Goal: Book appointment/travel/reservation

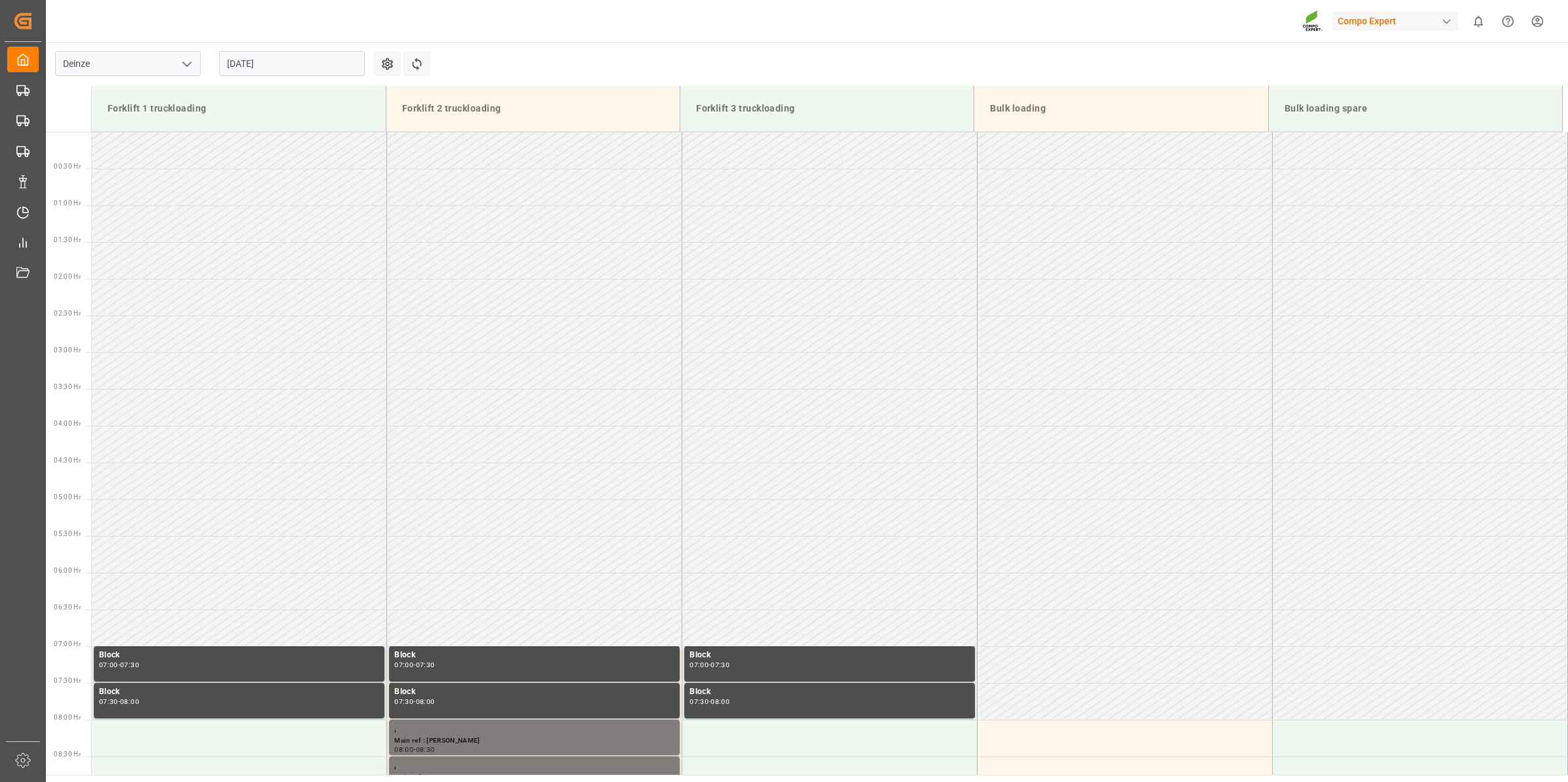
scroll to position [471, 0]
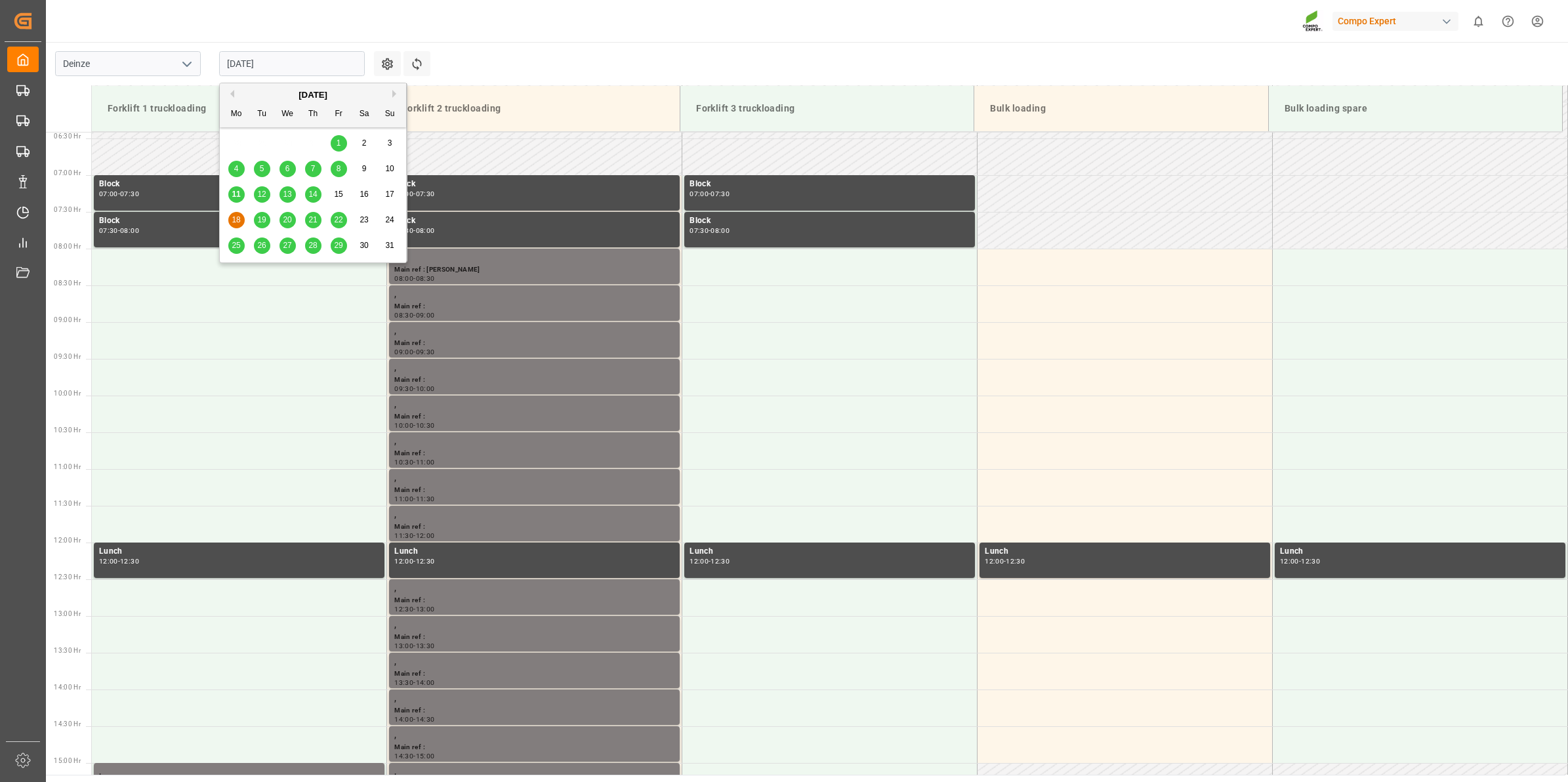
click at [290, 63] on input "18.08.2025" at bounding box center [291, 63] width 146 height 25
click at [260, 215] on span "19" at bounding box center [261, 220] width 8 height 9
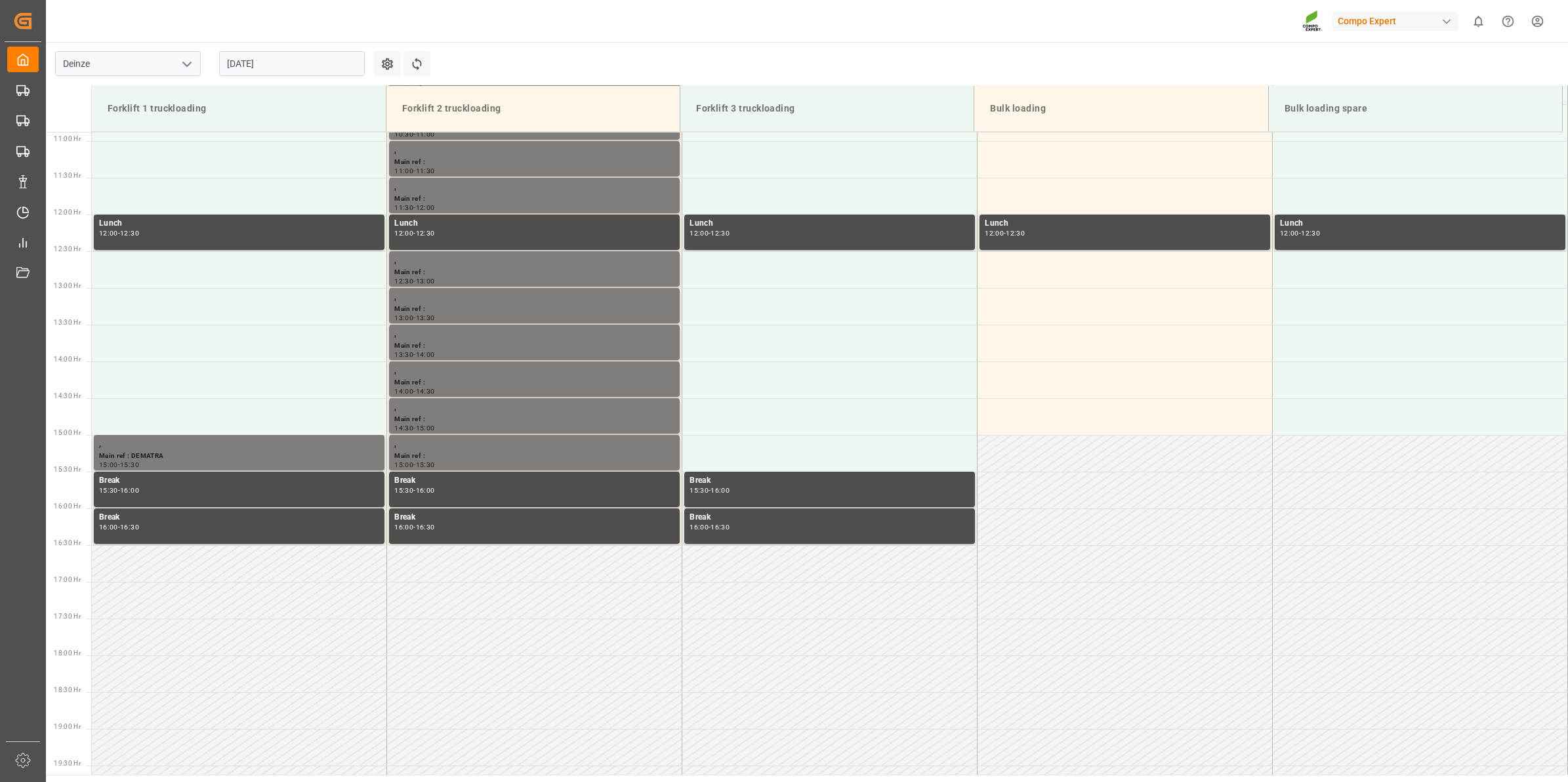
scroll to position [874, 0]
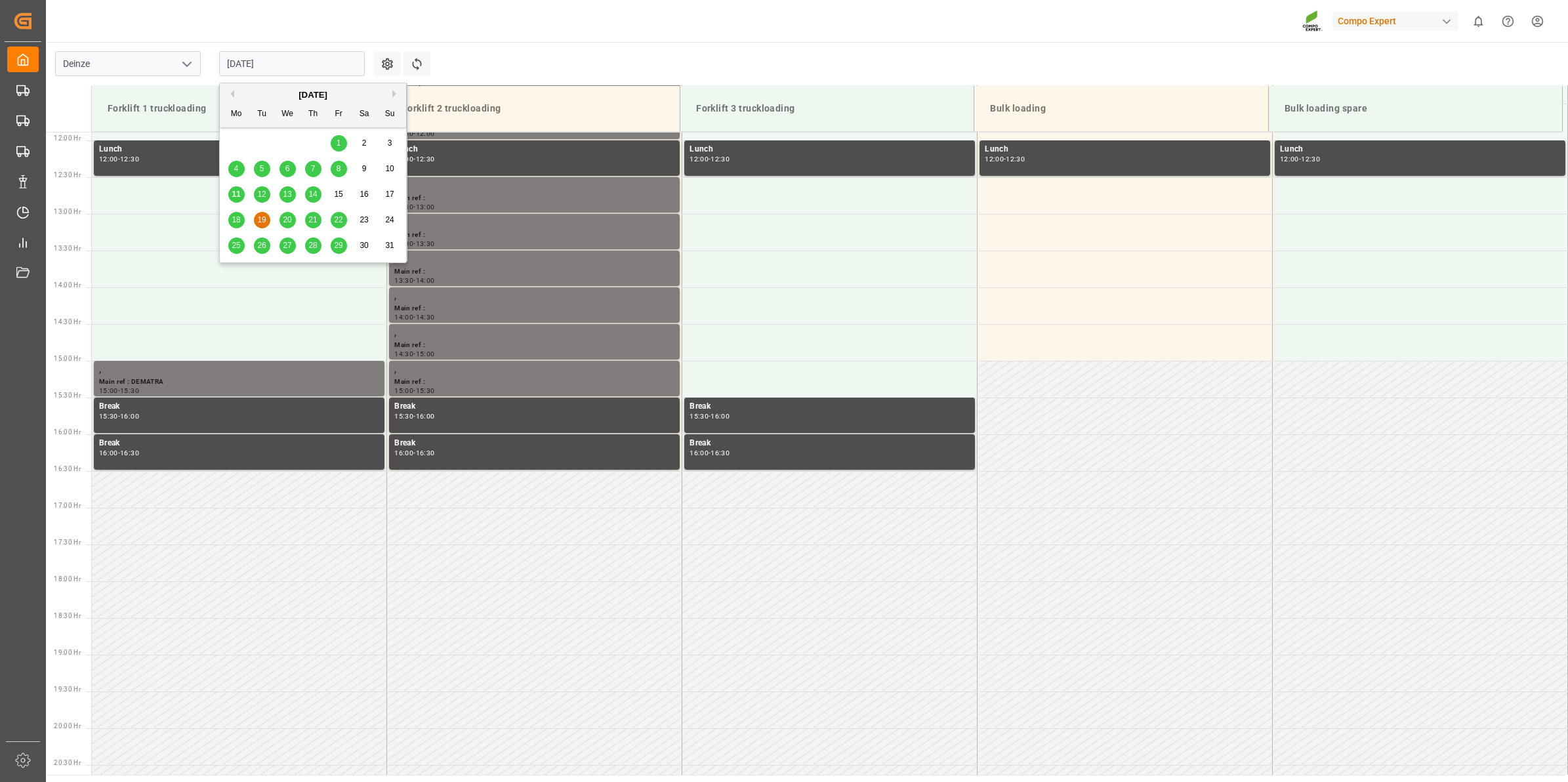
click at [301, 69] on input "19.08.2025" at bounding box center [291, 63] width 146 height 25
click at [264, 191] on span "12" at bounding box center [261, 195] width 8 height 9
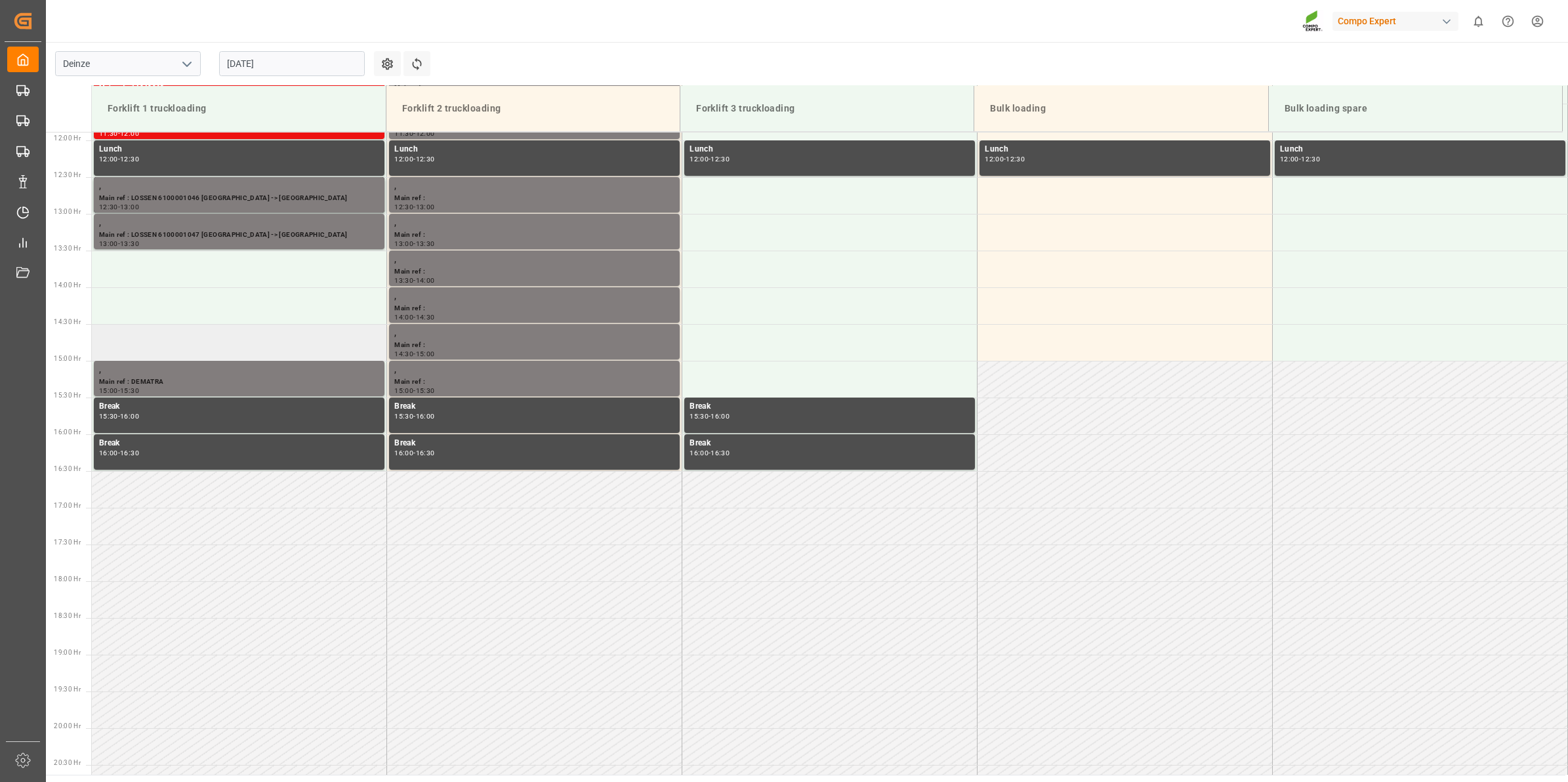
scroll to position [545, 0]
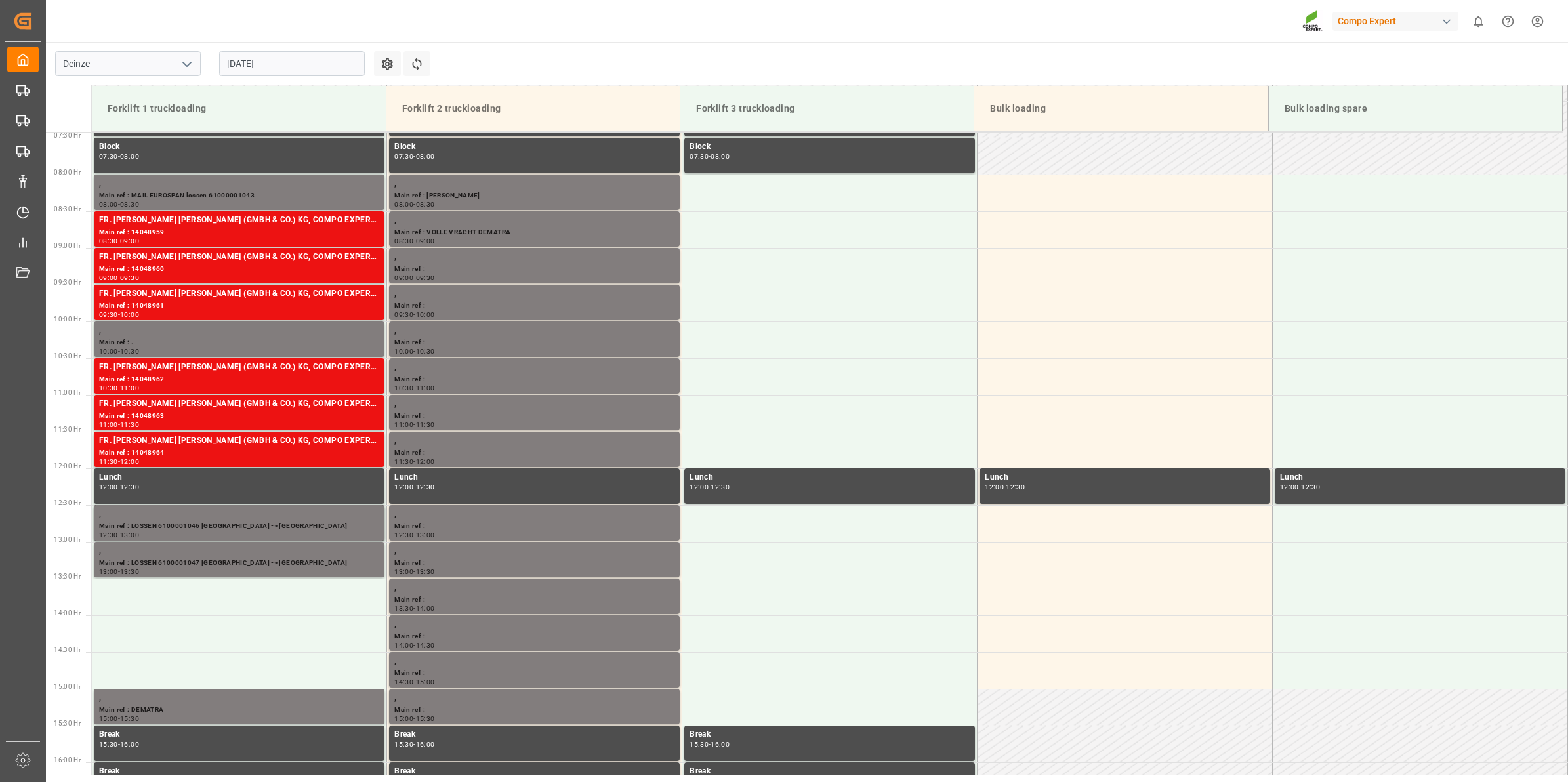
click at [864, 47] on main "Deinze 12.08.2025 Settings Refresh Time Slots Forklift 1 truckloading Forklift …" at bounding box center [805, 409] width 1519 height 733
click at [279, 67] on input "[DATE]" at bounding box center [291, 63] width 146 height 25
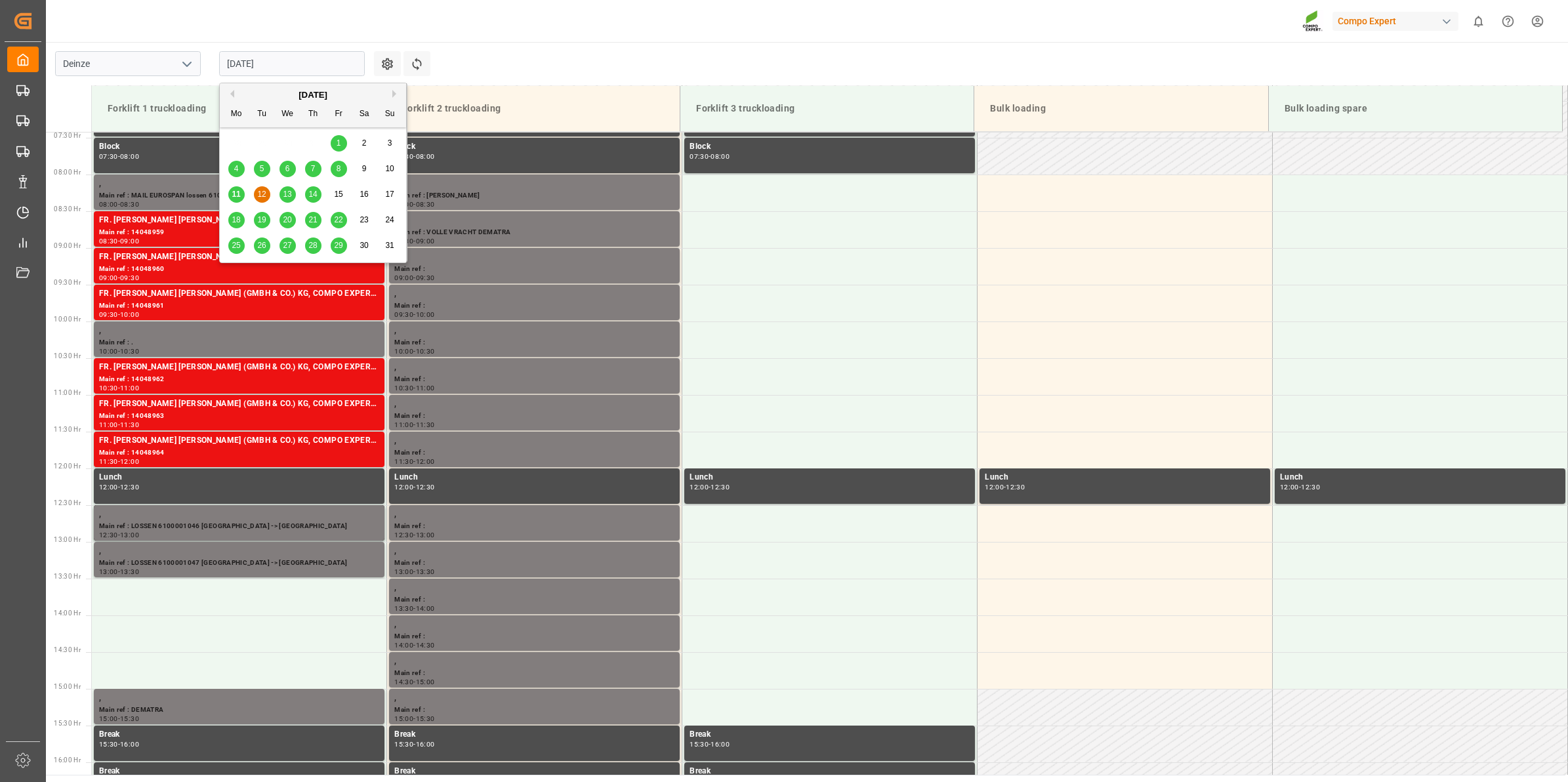
click at [294, 195] on div "13" at bounding box center [287, 195] width 16 height 16
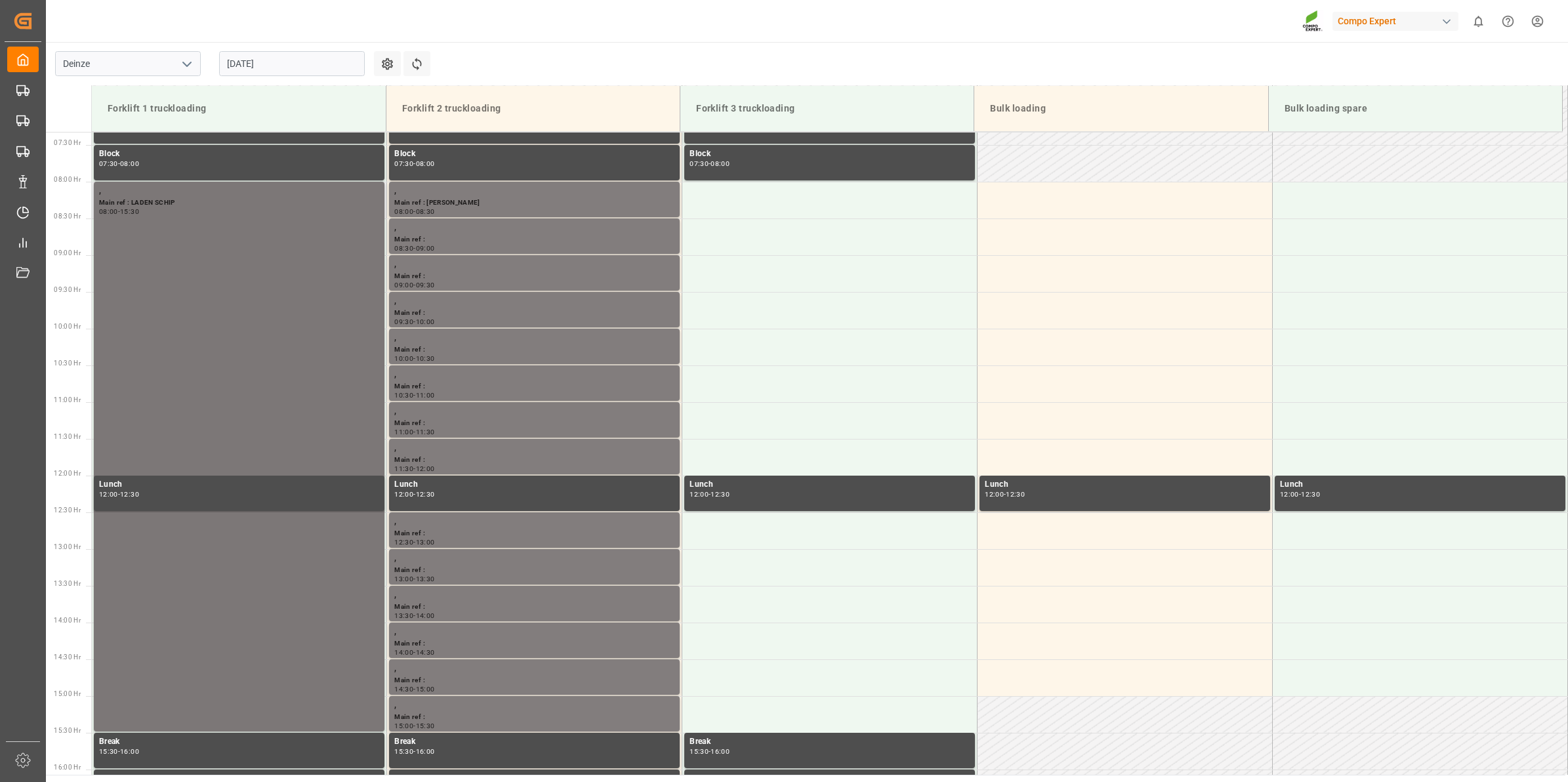
scroll to position [537, 0]
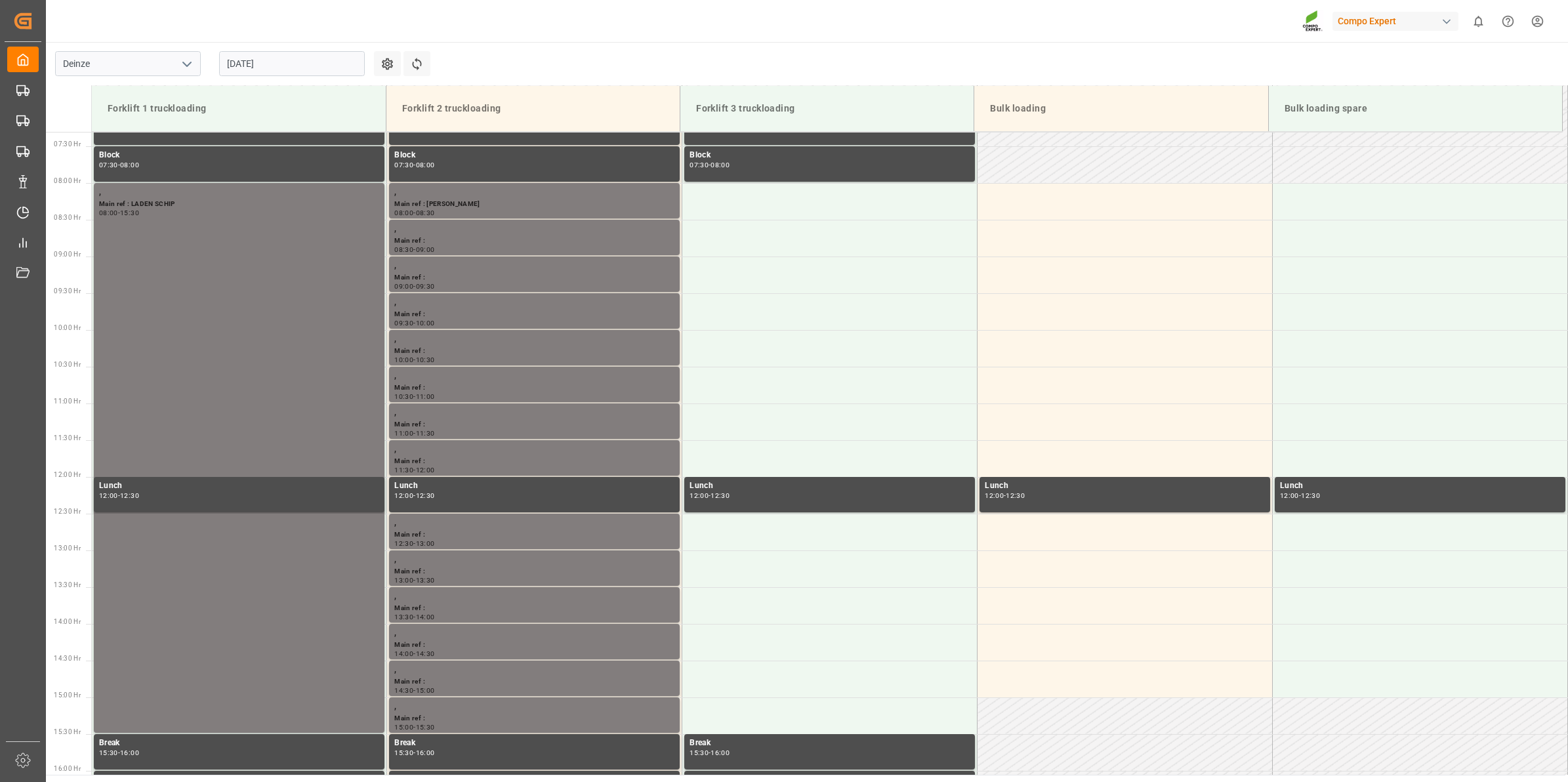
click at [256, 57] on input "[DATE]" at bounding box center [291, 63] width 146 height 25
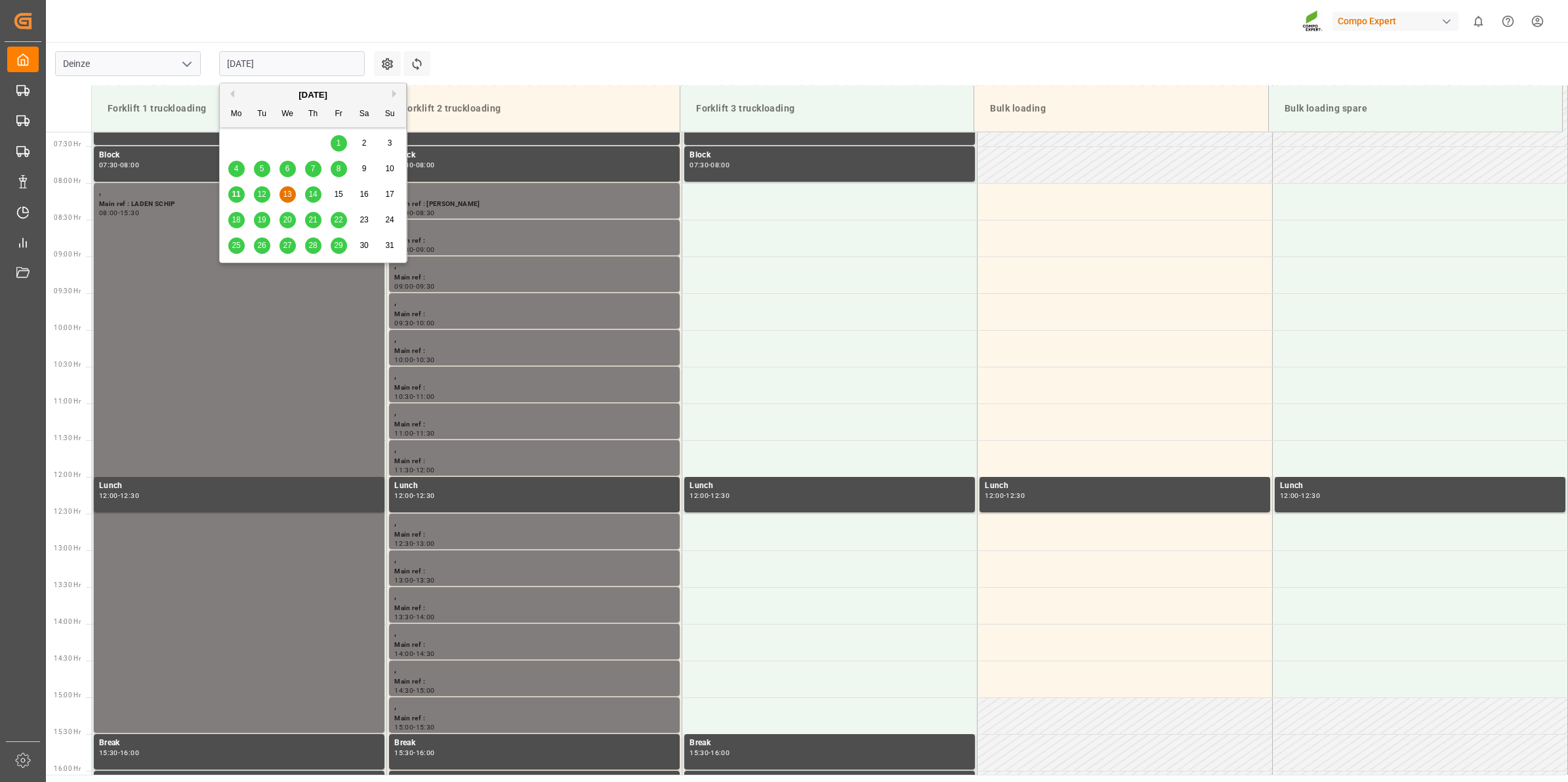
click at [281, 221] on div "20" at bounding box center [287, 220] width 16 height 16
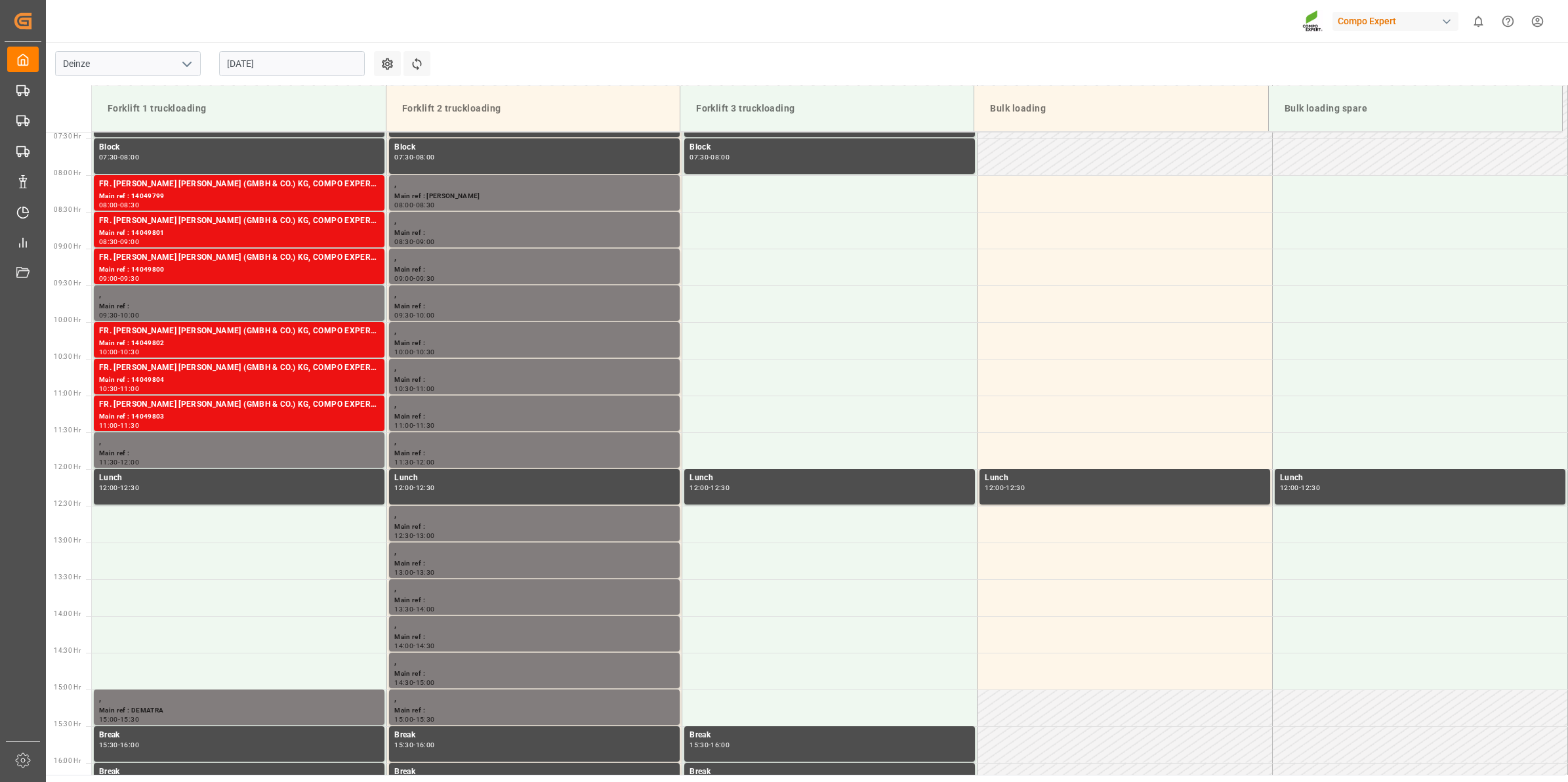
scroll to position [547, 0]
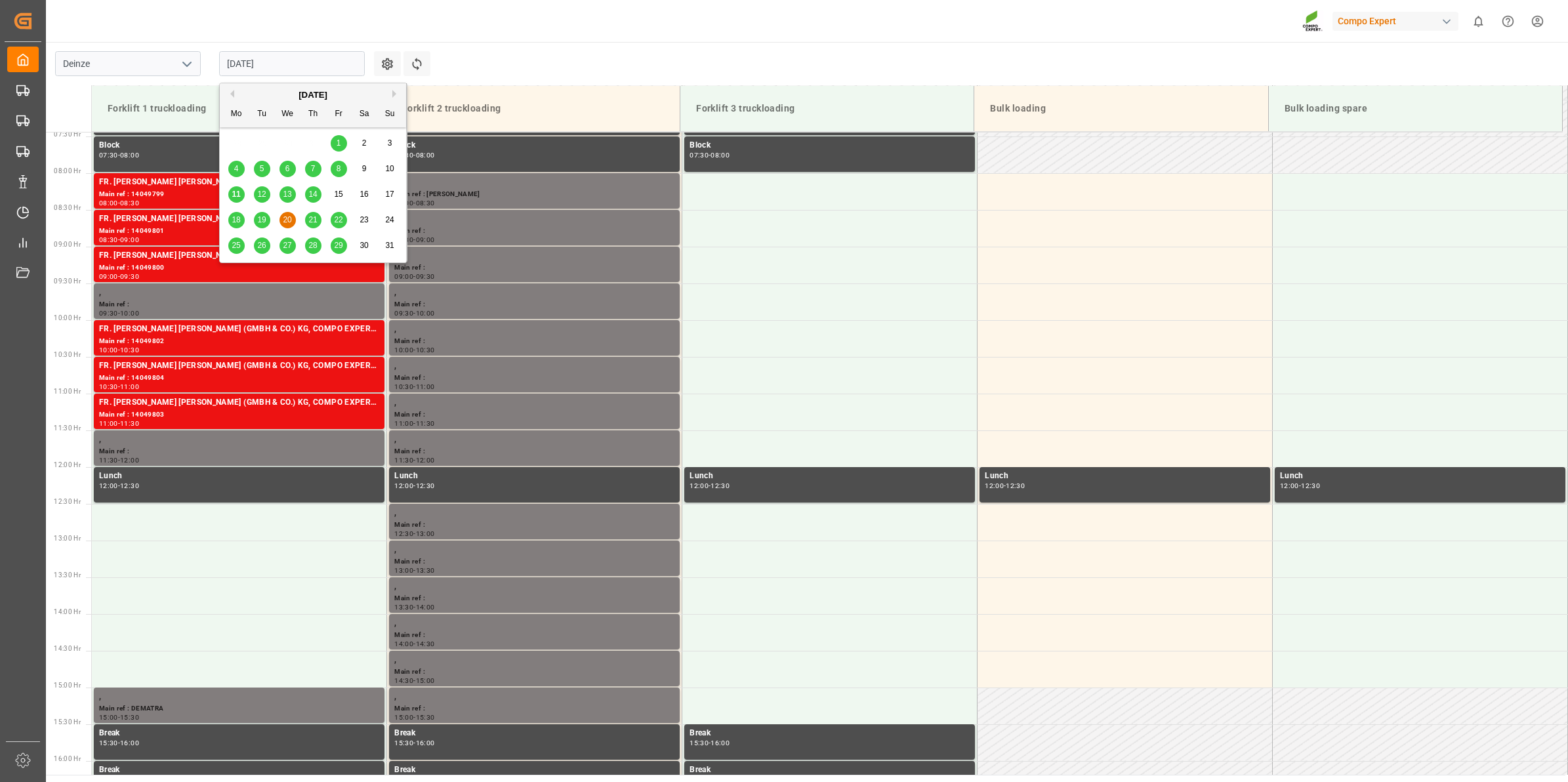
click at [251, 53] on input "20.08.2025" at bounding box center [291, 63] width 146 height 25
click at [266, 198] on span "12" at bounding box center [261, 195] width 8 height 9
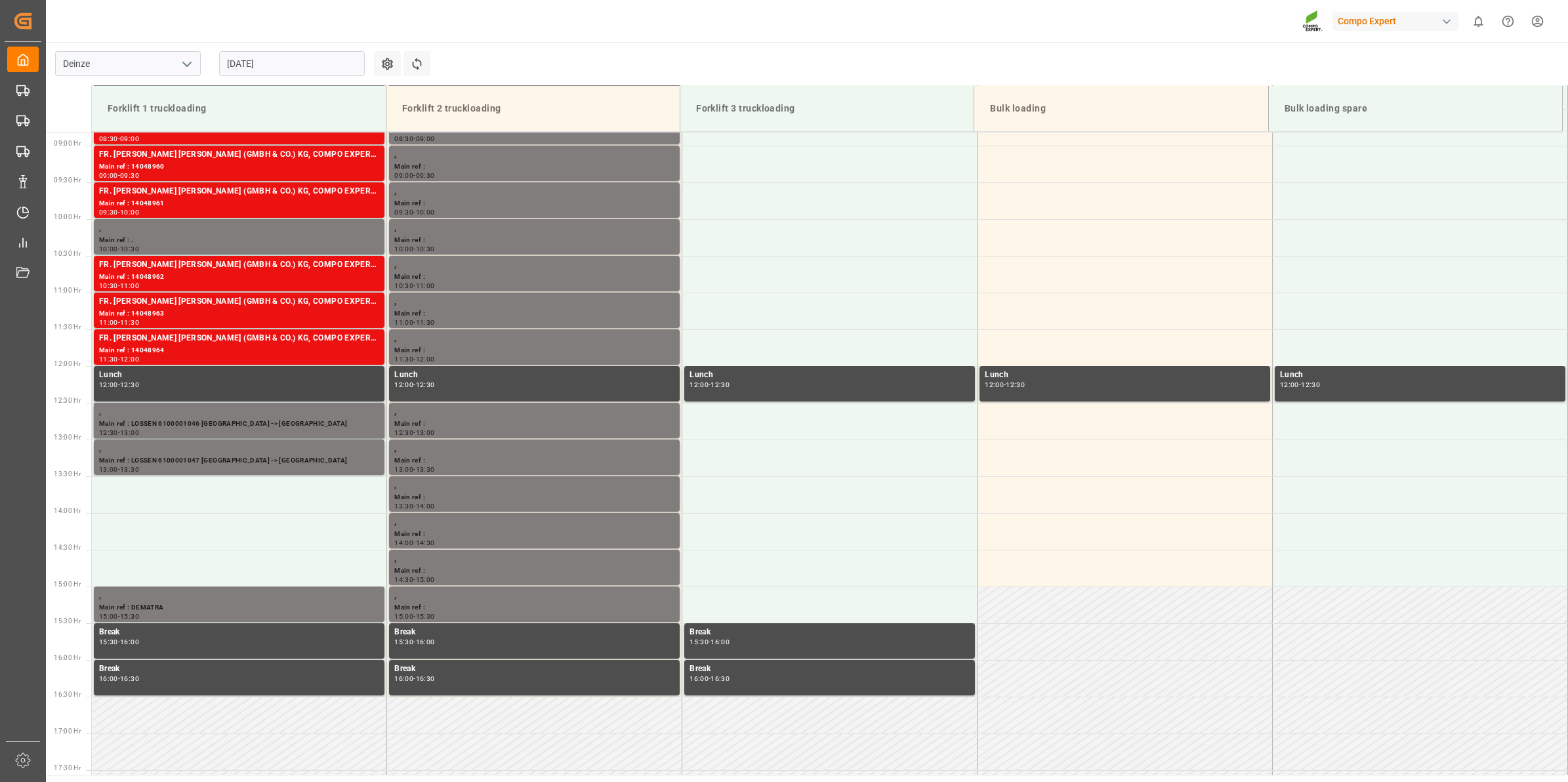
scroll to position [537, 0]
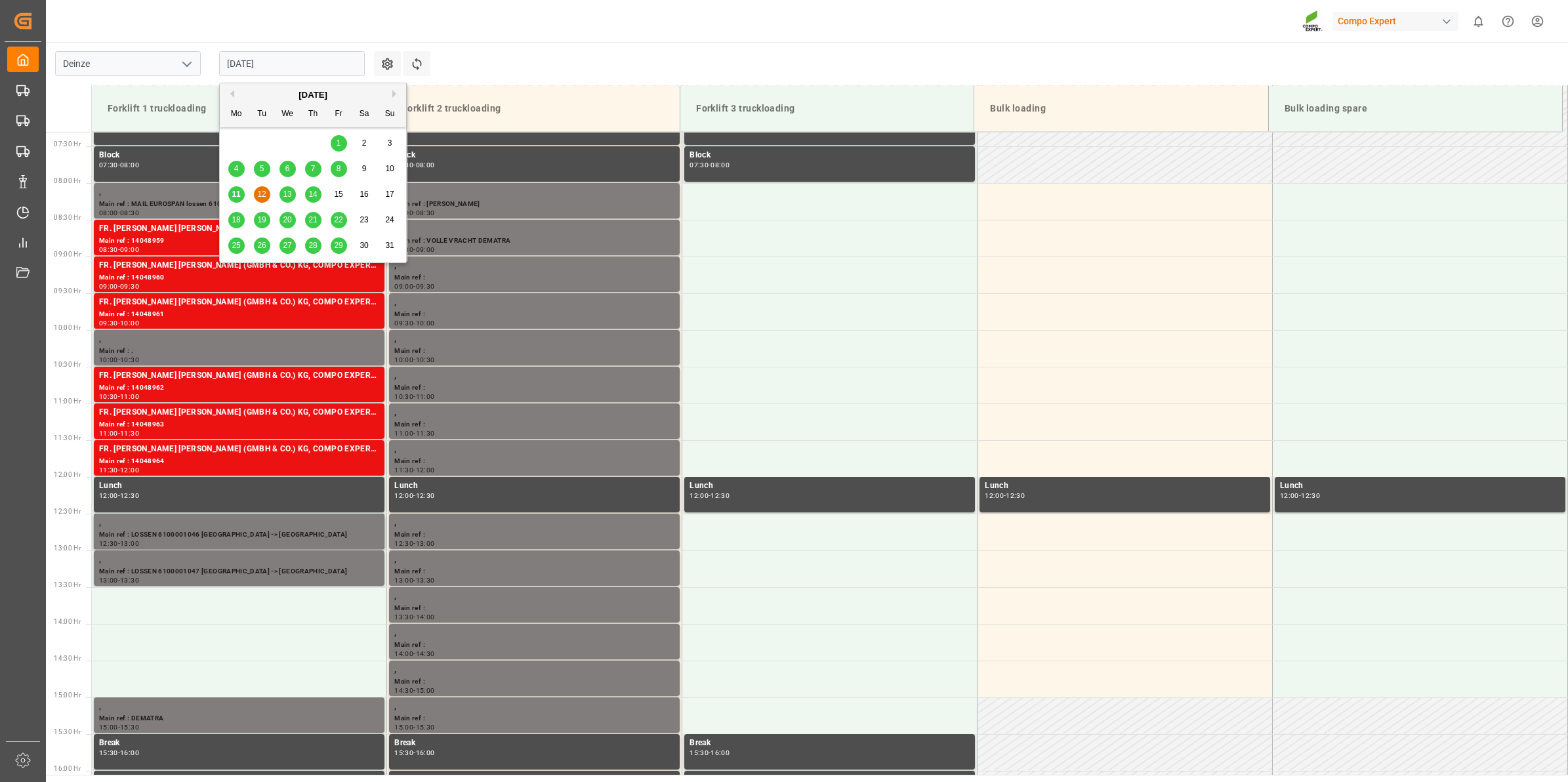
click at [301, 64] on input "[DATE]" at bounding box center [291, 63] width 146 height 25
click at [288, 197] on span "13" at bounding box center [287, 195] width 8 height 9
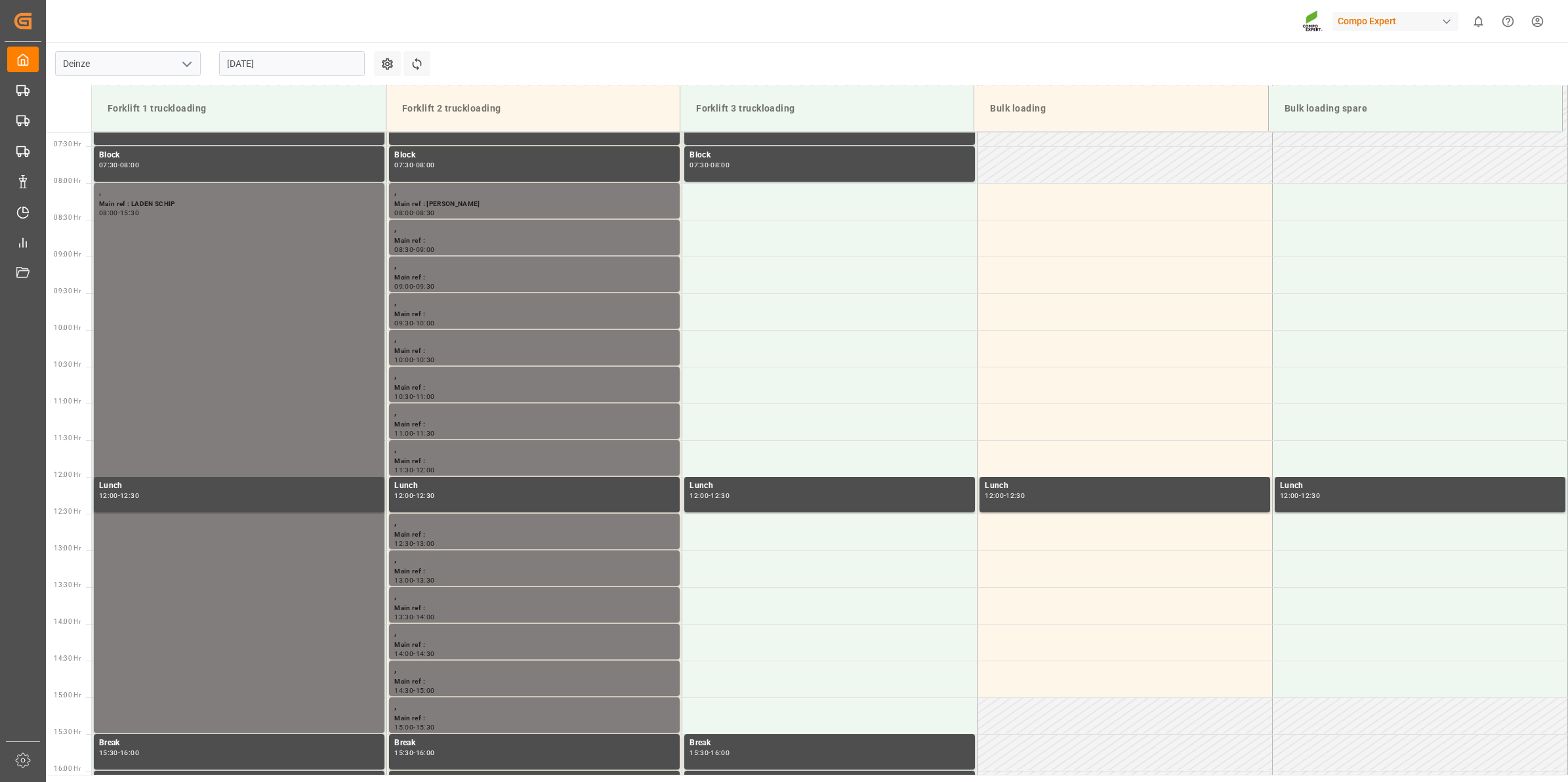
click at [251, 60] on input "[DATE]" at bounding box center [291, 63] width 146 height 25
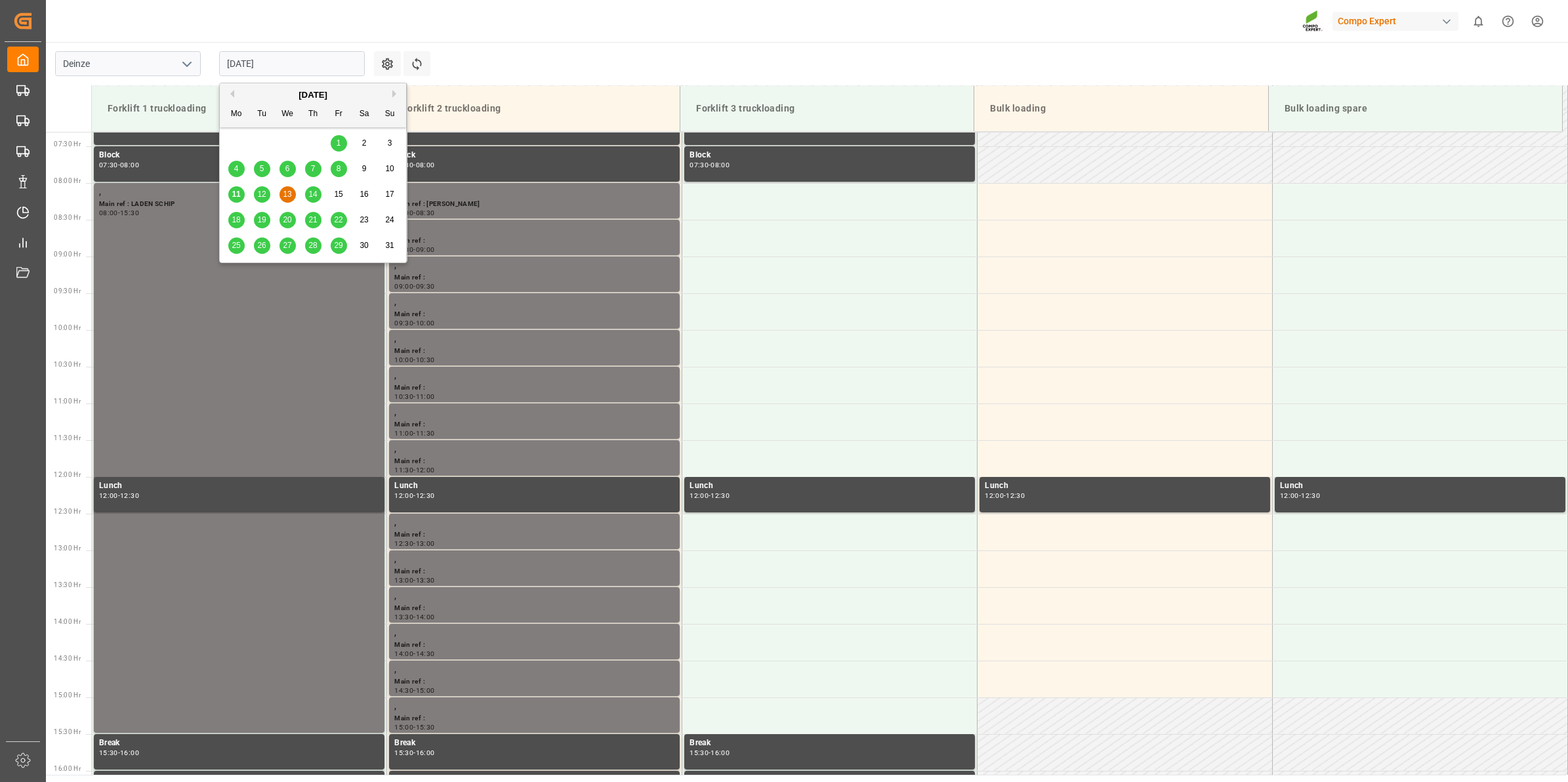
click at [317, 191] on span "14" at bounding box center [312, 195] width 8 height 9
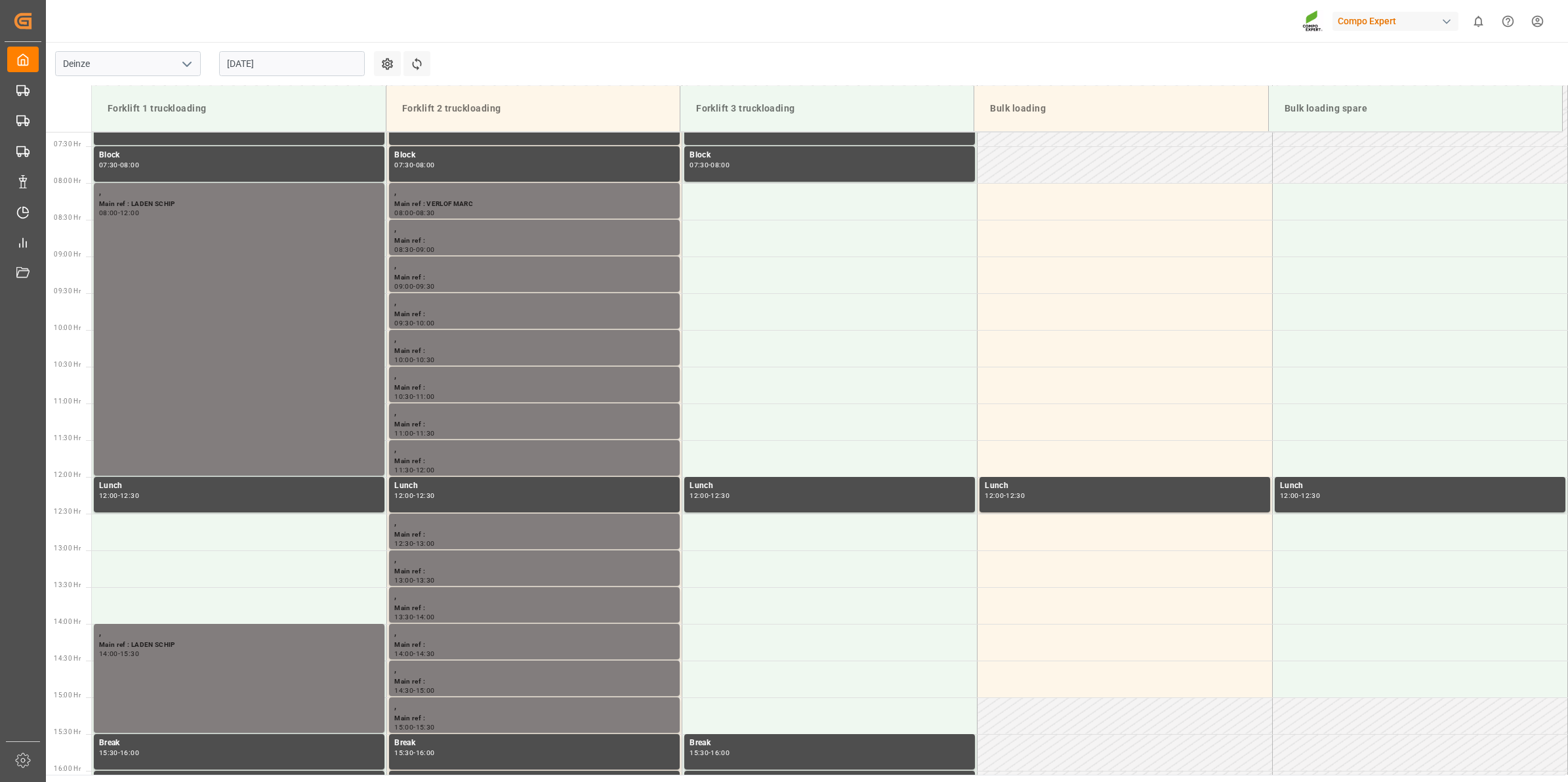
click at [305, 56] on input "14.08.2025" at bounding box center [291, 63] width 146 height 25
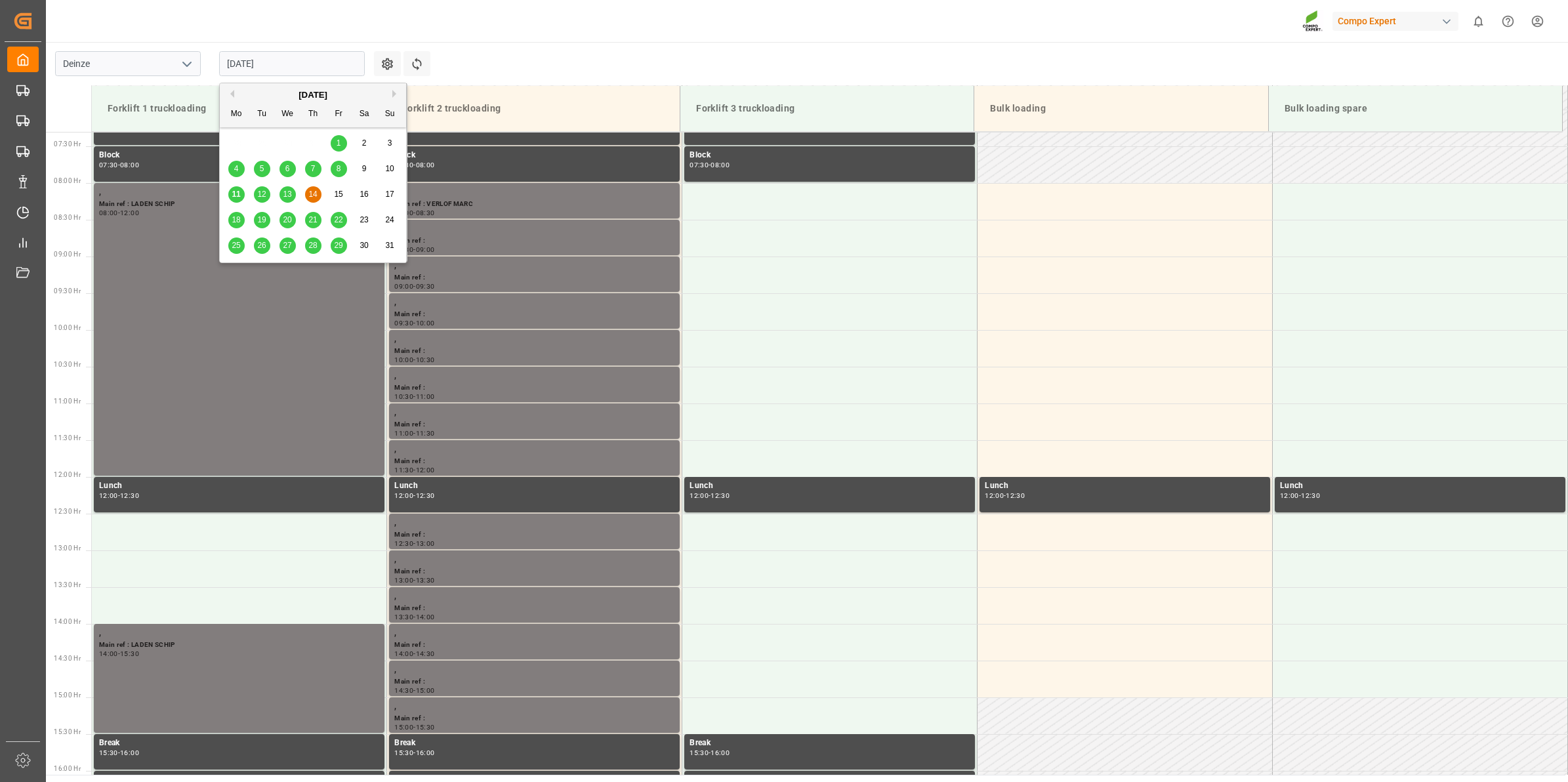
click at [232, 219] on span "18" at bounding box center [236, 220] width 8 height 9
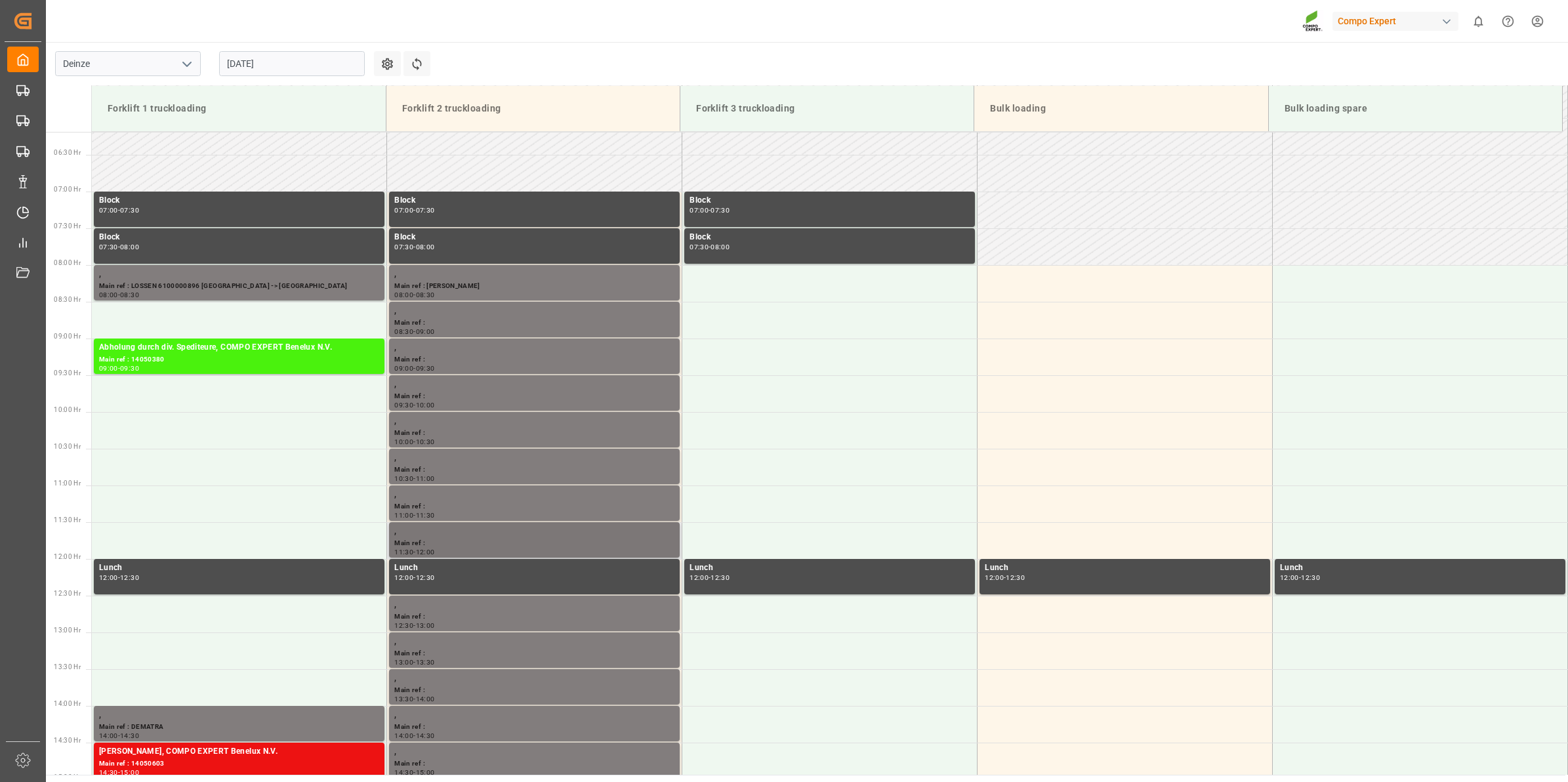
scroll to position [537, 0]
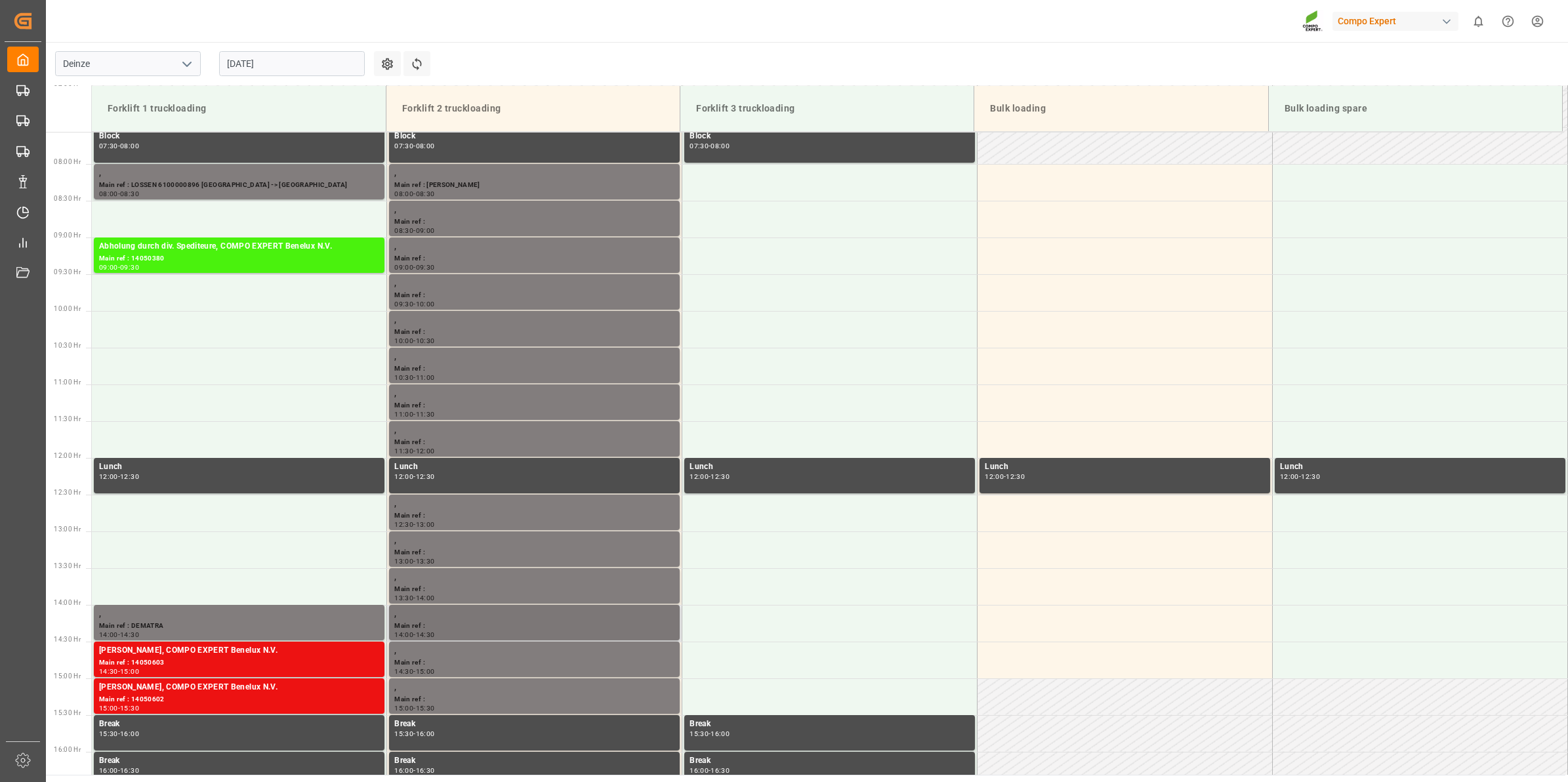
scroll to position [528, 0]
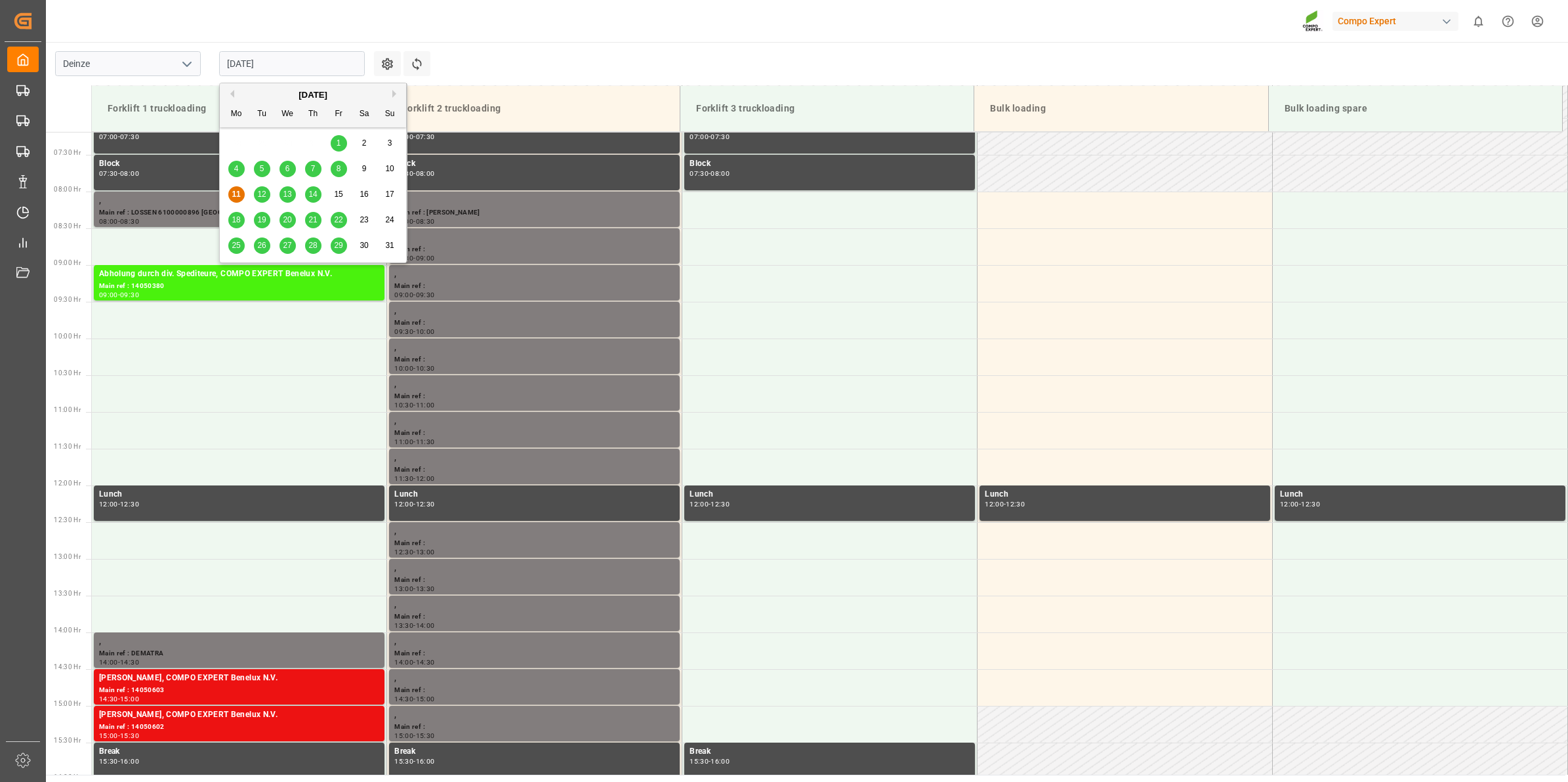
click at [292, 73] on input "[DATE]" at bounding box center [291, 63] width 146 height 25
click at [273, 192] on div "11 12 13 14 15 16 17" at bounding box center [313, 194] width 179 height 25
click at [287, 195] on span "13" at bounding box center [287, 195] width 8 height 9
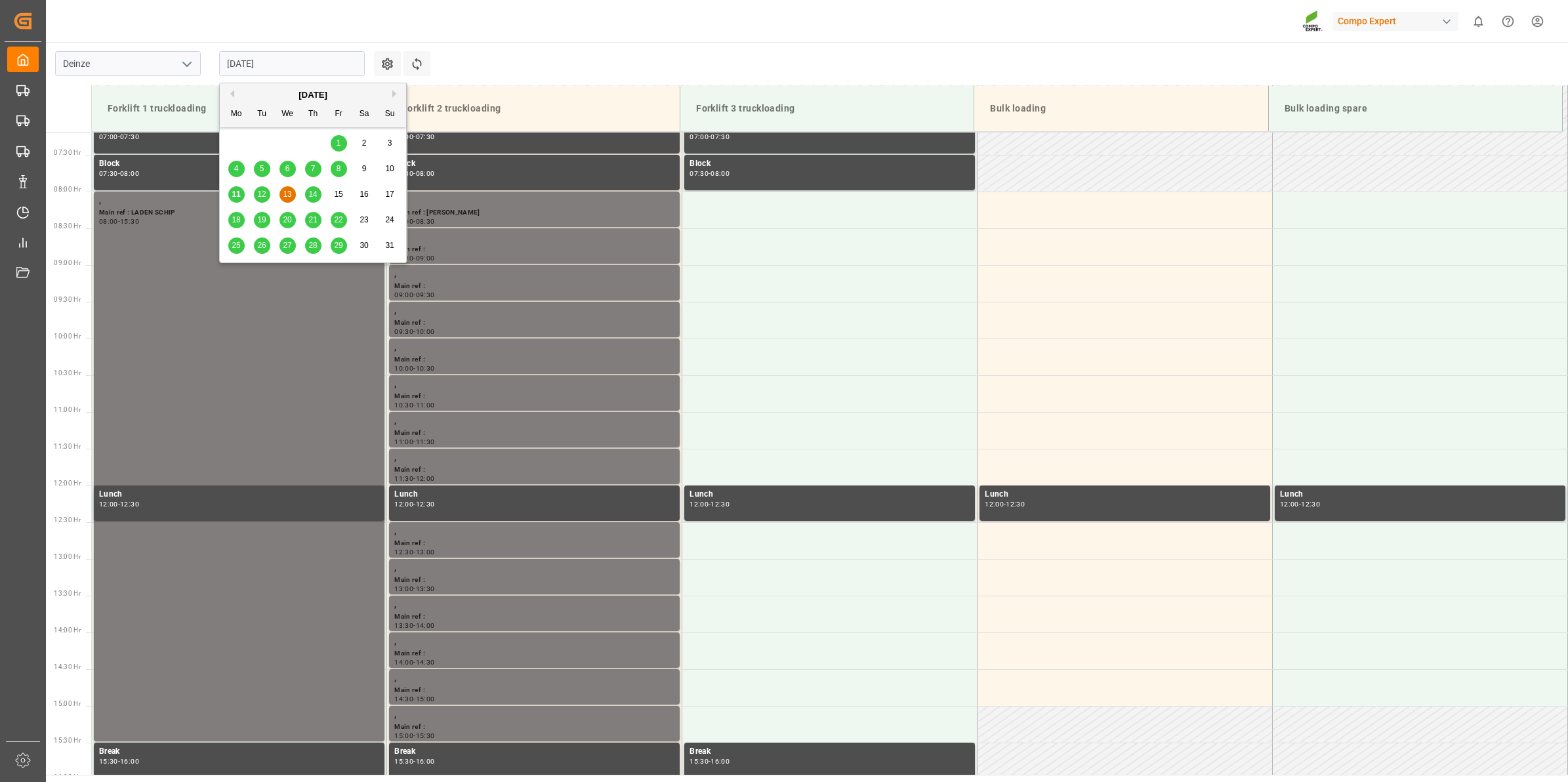
click at [303, 64] on input "[DATE]" at bounding box center [291, 63] width 146 height 25
click at [622, 47] on main "Deinze 13.08.2025 Settings Refresh Time Slots Forklift 1 truckloading Forklift …" at bounding box center [805, 409] width 1519 height 733
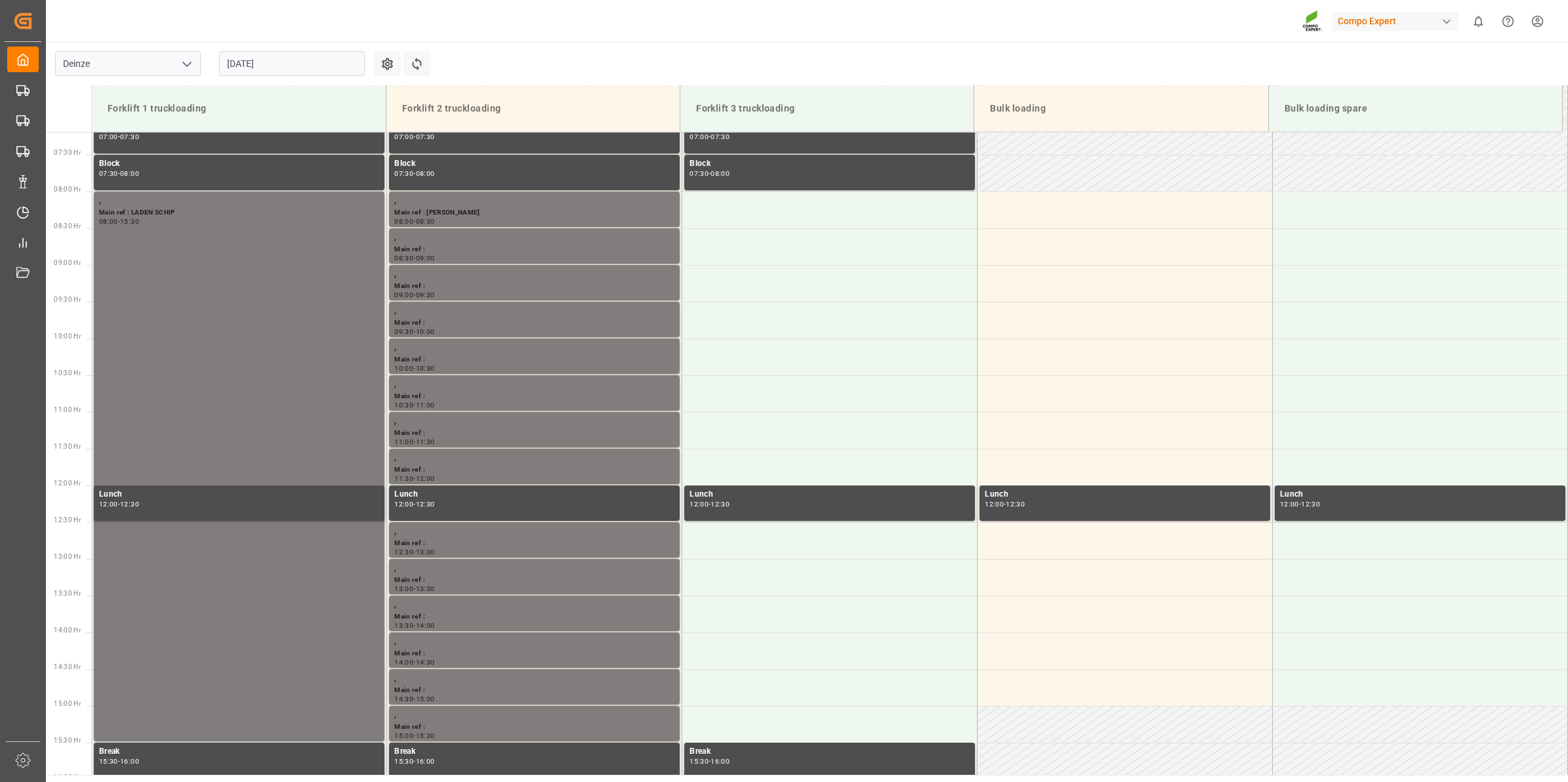
click at [352, 55] on input "[DATE]" at bounding box center [291, 63] width 146 height 25
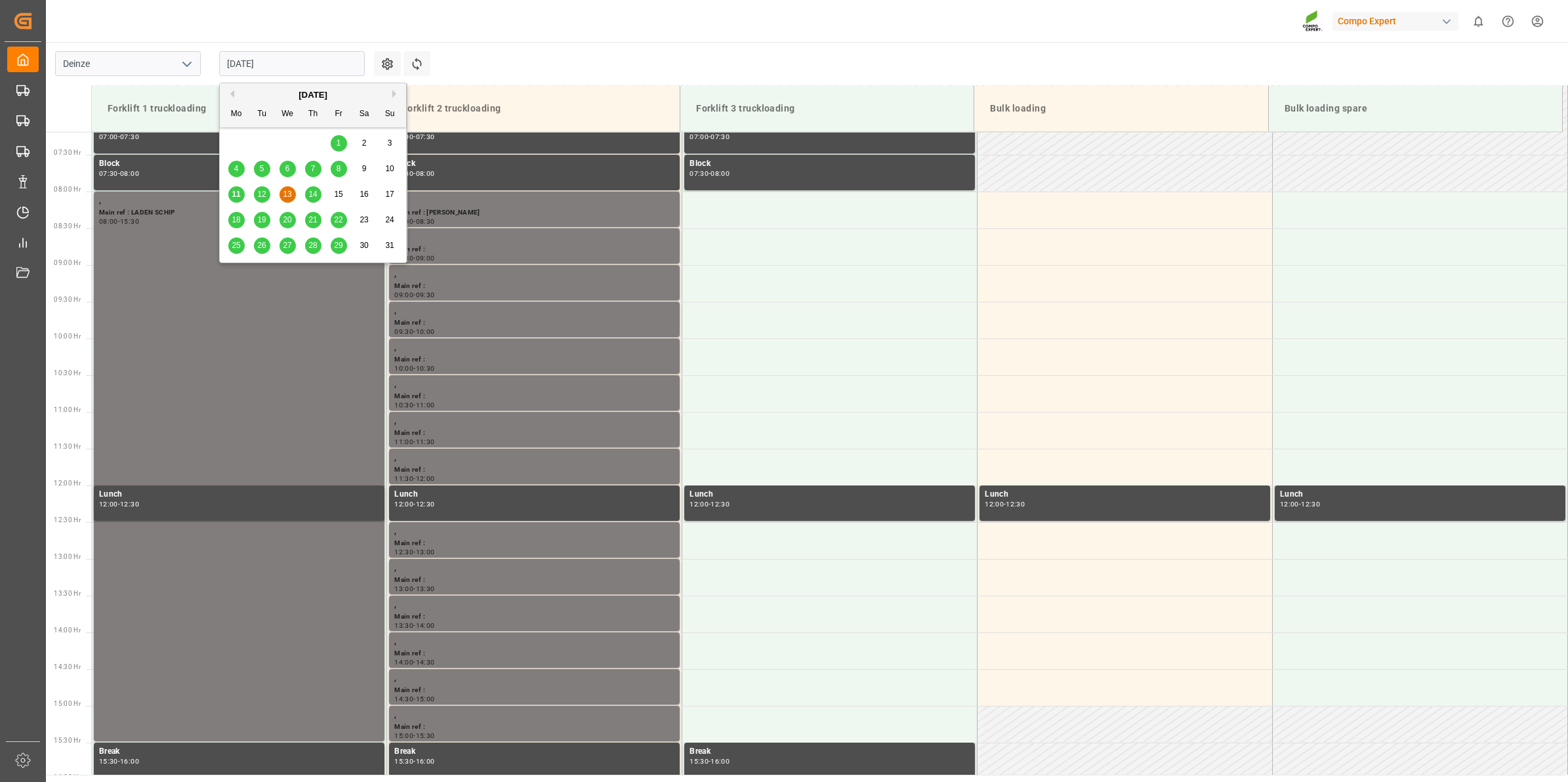
click at [261, 196] on span "12" at bounding box center [261, 195] width 8 height 9
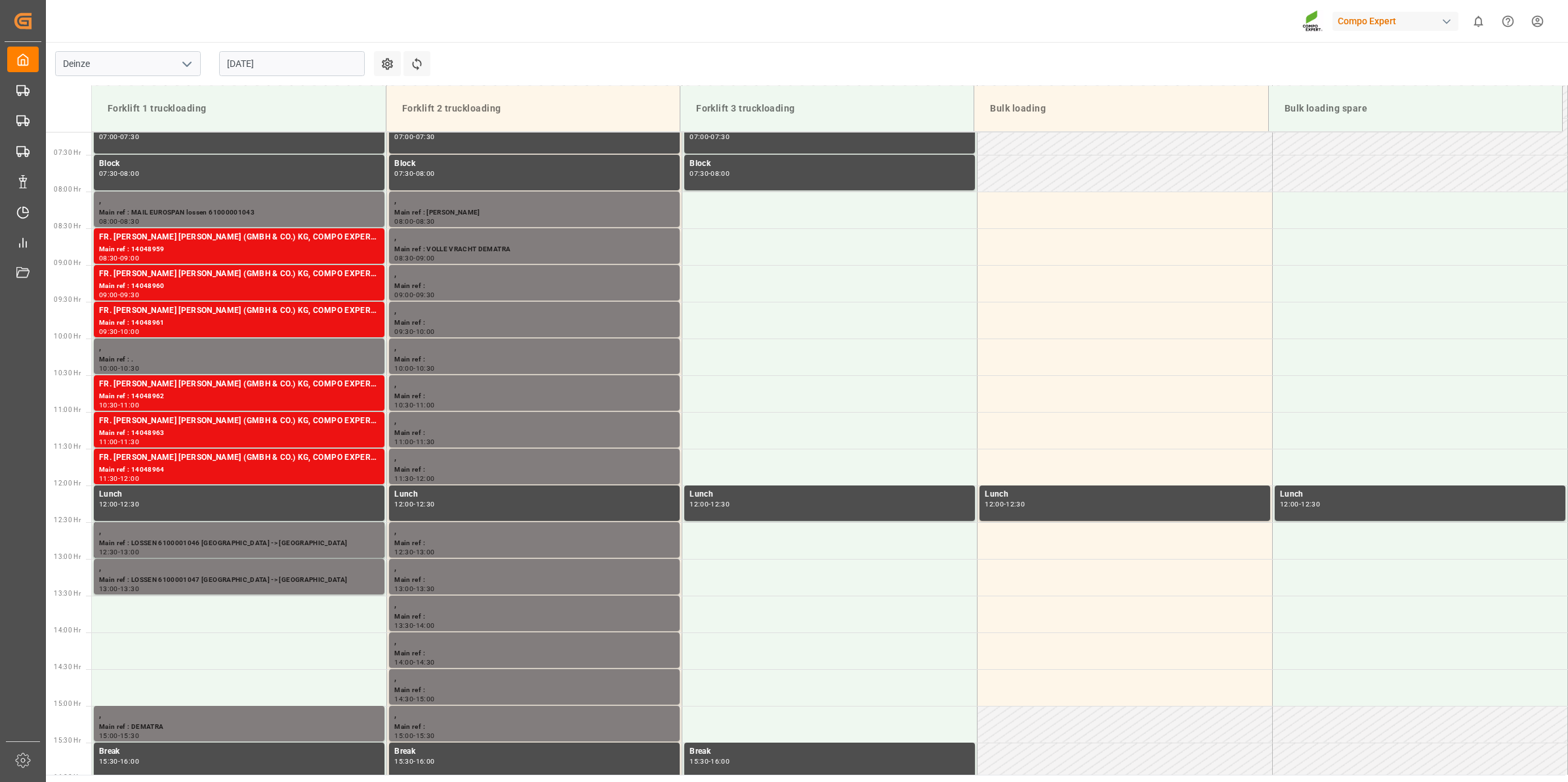
click at [513, 77] on main "Deinze 12.08.2025 Settings Refresh Time Slots Forklift 1 truckloading Forklift …" at bounding box center [805, 409] width 1519 height 733
click at [306, 61] on input "[DATE]" at bounding box center [291, 63] width 146 height 25
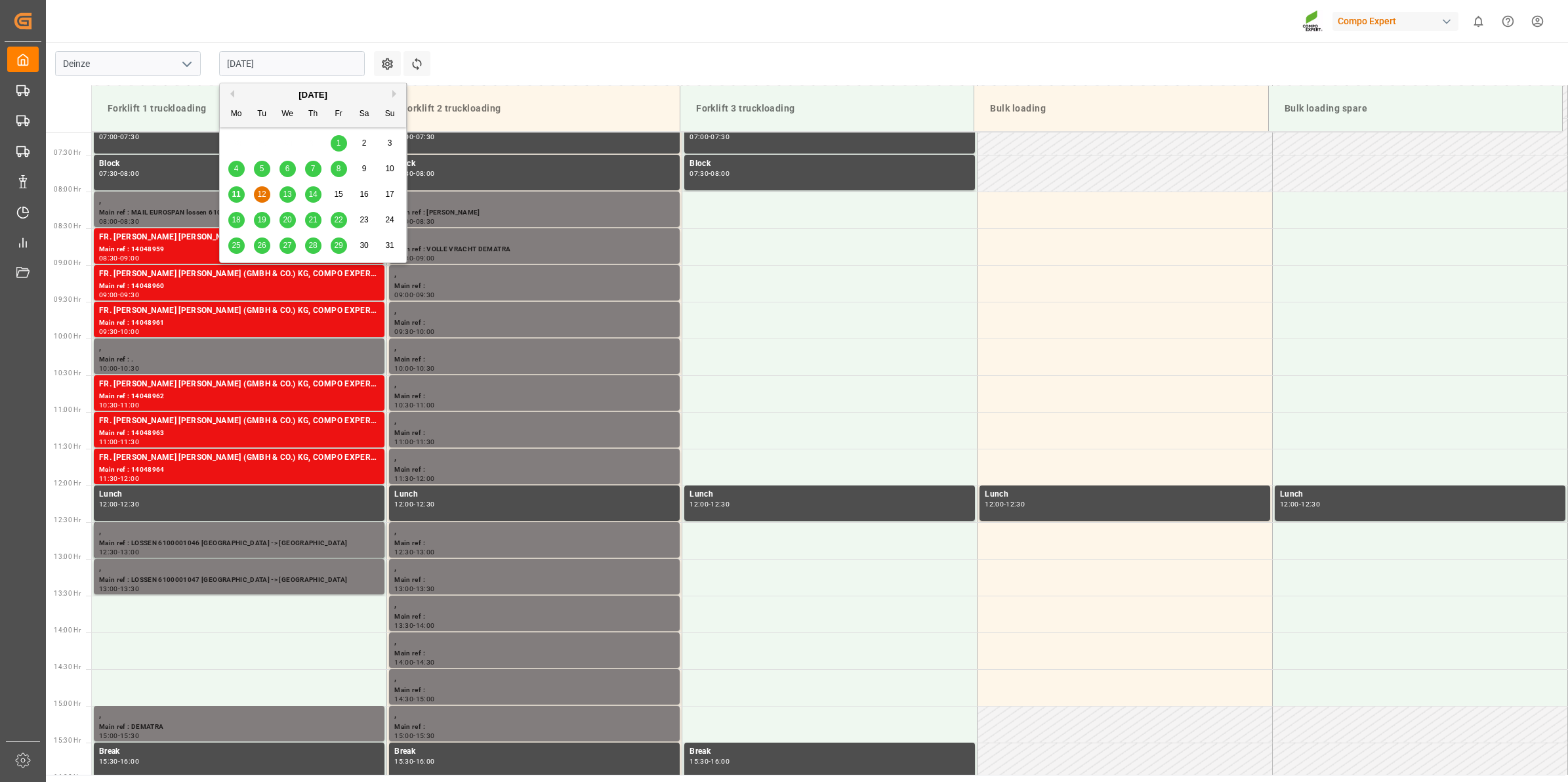
click at [240, 196] on span "11" at bounding box center [236, 195] width 8 height 9
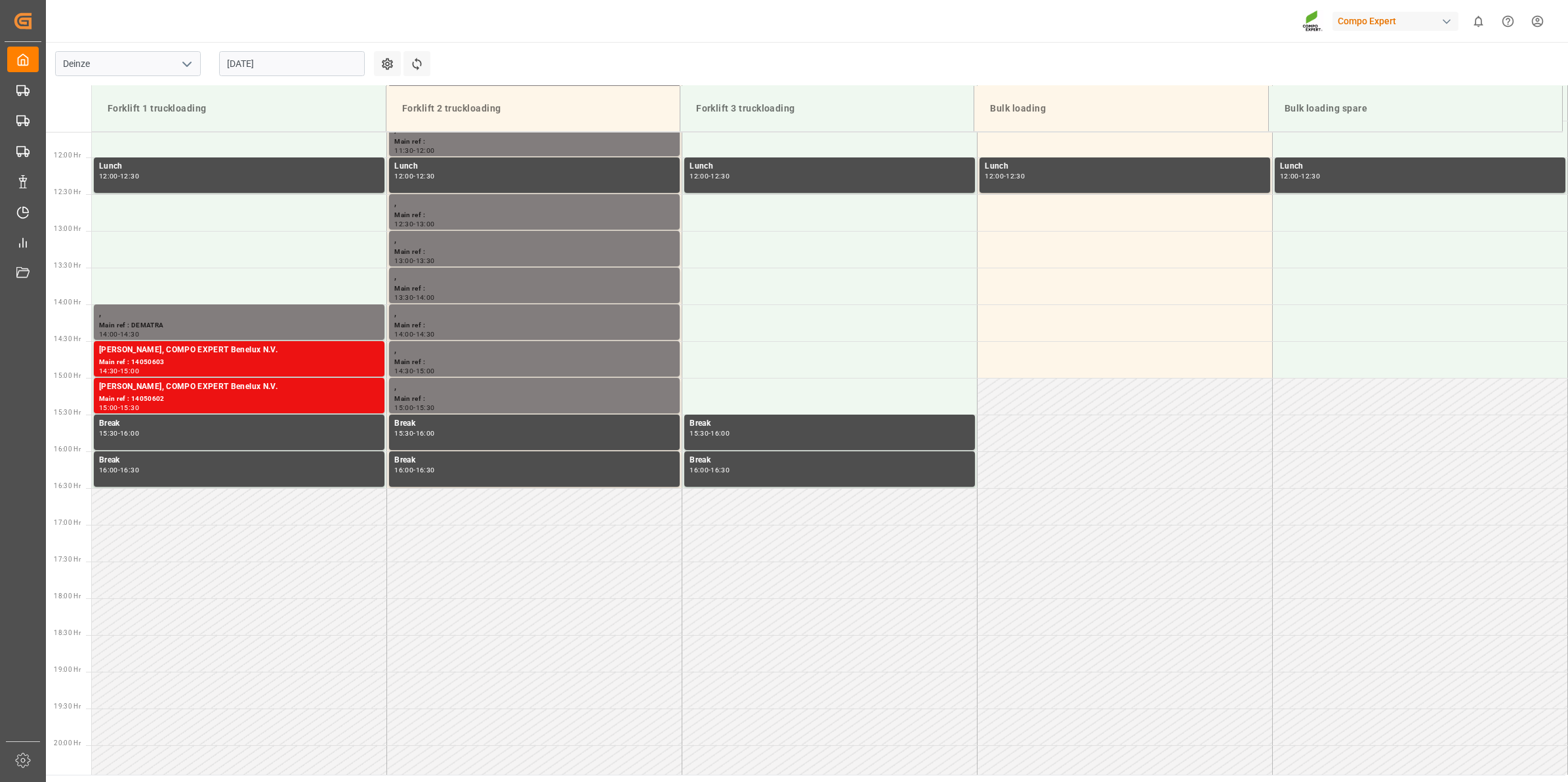
scroll to position [611, 0]
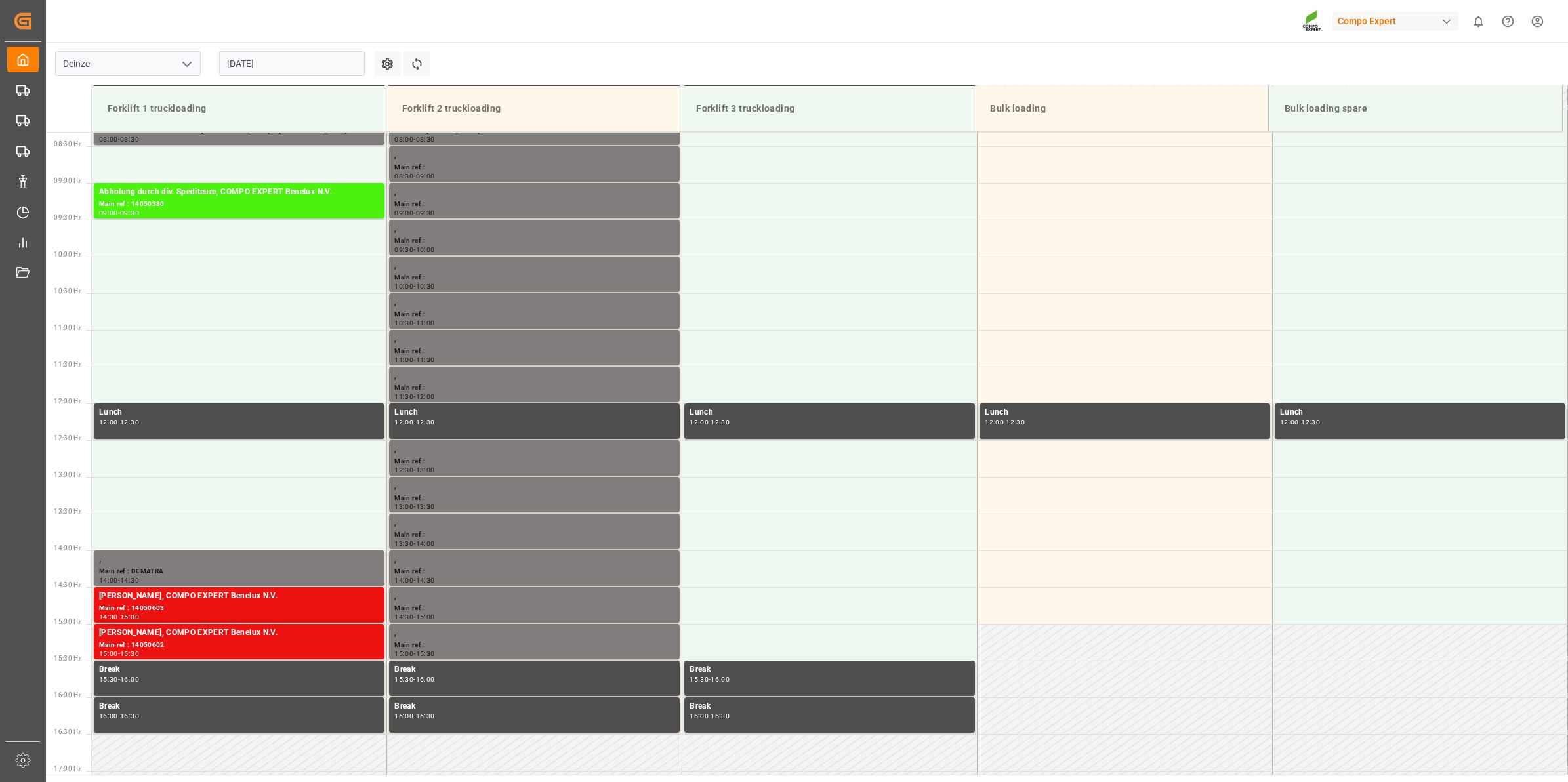
click at [263, 55] on input "[DATE]" at bounding box center [291, 63] width 146 height 25
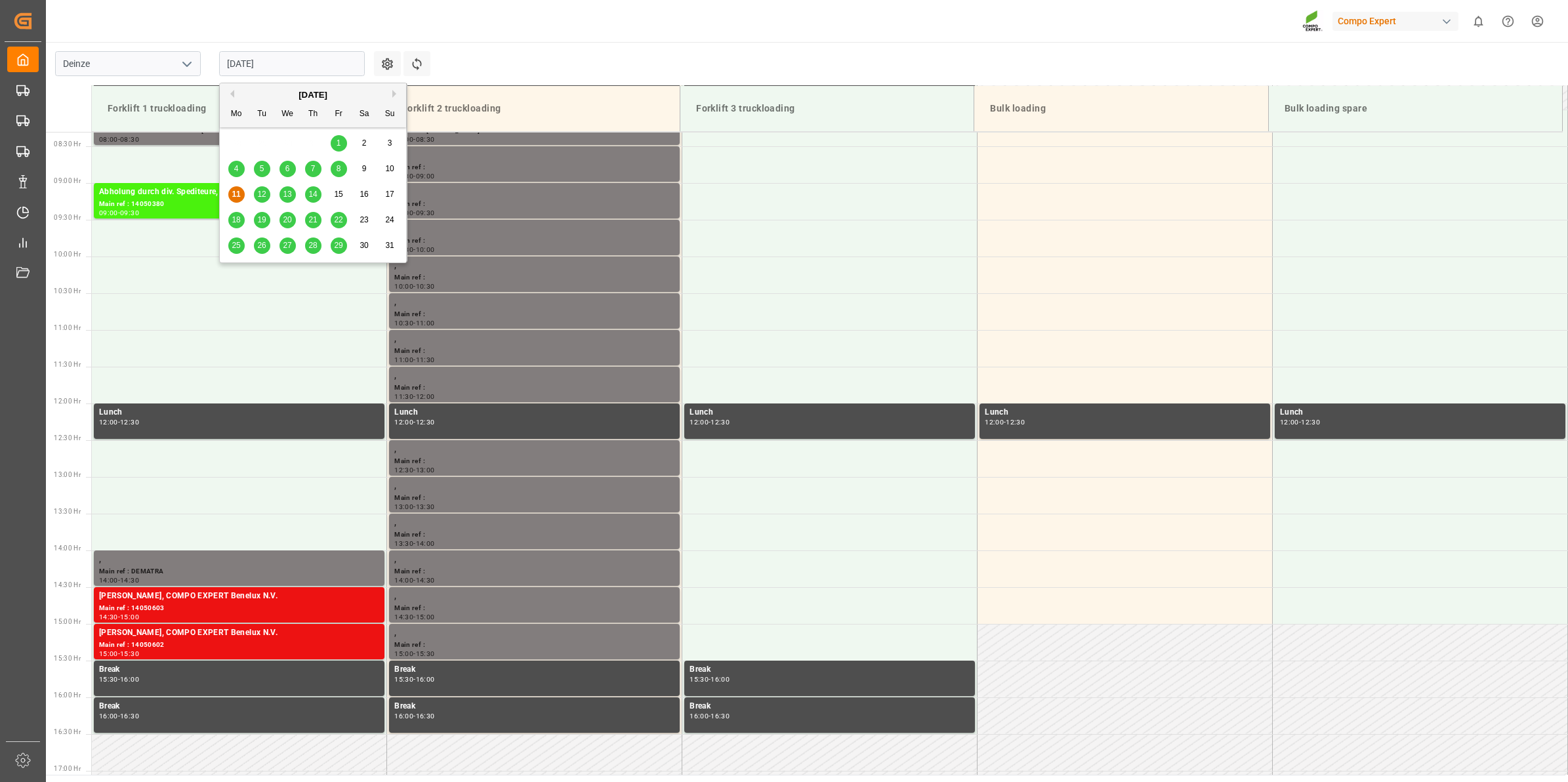
click at [260, 191] on span "12" at bounding box center [261, 195] width 8 height 9
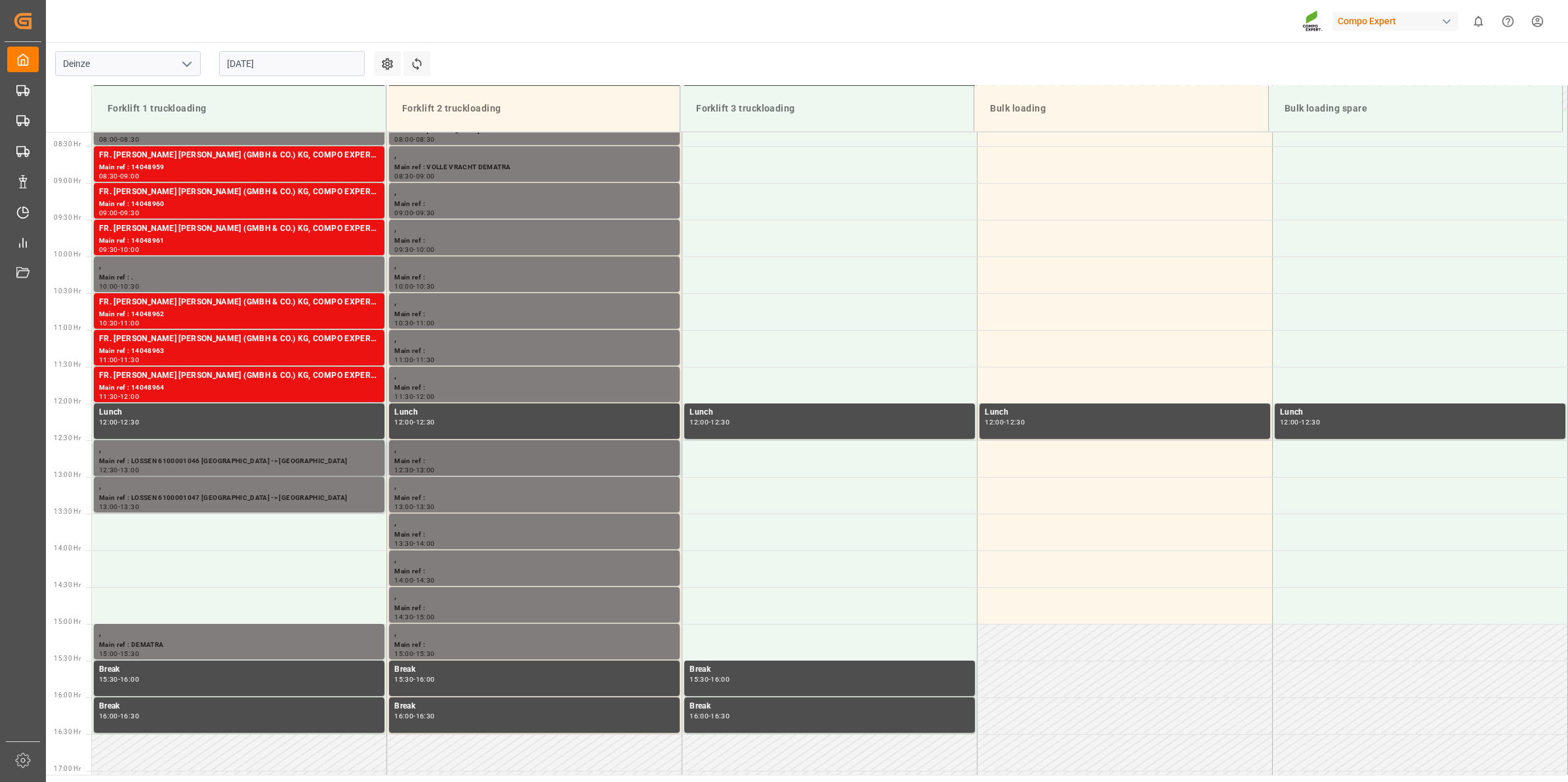
scroll to position [499, 0]
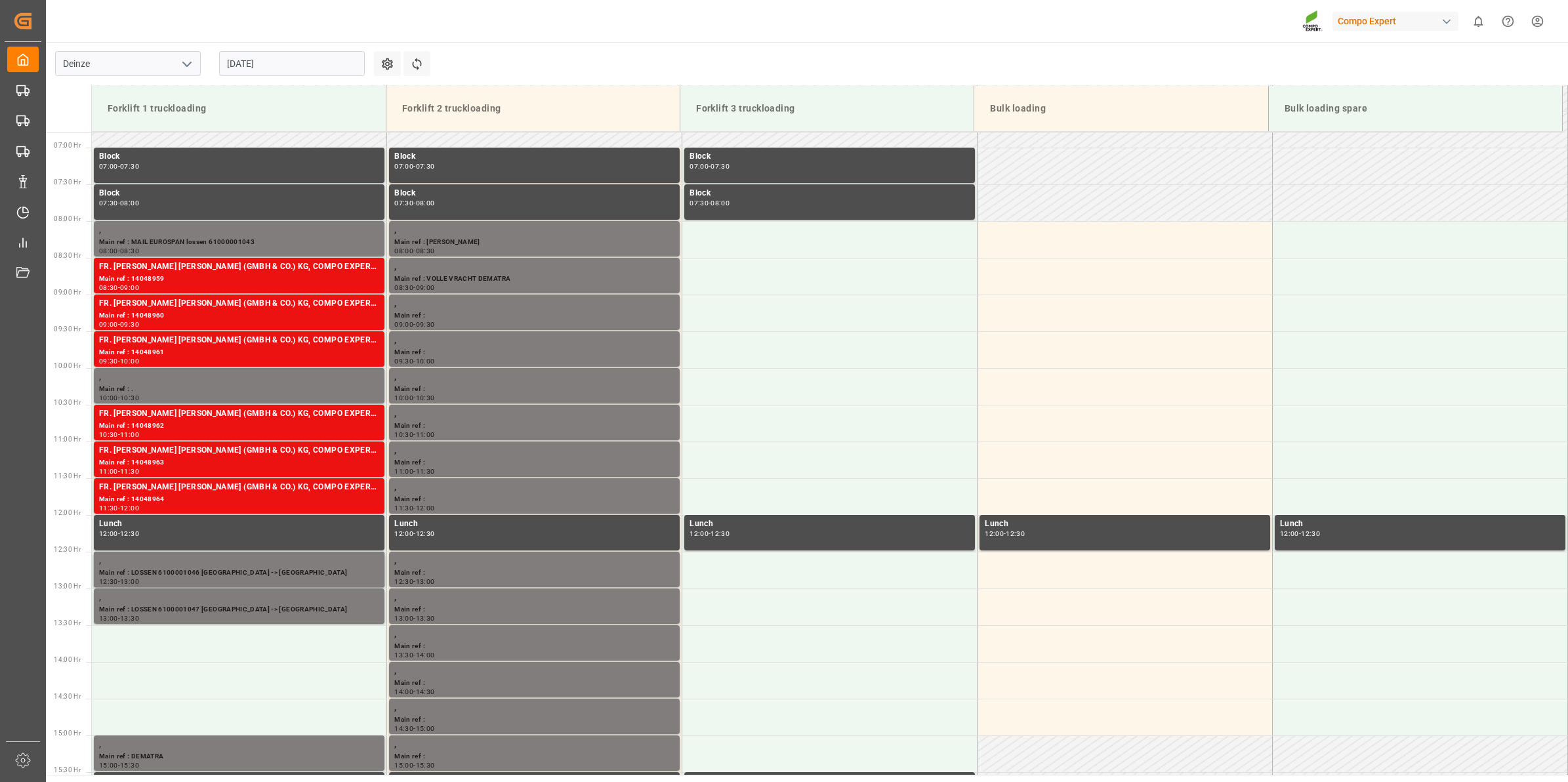
click at [244, 68] on input "[DATE]" at bounding box center [291, 63] width 146 height 25
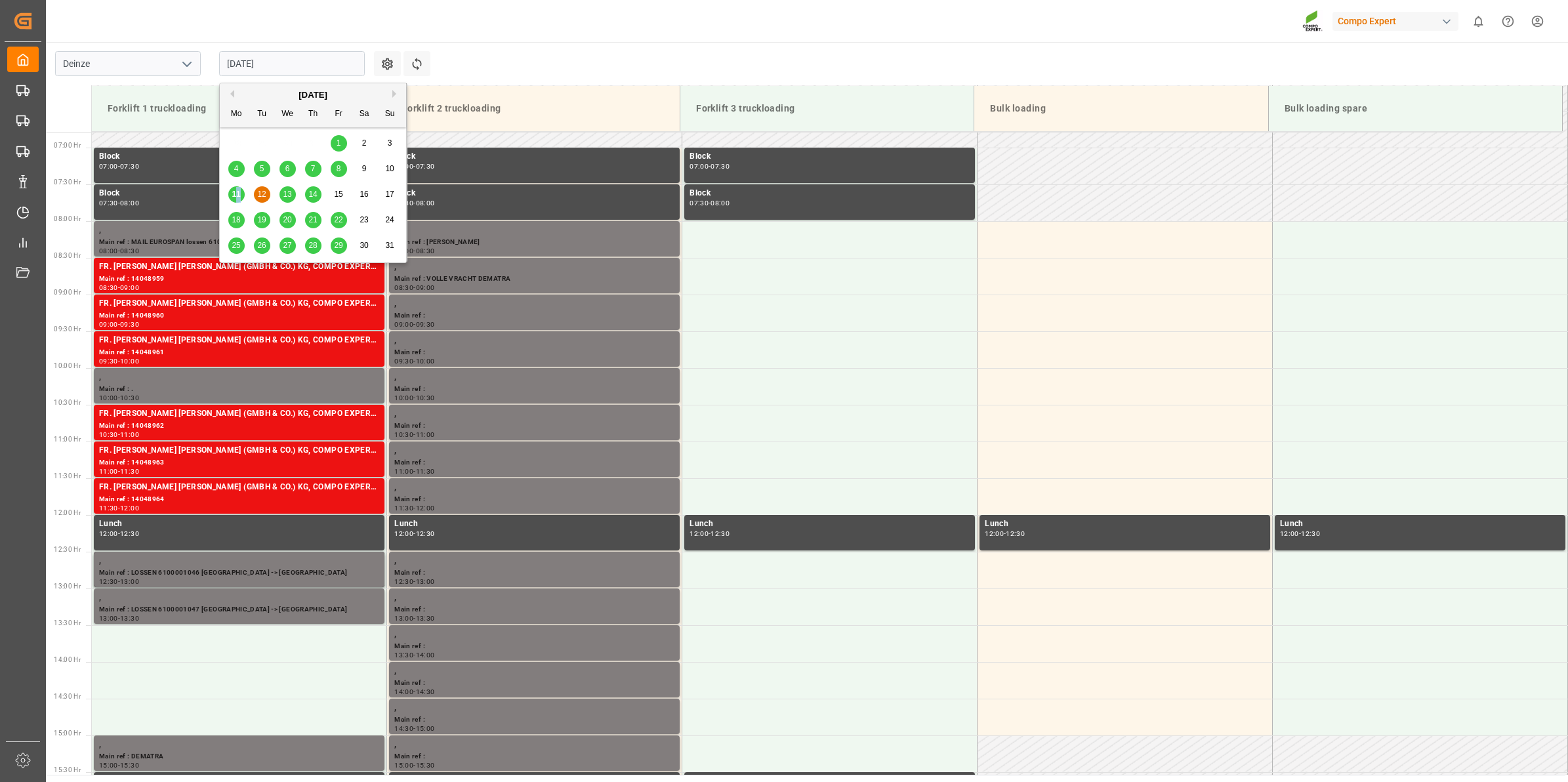
click at [238, 199] on div "11" at bounding box center [236, 195] width 16 height 16
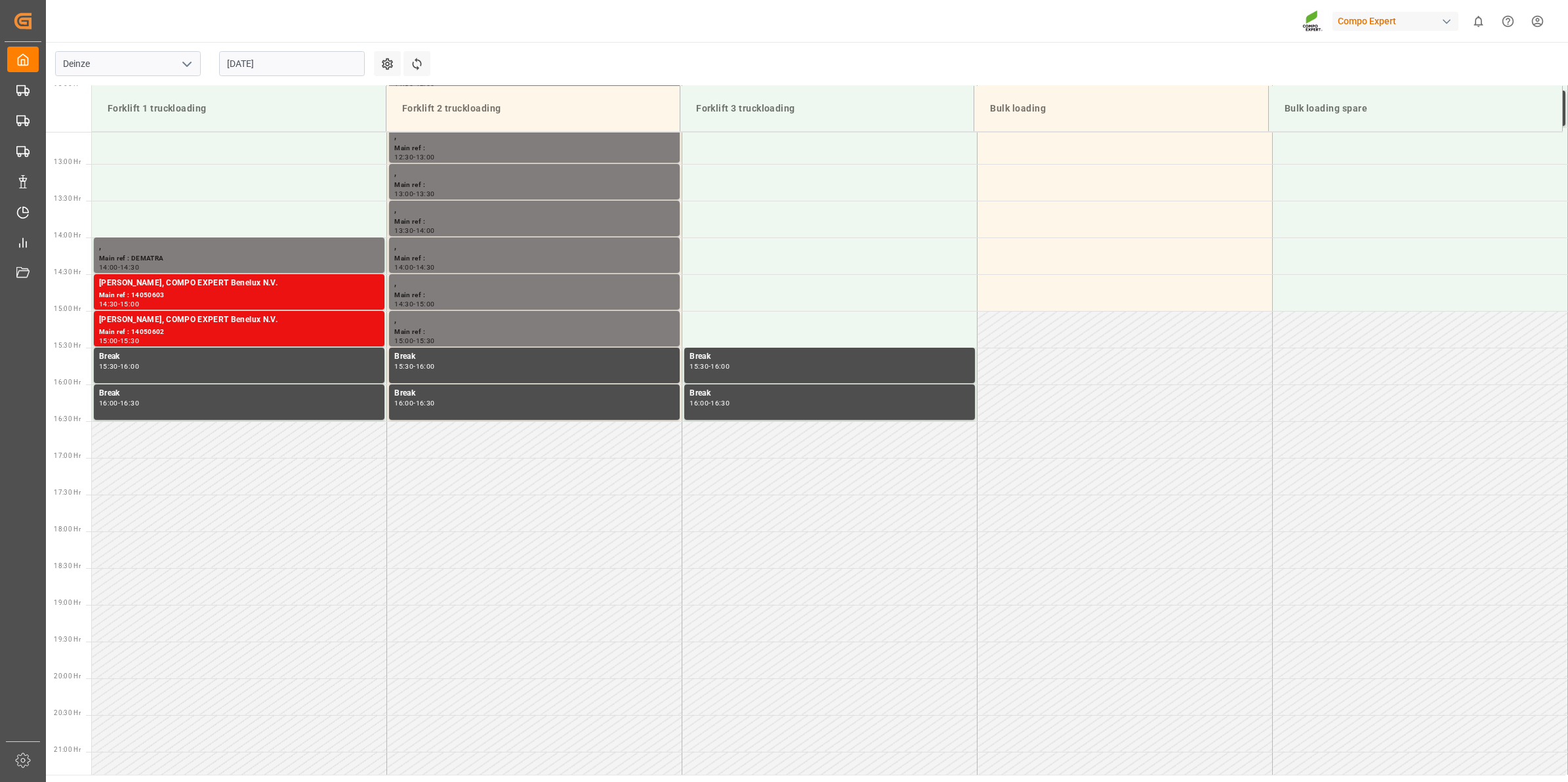
scroll to position [774, 0]
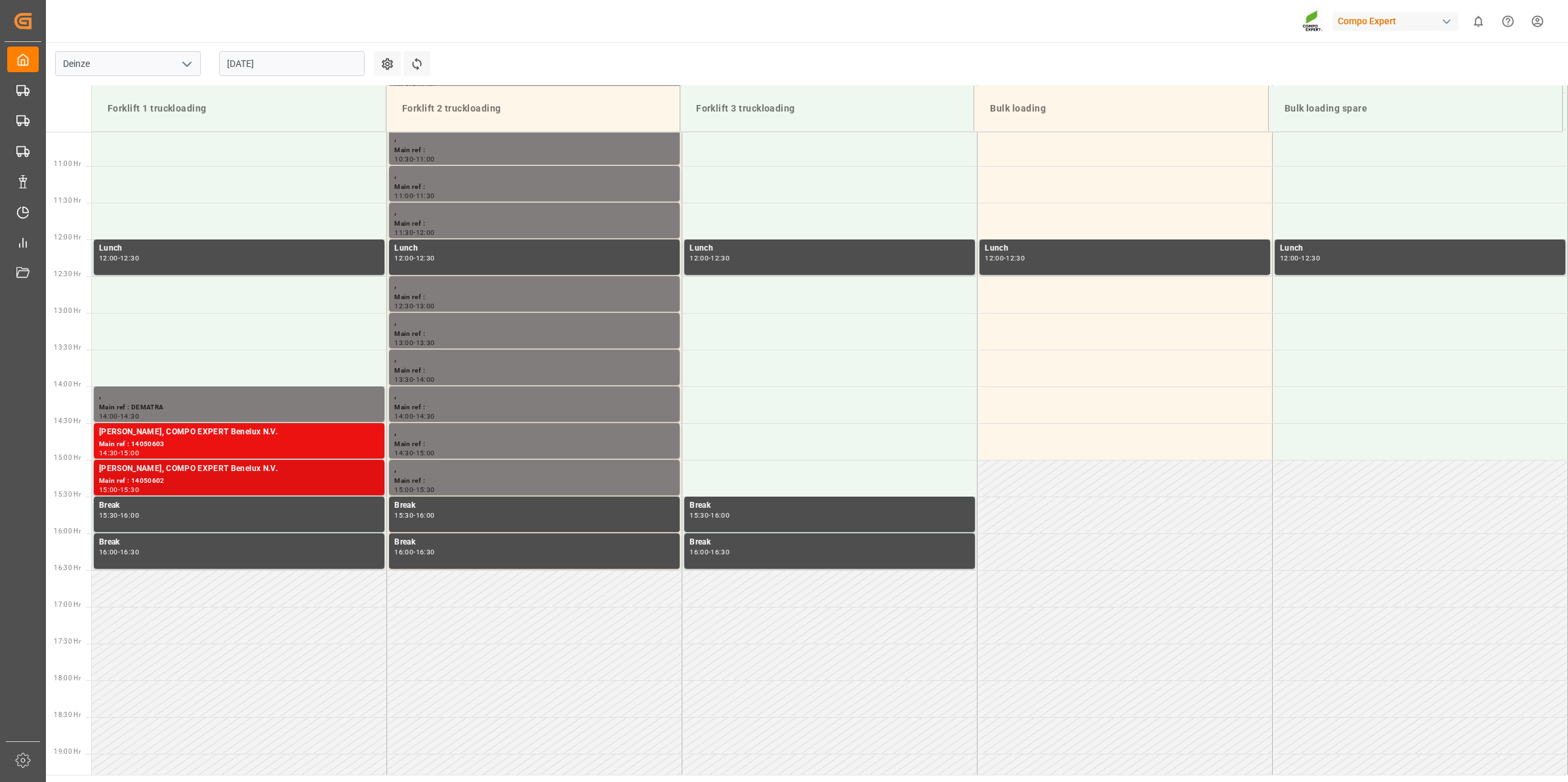
drag, startPoint x: 279, startPoint y: 476, endPoint x: 272, endPoint y: 474, distance: 7.3
click at [272, 474] on div "[PERSON_NAME], COMPO EXPERT Benelux N.V." at bounding box center [239, 469] width 280 height 13
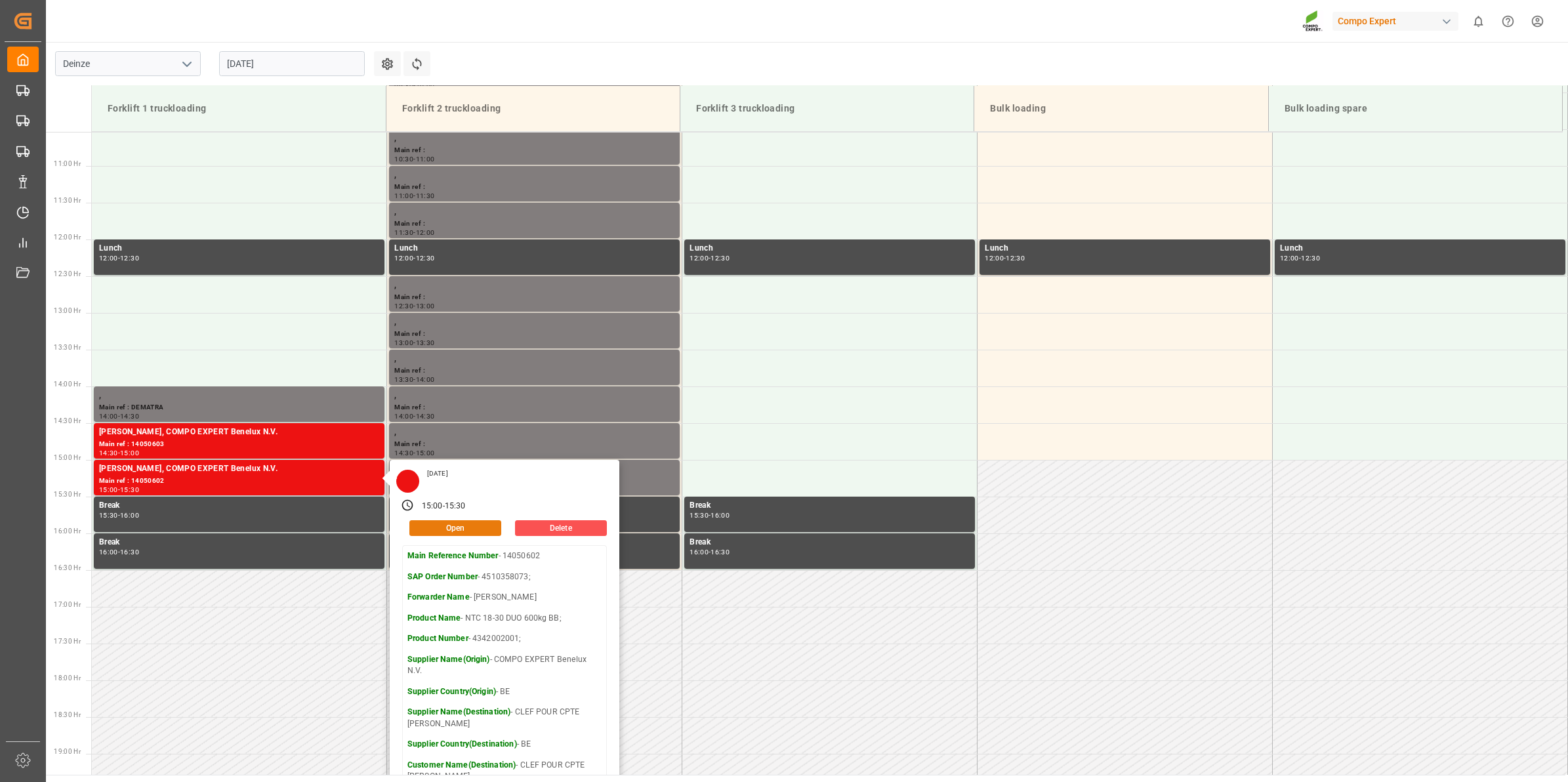
click at [483, 524] on button "Open" at bounding box center [456, 528] width 92 height 16
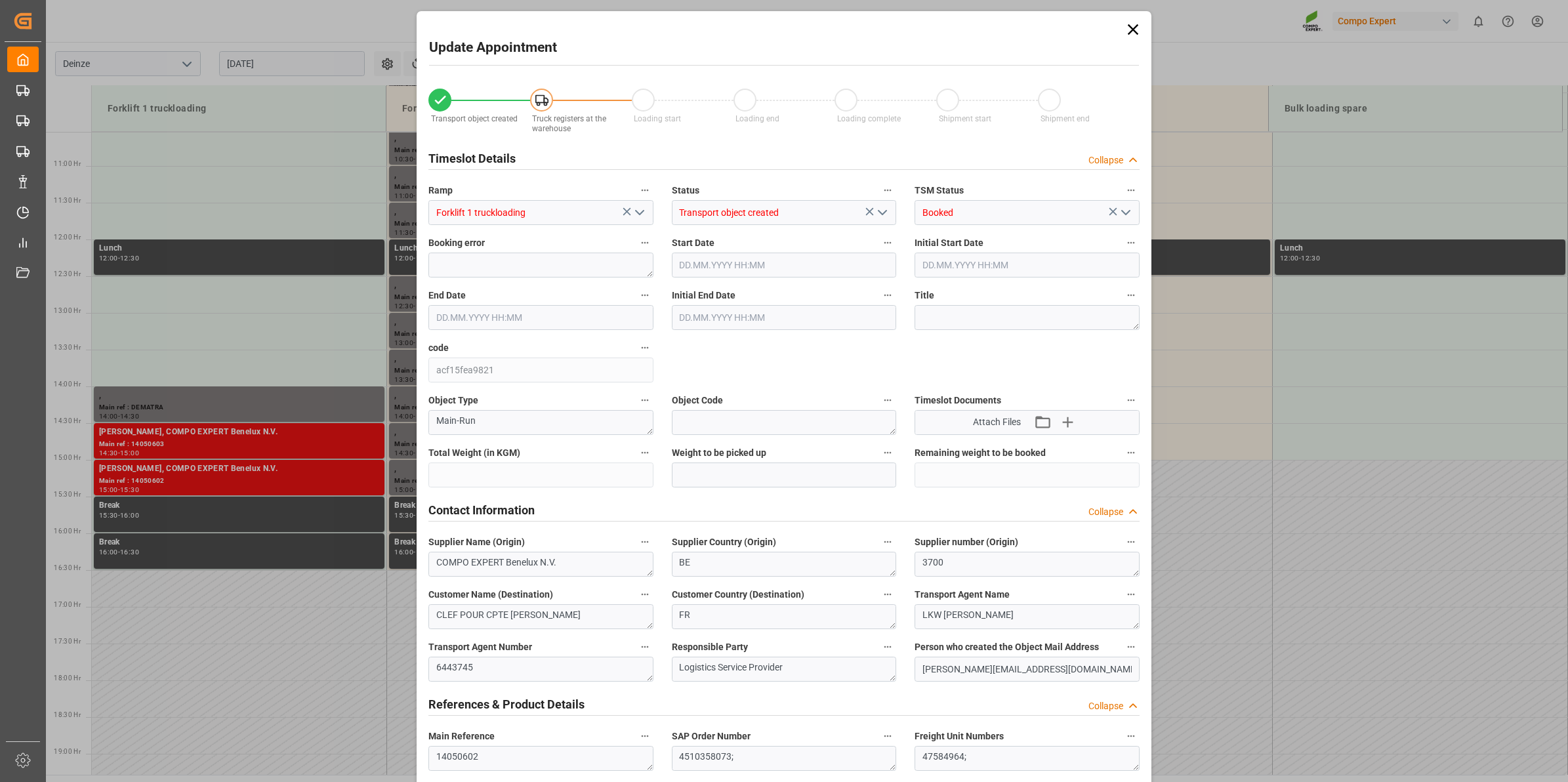
type input "25410"
type input "-76230"
type input "42"
type input "11.08.2025 15:00"
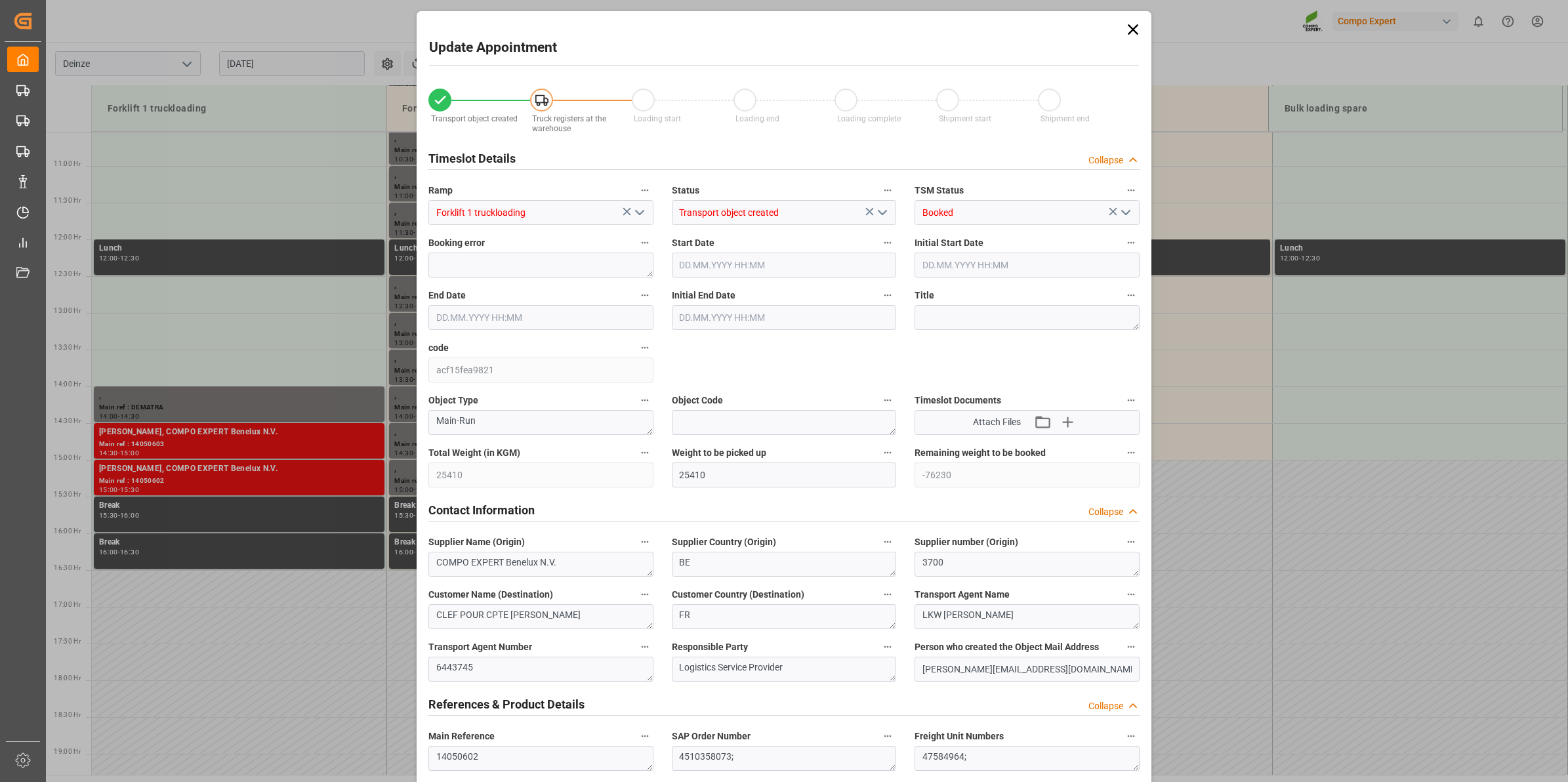
type input "11.08.2025 15:00"
type input "11.08.2025 15:30"
type input "08.08.2025 08:02"
type input "08.08.2025 09:44"
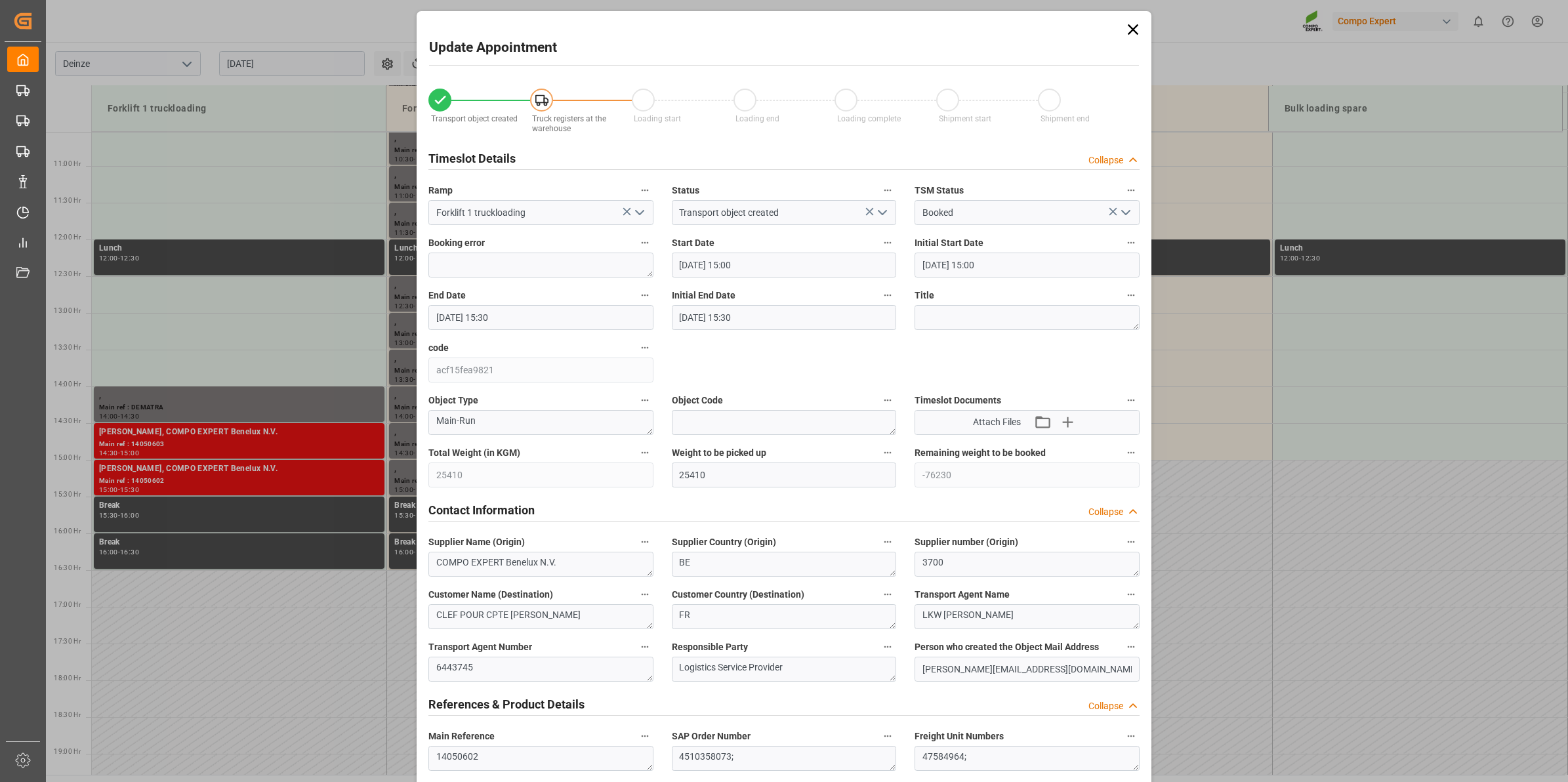
click at [713, 264] on input "11.08.2025 15:00" at bounding box center [784, 265] width 225 height 25
click at [715, 401] on div "12" at bounding box center [712, 395] width 16 height 16
click at [901, 353] on li "09:00" at bounding box center [885, 352] width 55 height 33
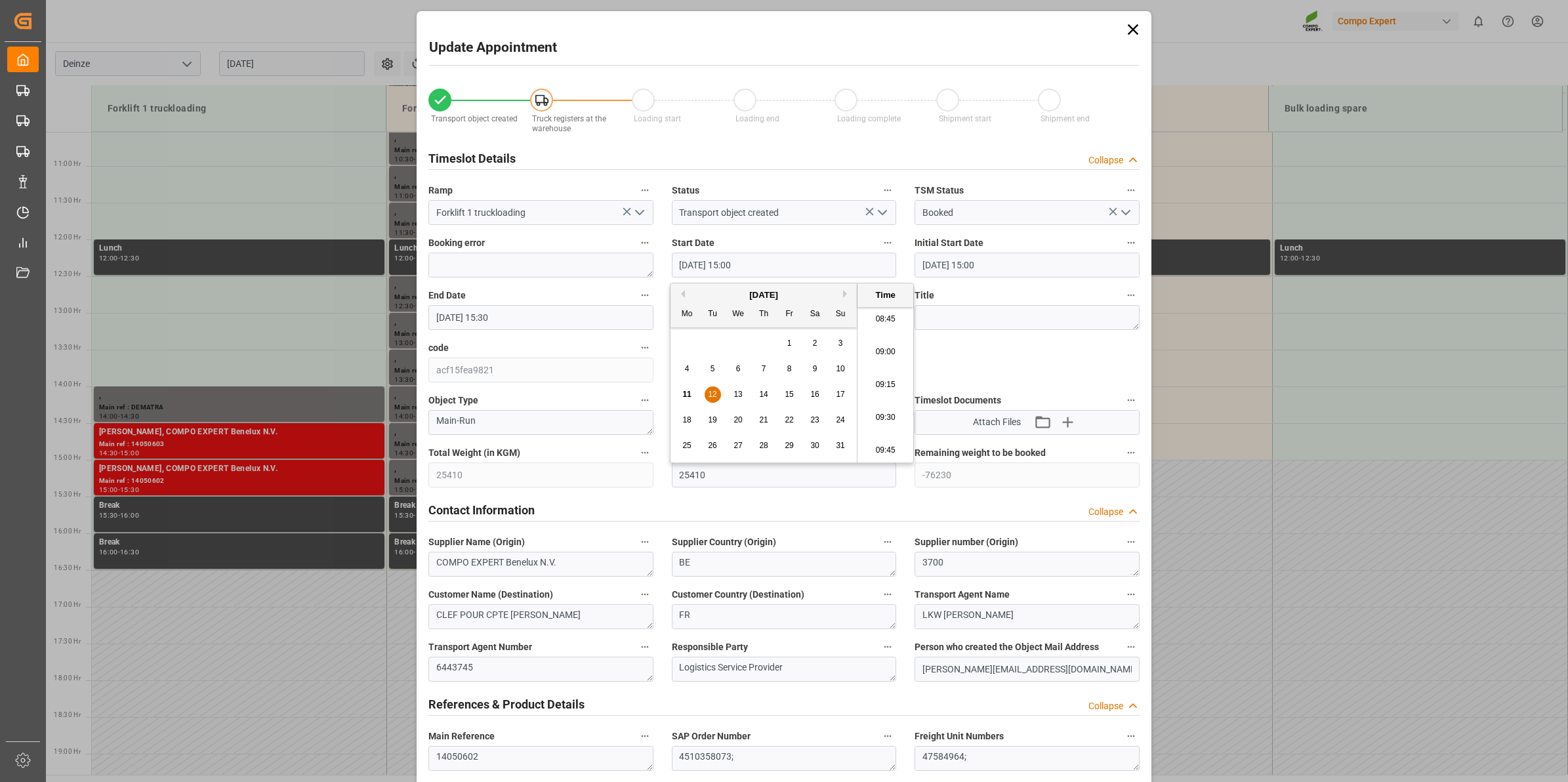
type input "12.08.2025 09:00"
click at [571, 325] on input "11.08.2025 15:30" at bounding box center [541, 318] width 225 height 25
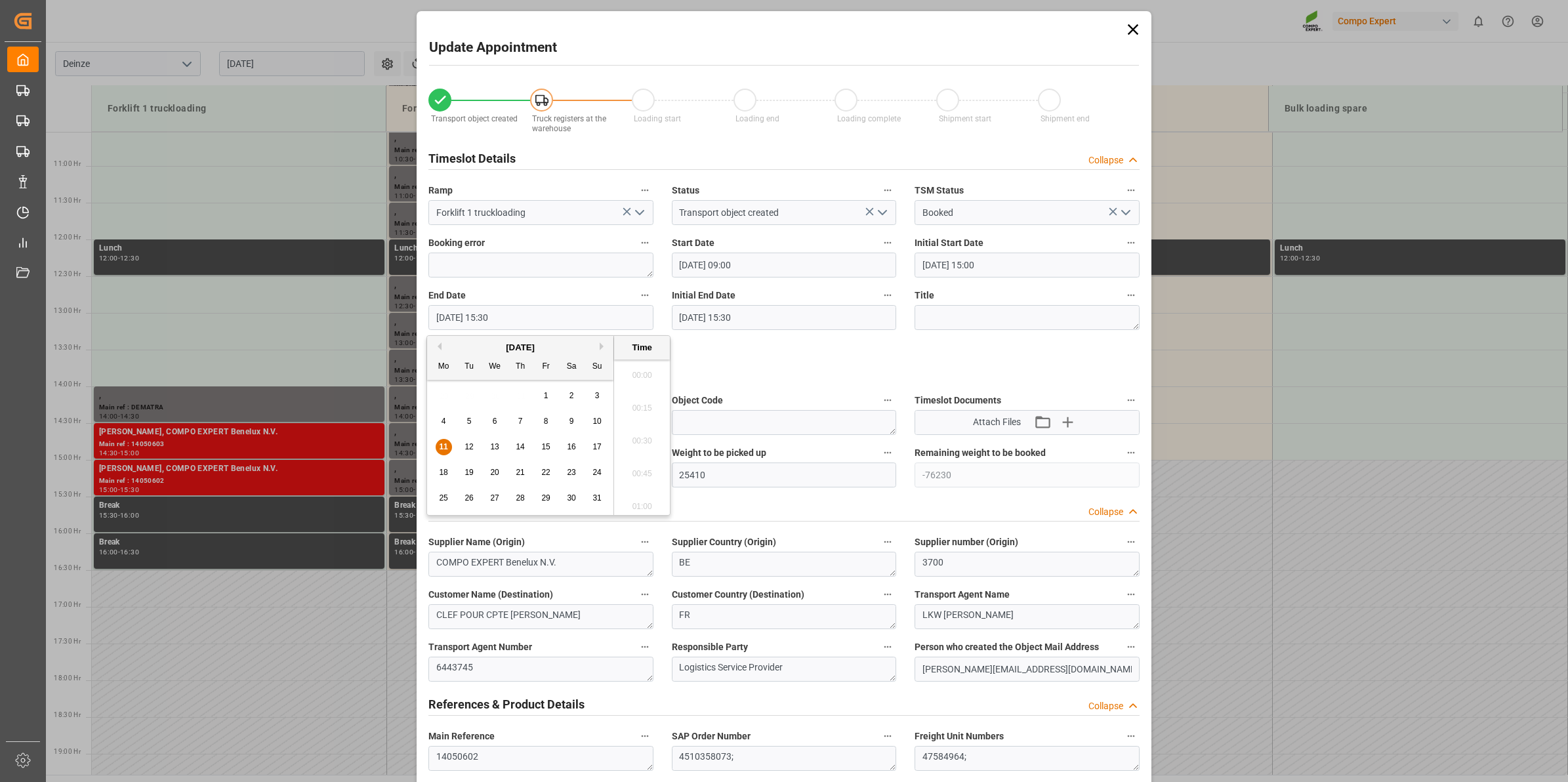
scroll to position [1973, 0]
click at [466, 444] on span "12" at bounding box center [468, 447] width 8 height 9
click at [651, 458] on li "09:30" at bounding box center [642, 470] width 55 height 33
type input "12.08.2025 09:30"
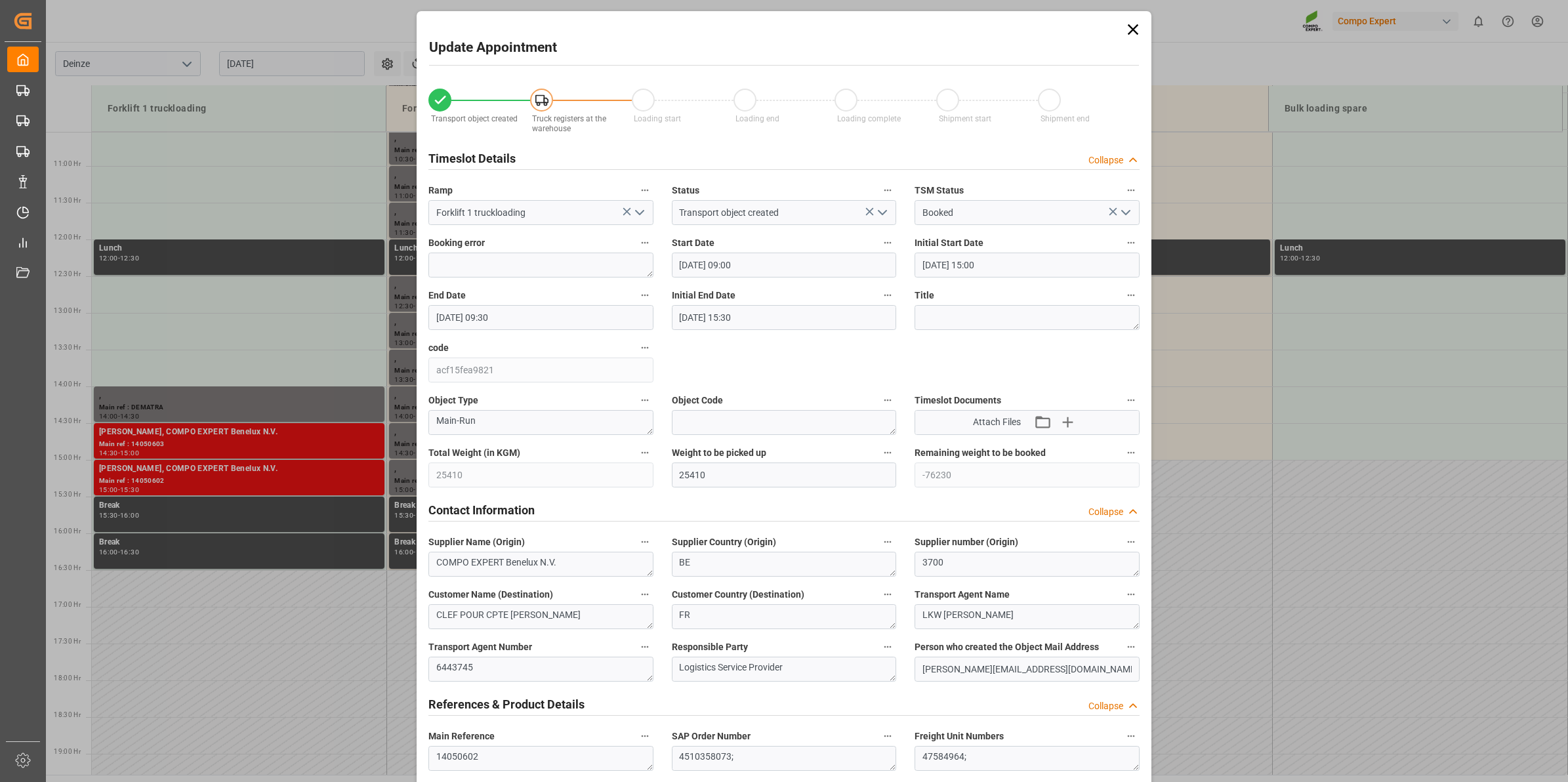
click at [636, 214] on icon "open menu" at bounding box center [640, 212] width 16 height 16
click at [566, 271] on div "Forklift 2 truckloading" at bounding box center [541, 271] width 224 height 29
type input "Forklift 2 truckloading"
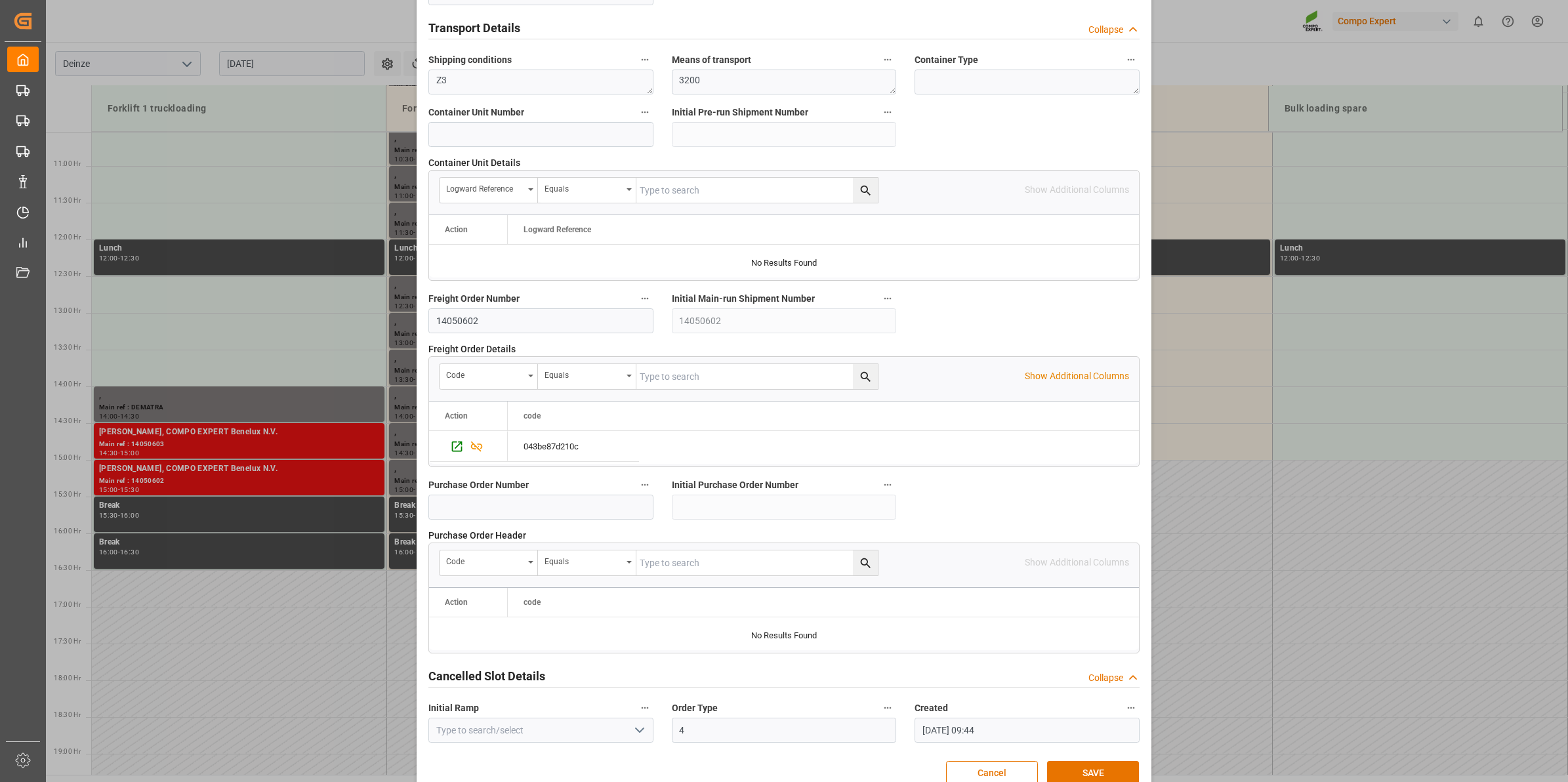
scroll to position [1041, 0]
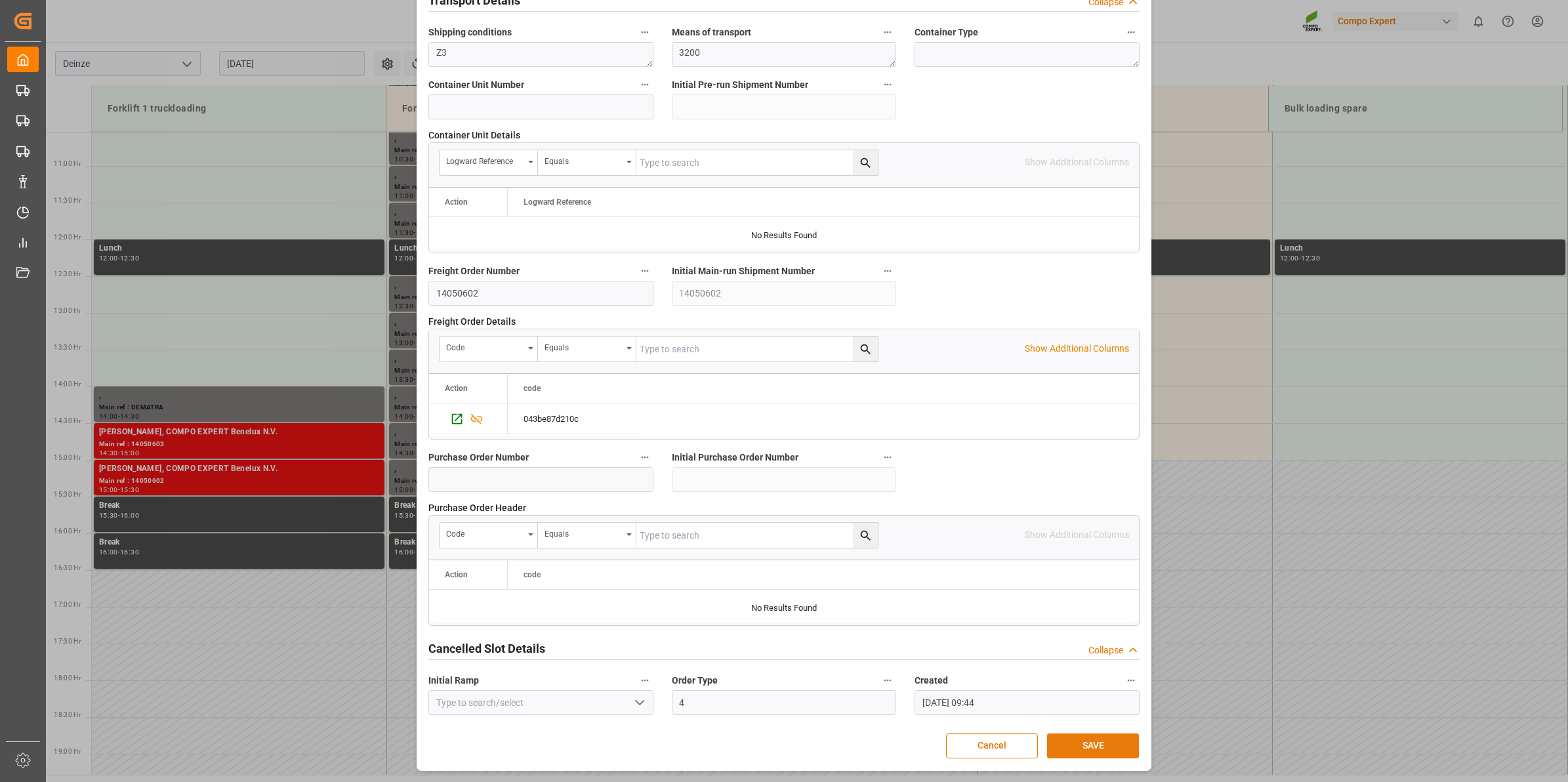
click at [1083, 740] on button "SAVE" at bounding box center [1094, 746] width 92 height 25
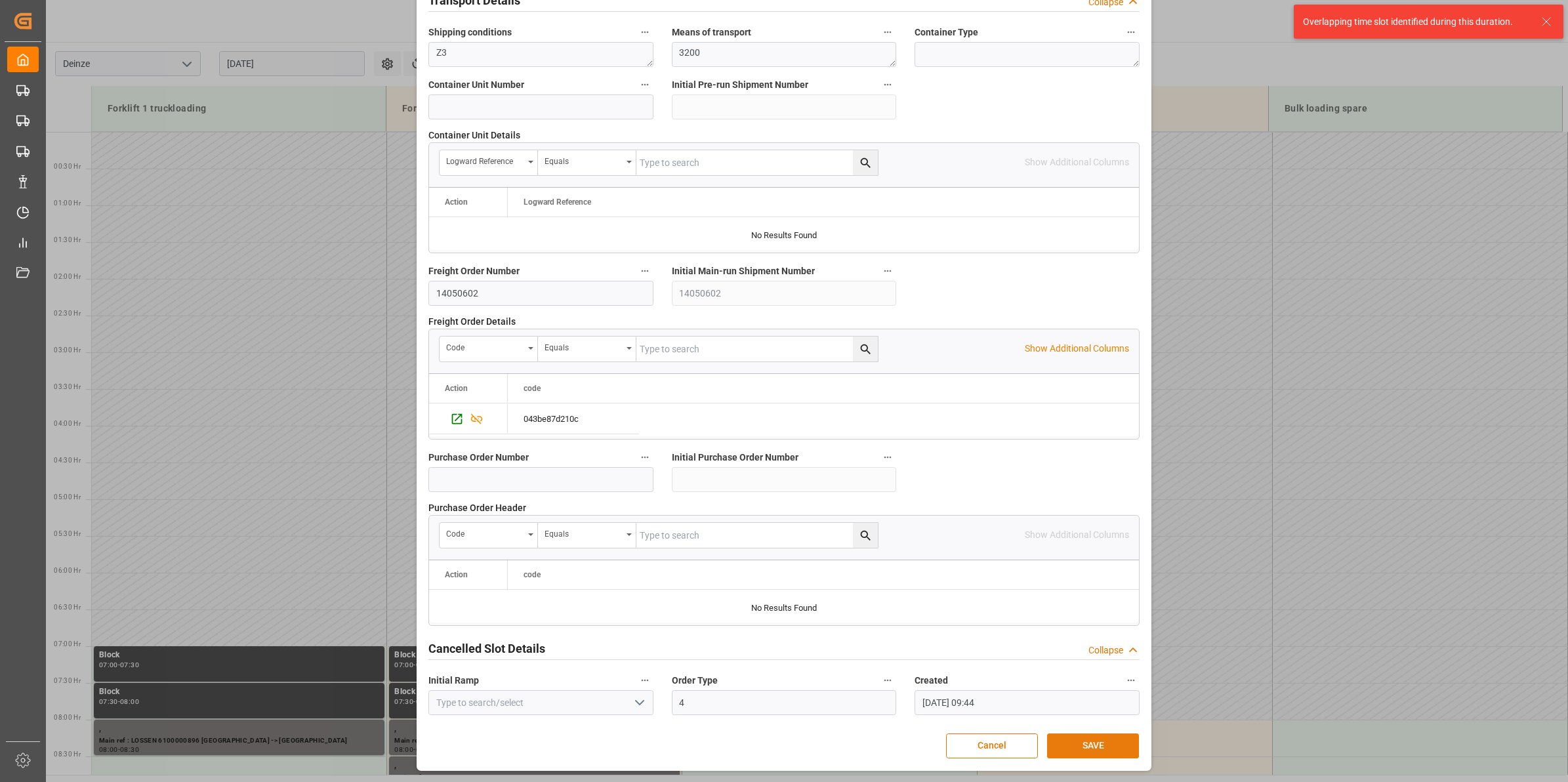
click at [1083, 740] on button "SAVE" at bounding box center [1094, 746] width 92 height 25
click at [1549, 23] on icon at bounding box center [1546, 22] width 16 height 16
click at [1004, 745] on button "Cancel" at bounding box center [992, 746] width 92 height 25
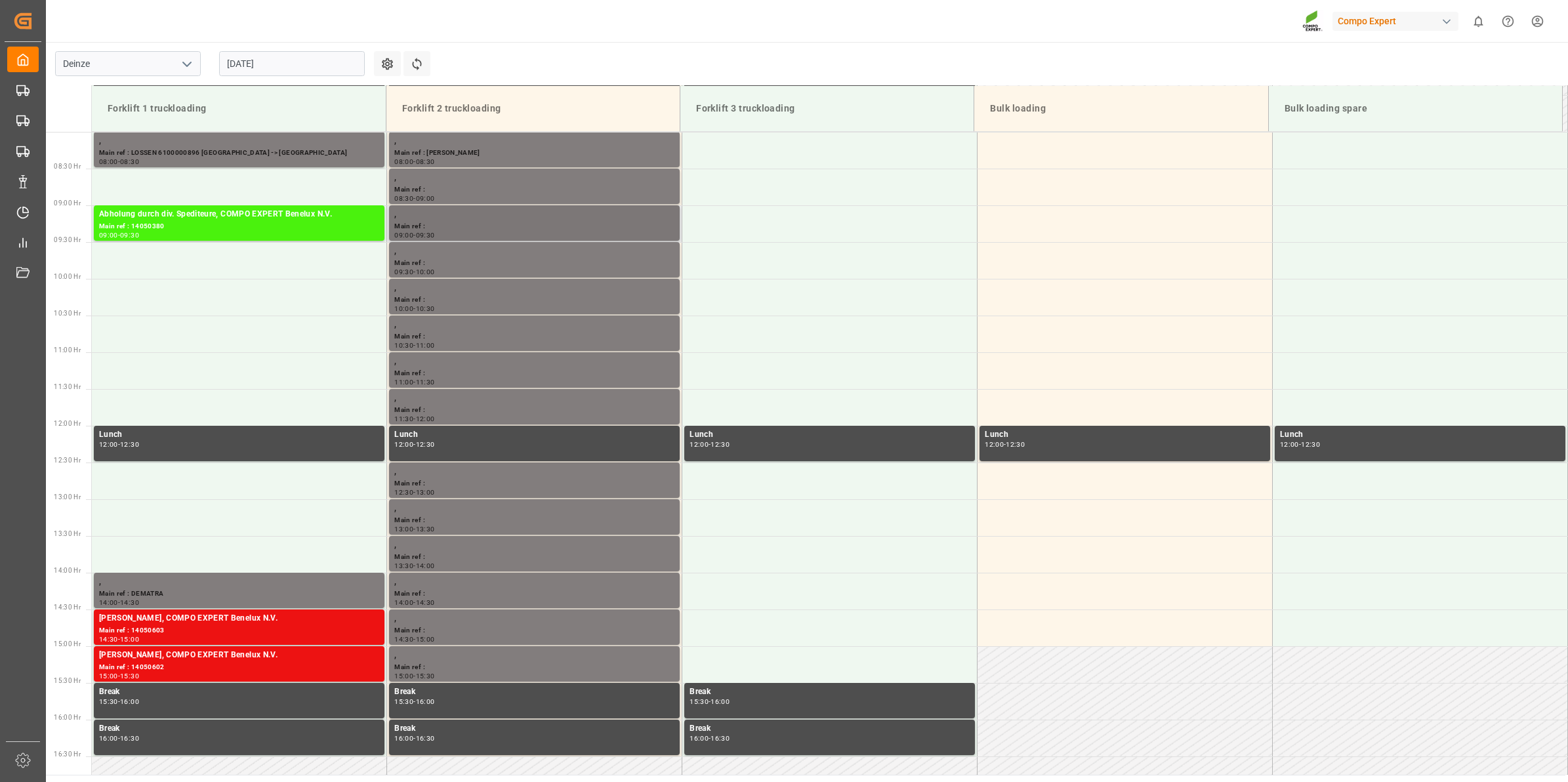
scroll to position [739, 0]
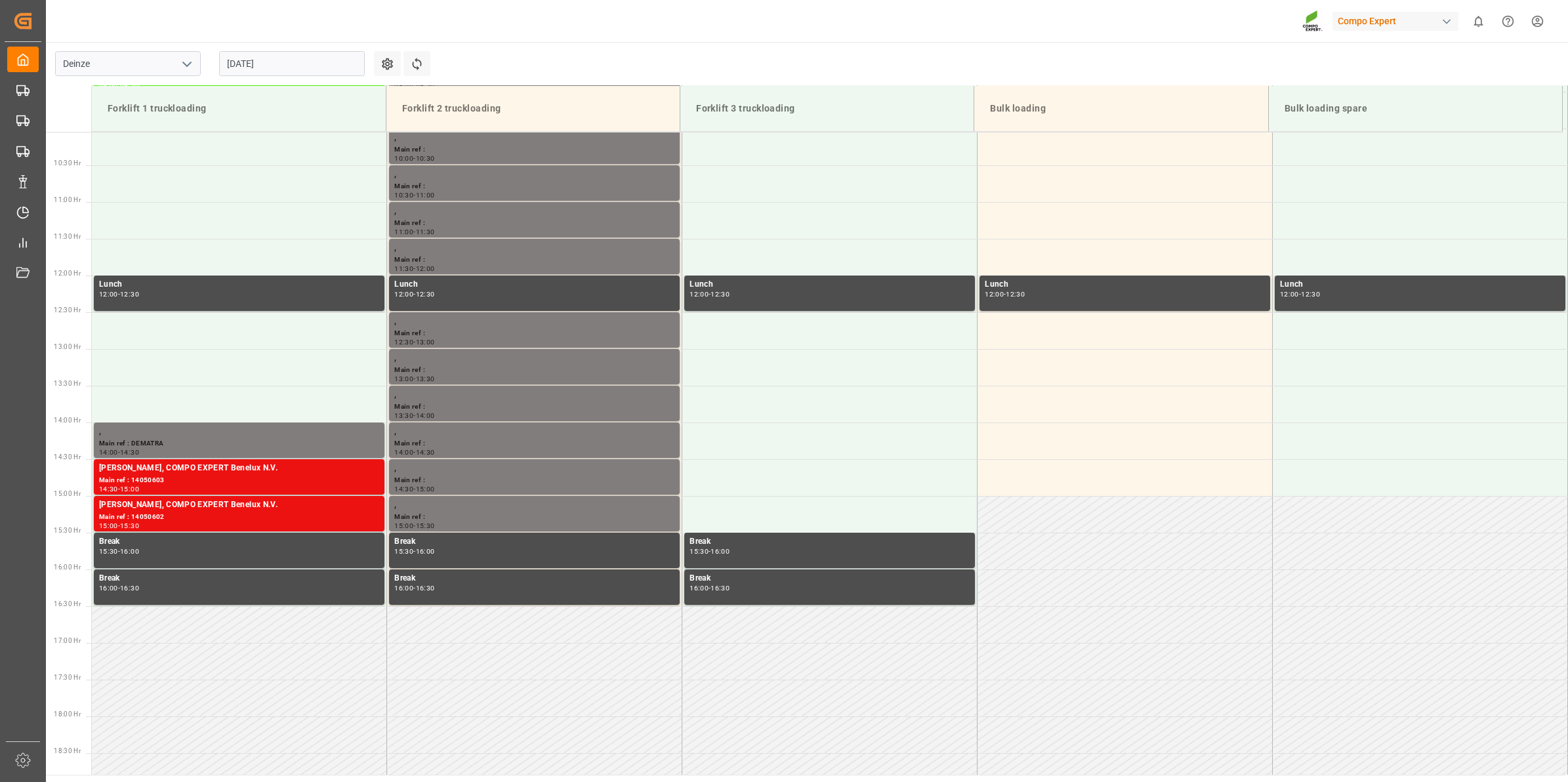
click at [305, 60] on input "[DATE]" at bounding box center [291, 63] width 146 height 25
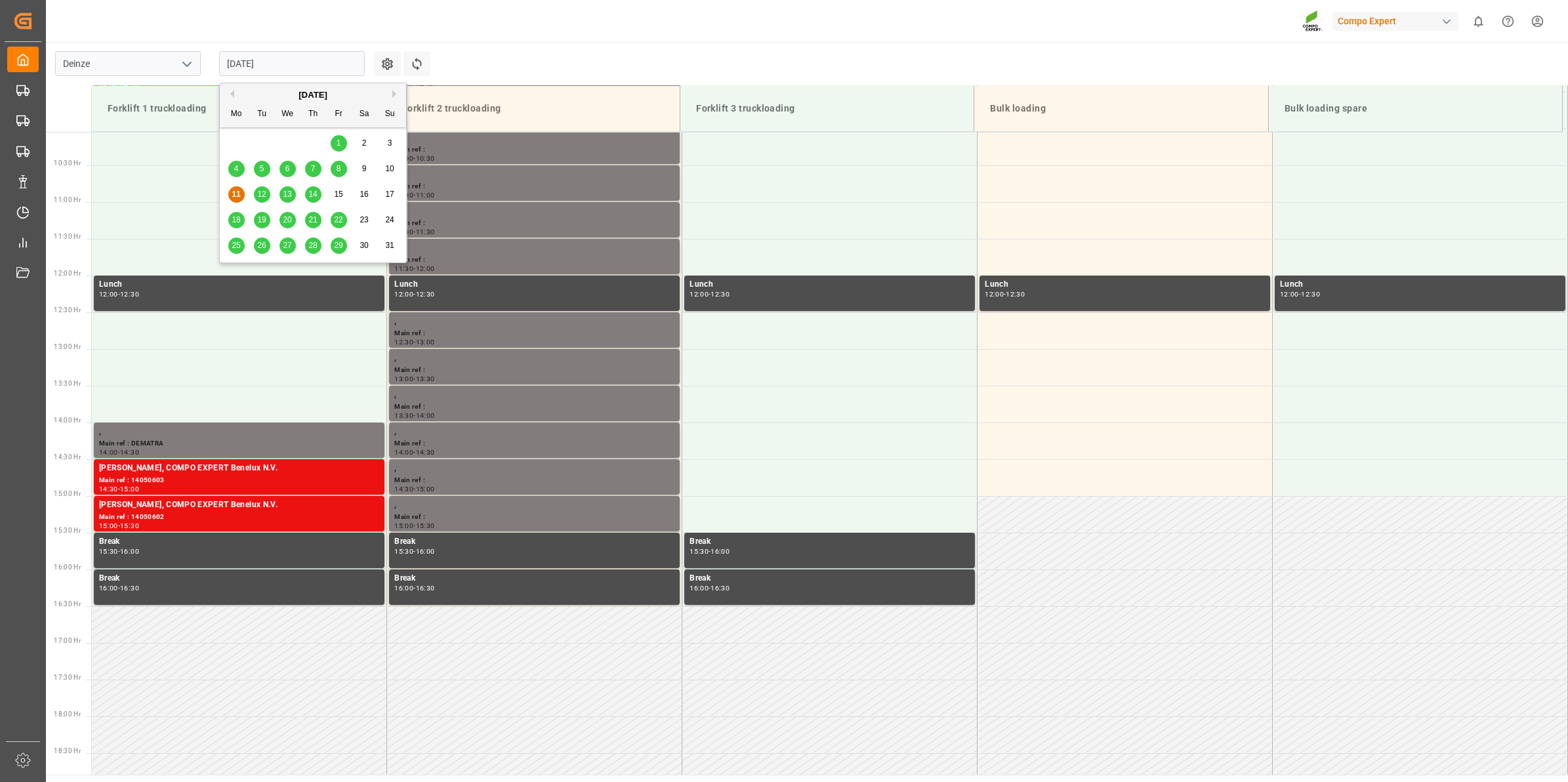
click at [264, 198] on span "12" at bounding box center [261, 195] width 8 height 9
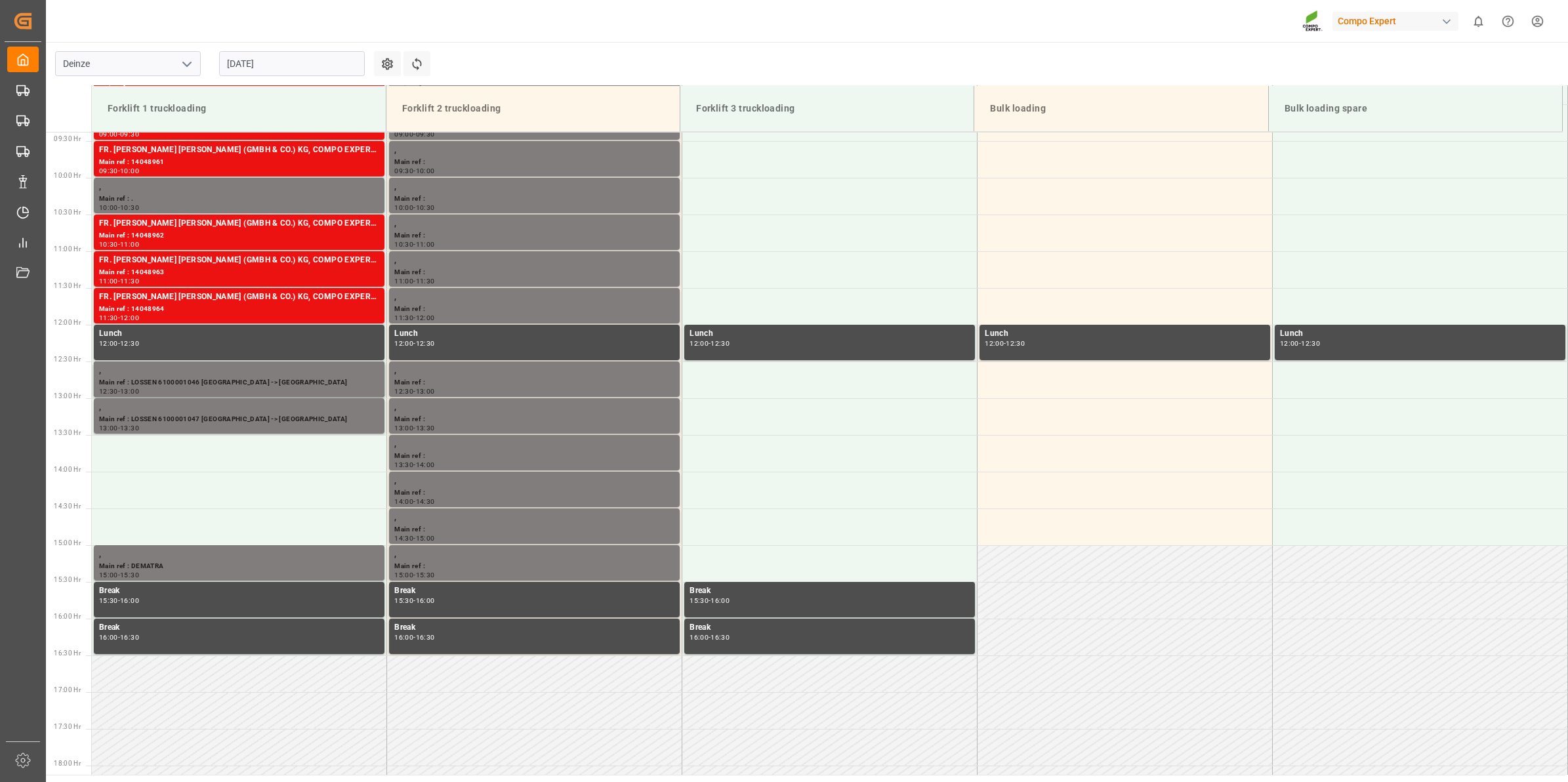
scroll to position [527, 0]
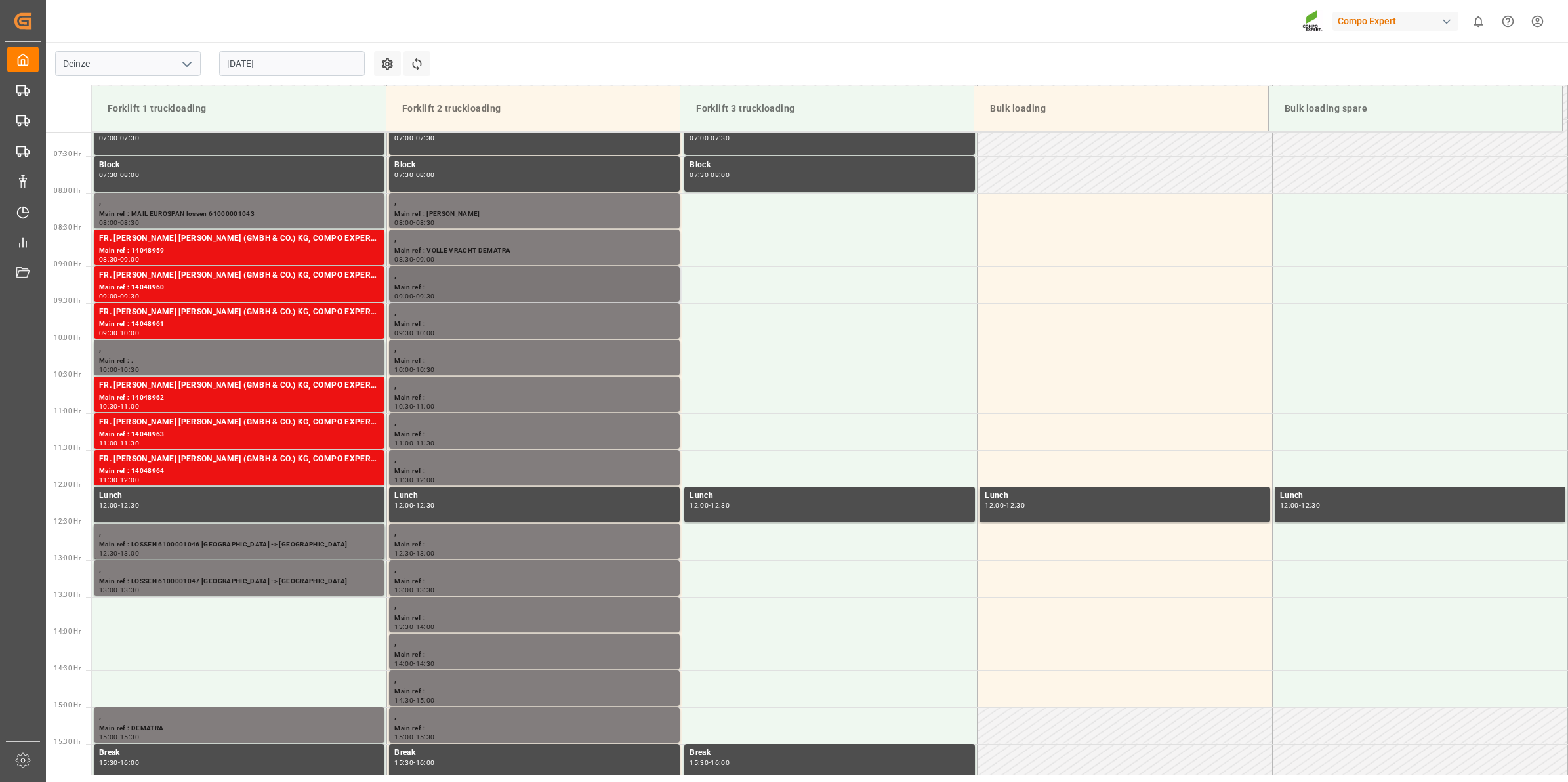
click at [453, 271] on div "," at bounding box center [535, 275] width 280 height 13
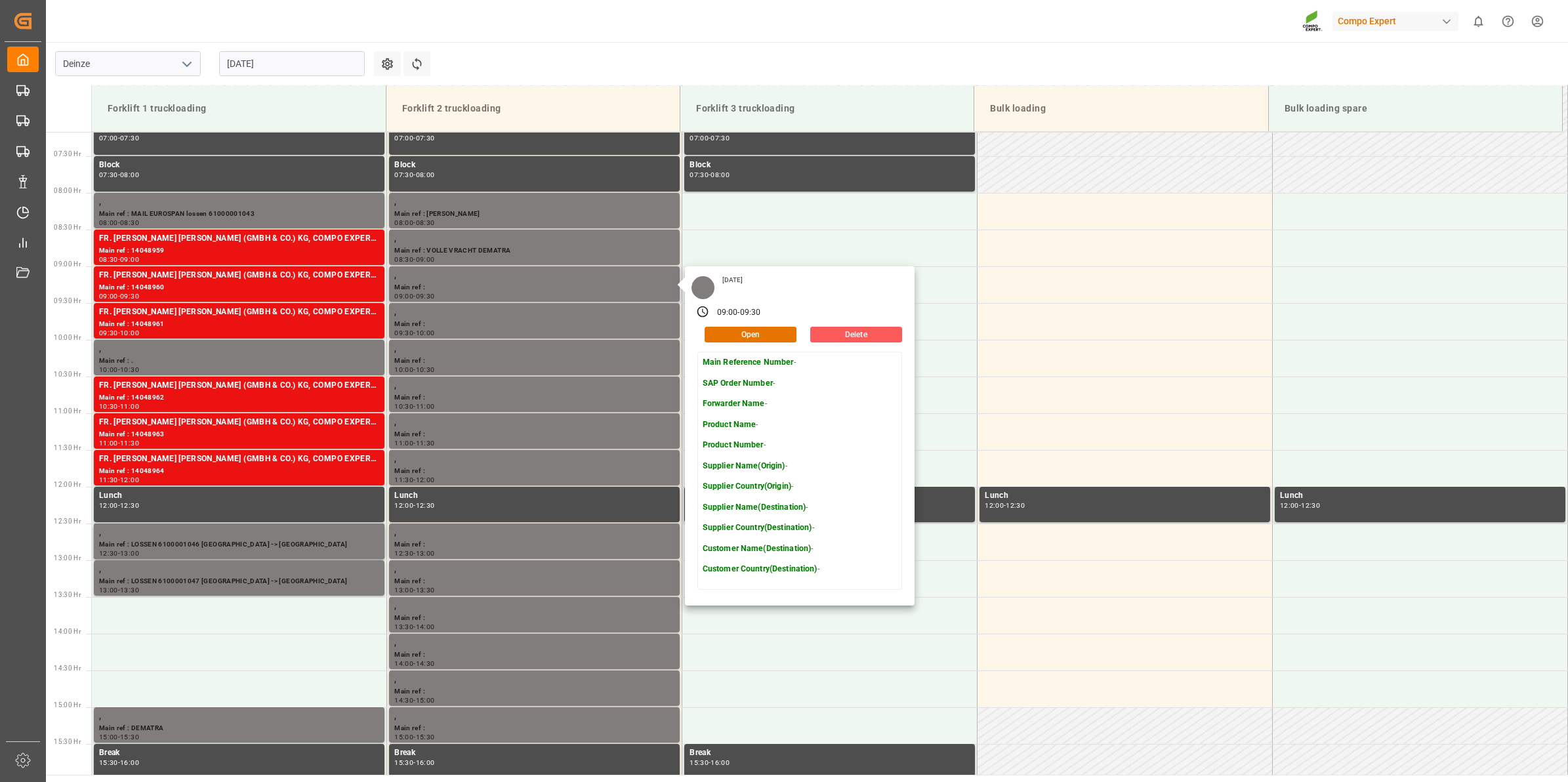
click at [848, 336] on button "Delete" at bounding box center [857, 335] width 92 height 16
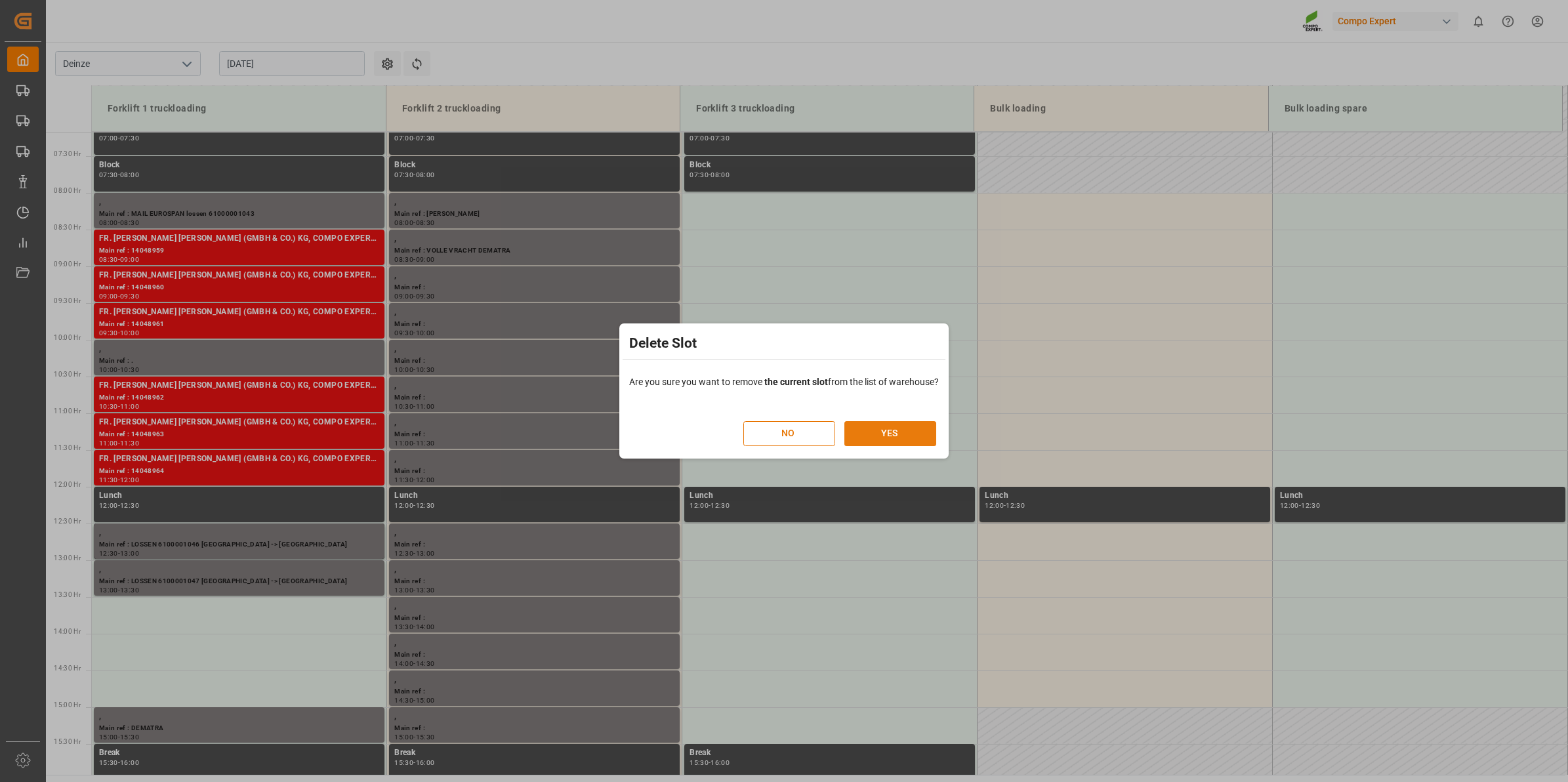
click at [897, 429] on button "YES" at bounding box center [891, 433] width 92 height 25
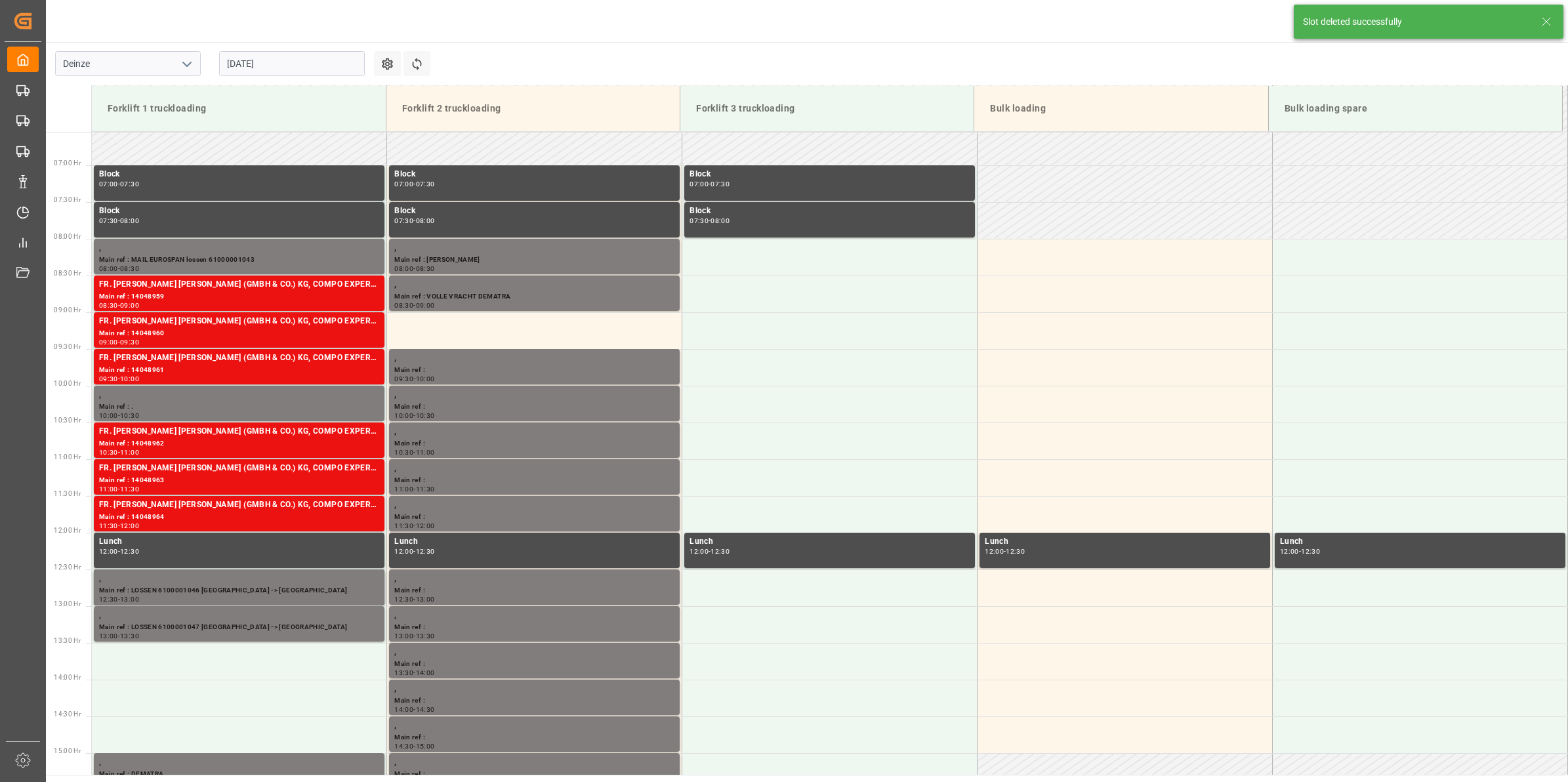
scroll to position [580, 0]
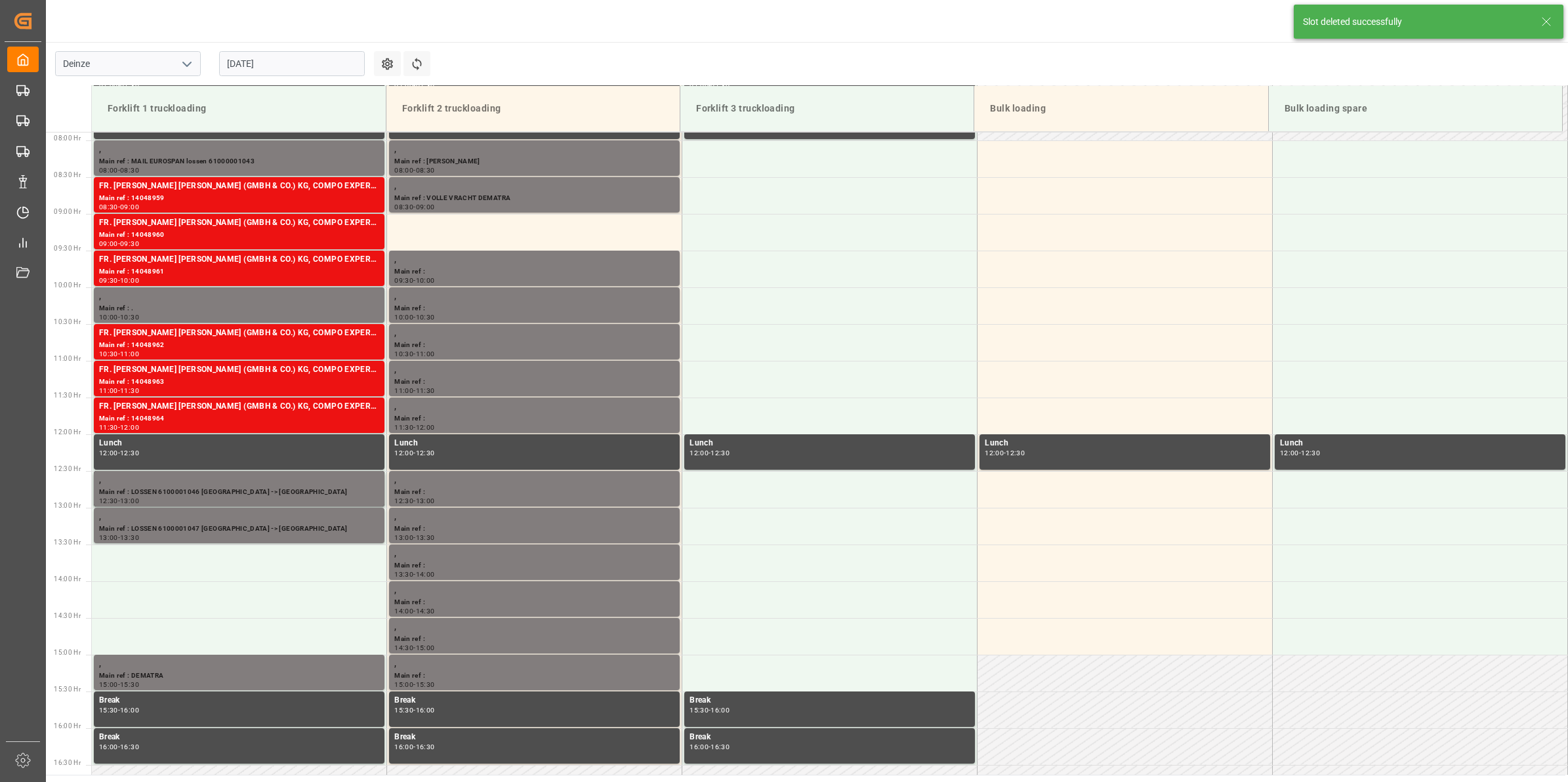
drag, startPoint x: 218, startPoint y: 67, endPoint x: 256, endPoint y: 64, distance: 38.1
click at [219, 67] on div "[DATE]" at bounding box center [291, 64] width 164 height 43
click at [268, 62] on input "[DATE]" at bounding box center [291, 63] width 146 height 25
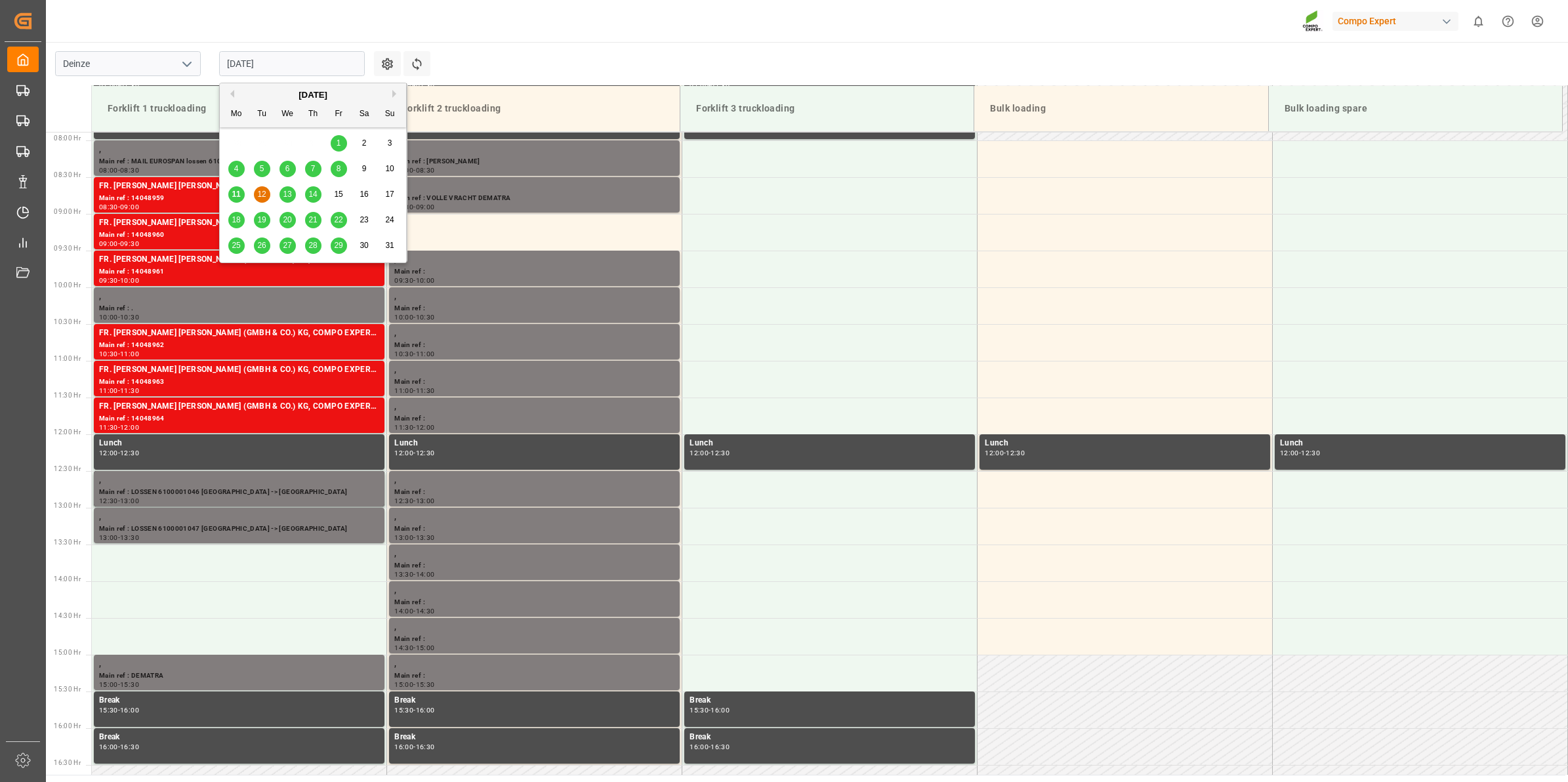
click at [232, 195] on span "11" at bounding box center [236, 195] width 8 height 9
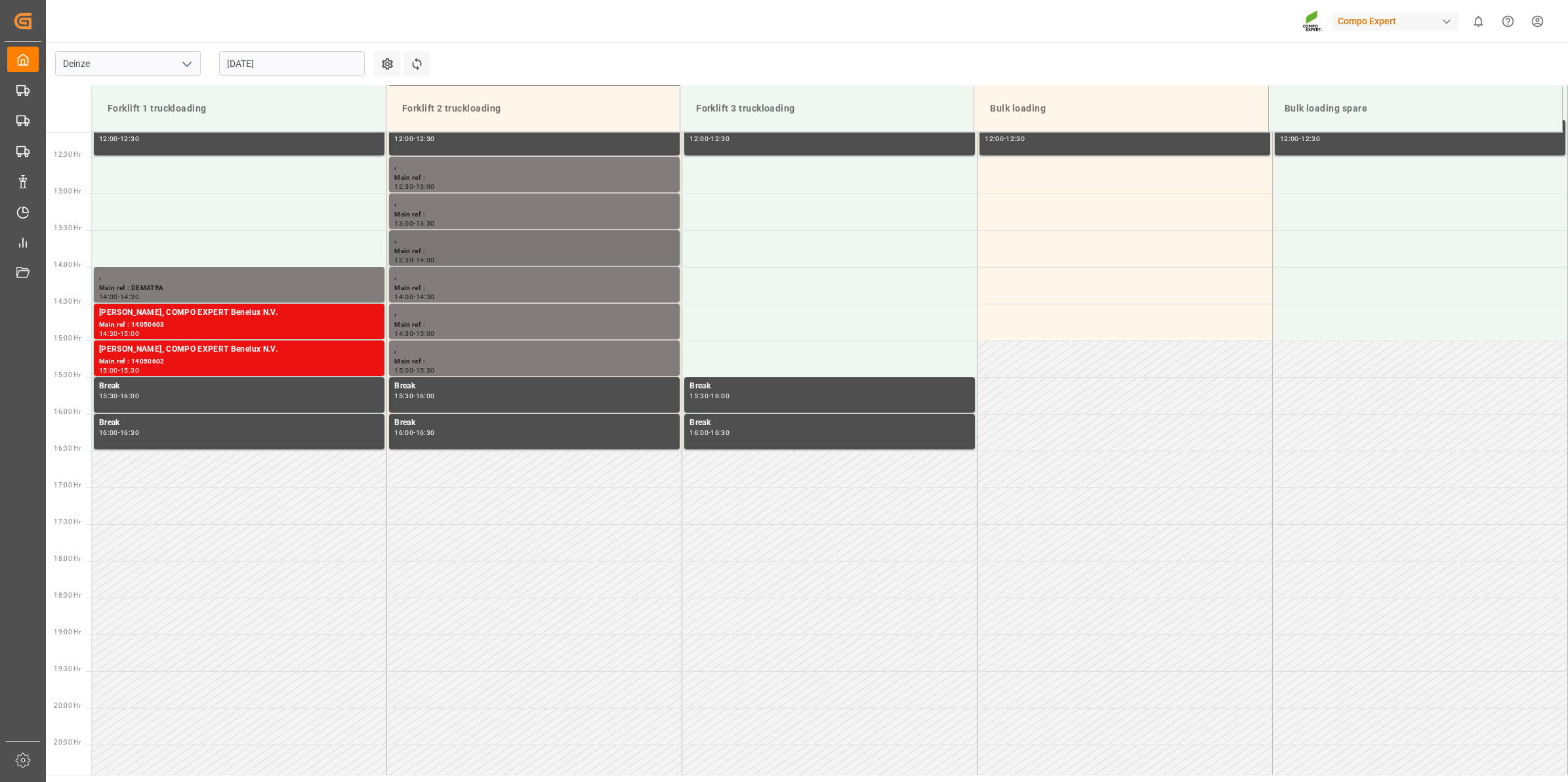
scroll to position [774, 0]
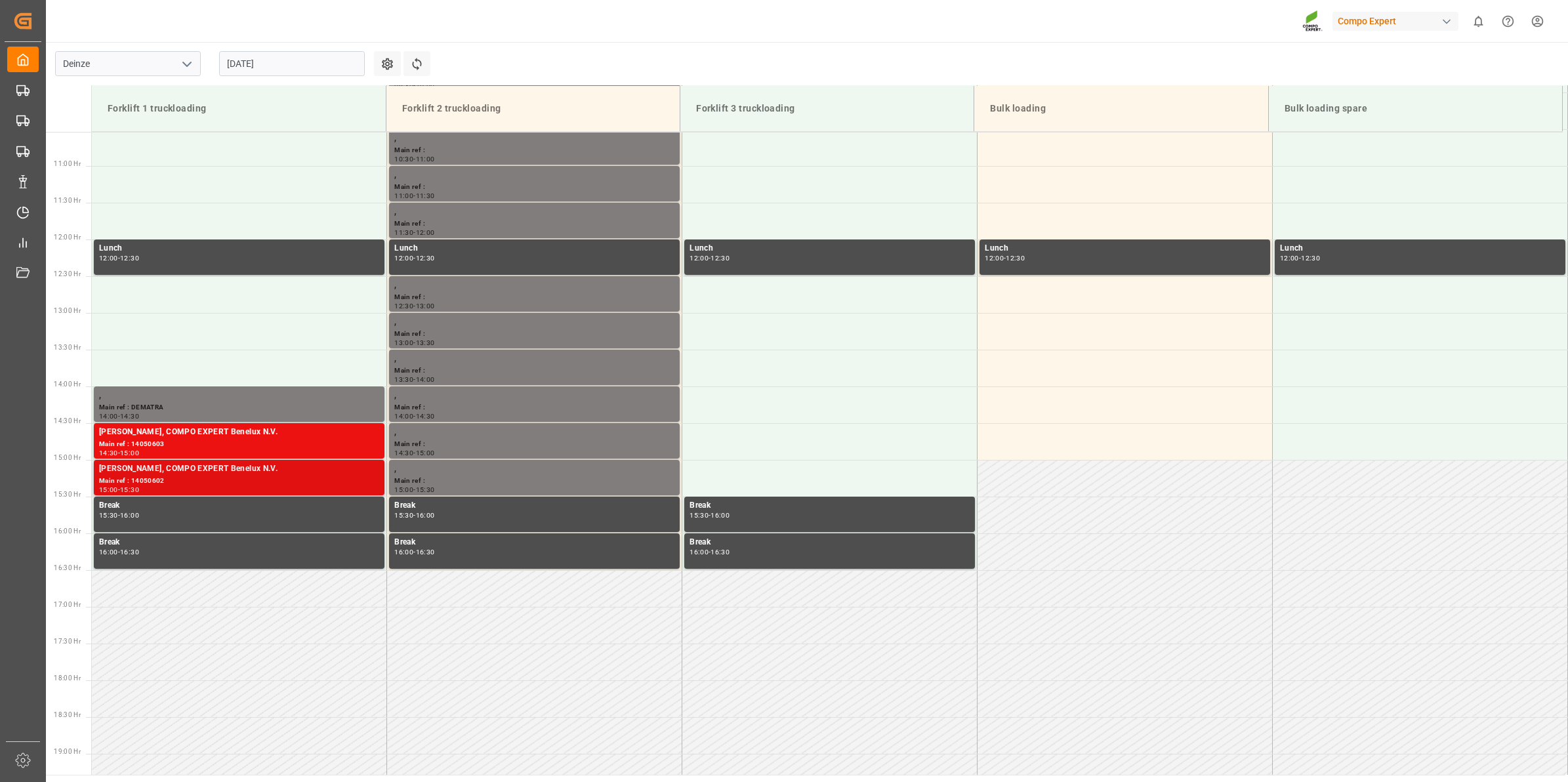
click at [301, 467] on div "[PERSON_NAME], COMPO EXPERT Benelux N.V." at bounding box center [239, 469] width 280 height 13
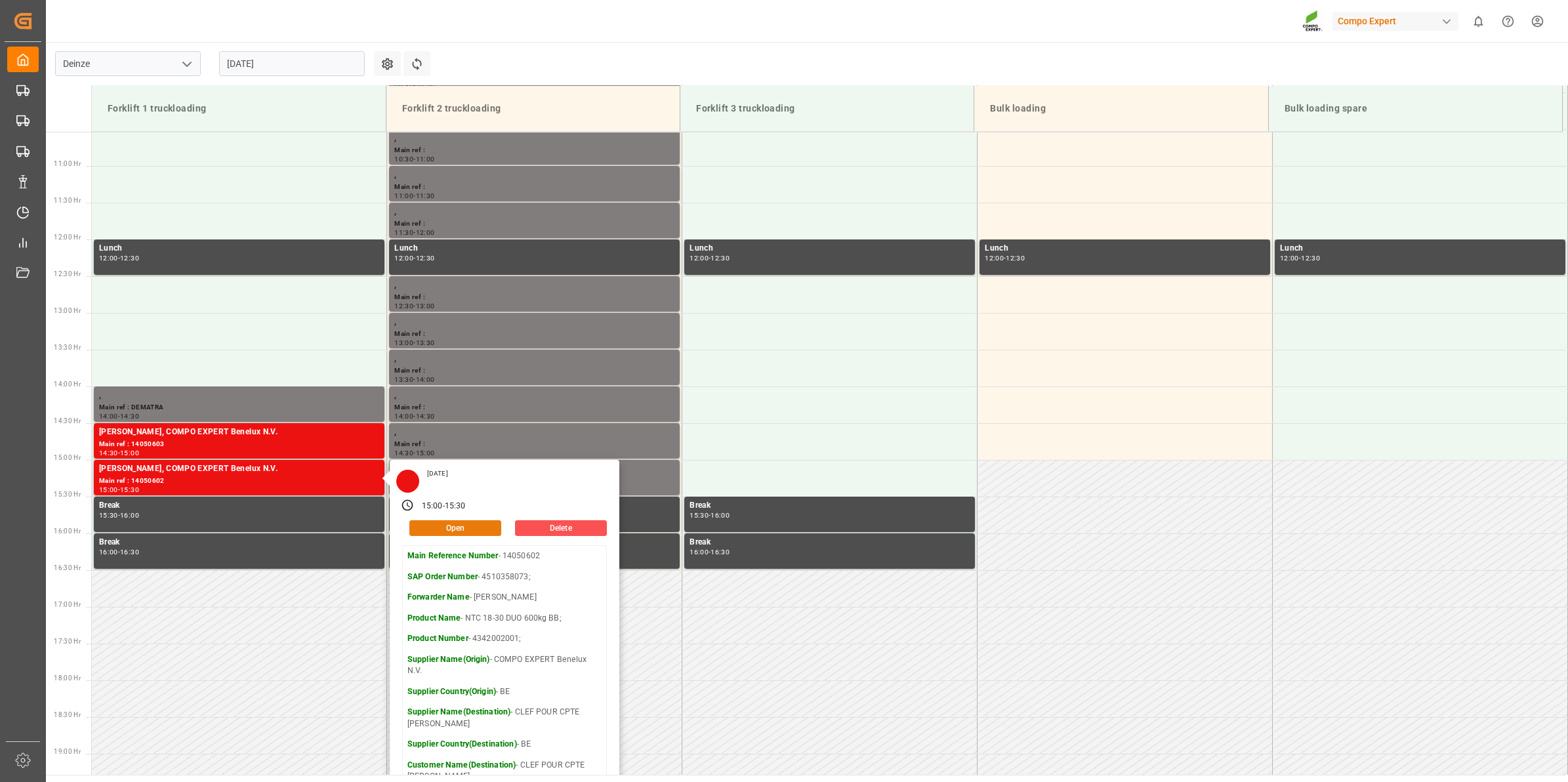
click at [470, 525] on button "Open" at bounding box center [456, 528] width 92 height 16
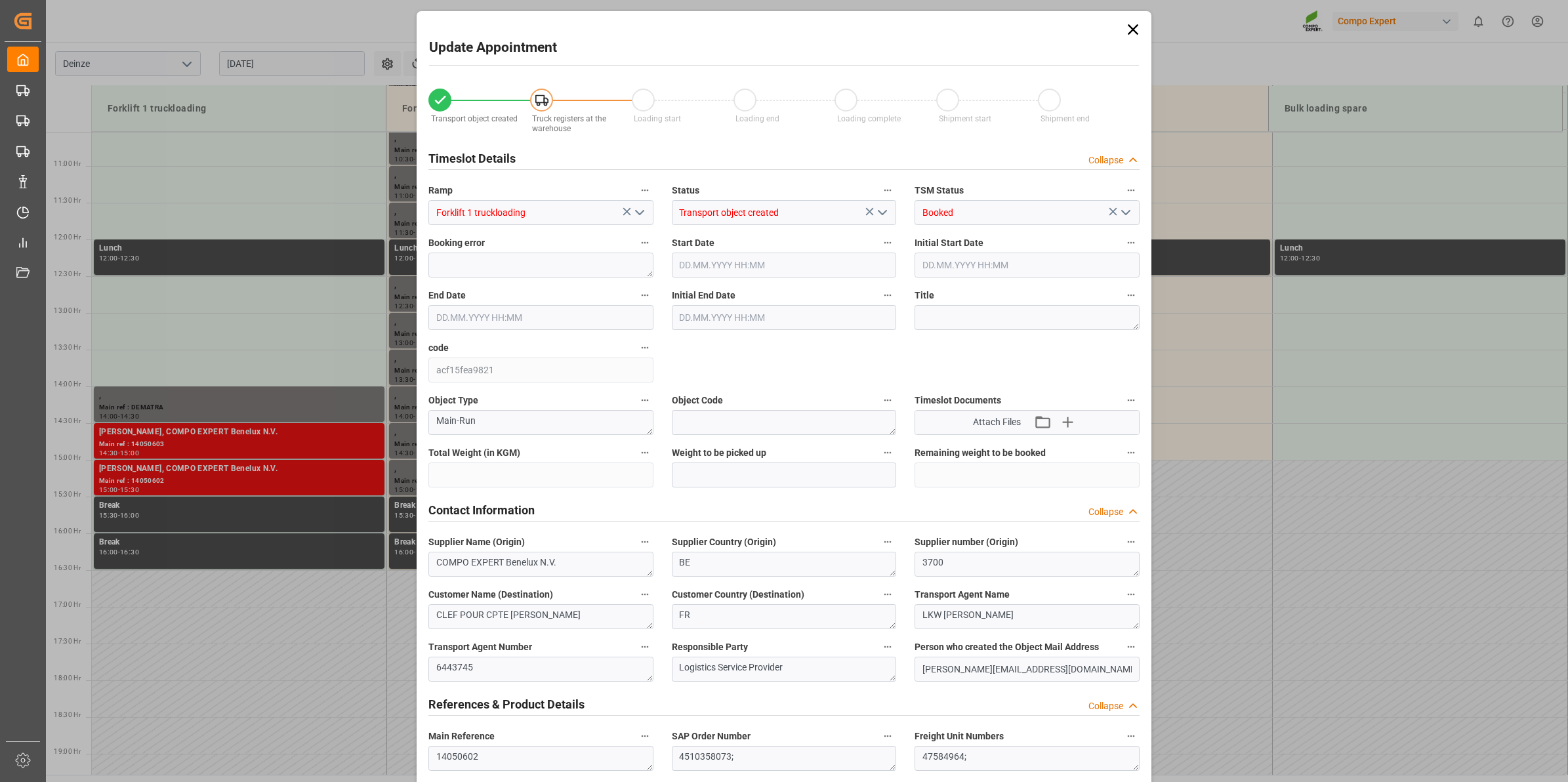
type input "25410"
type input "-76230"
type input "42"
type input "11.08.2025 15:00"
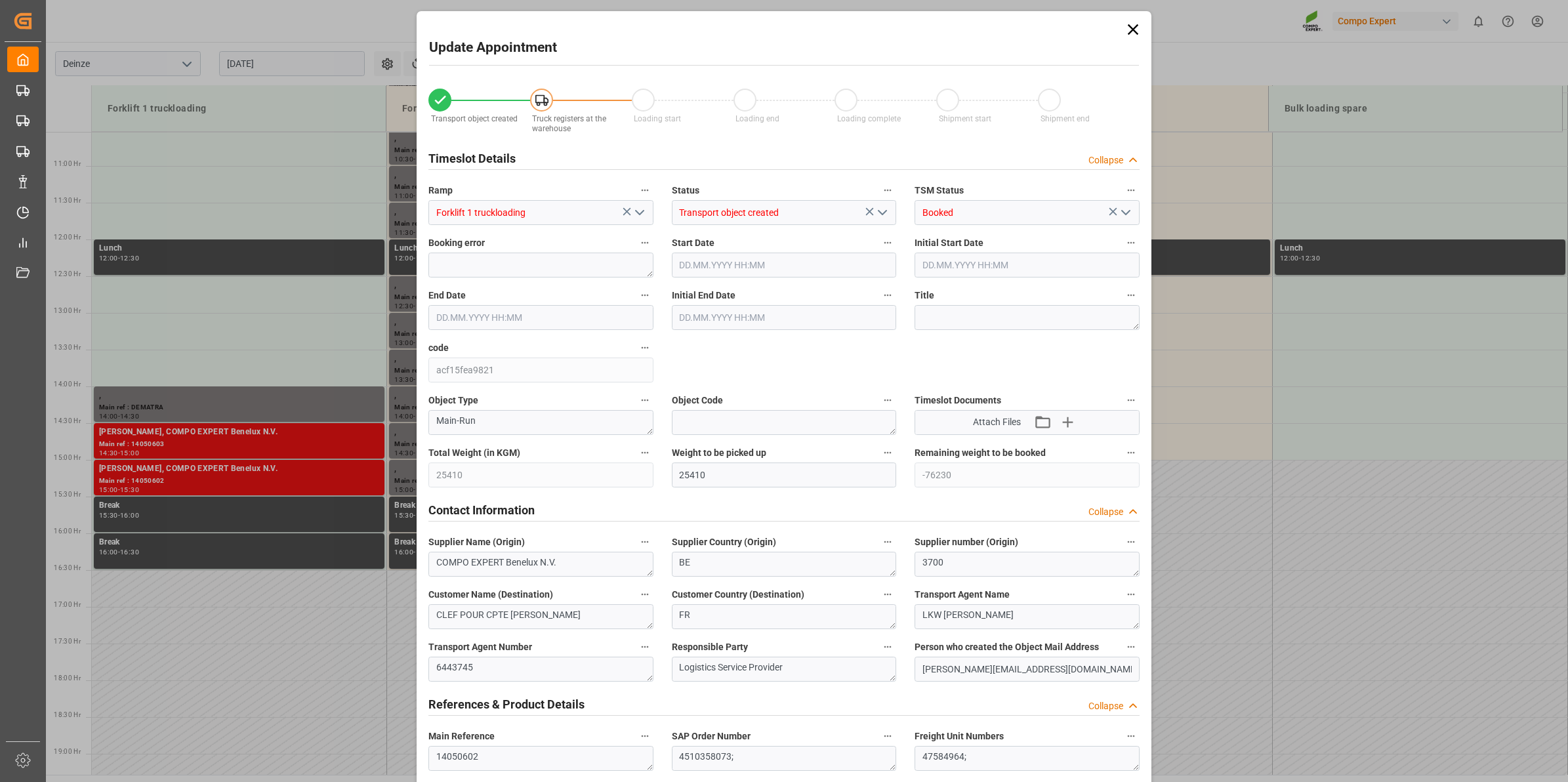
type input "11.08.2025 15:00"
type input "11.08.2025 15:30"
type input "08.08.2025 08:02"
type input "08.08.2025 09:44"
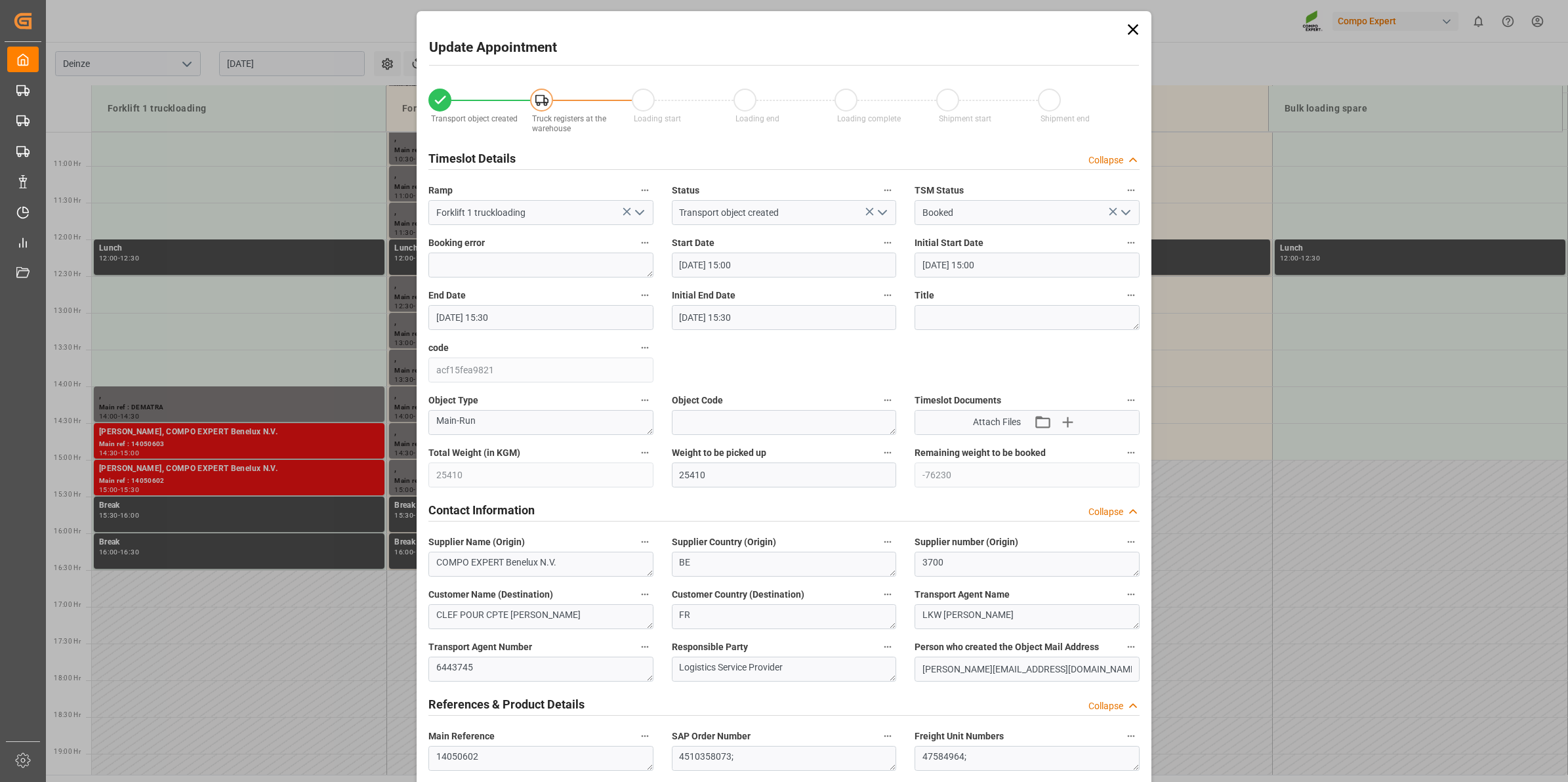
click at [750, 255] on input "11.08.2025 15:00" at bounding box center [784, 265] width 225 height 25
click at [719, 395] on div "12" at bounding box center [712, 395] width 16 height 16
click at [886, 378] on li "09:00" at bounding box center [885, 385] width 55 height 33
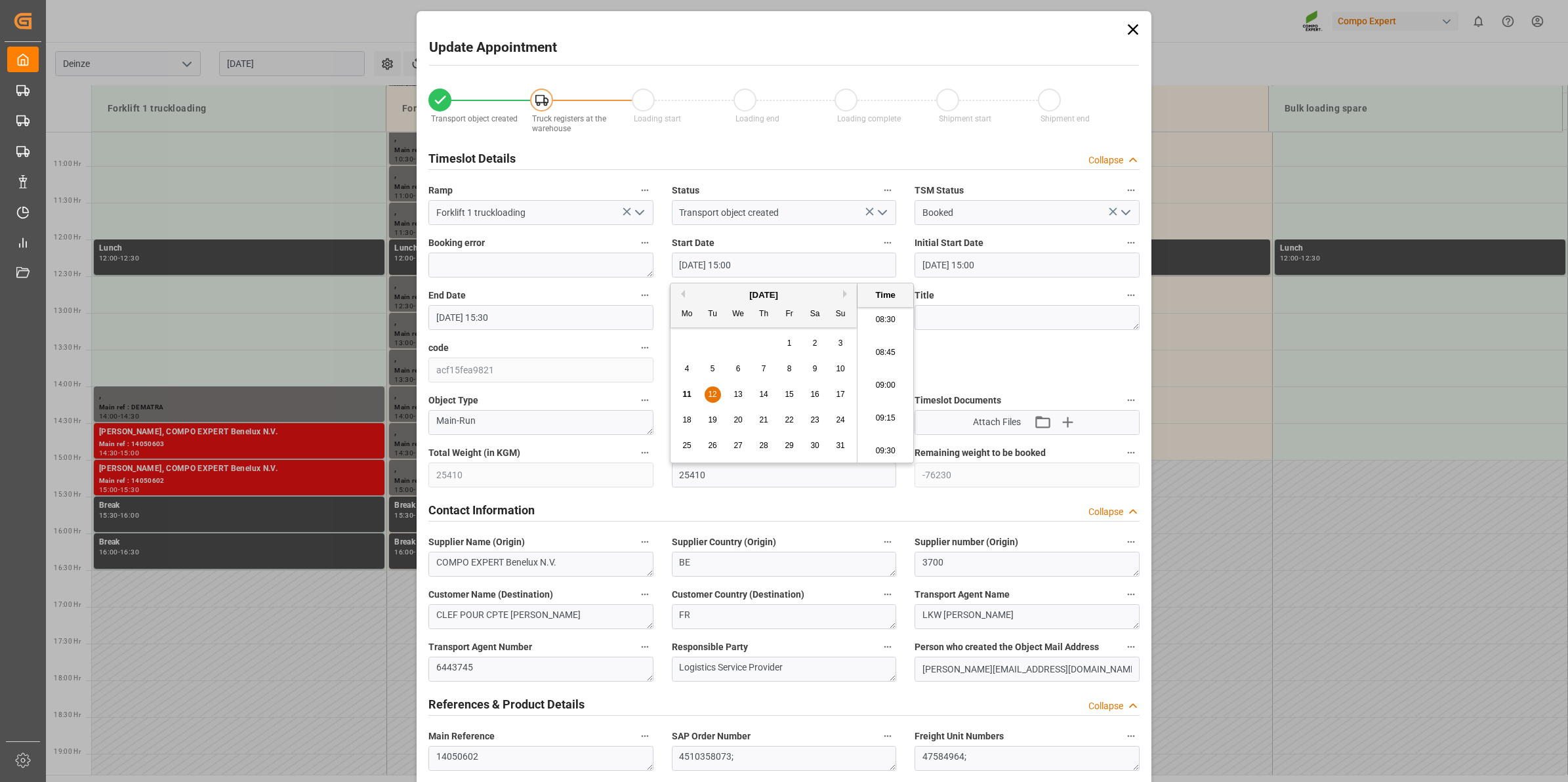
type input "12.08.2025 09:00"
click at [553, 309] on input "11.08.2025 15:30" at bounding box center [541, 318] width 225 height 25
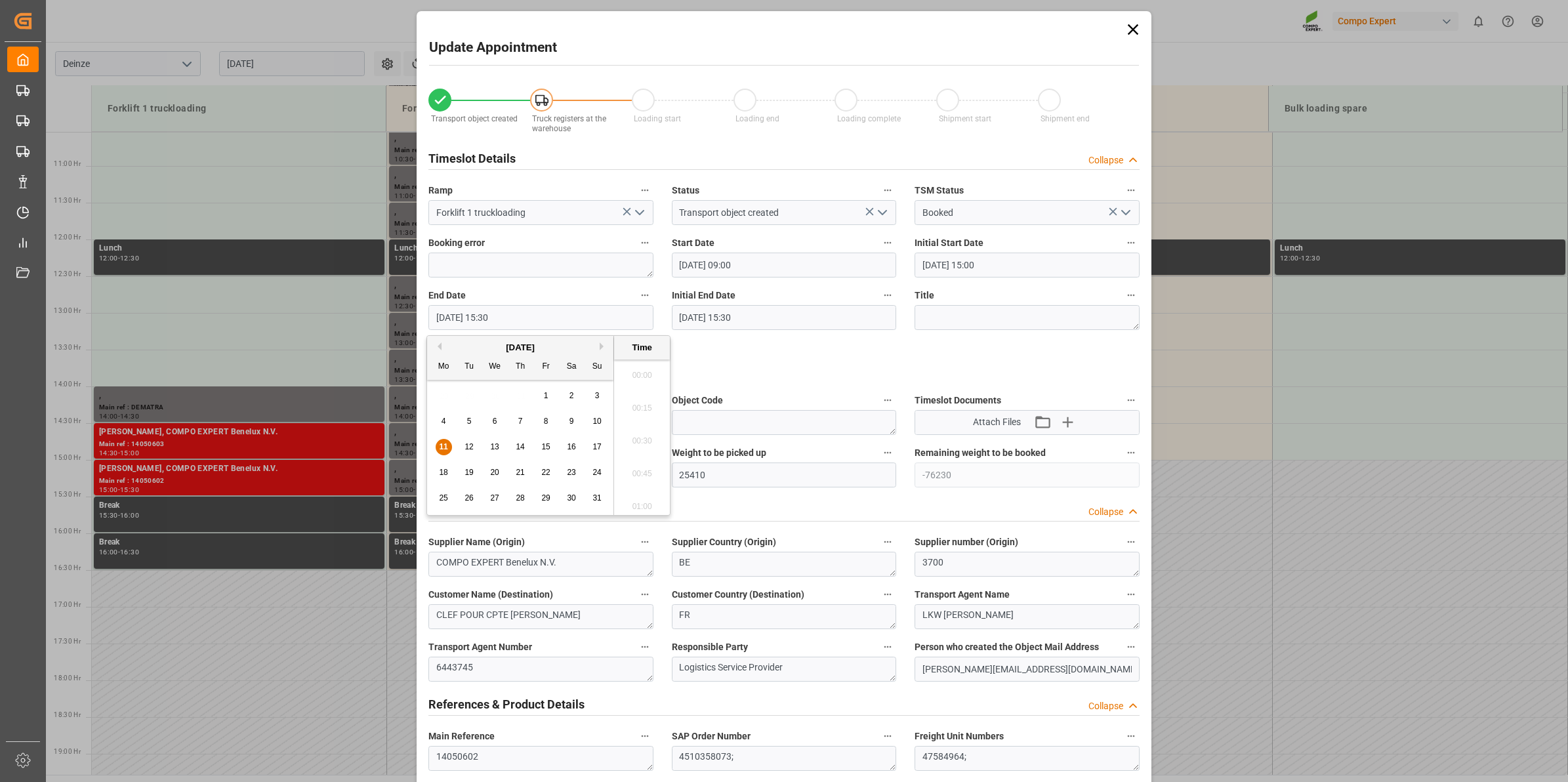
scroll to position [1973, 0]
click at [467, 447] on span "12" at bounding box center [468, 447] width 8 height 9
click at [643, 477] on li "09:30" at bounding box center [642, 487] width 55 height 33
type input "12.08.2025 09:30"
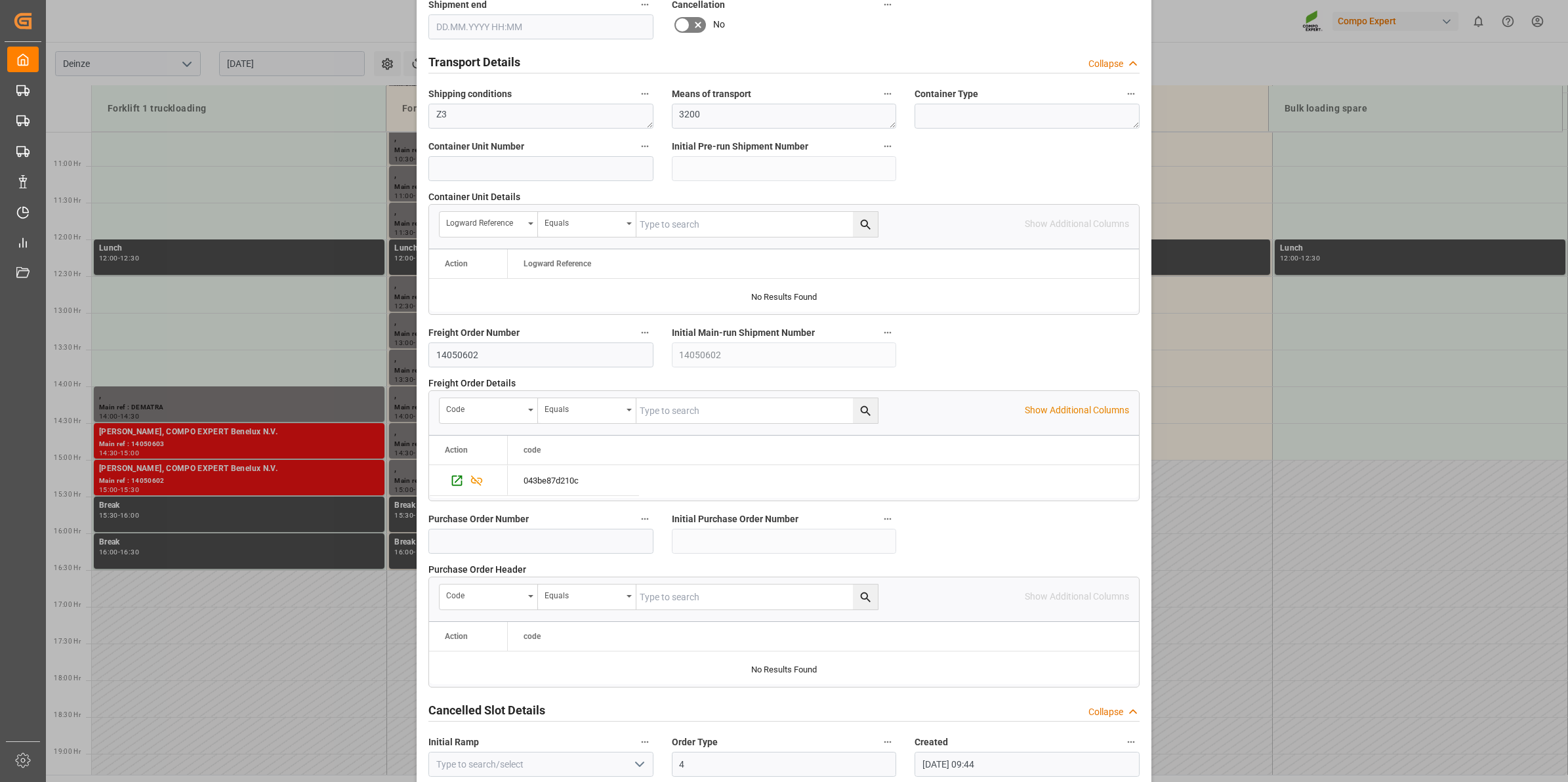
scroll to position [1041, 0]
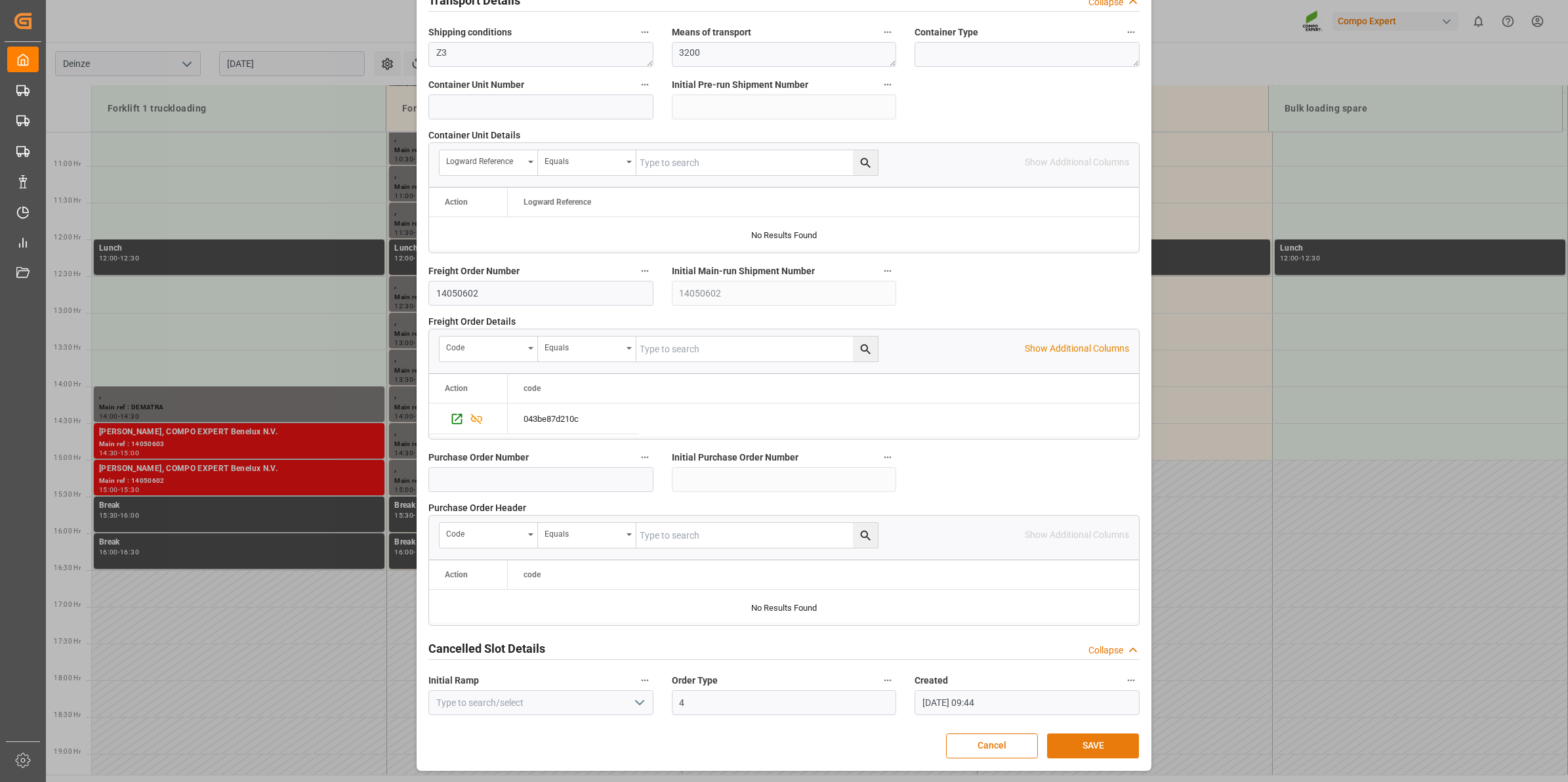
click at [1099, 745] on button "SAVE" at bounding box center [1094, 746] width 92 height 25
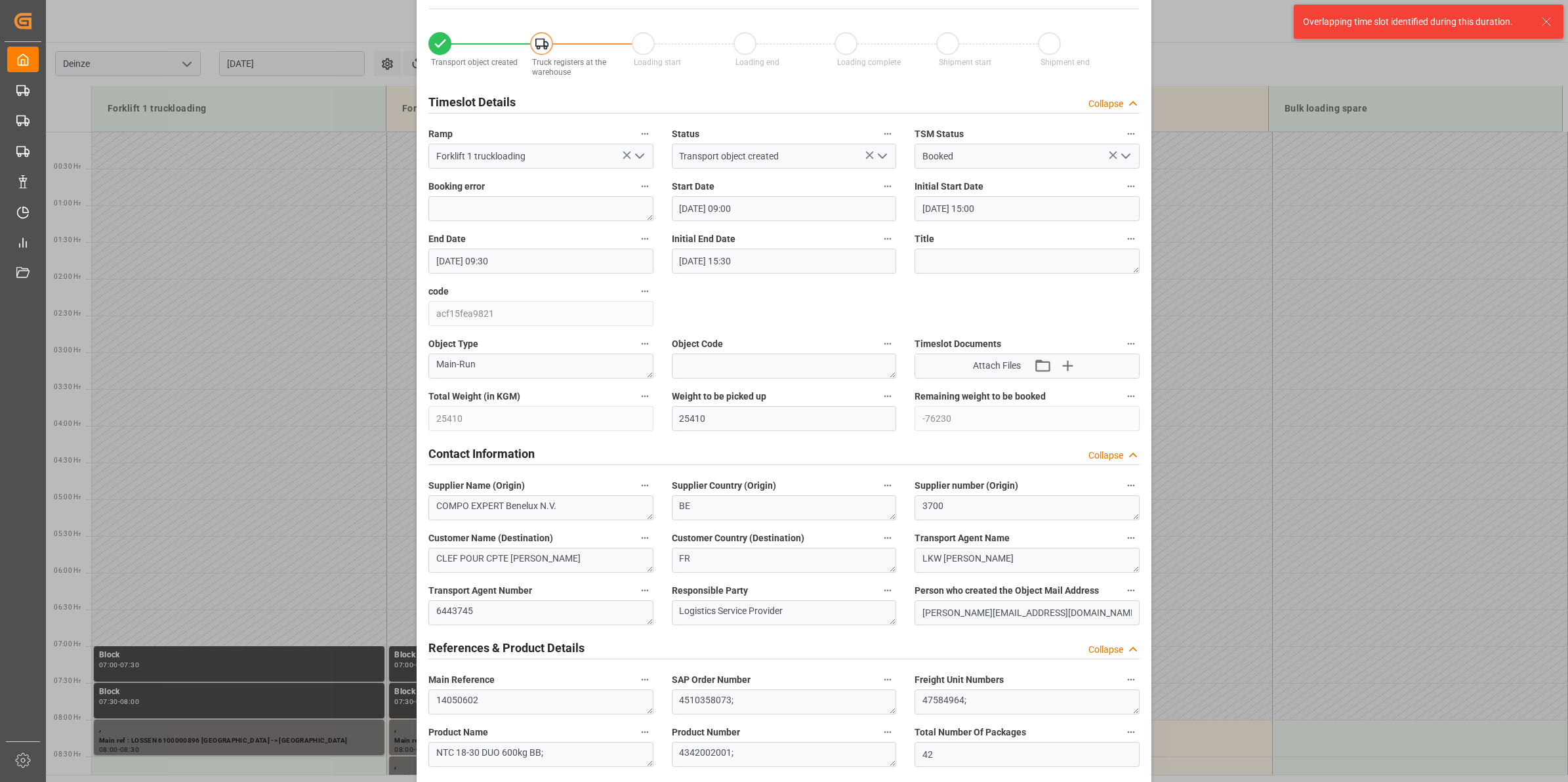
scroll to position [0, 0]
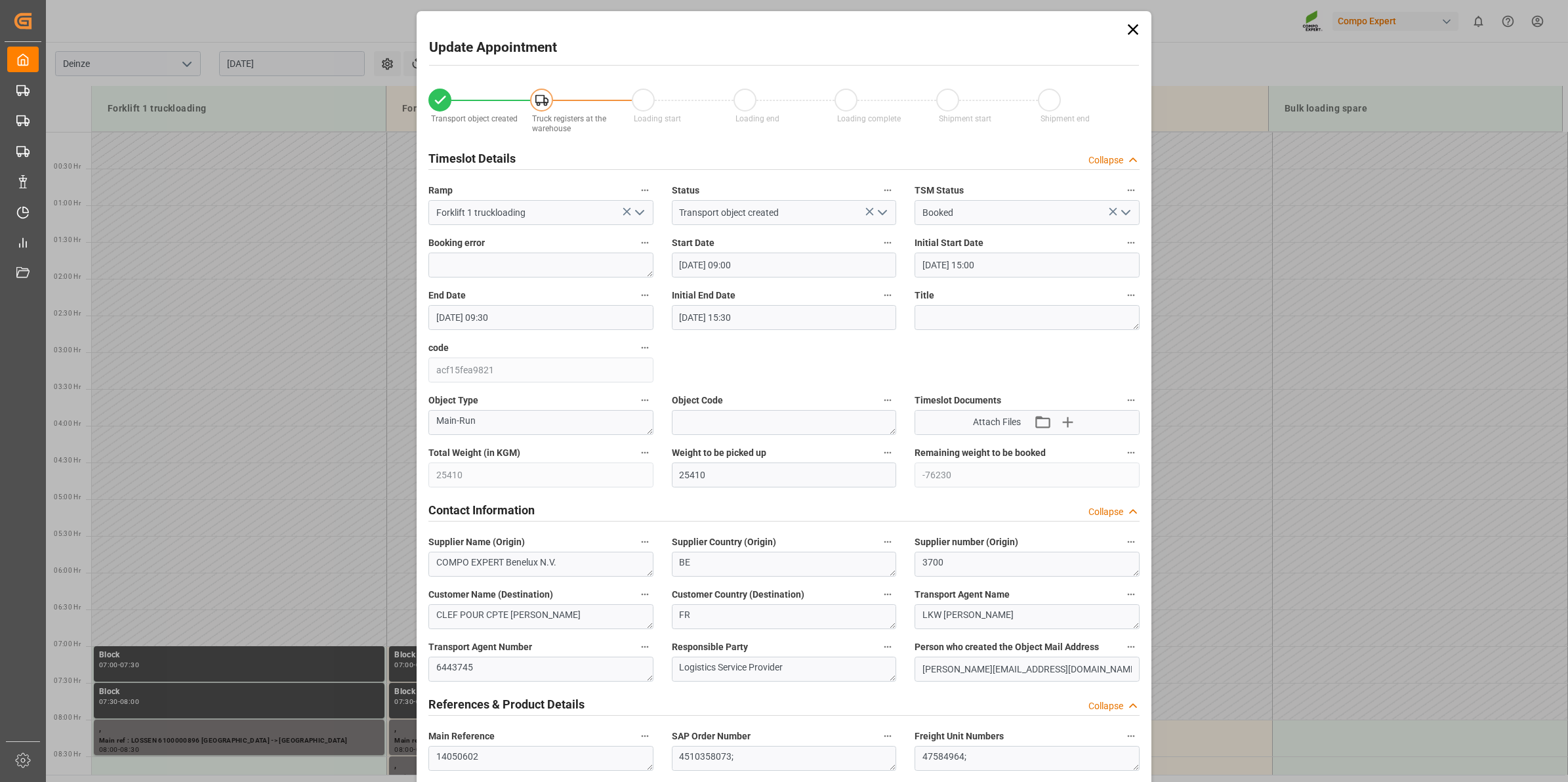
click at [643, 211] on icon "open menu" at bounding box center [640, 212] width 16 height 16
click at [543, 277] on div "Forklift 2 truckloading" at bounding box center [541, 271] width 224 height 29
type input "Forklift 2 truckloading"
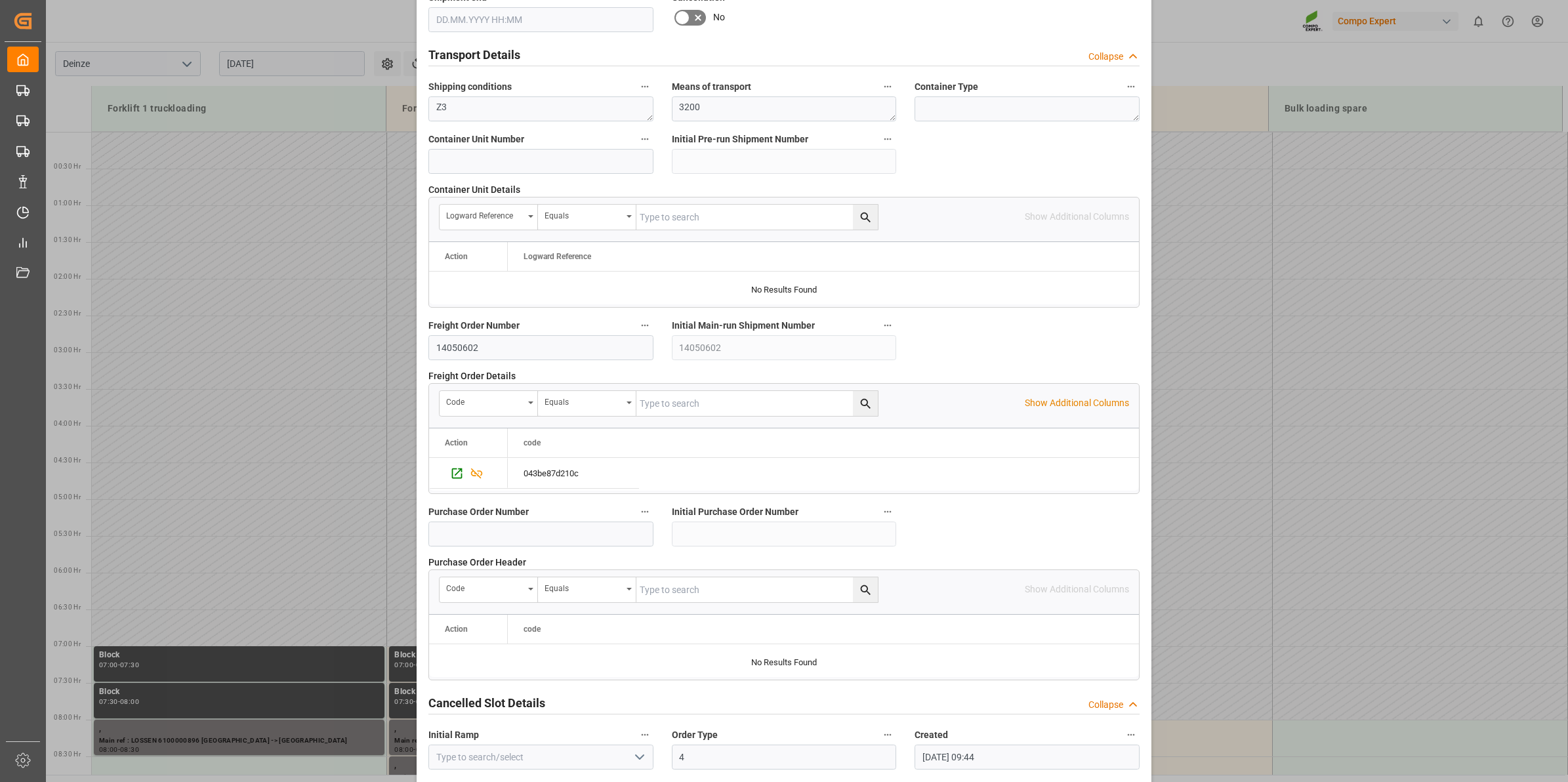
scroll to position [1041, 0]
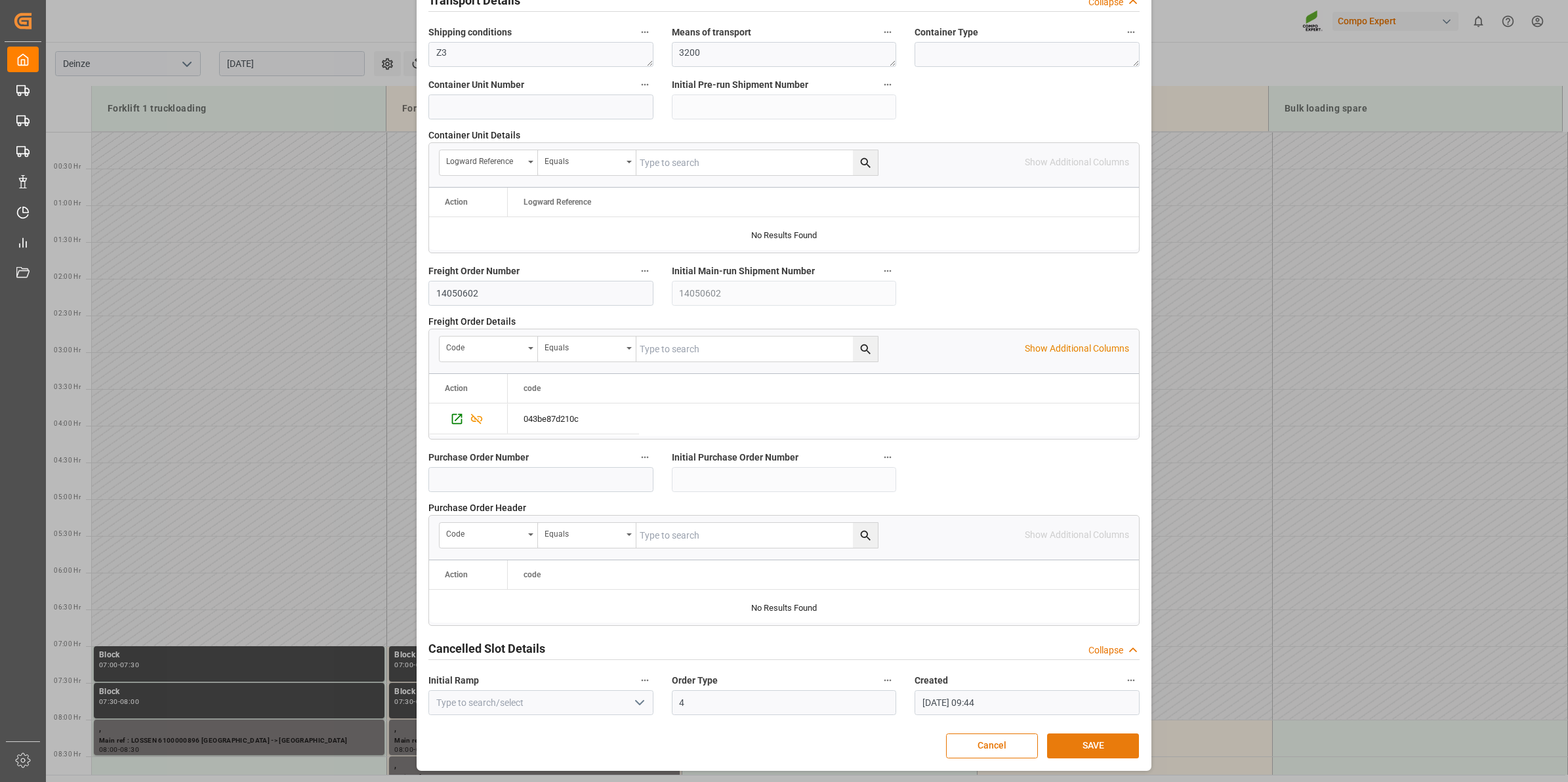
click at [1091, 742] on button "SAVE" at bounding box center [1094, 746] width 92 height 25
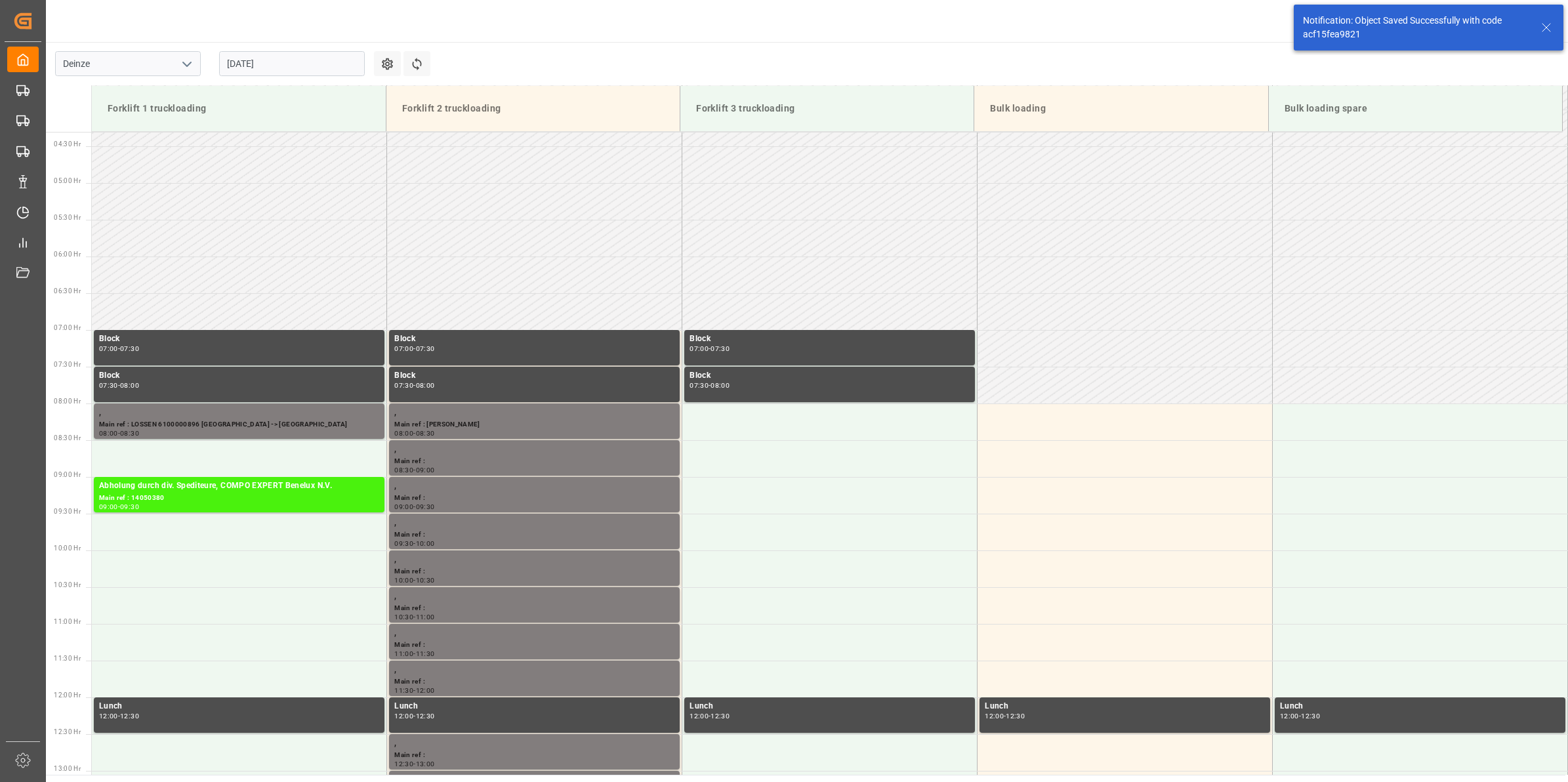
scroll to position [580, 0]
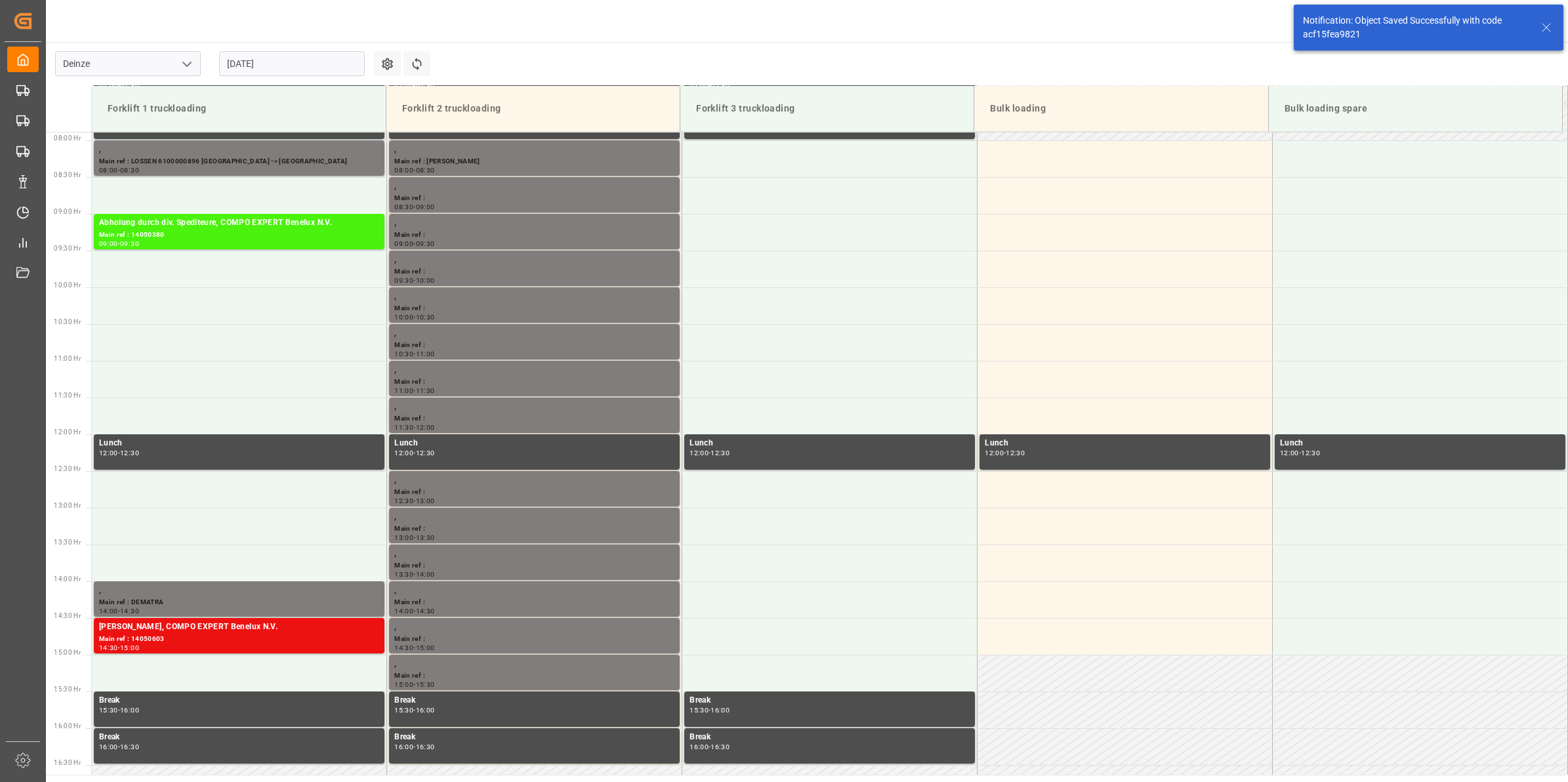
click at [284, 66] on input "[DATE]" at bounding box center [291, 63] width 146 height 25
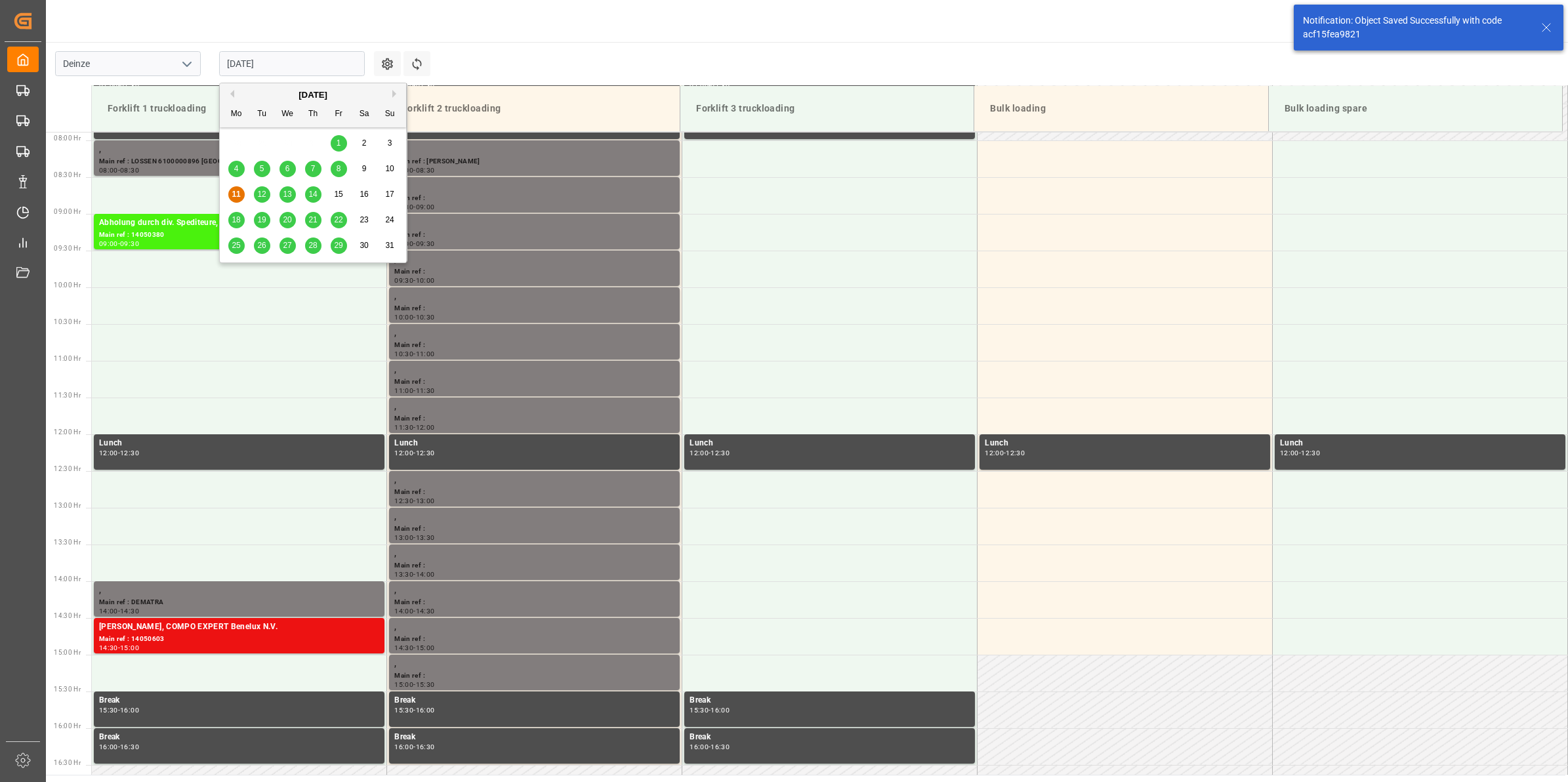
click at [257, 197] on span "12" at bounding box center [261, 195] width 8 height 9
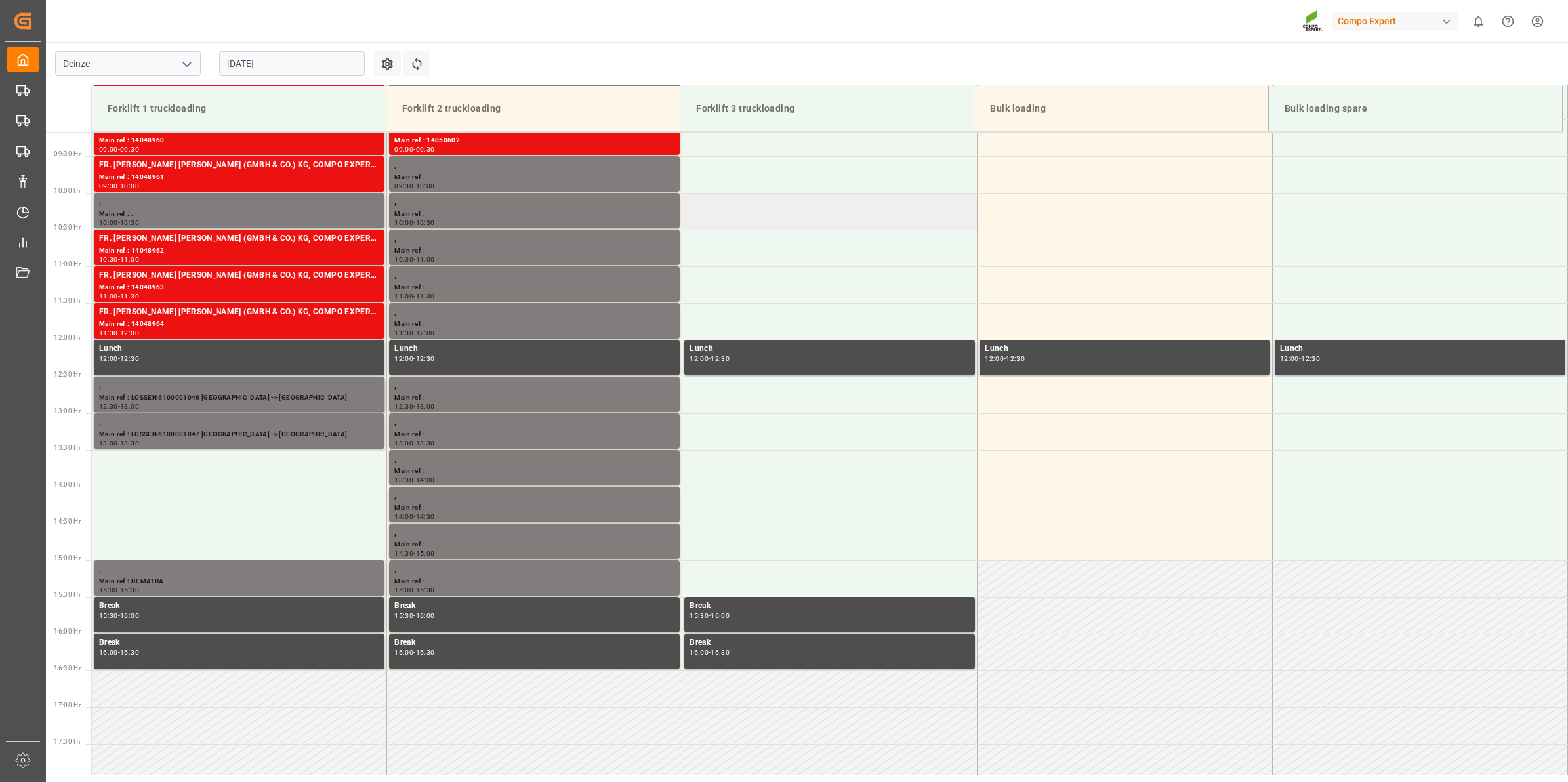
scroll to position [528, 0]
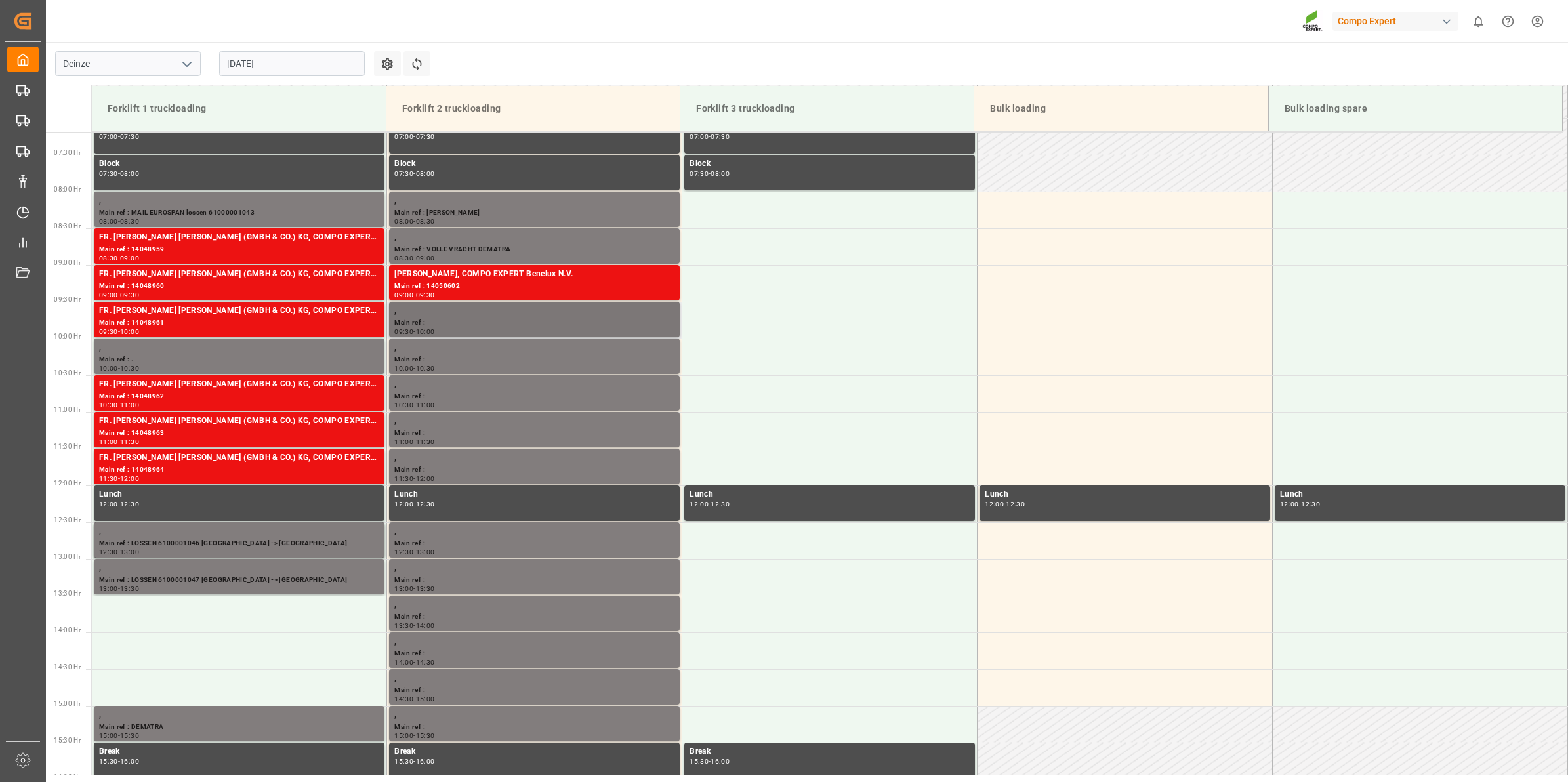
click at [562, 330] on div "09:30 - 10:00" at bounding box center [535, 333] width 280 height 8
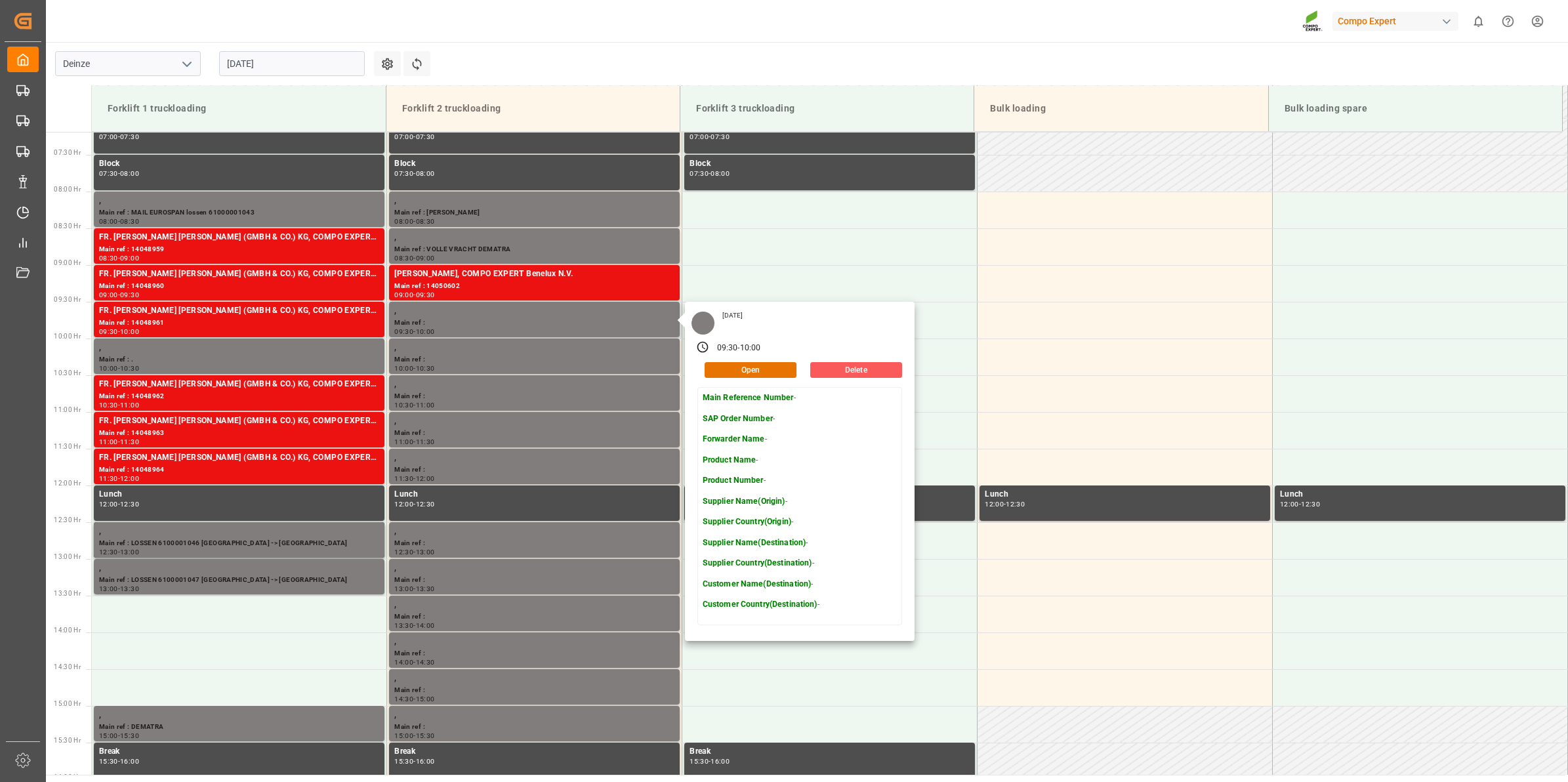
click at [854, 367] on button "Delete" at bounding box center [857, 370] width 92 height 16
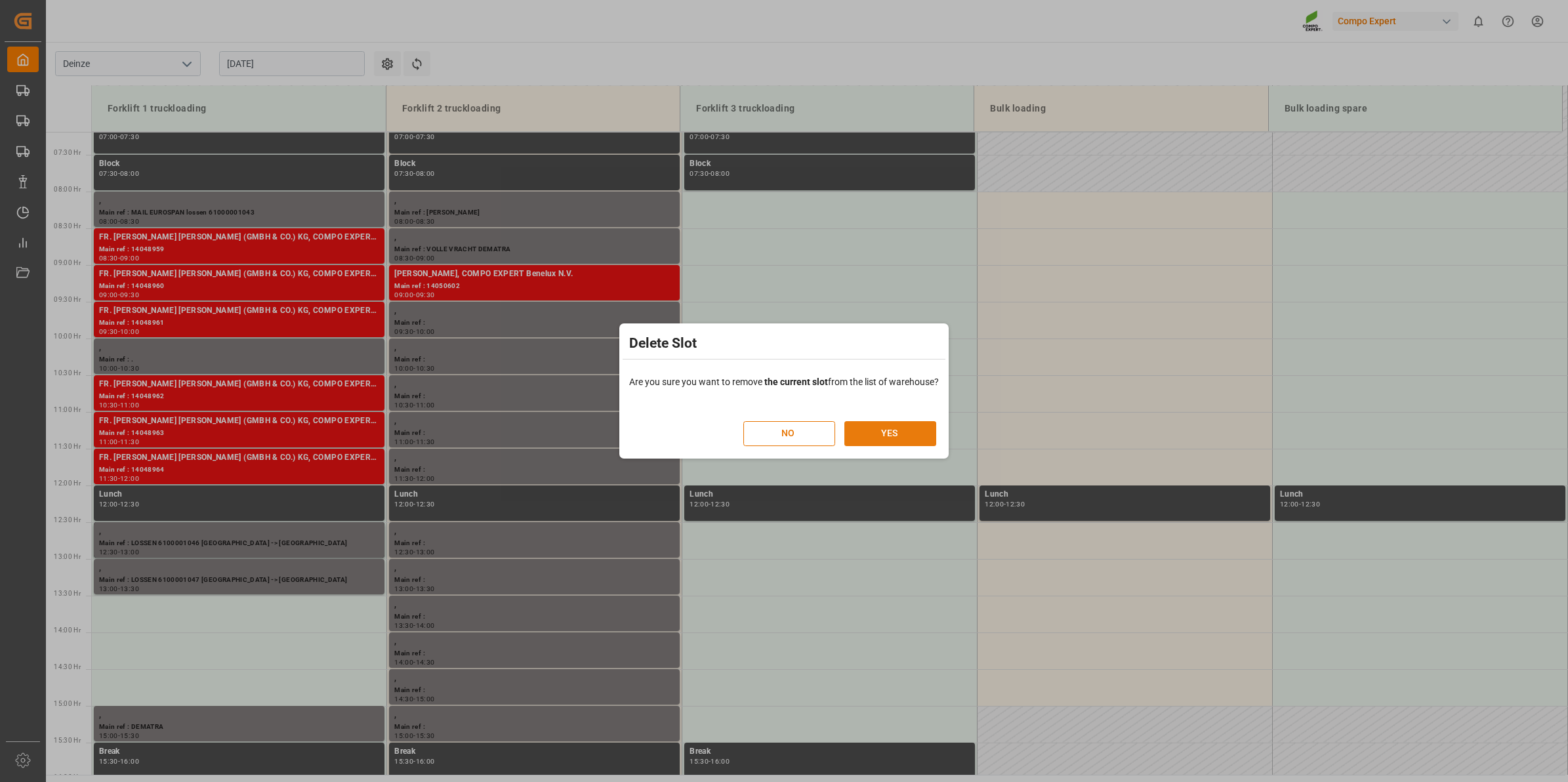
click at [891, 431] on button "YES" at bounding box center [891, 433] width 92 height 25
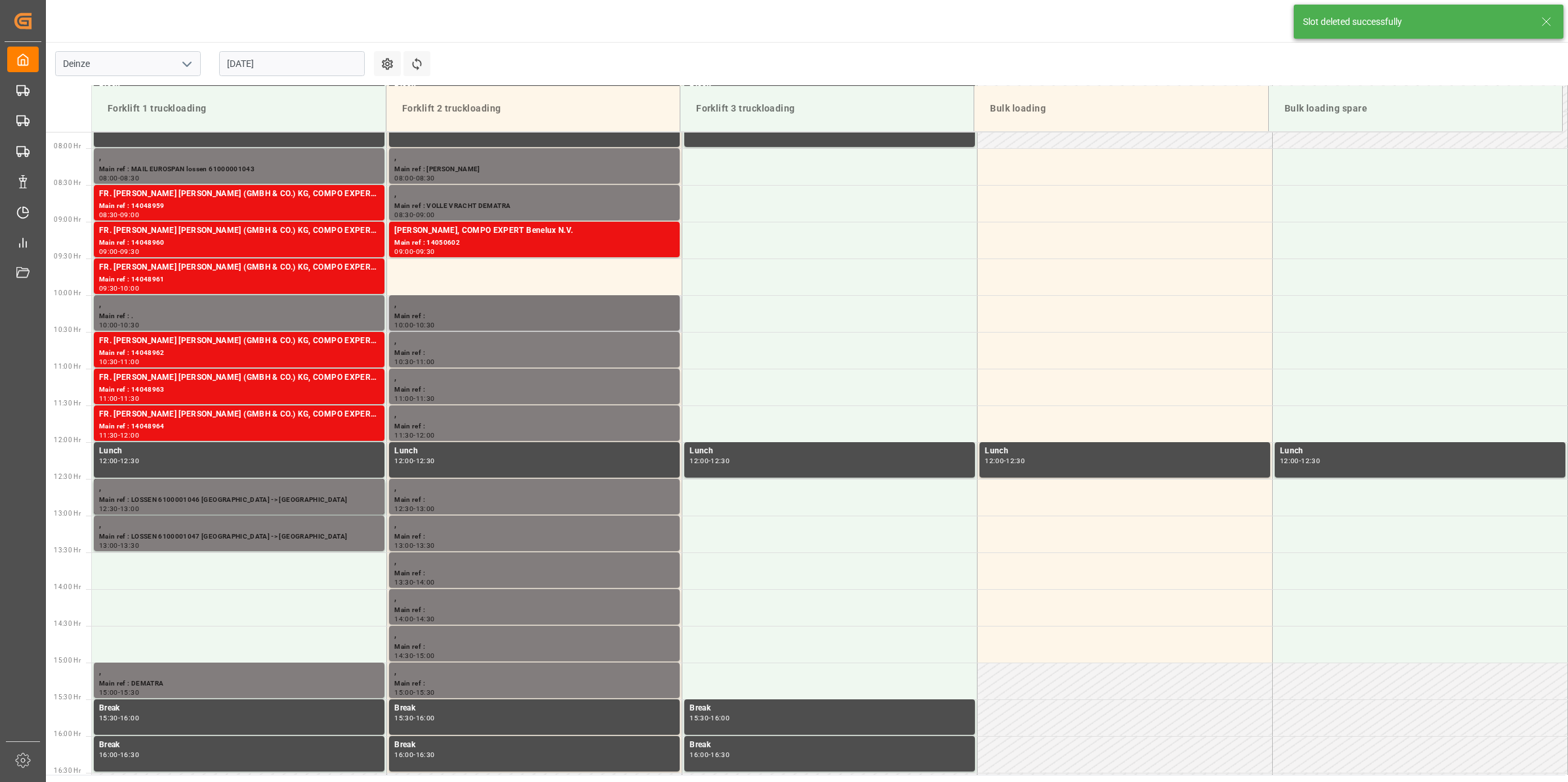
scroll to position [580, 0]
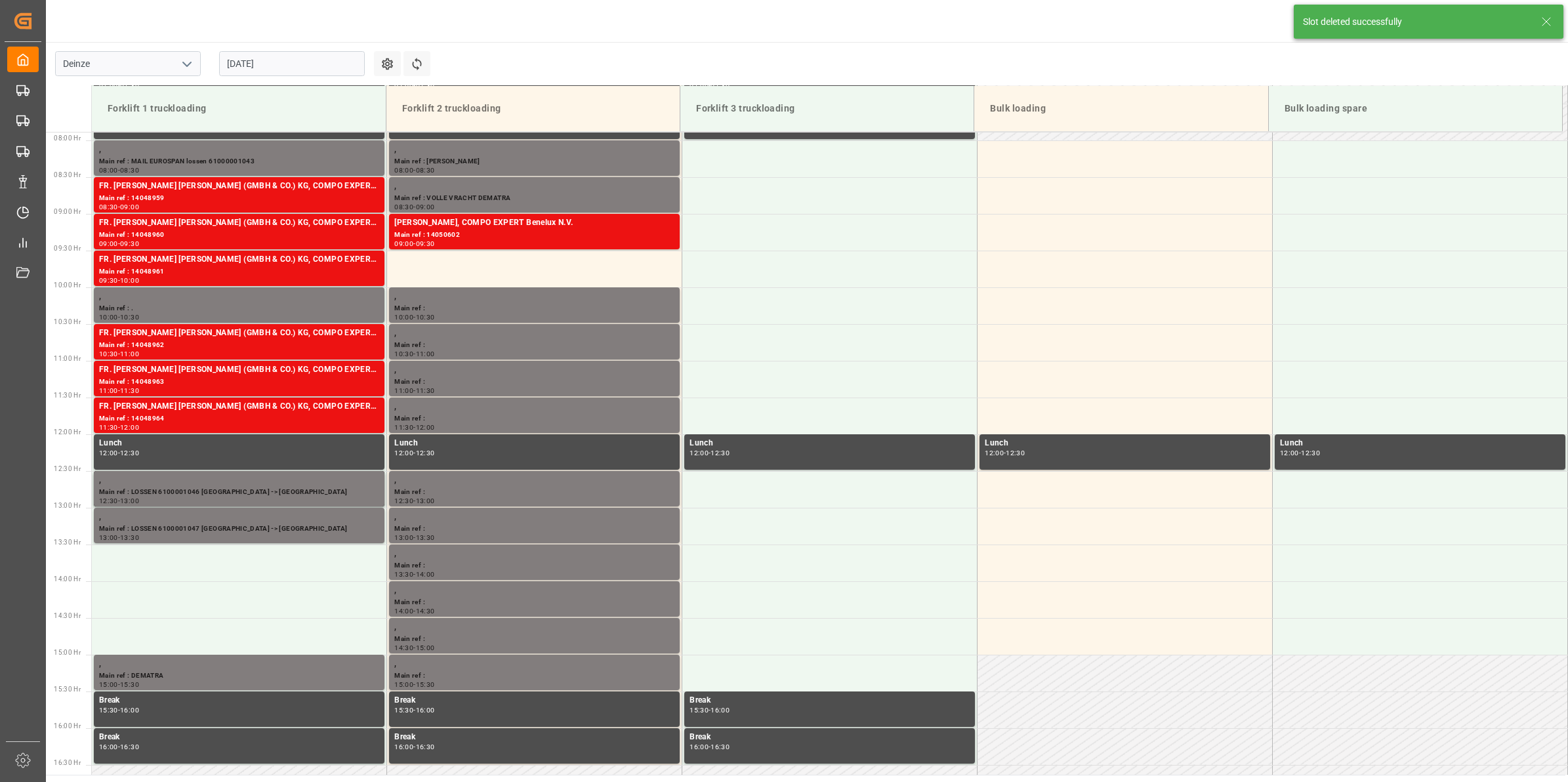
click at [257, 67] on input "[DATE]" at bounding box center [291, 63] width 146 height 25
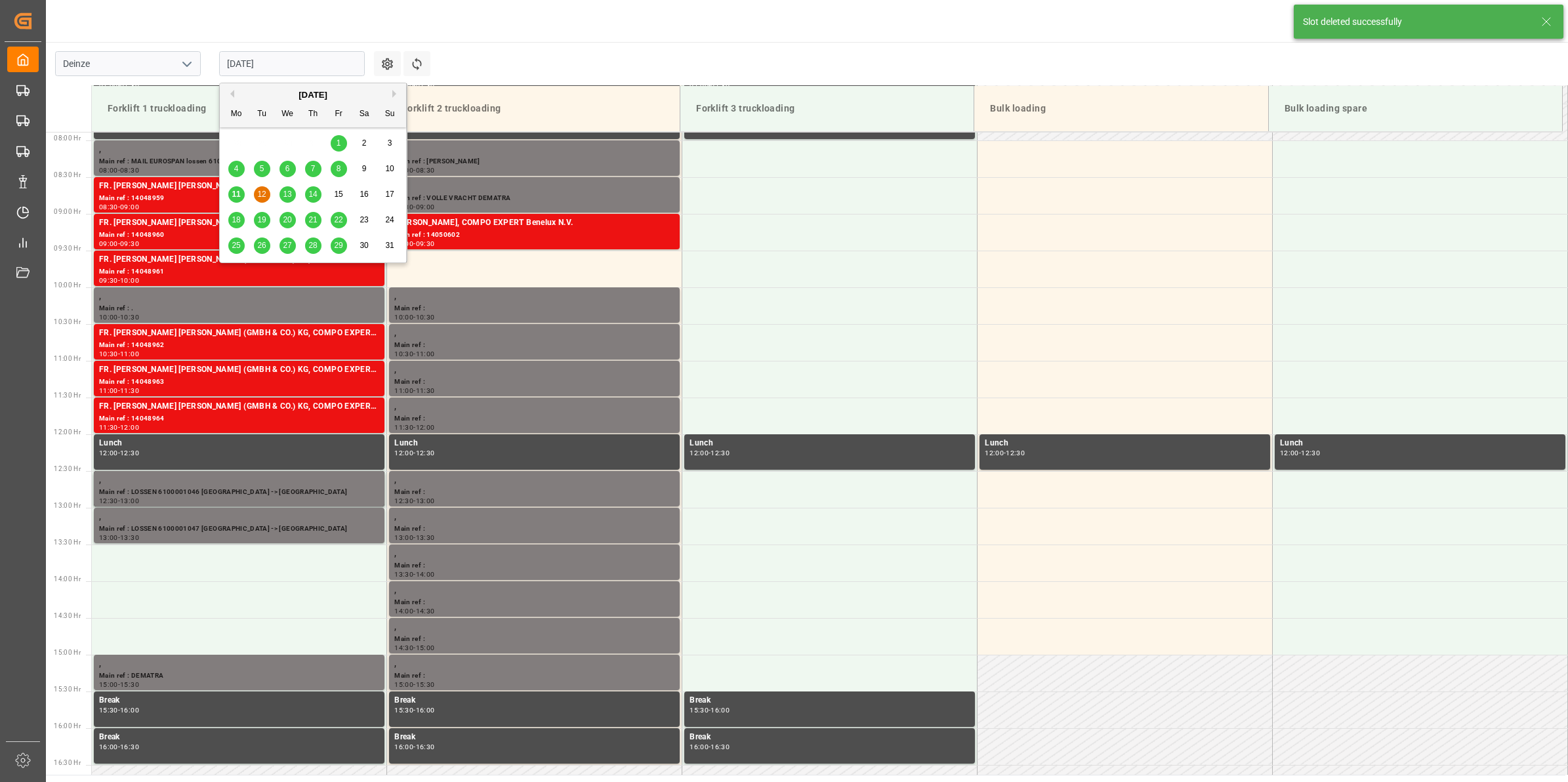
click at [234, 196] on span "11" at bounding box center [236, 195] width 8 height 9
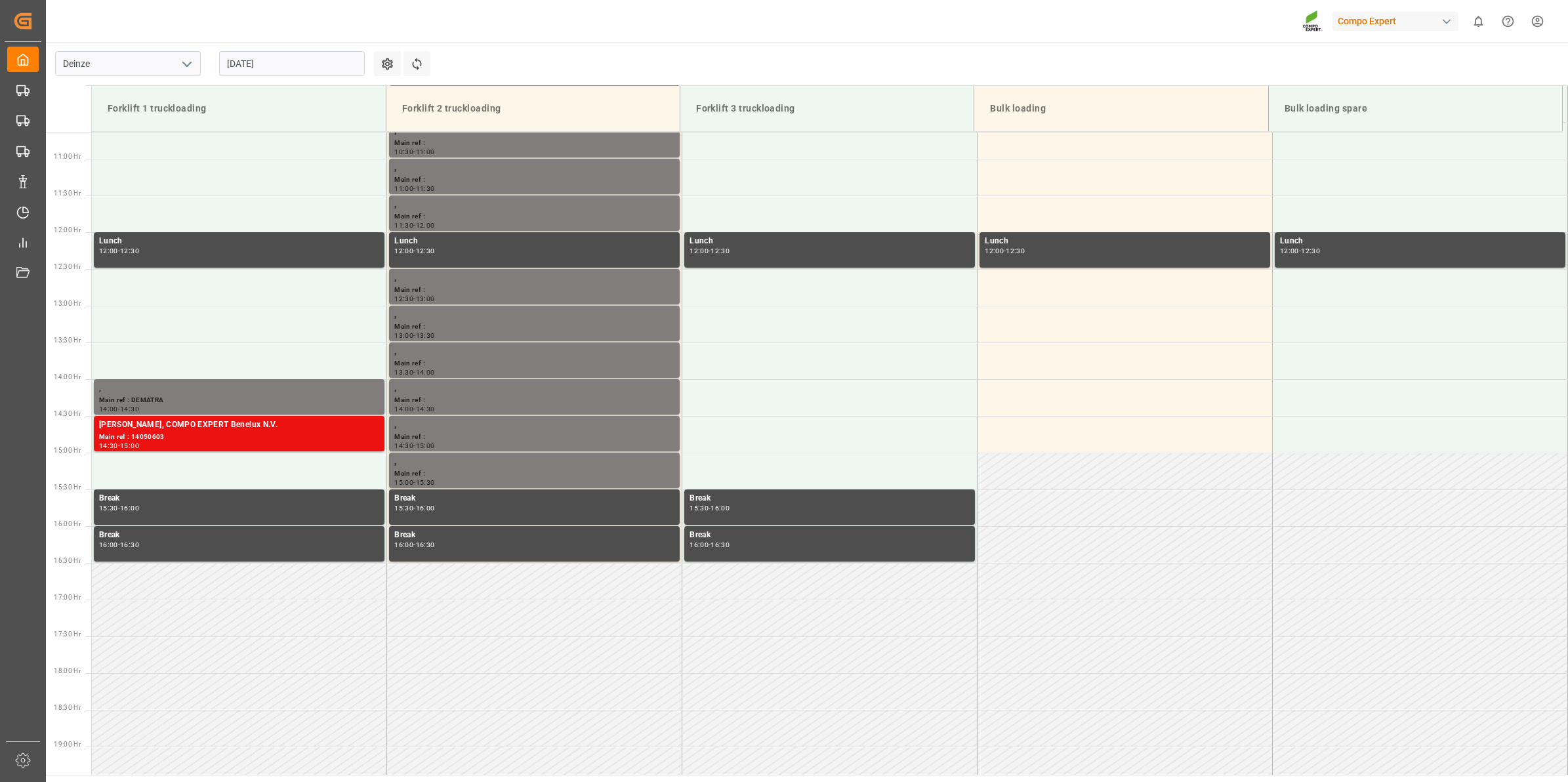
scroll to position [774, 0]
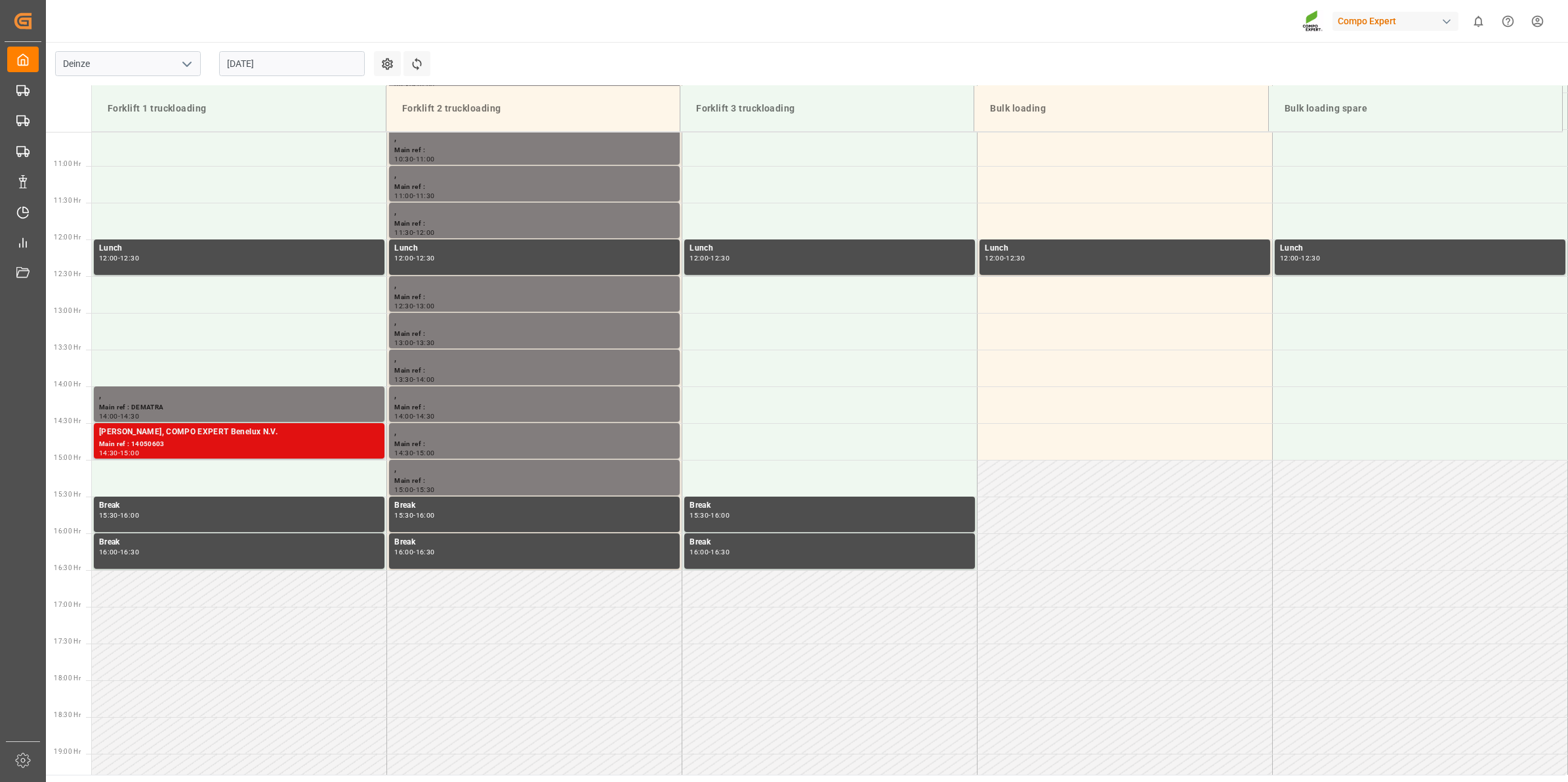
click at [280, 429] on div "[PERSON_NAME], COMPO EXPERT Benelux N.V." at bounding box center [239, 432] width 280 height 13
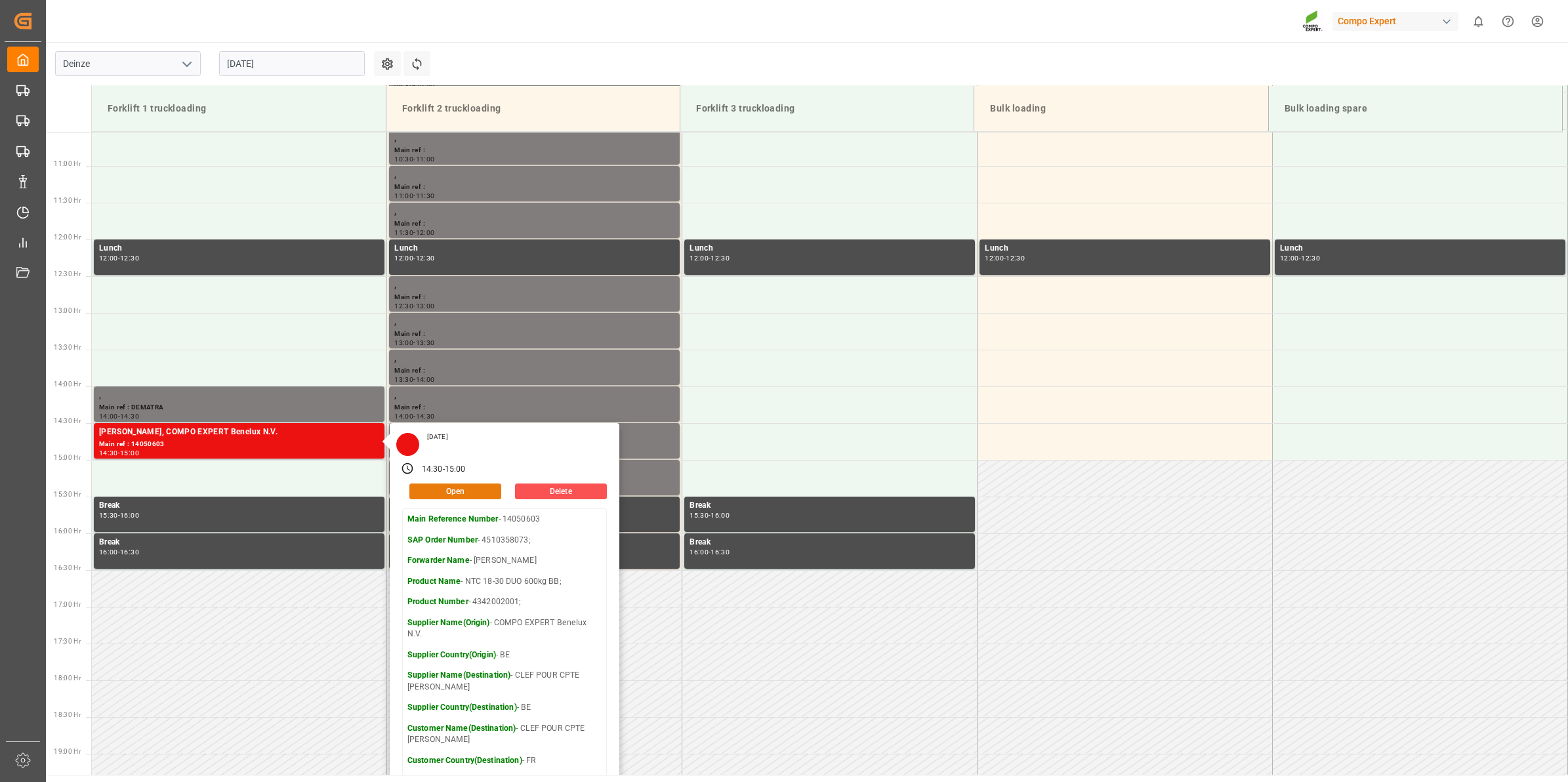
click at [480, 491] on button "Open" at bounding box center [456, 492] width 92 height 16
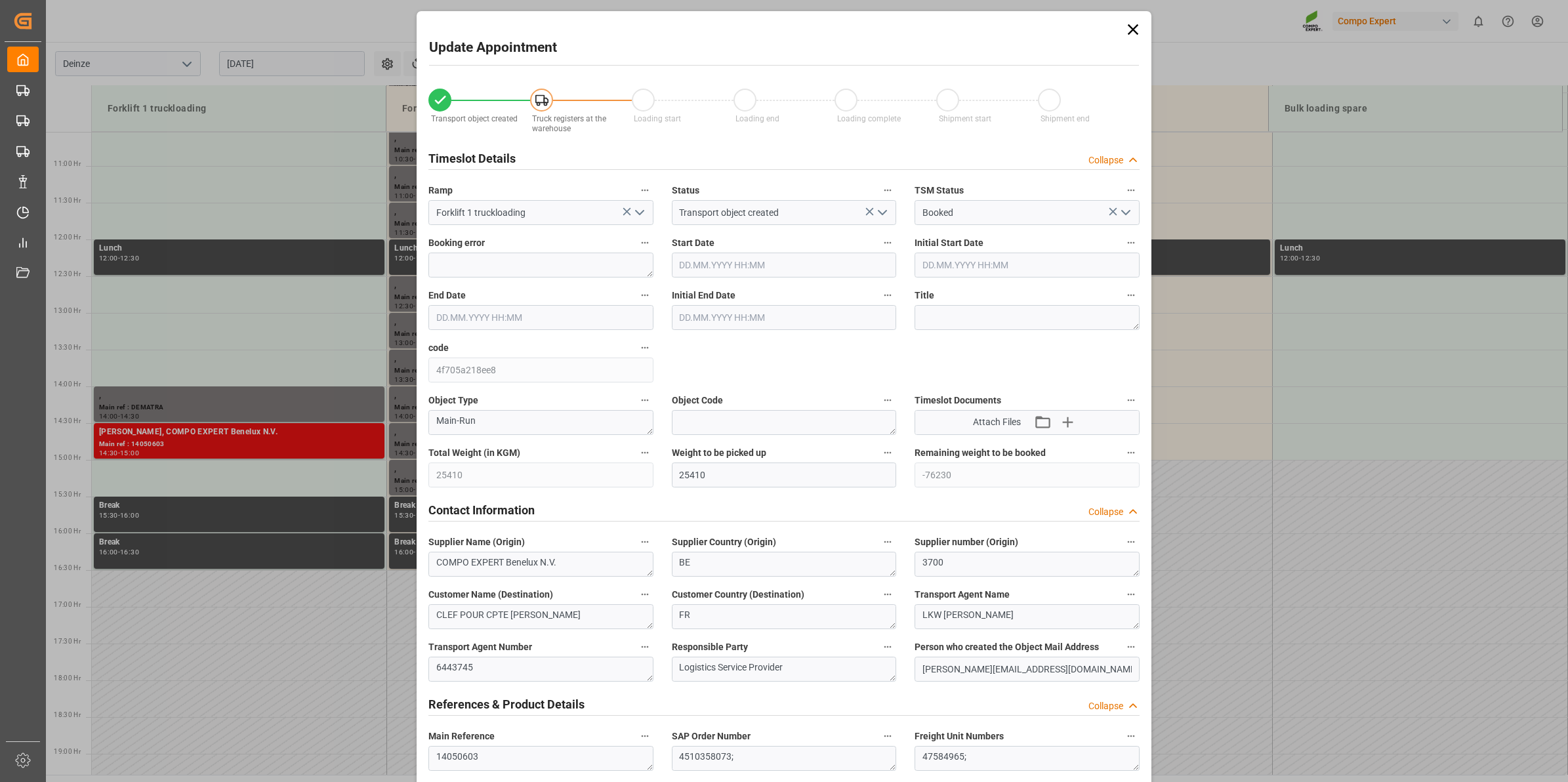
type input "11.08.2025 14:30"
type input "11.08.2025 15:00"
type input "08.08.2025 08:03"
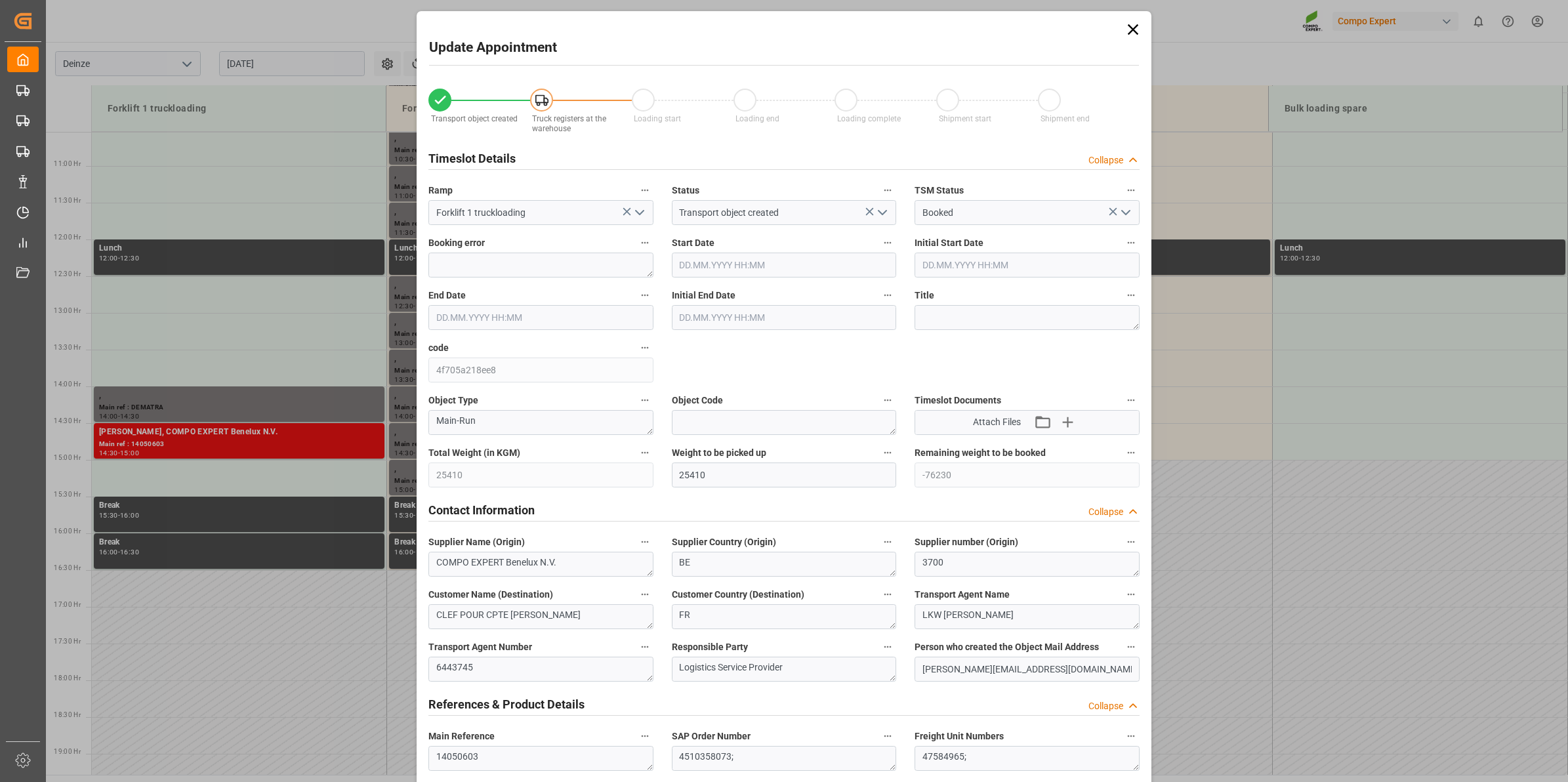
type input "08.08.2025 09:49"
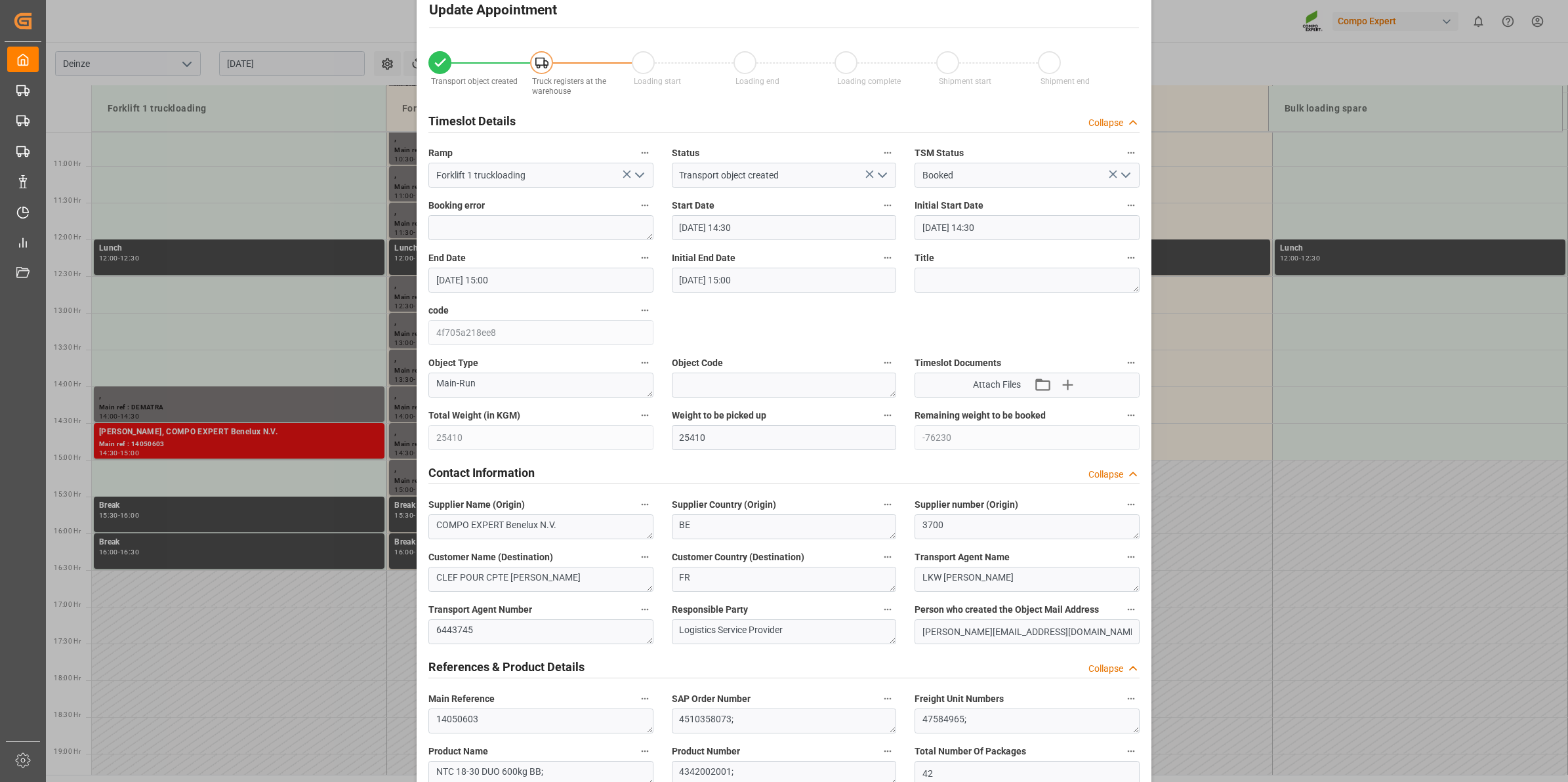
scroll to position [0, 0]
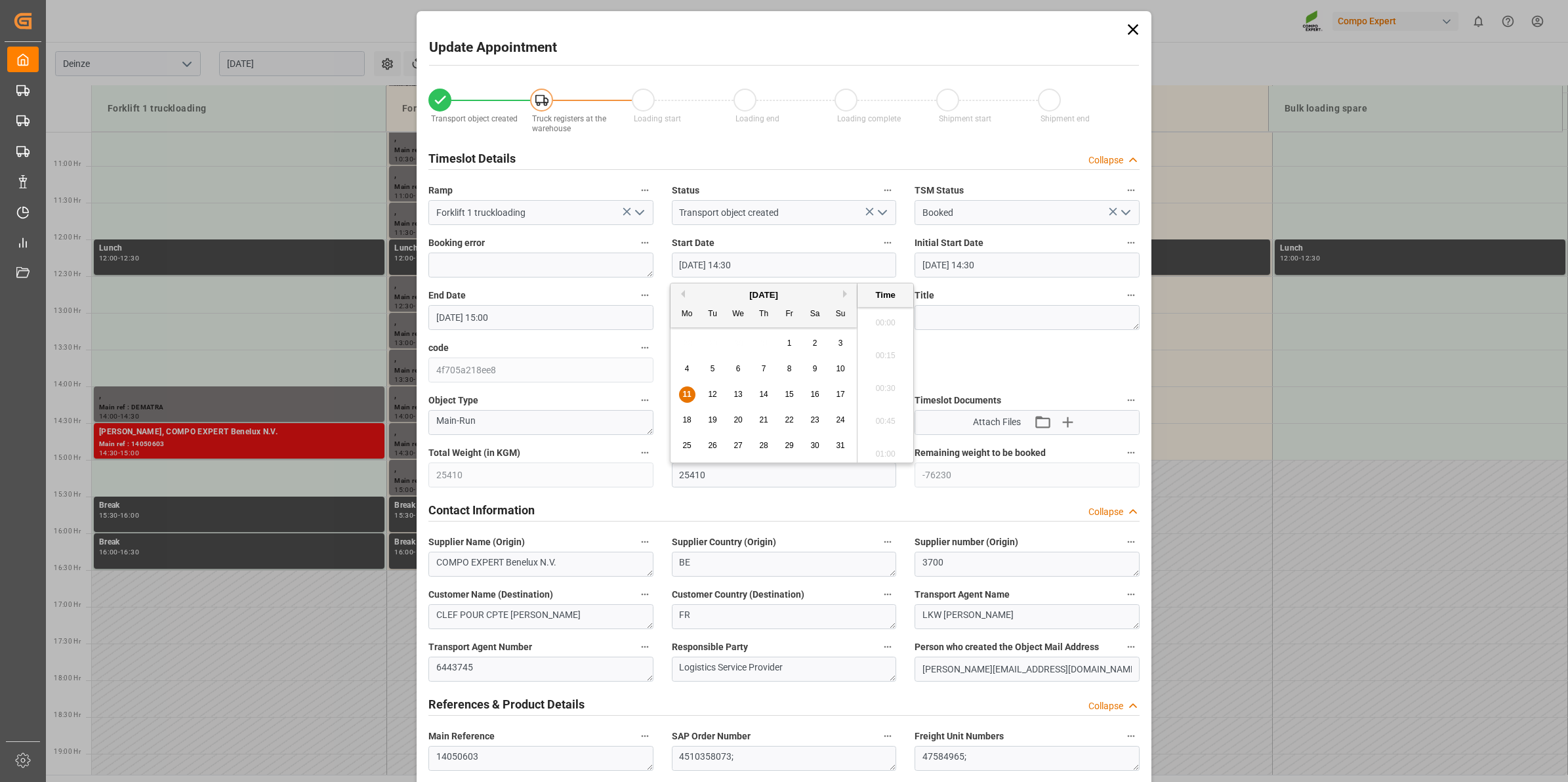
click at [746, 271] on input "11.08.2025 14:30" at bounding box center [784, 265] width 225 height 25
click at [719, 389] on div "12" at bounding box center [712, 395] width 16 height 16
click at [890, 383] on li "09:30" at bounding box center [885, 384] width 55 height 33
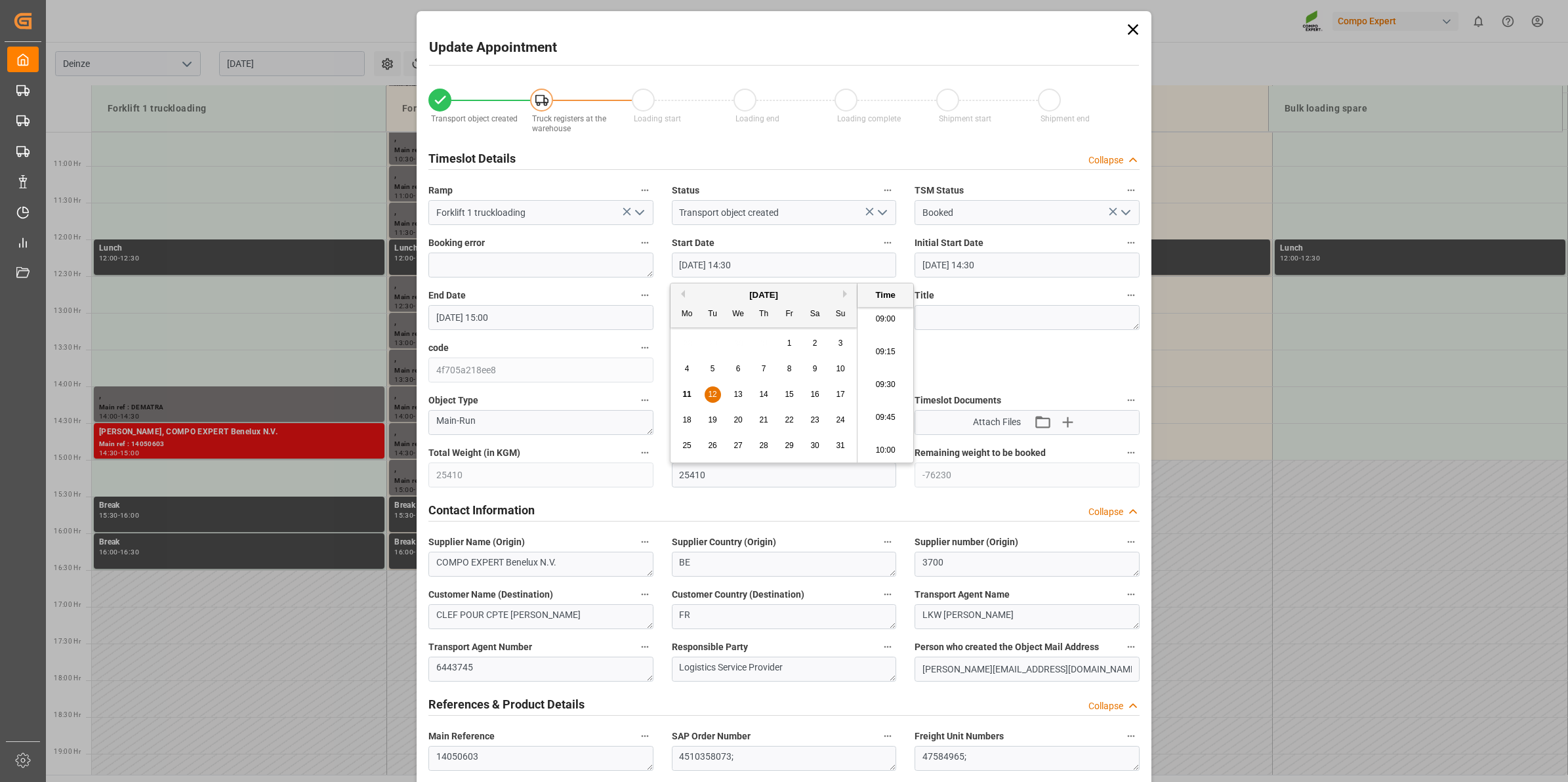
type input "12.08.2025 09:30"
click at [585, 323] on input "11.08.2025 15:00" at bounding box center [541, 318] width 225 height 25
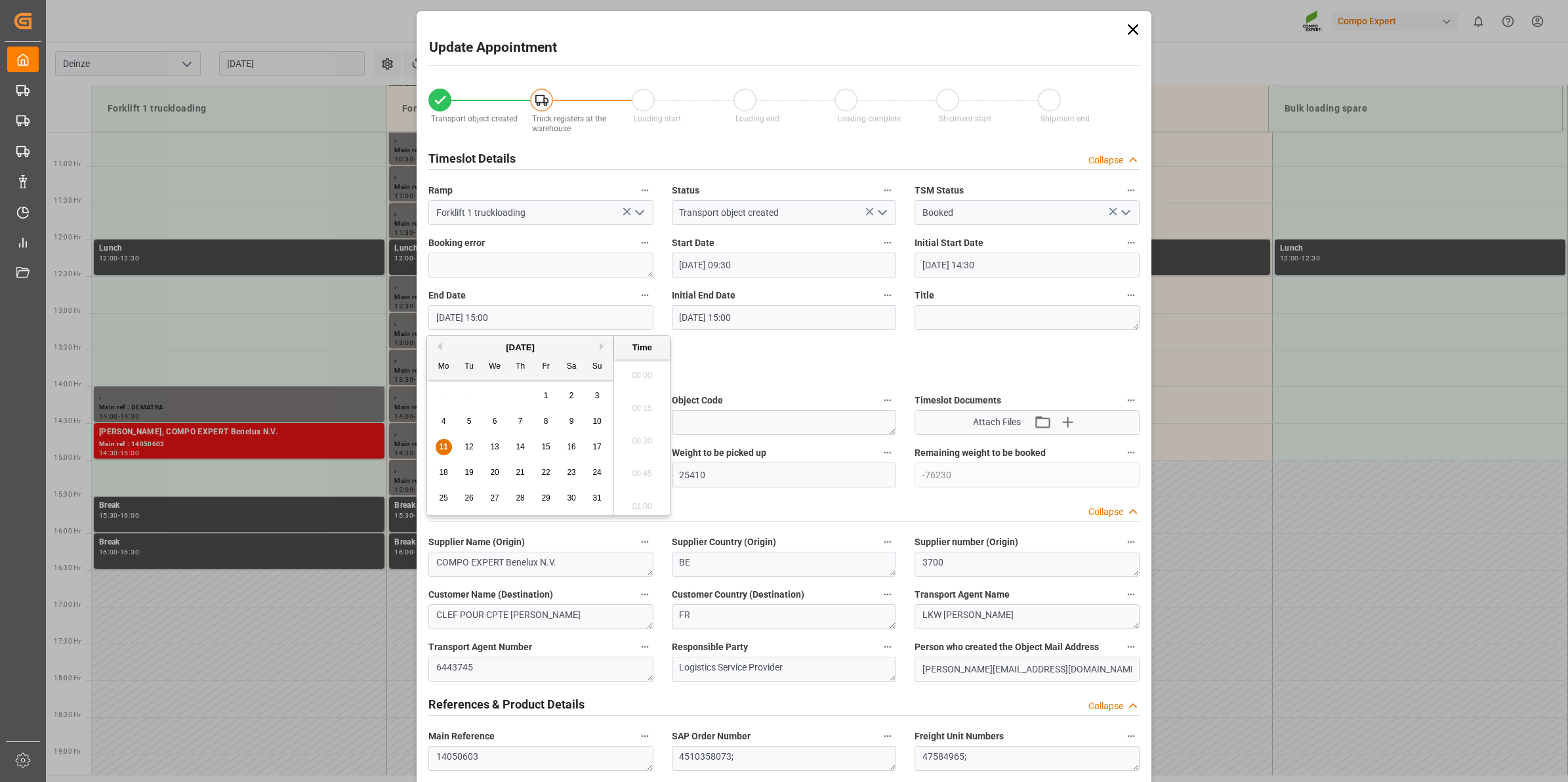
scroll to position [1908, 0]
click at [467, 449] on span "12" at bounding box center [468, 447] width 8 height 9
click at [634, 438] on li "10:00" at bounding box center [642, 437] width 55 height 33
type input "12.08.2025 10:00"
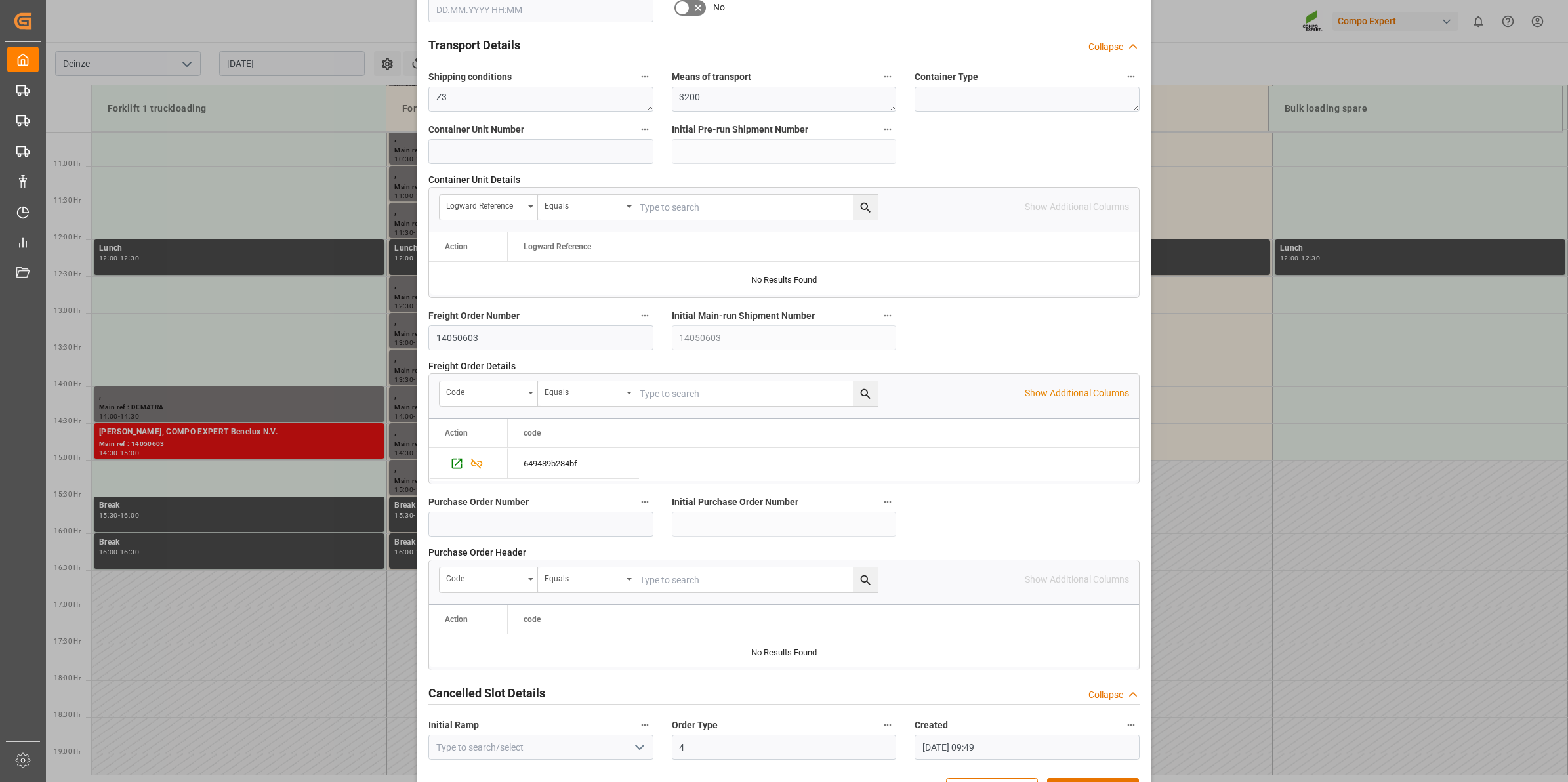
scroll to position [1041, 0]
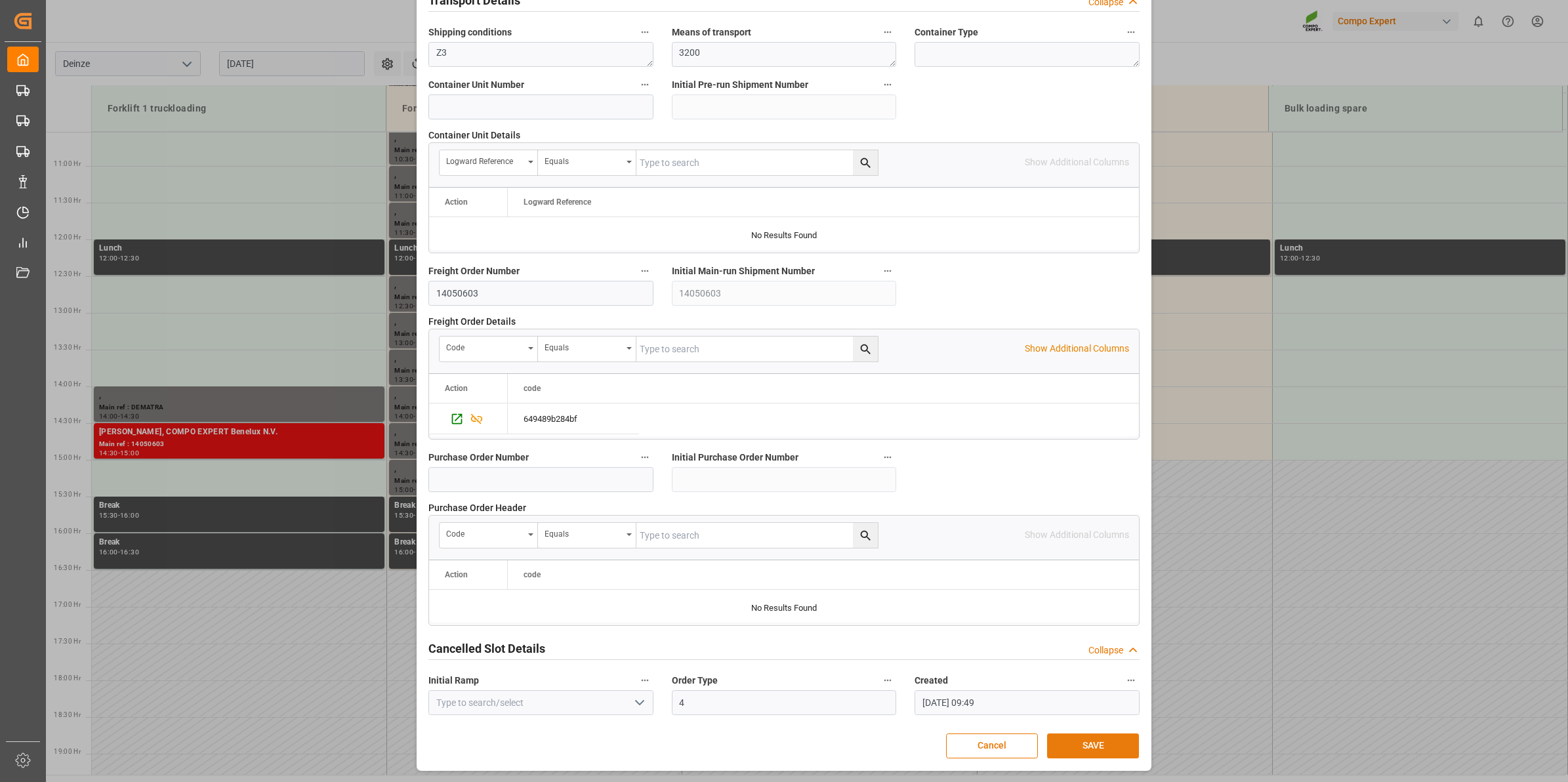
click at [1110, 740] on button "SAVE" at bounding box center [1094, 746] width 92 height 25
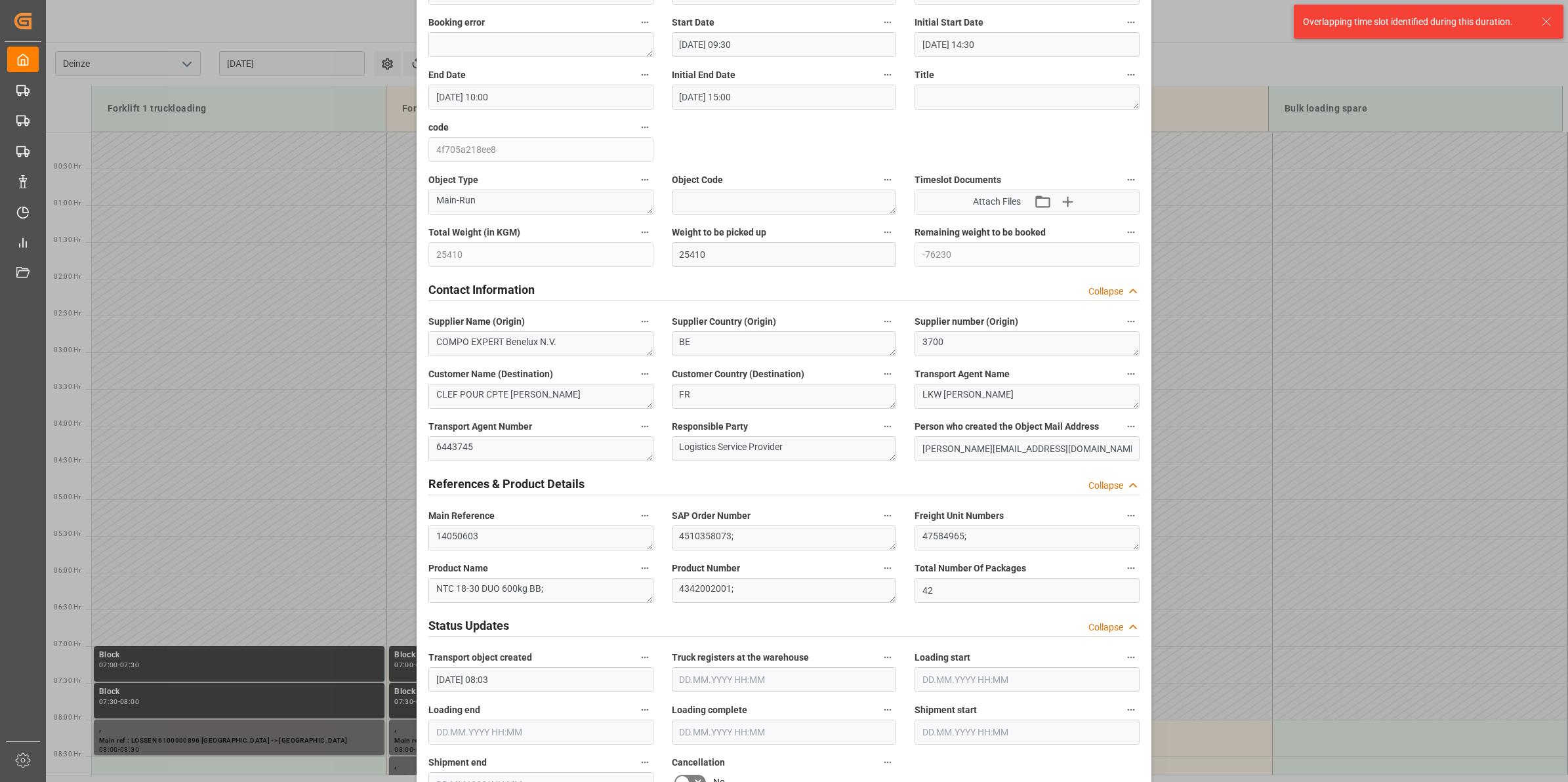
scroll to position [0, 0]
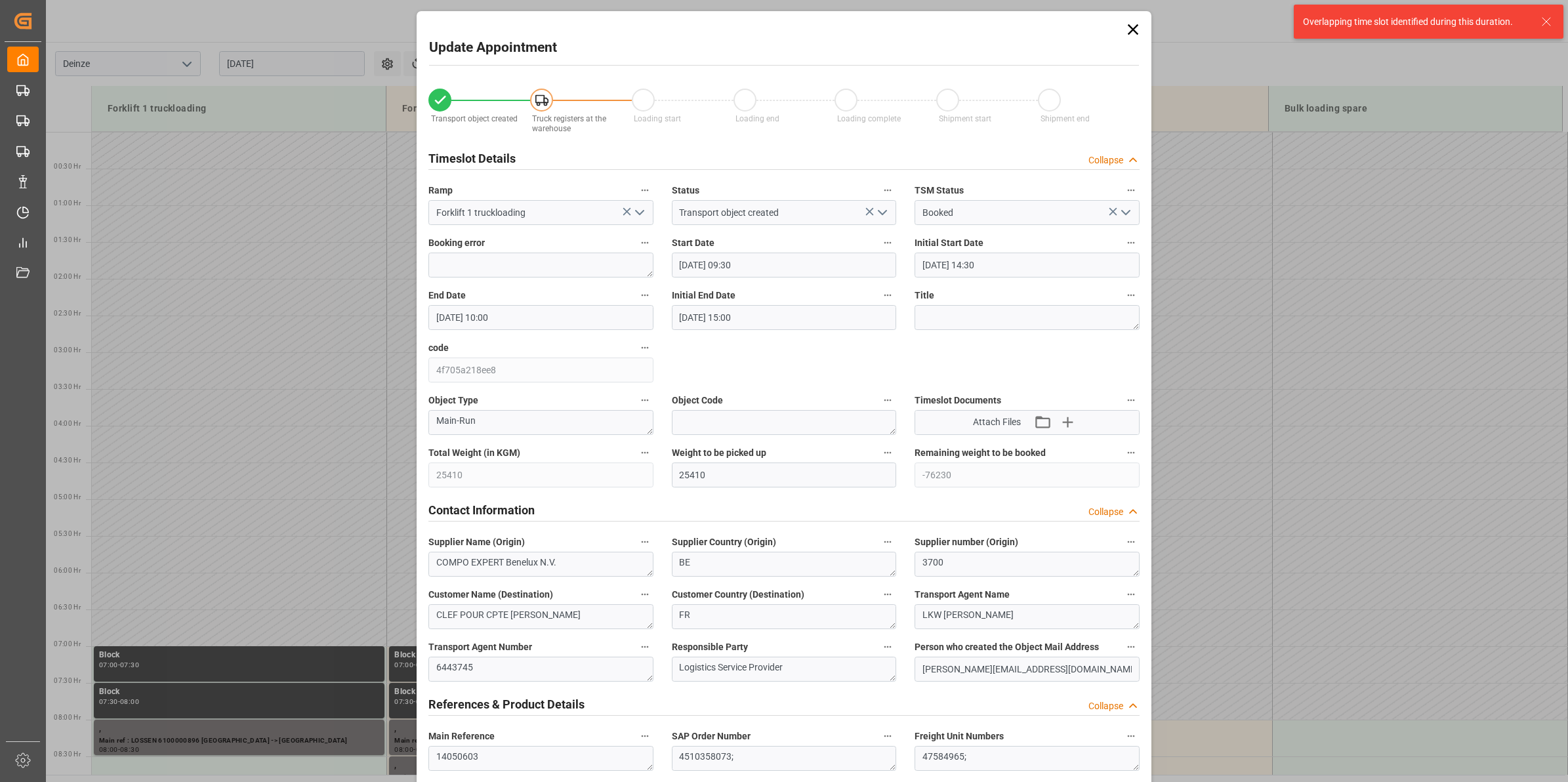
click at [634, 221] on button "open menu" at bounding box center [638, 213] width 20 height 21
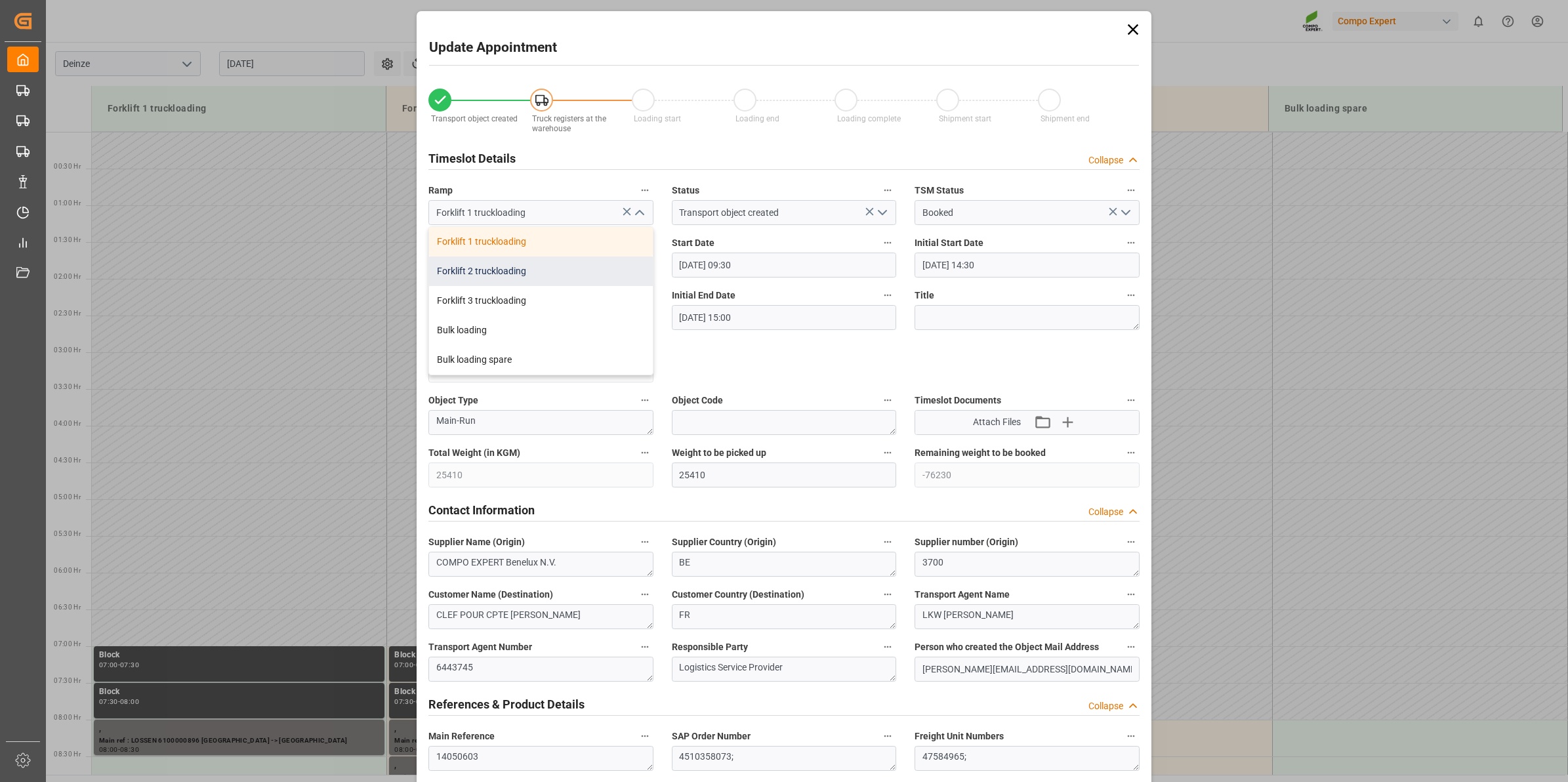
click at [545, 273] on div "Forklift 2 truckloading" at bounding box center [541, 271] width 224 height 29
type input "Forklift 2 truckloading"
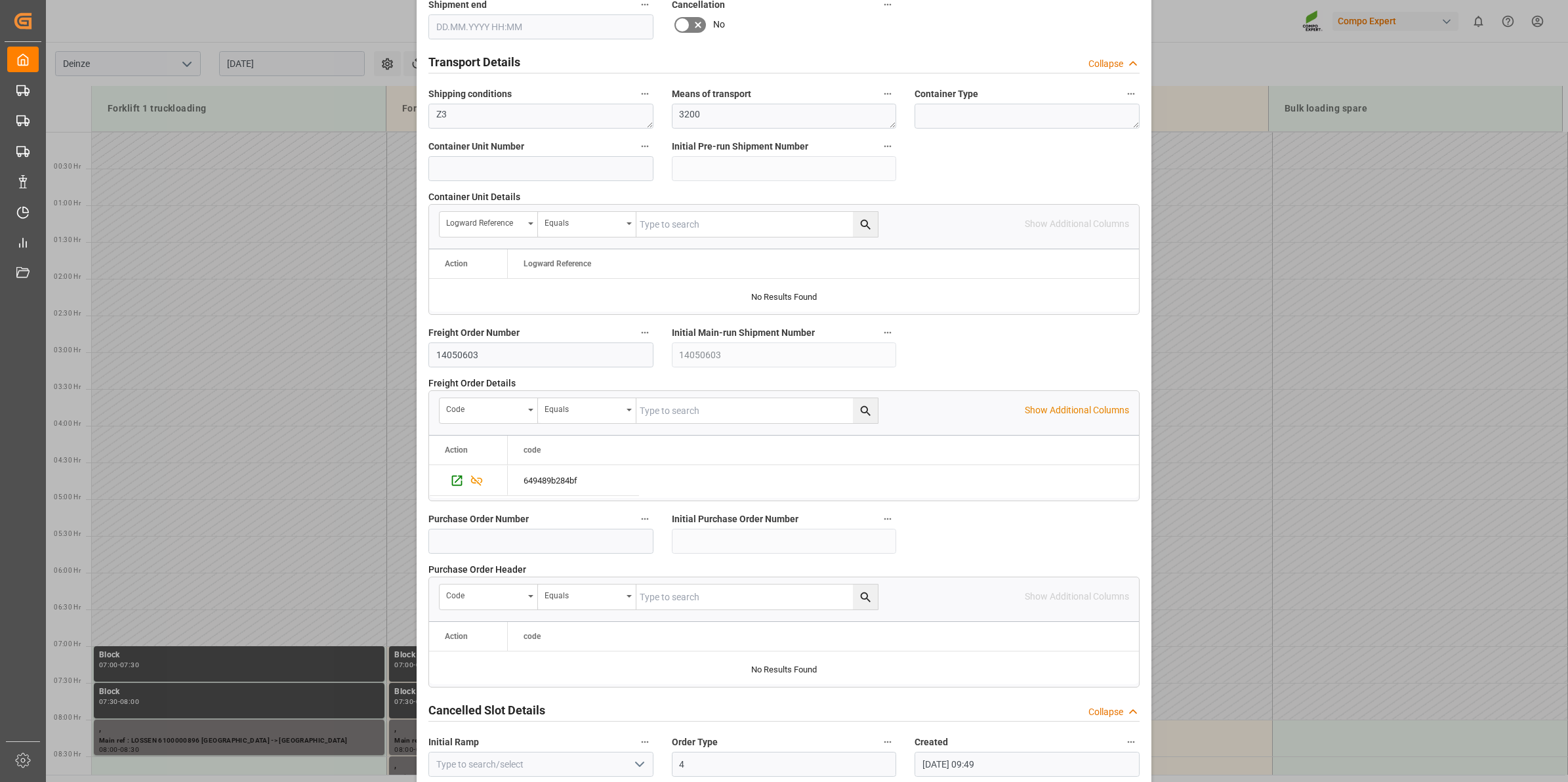
scroll to position [1041, 0]
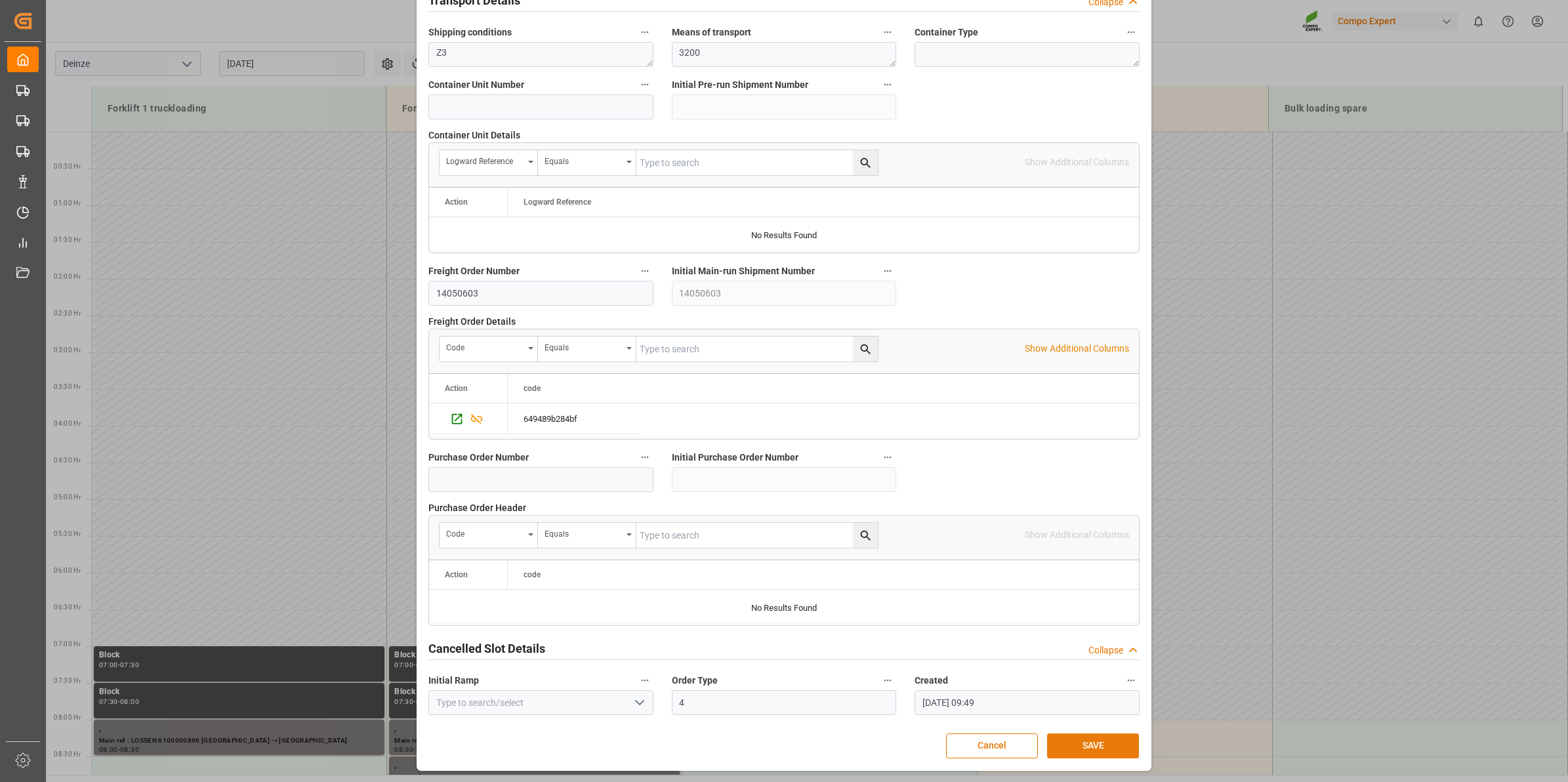
click at [1101, 748] on button "SAVE" at bounding box center [1094, 746] width 92 height 25
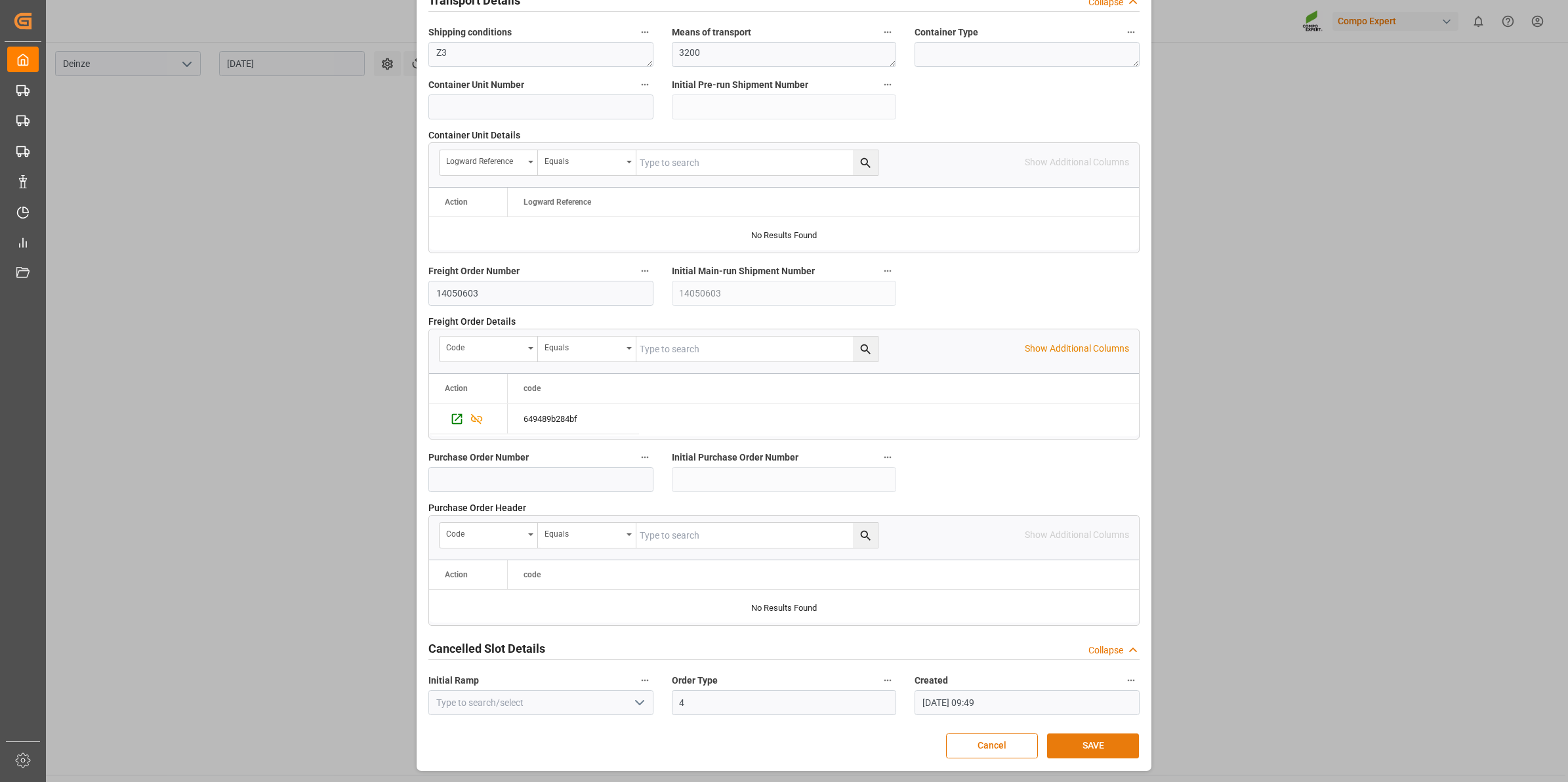
click at [1094, 745] on button "SAVE" at bounding box center [1094, 746] width 92 height 25
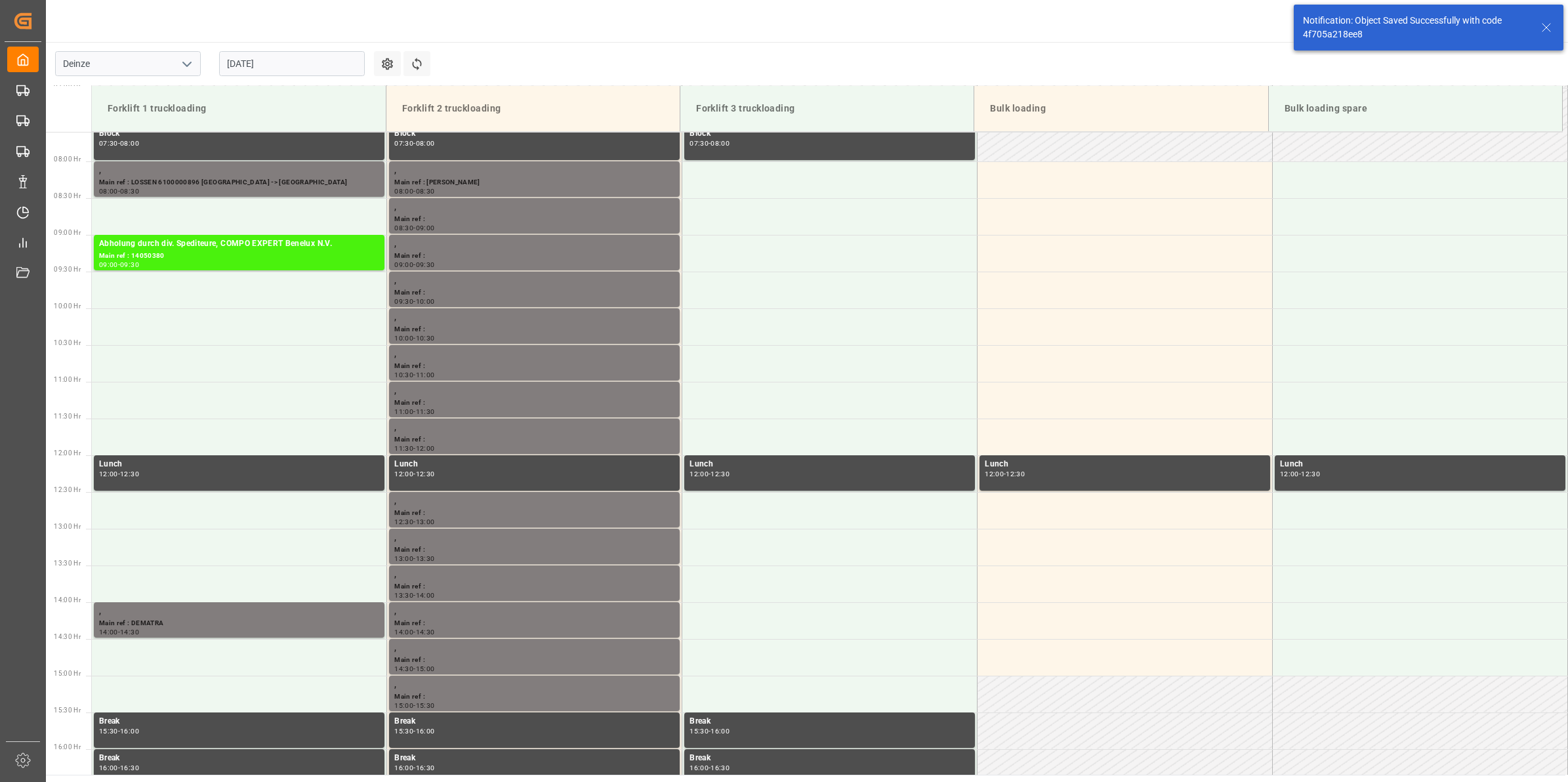
scroll to position [580, 0]
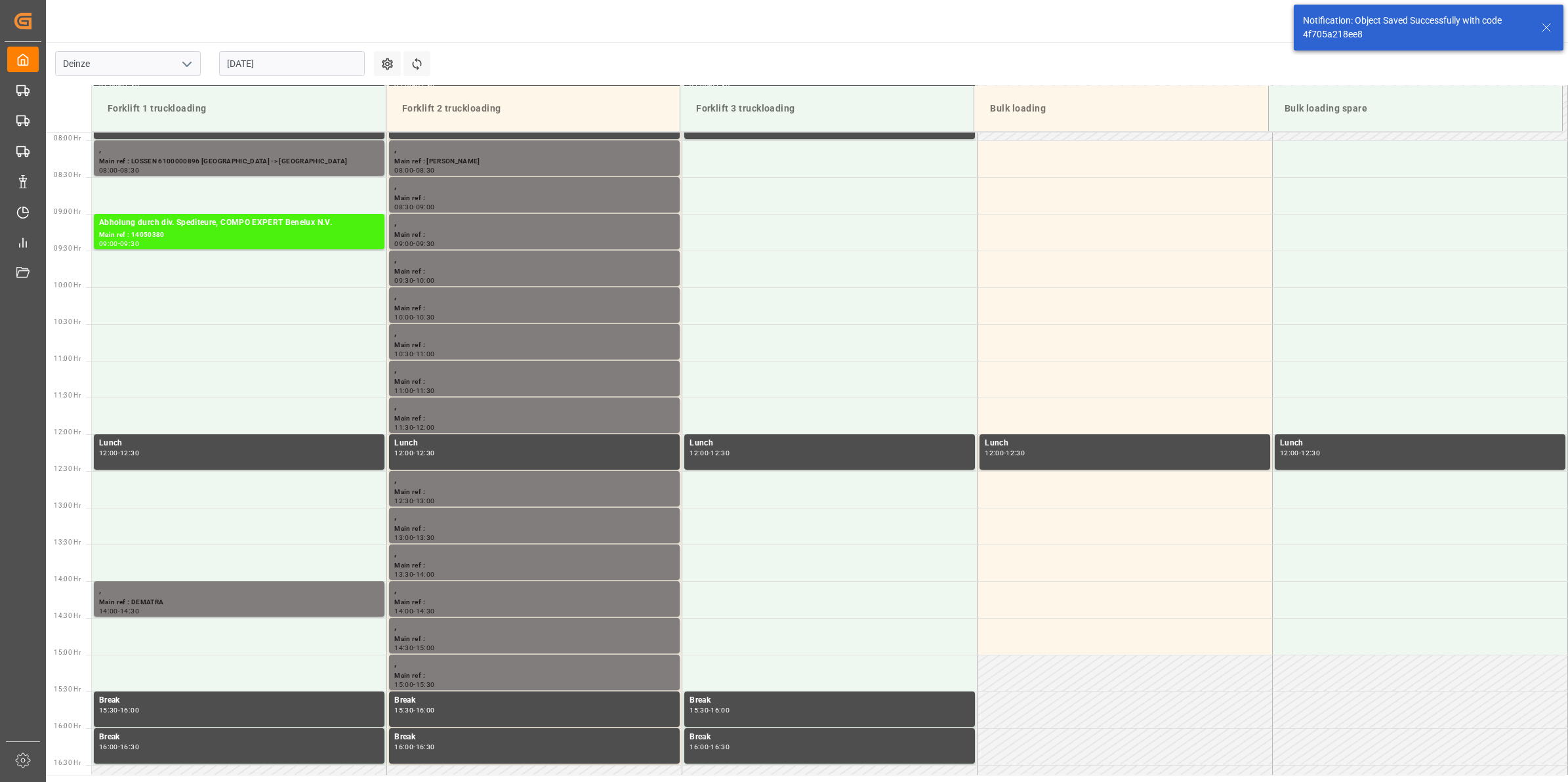
click at [287, 77] on div "[DATE]" at bounding box center [291, 64] width 164 height 43
click at [281, 61] on input "[DATE]" at bounding box center [291, 63] width 146 height 25
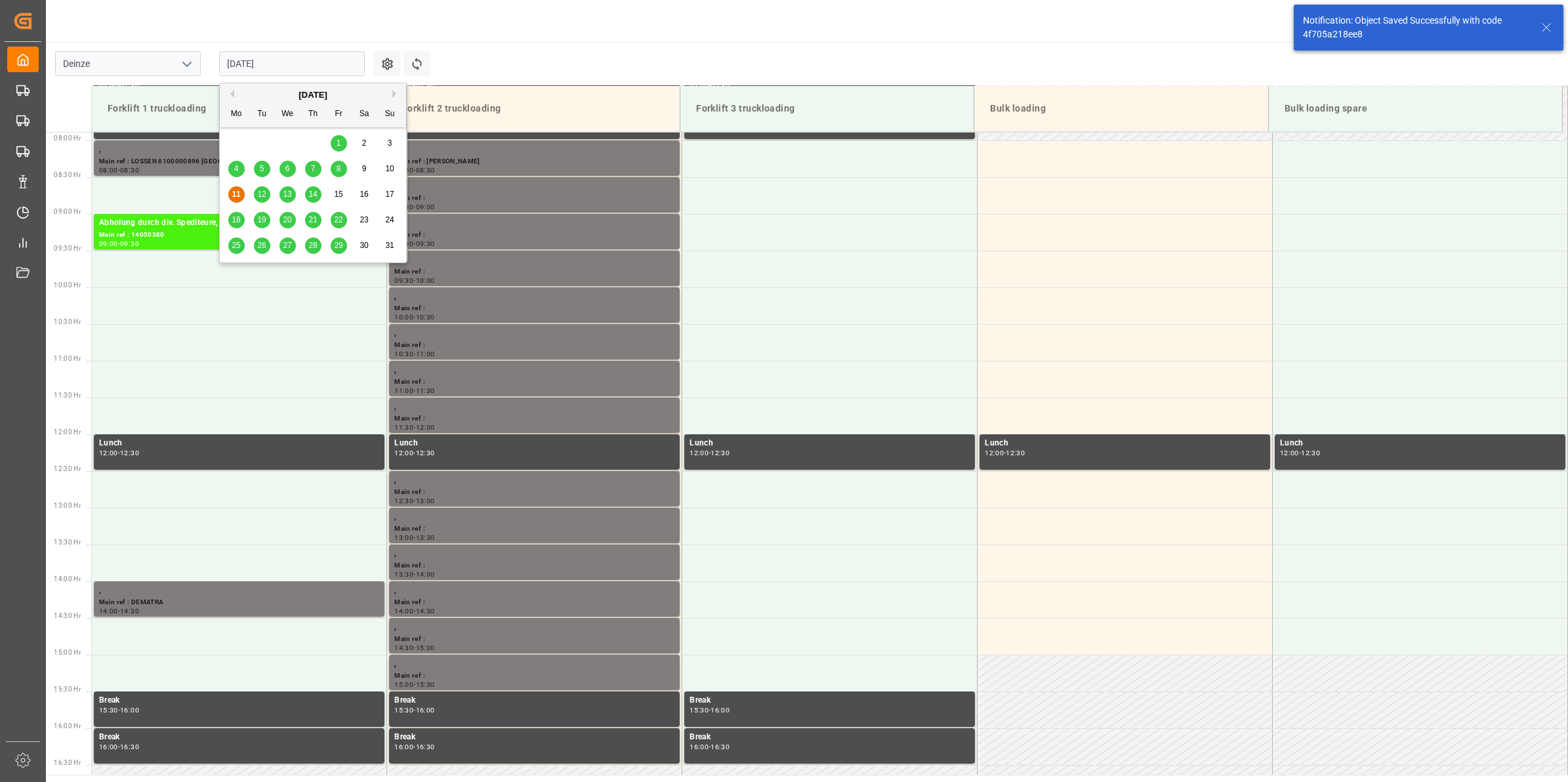
click at [259, 197] on span "12" at bounding box center [261, 195] width 8 height 9
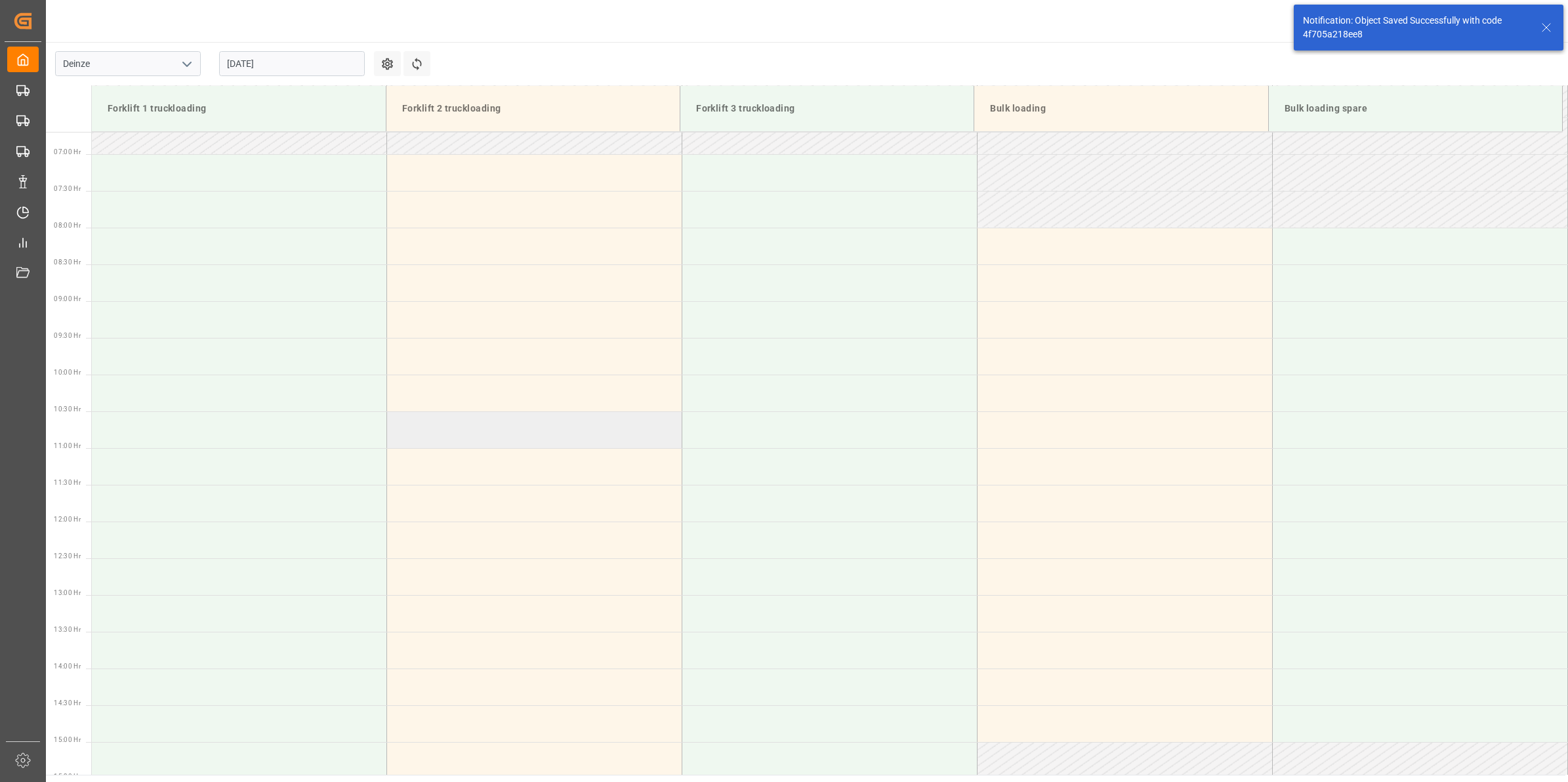
scroll to position [739, 0]
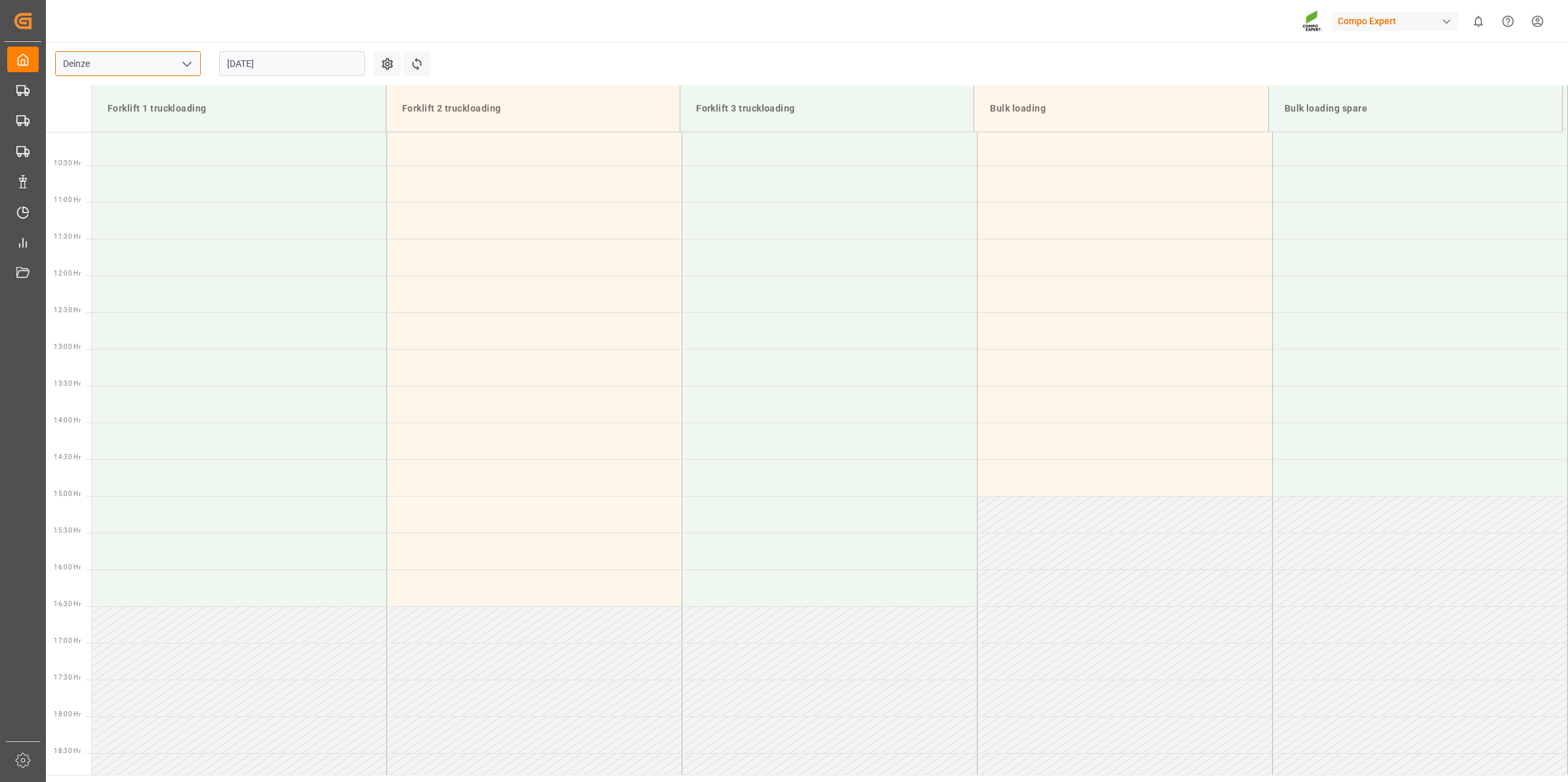
click at [169, 61] on input "Deinze" at bounding box center [128, 63] width 146 height 25
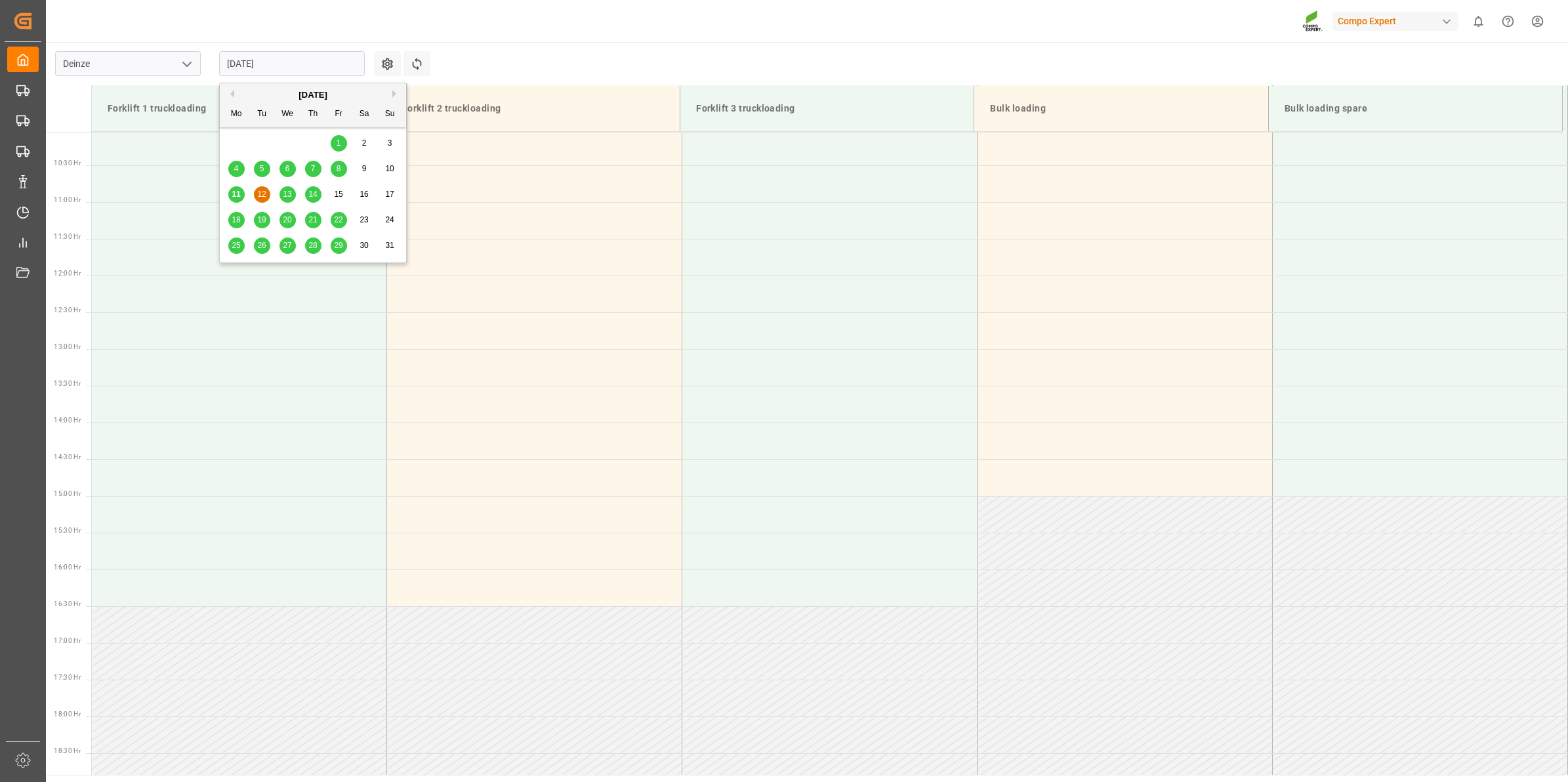
click at [272, 68] on input "[DATE]" at bounding box center [291, 63] width 146 height 25
click at [234, 194] on span "11" at bounding box center [236, 195] width 8 height 9
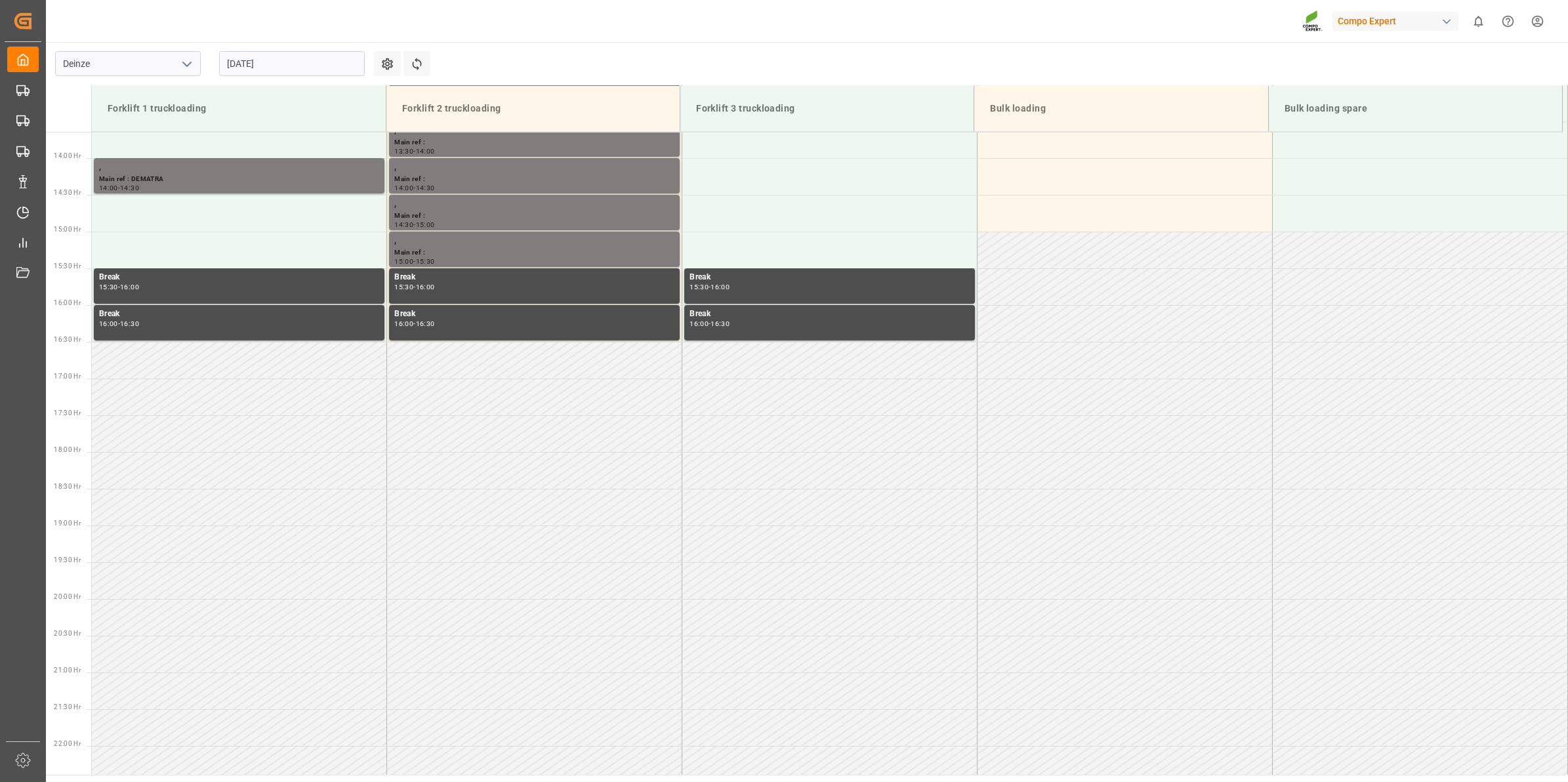
scroll to position [1021, 0]
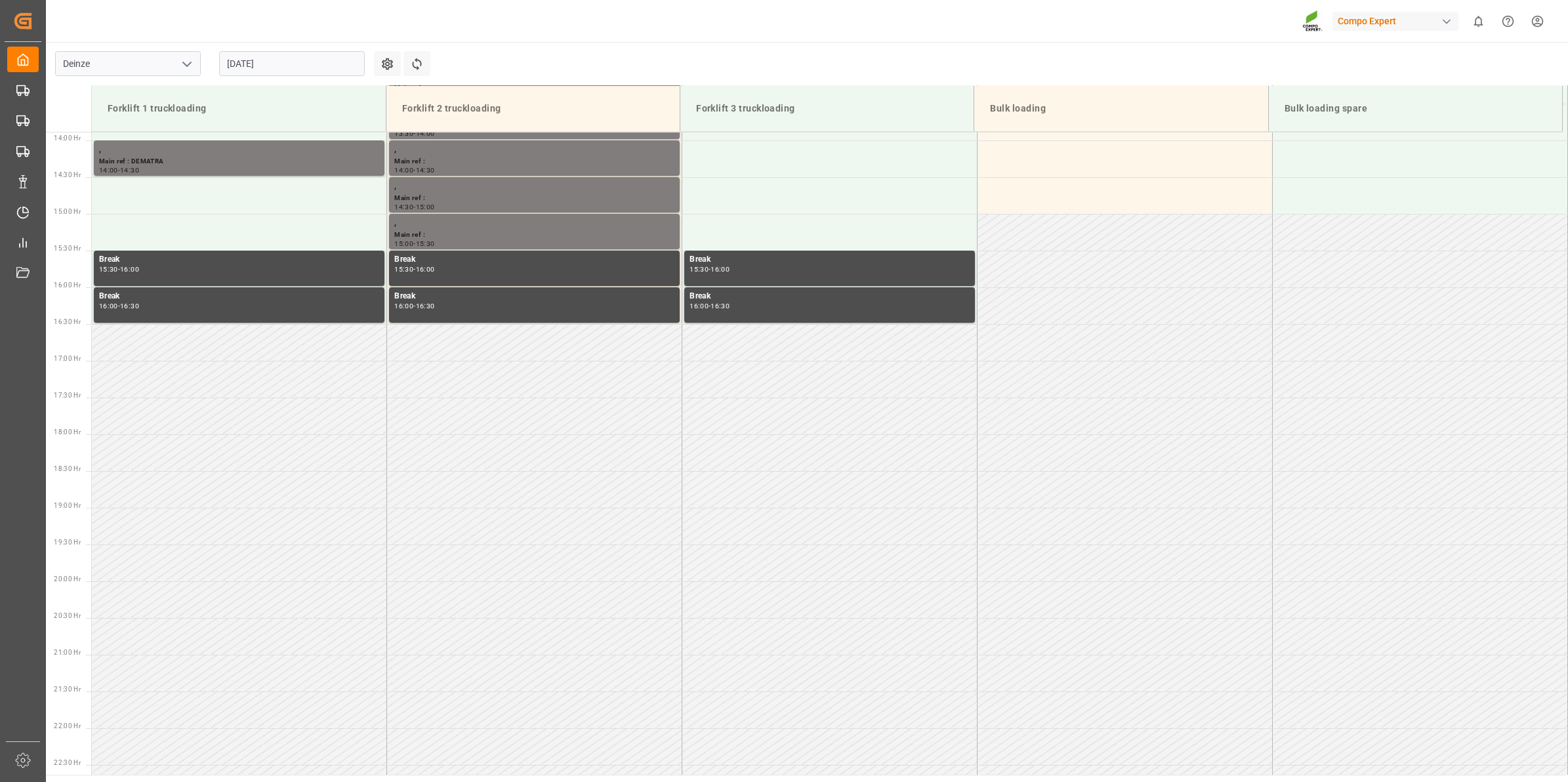
click at [267, 73] on input "[DATE]" at bounding box center [291, 63] width 146 height 25
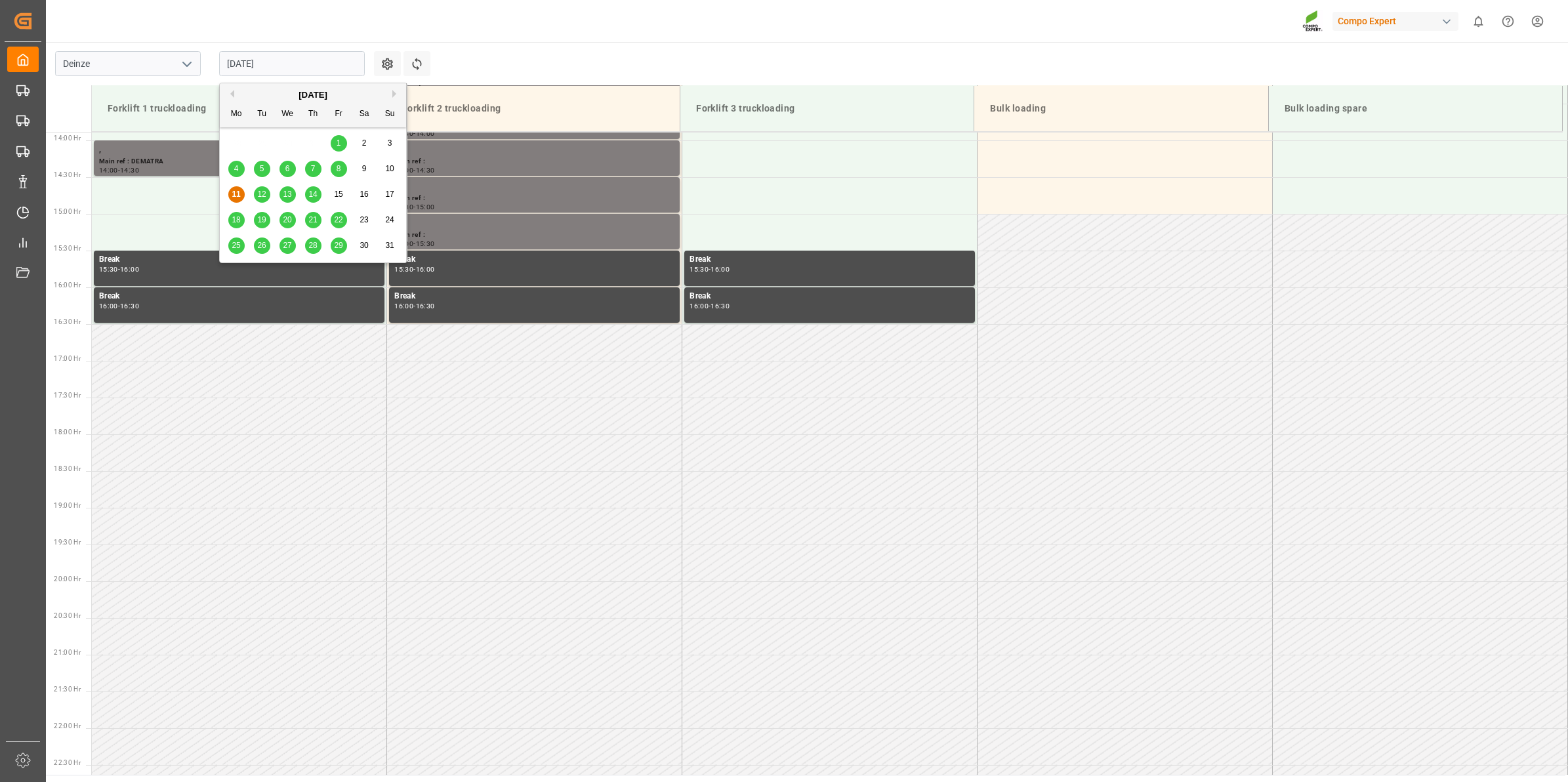
click at [262, 191] on span "12" at bounding box center [261, 195] width 8 height 9
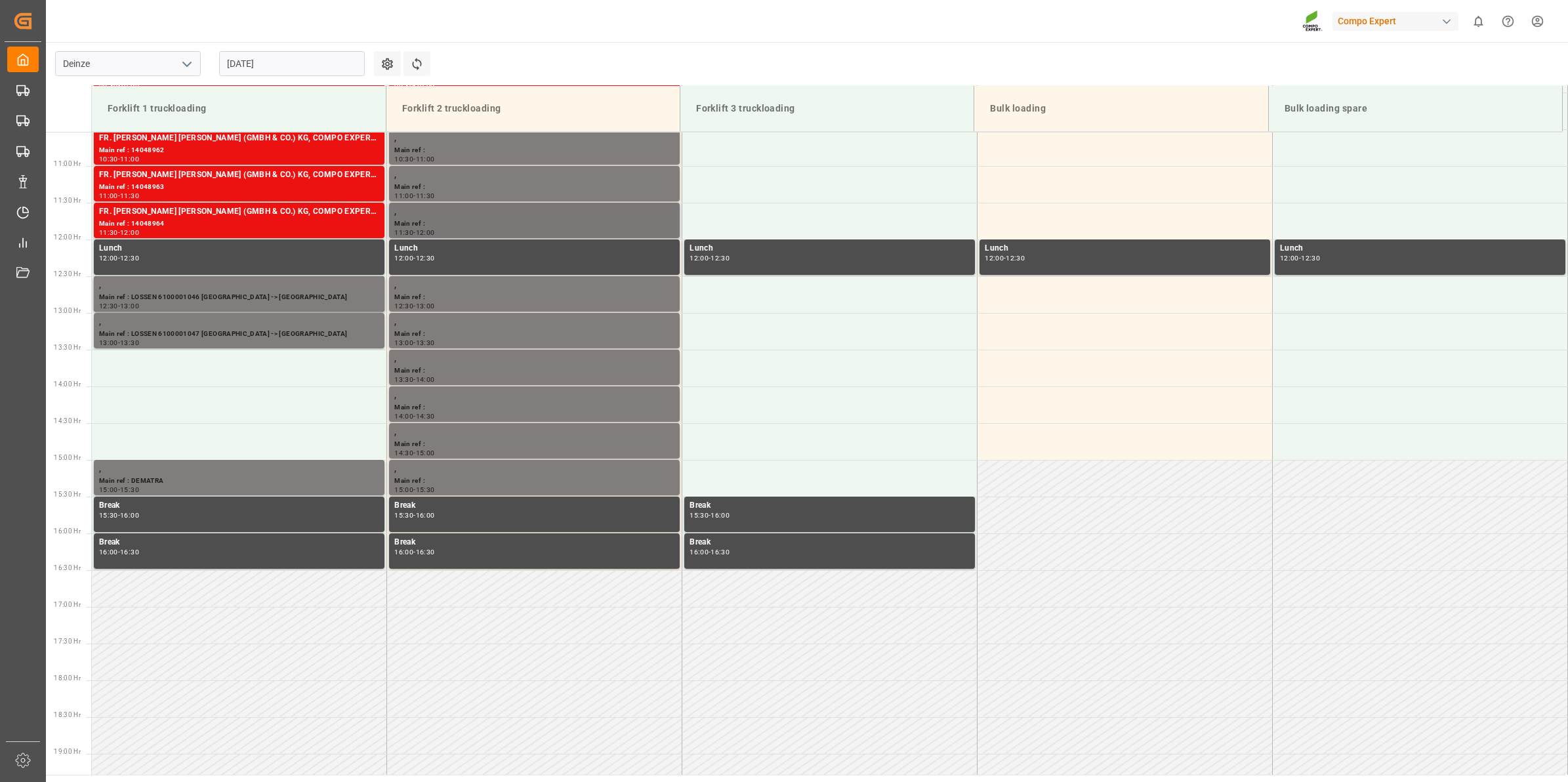
scroll to position [446, 0]
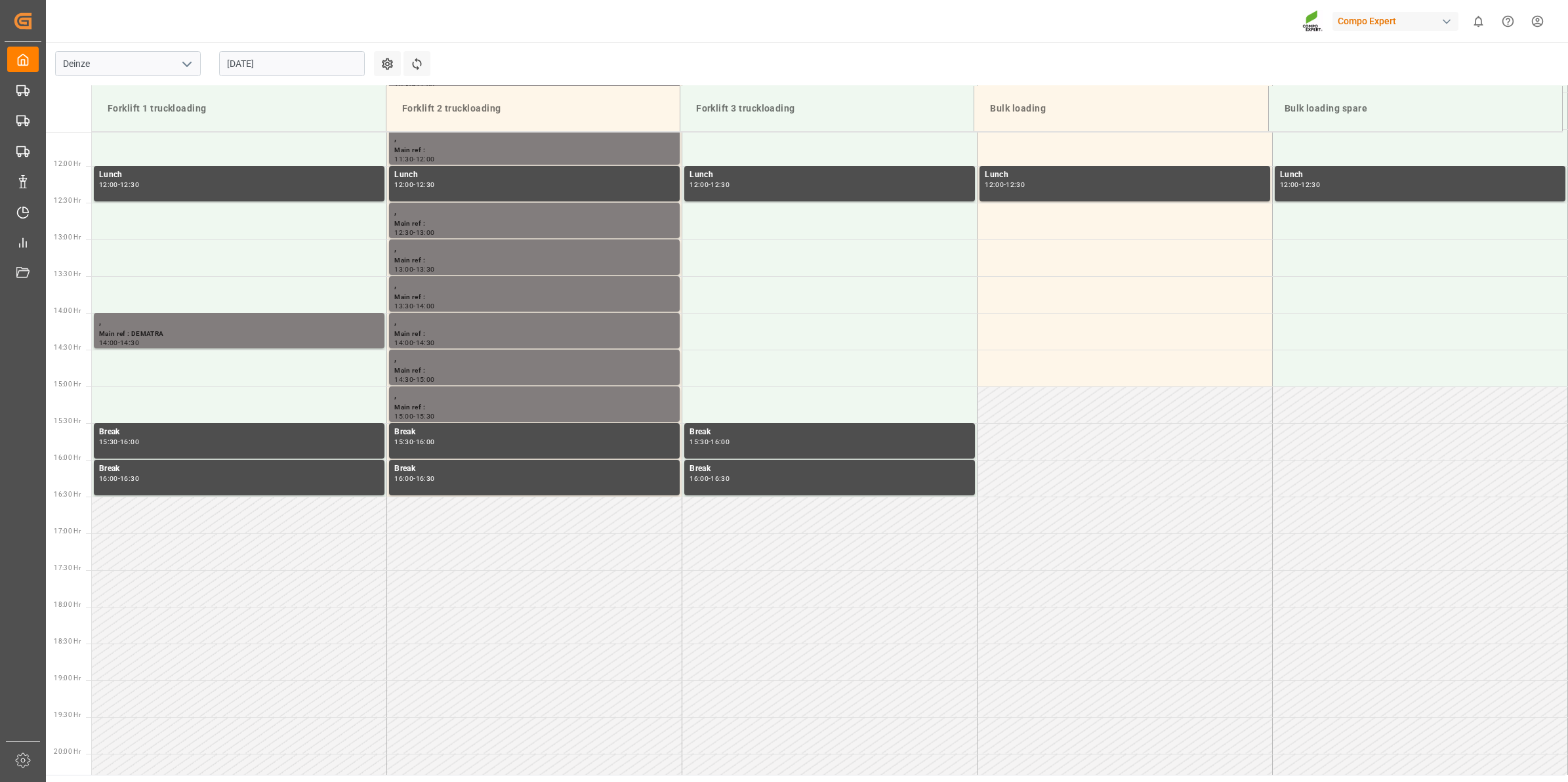
scroll to position [520, 0]
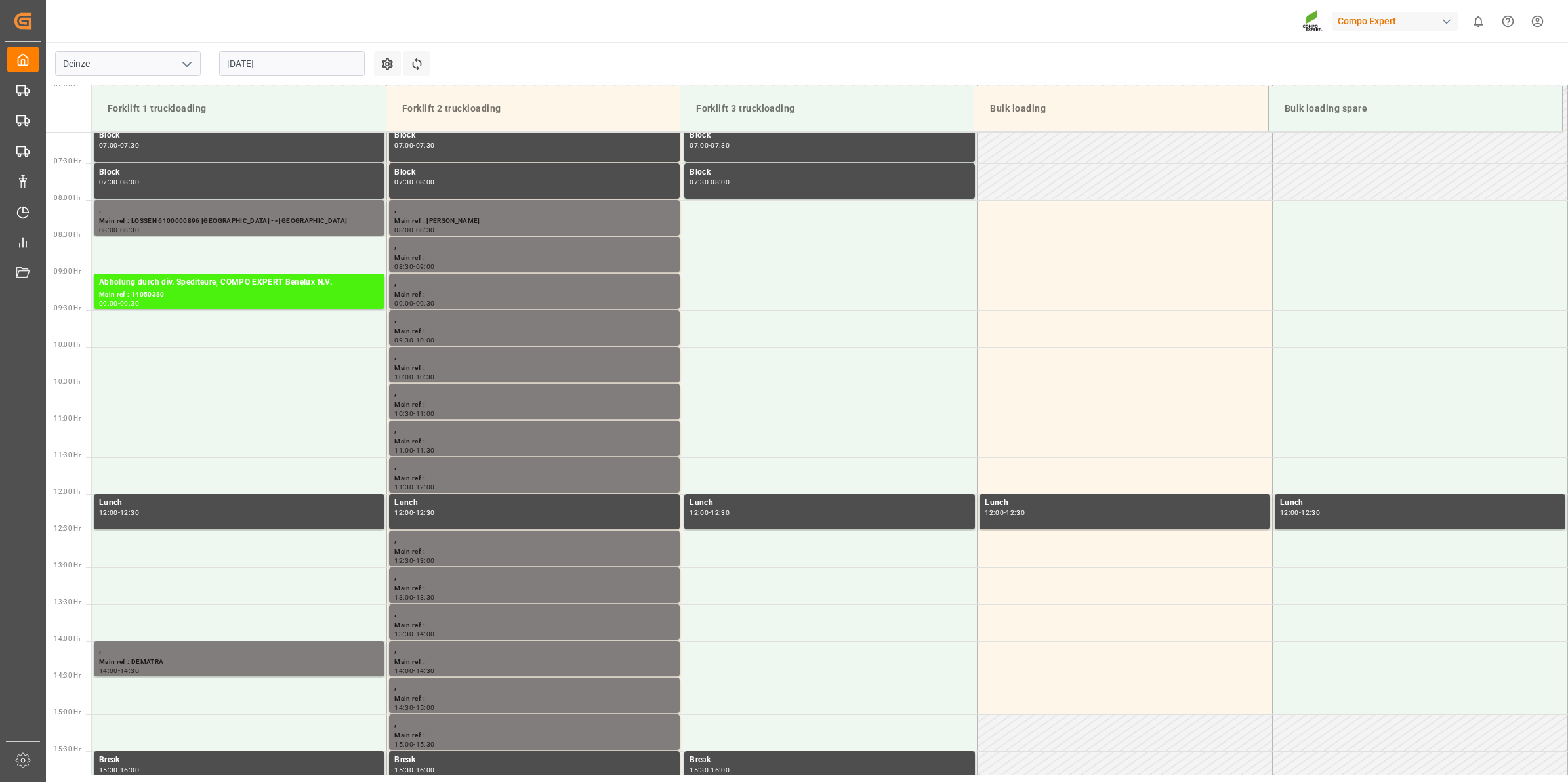
click at [262, 64] on input "[DATE]" at bounding box center [291, 63] width 146 height 25
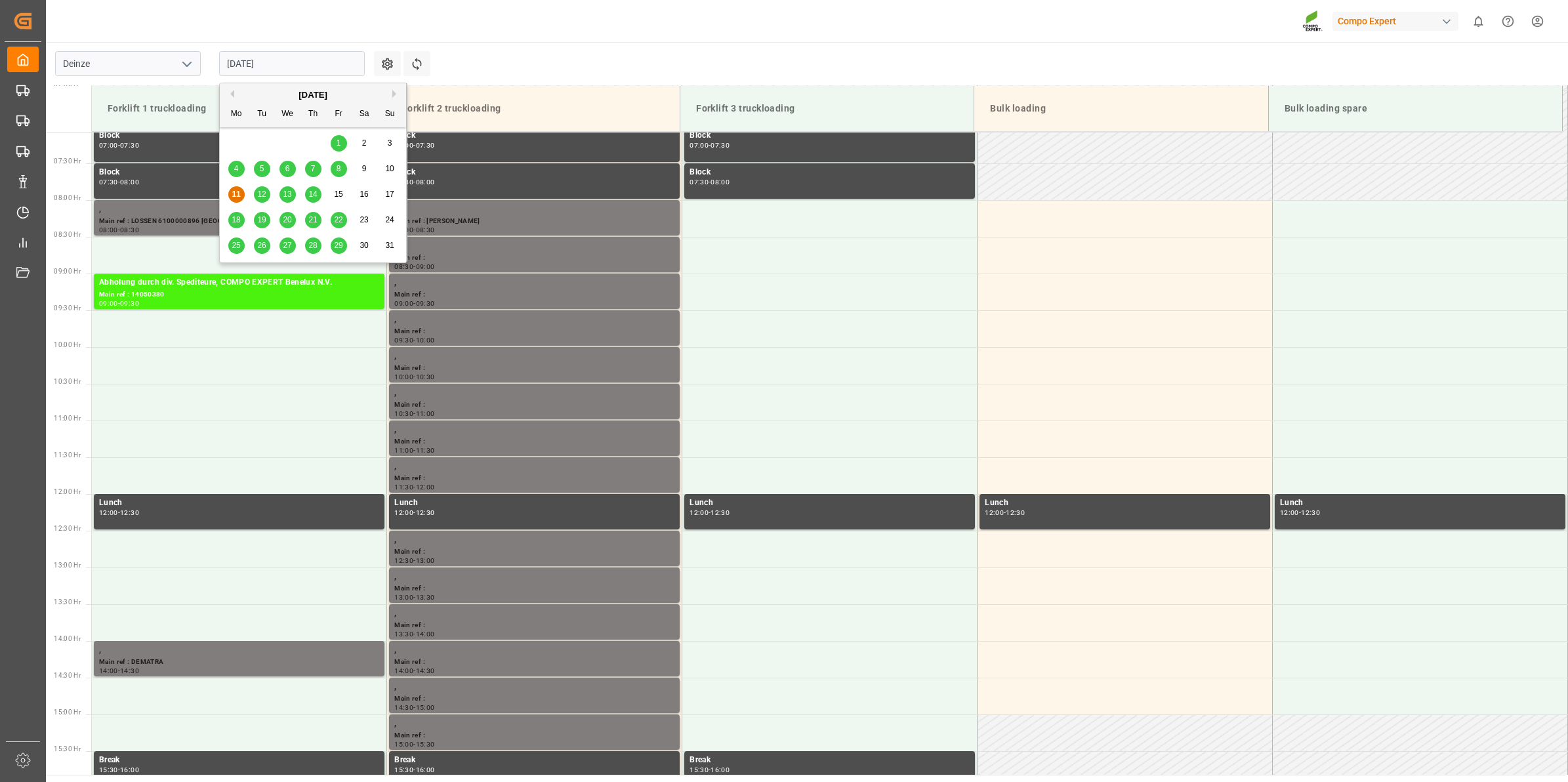
click at [267, 188] on div "12" at bounding box center [261, 195] width 16 height 16
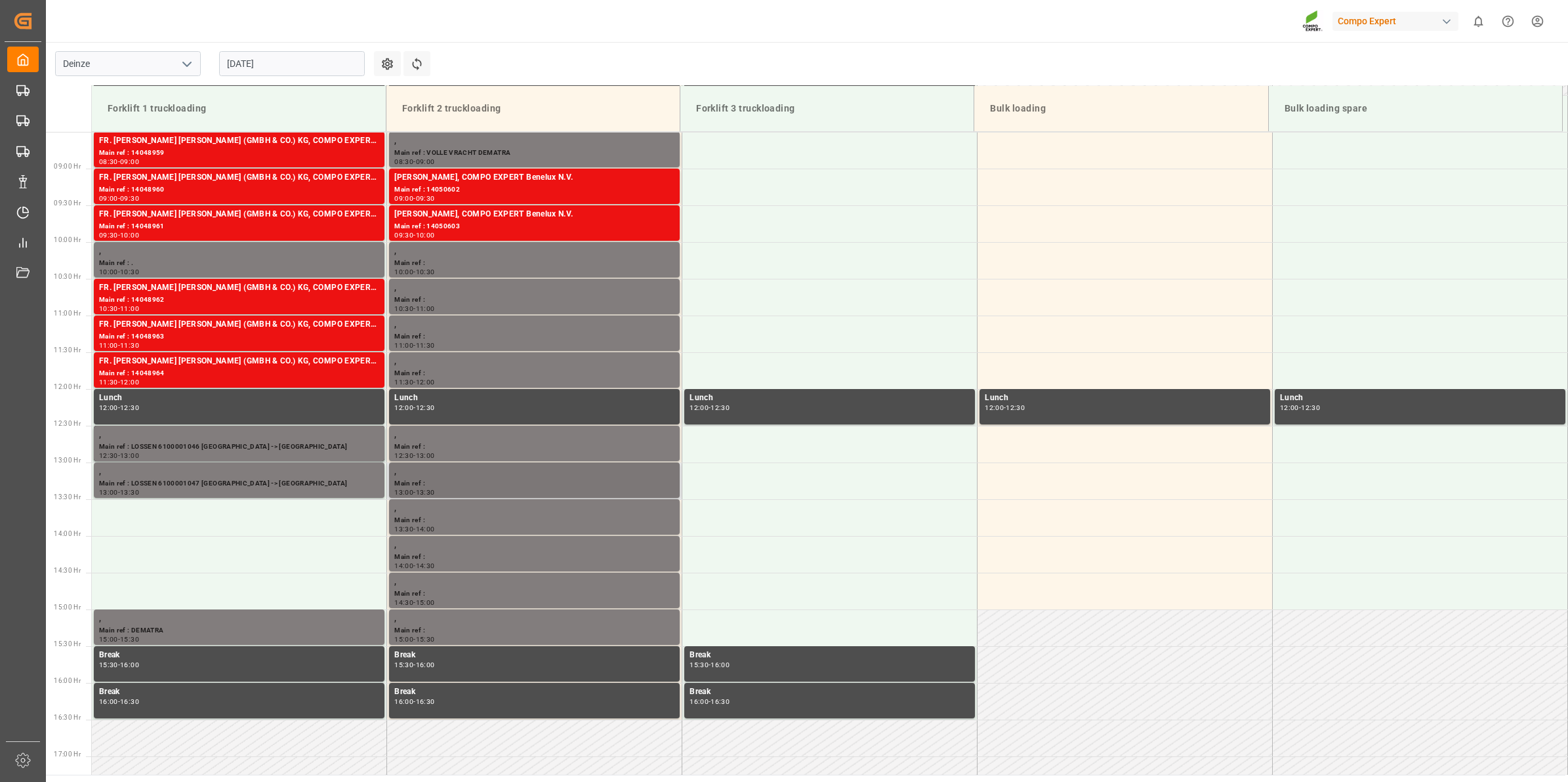
scroll to position [543, 0]
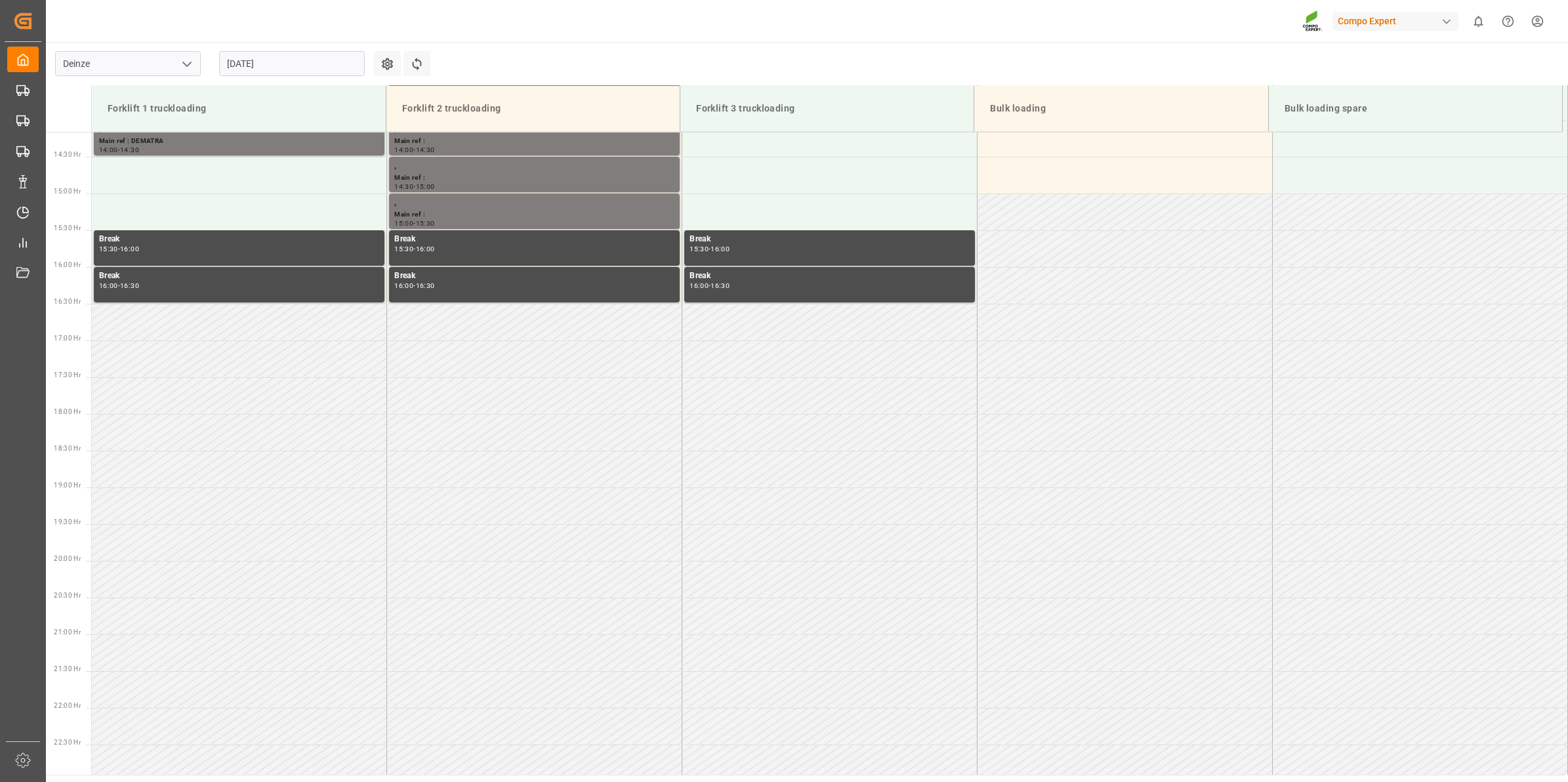
scroll to position [1012, 0]
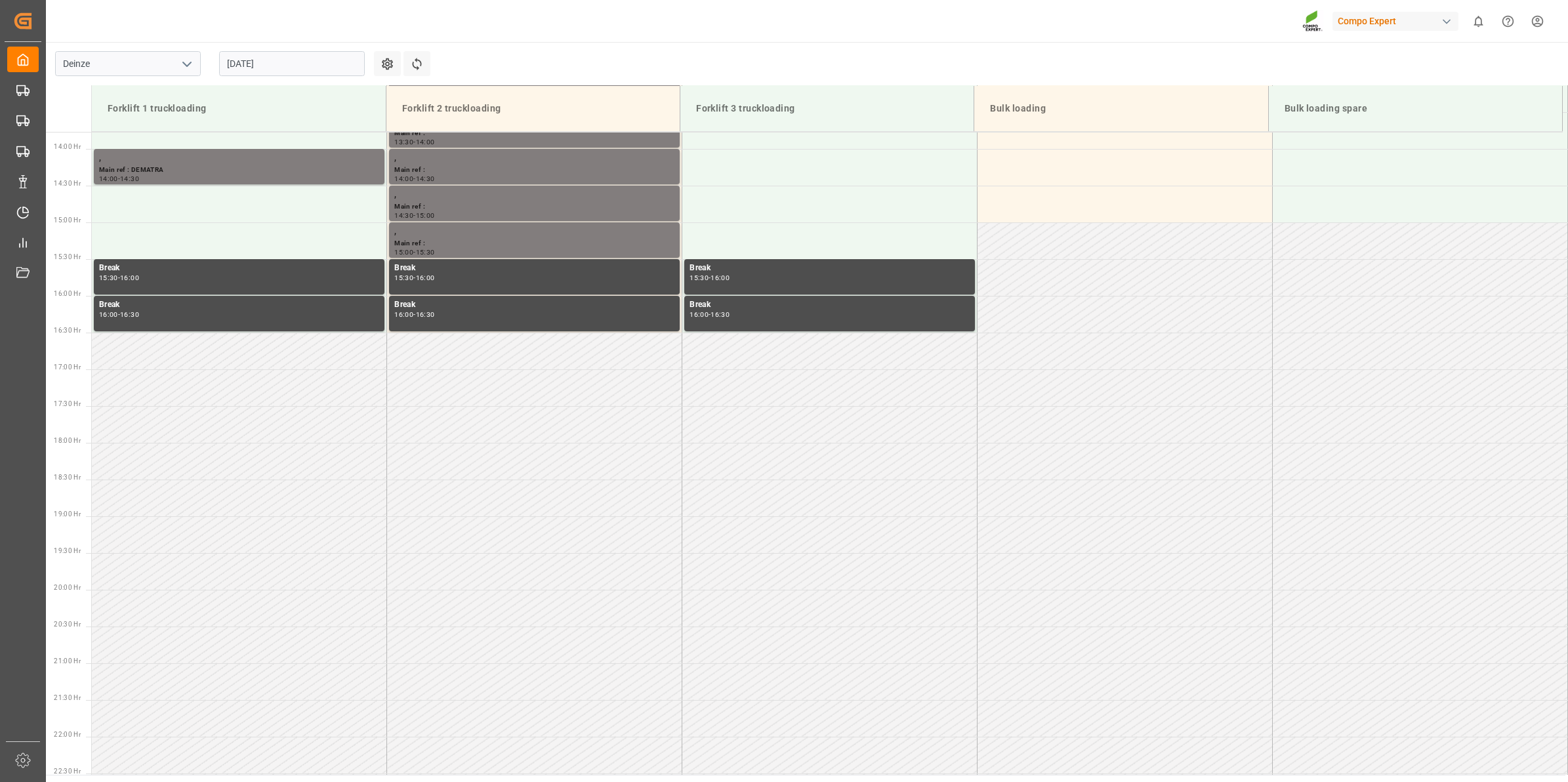
click at [287, 70] on input "[DATE]" at bounding box center [291, 63] width 146 height 25
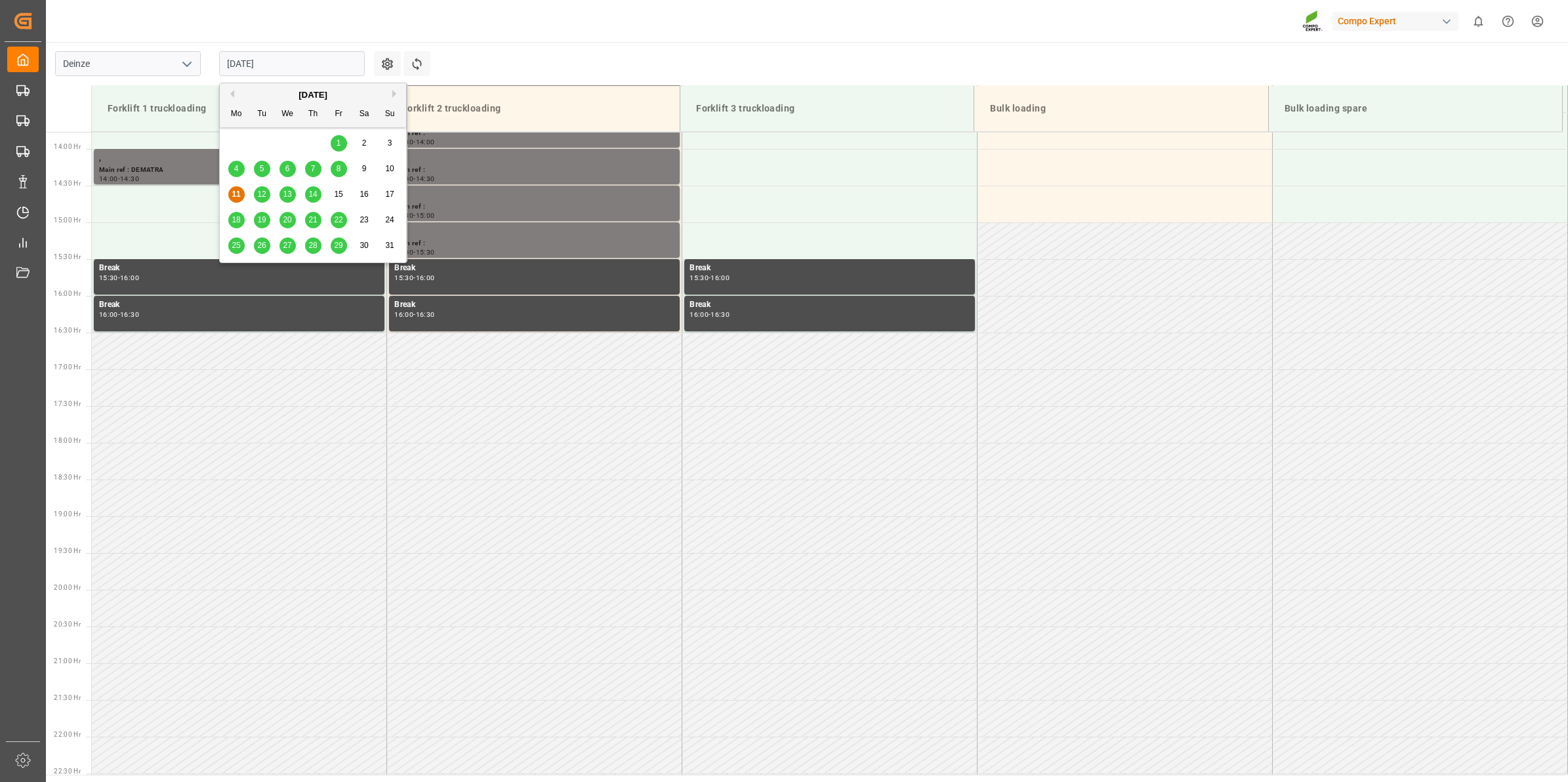
click at [270, 195] on div "12" at bounding box center [261, 195] width 16 height 16
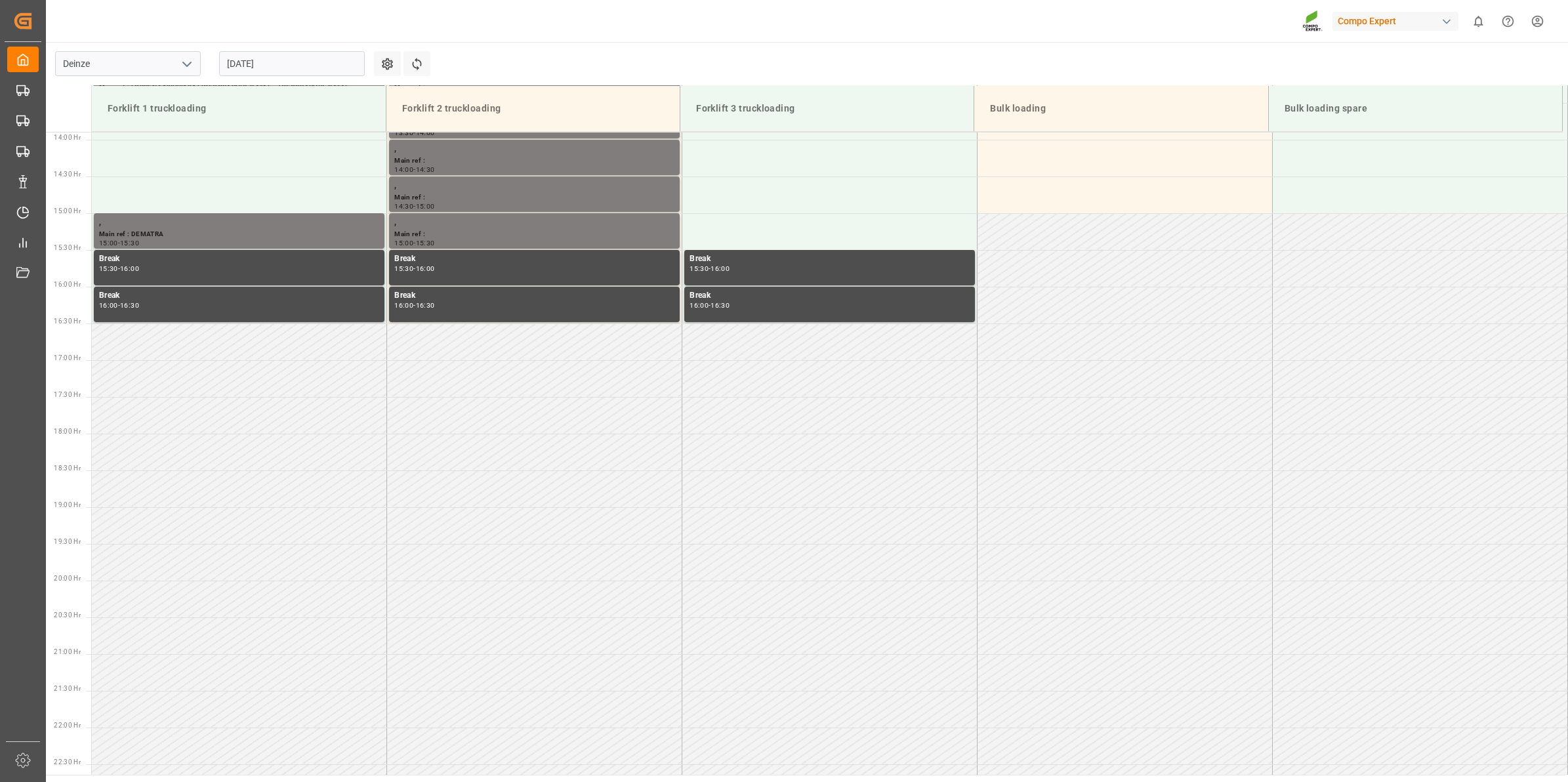
scroll to position [1094, 0]
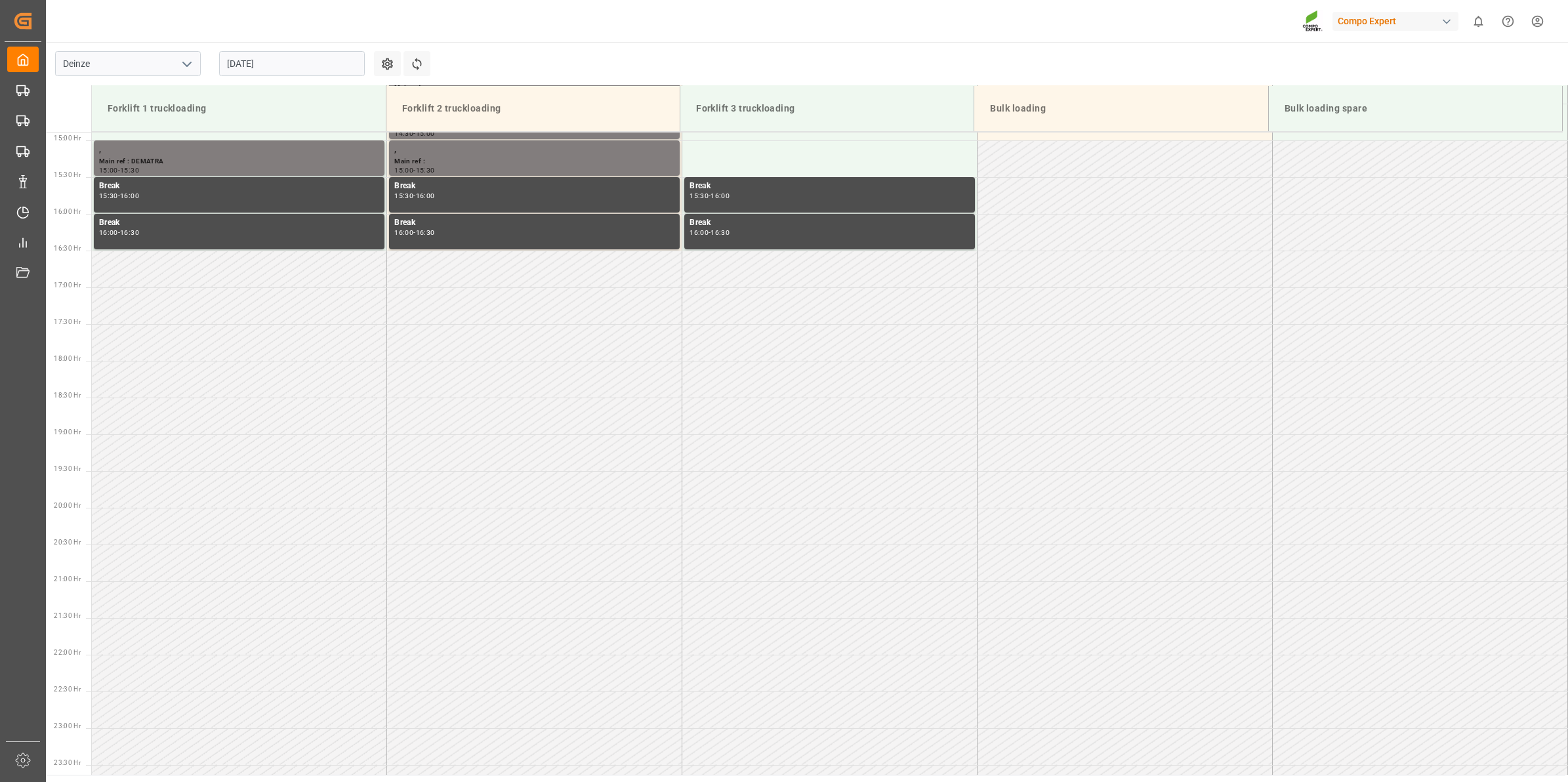
drag, startPoint x: 346, startPoint y: 332, endPoint x: 387, endPoint y: 360, distance: 49.6
click at [347, 332] on td at bounding box center [240, 342] width 295 height 37
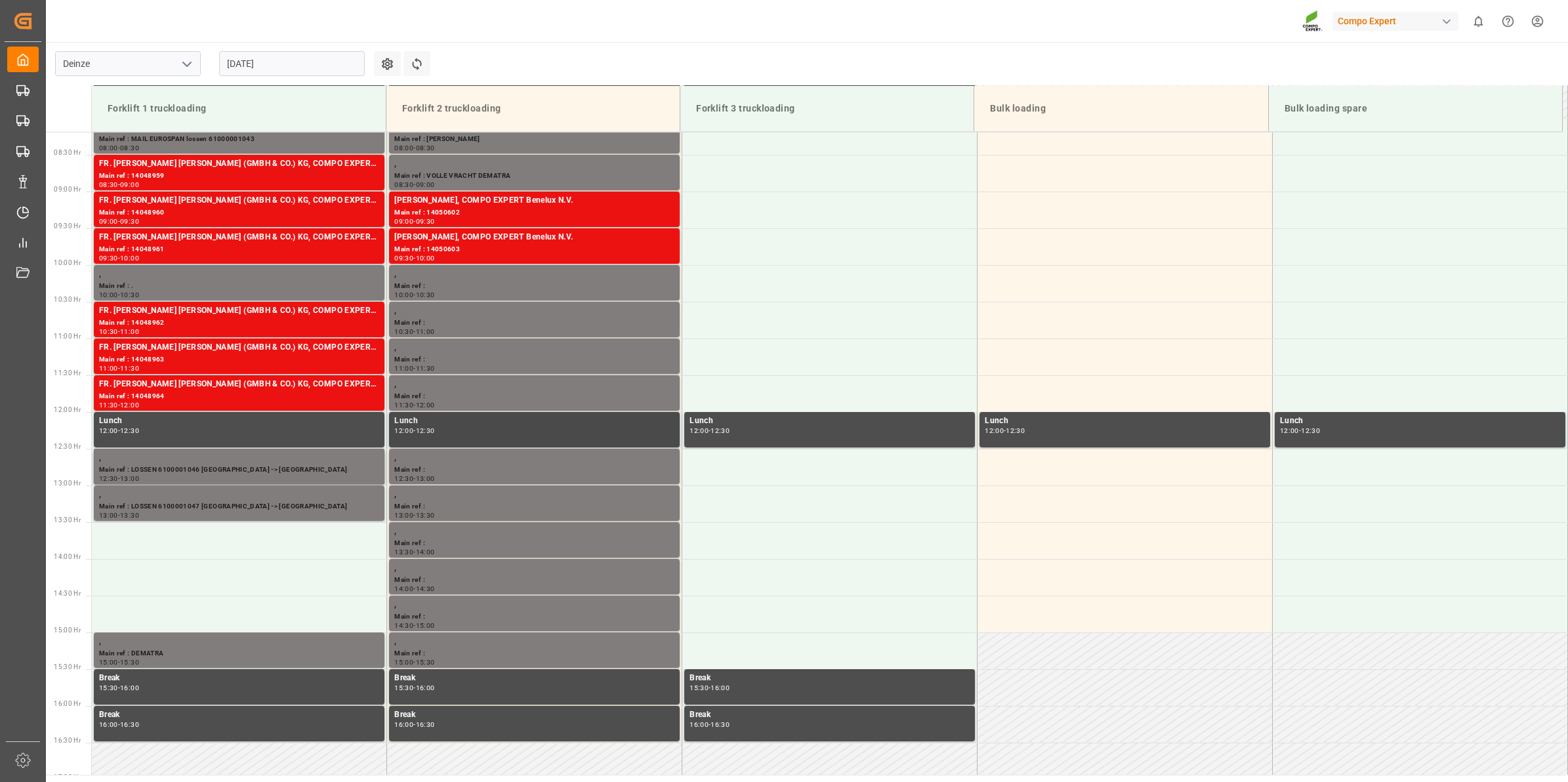
scroll to position [520, 0]
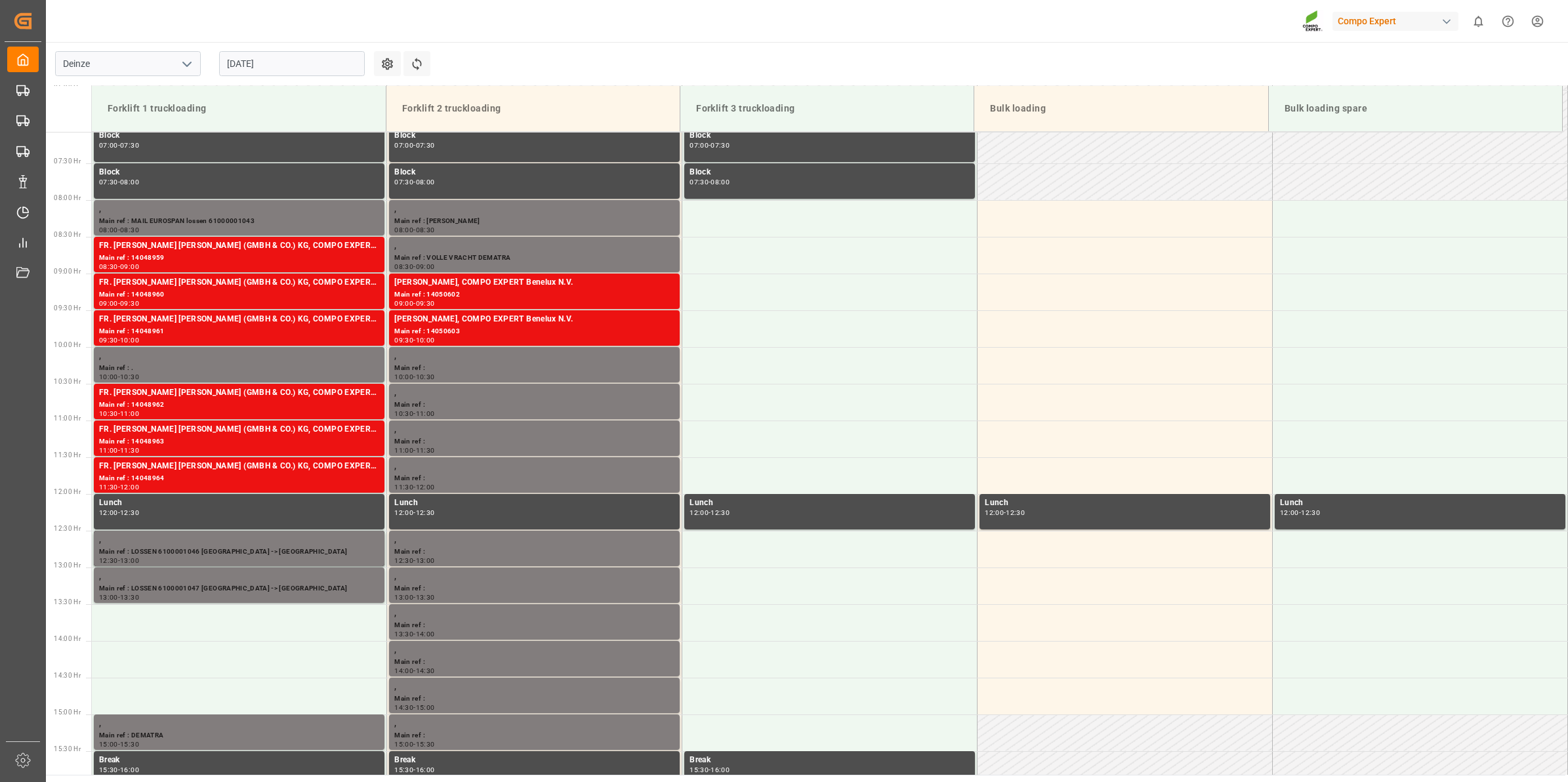
click at [251, 61] on input "[DATE]" at bounding box center [291, 63] width 146 height 25
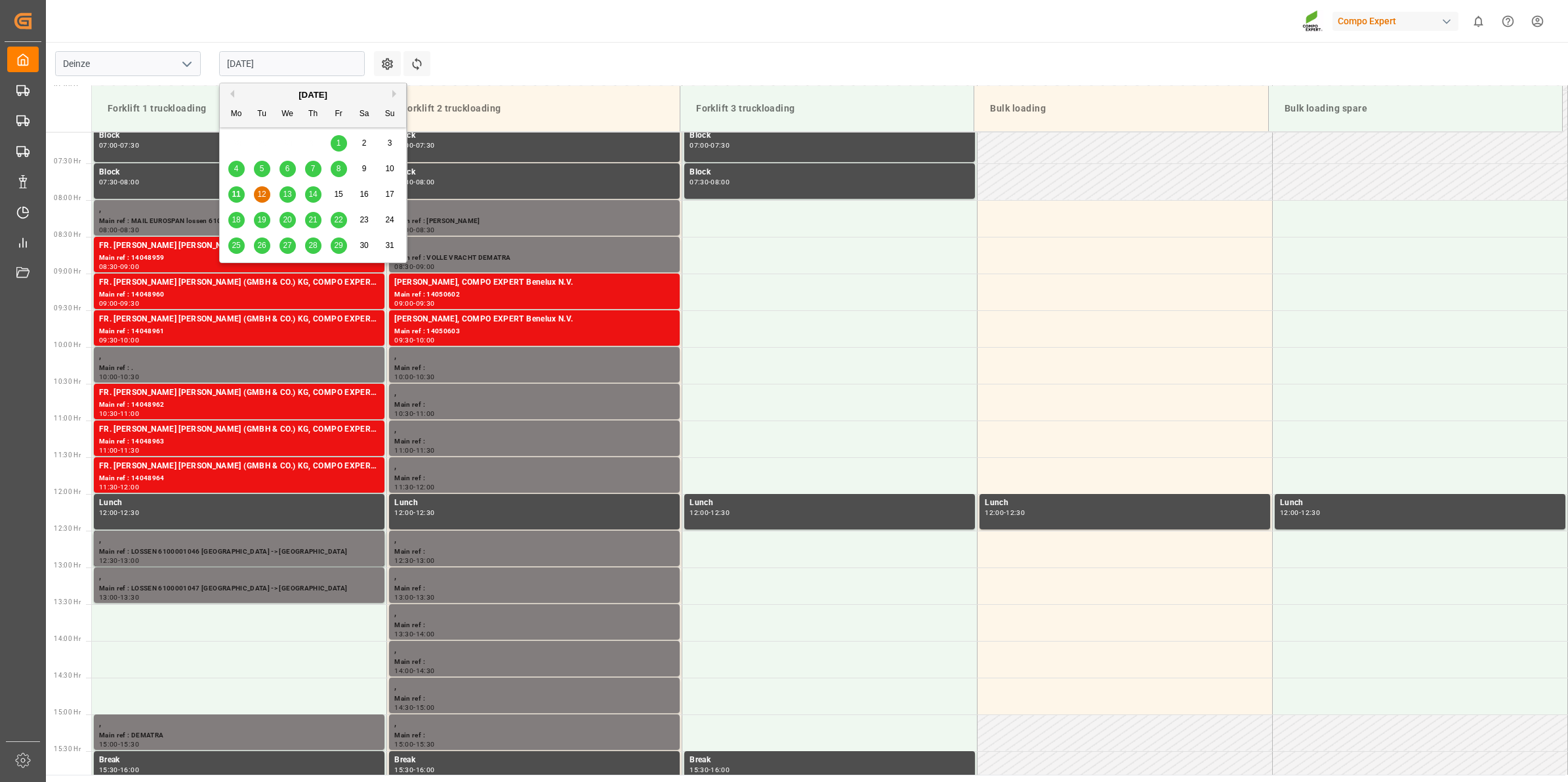
click at [233, 196] on span "11" at bounding box center [236, 195] width 8 height 9
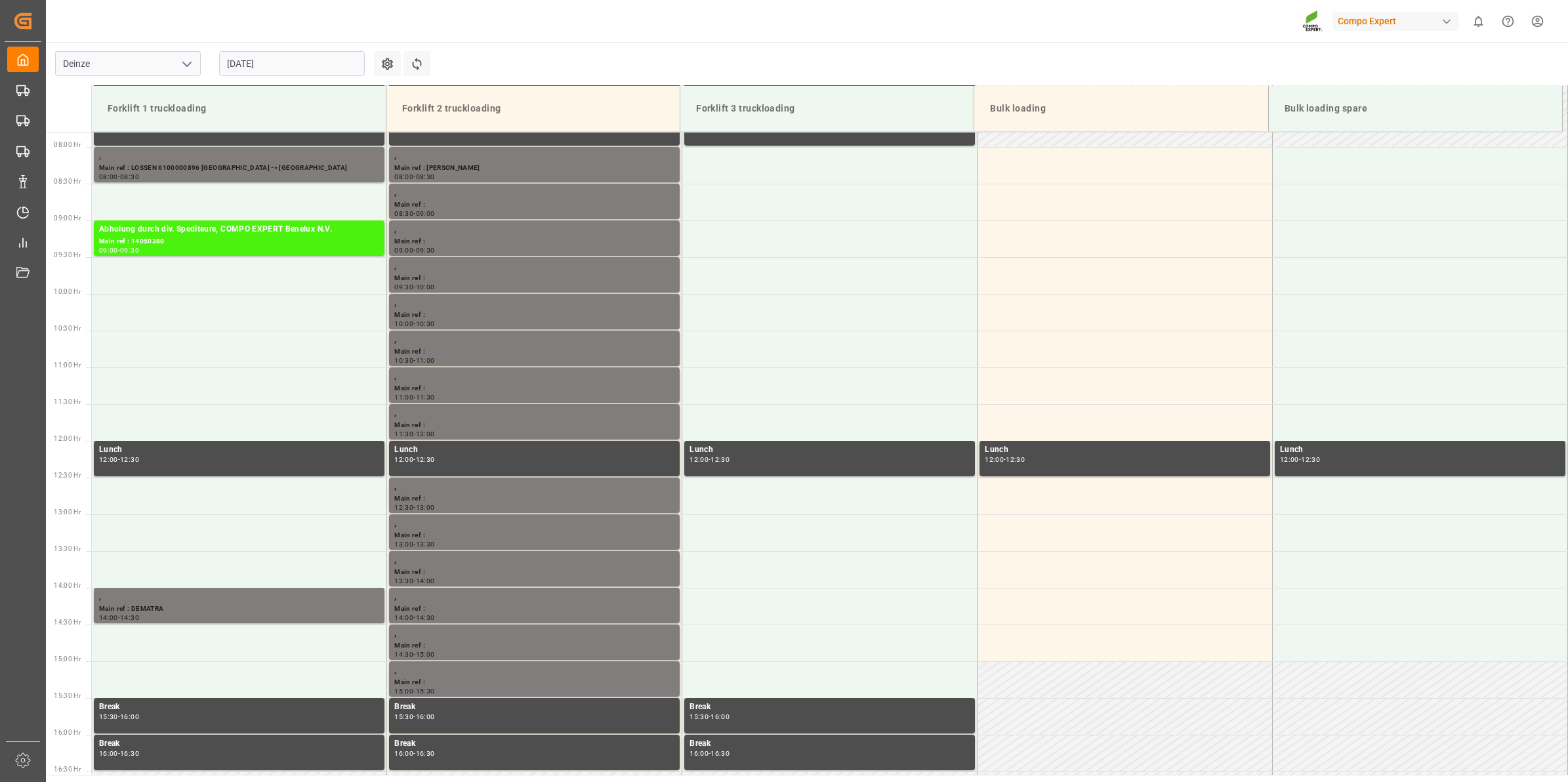
scroll to position [602, 0]
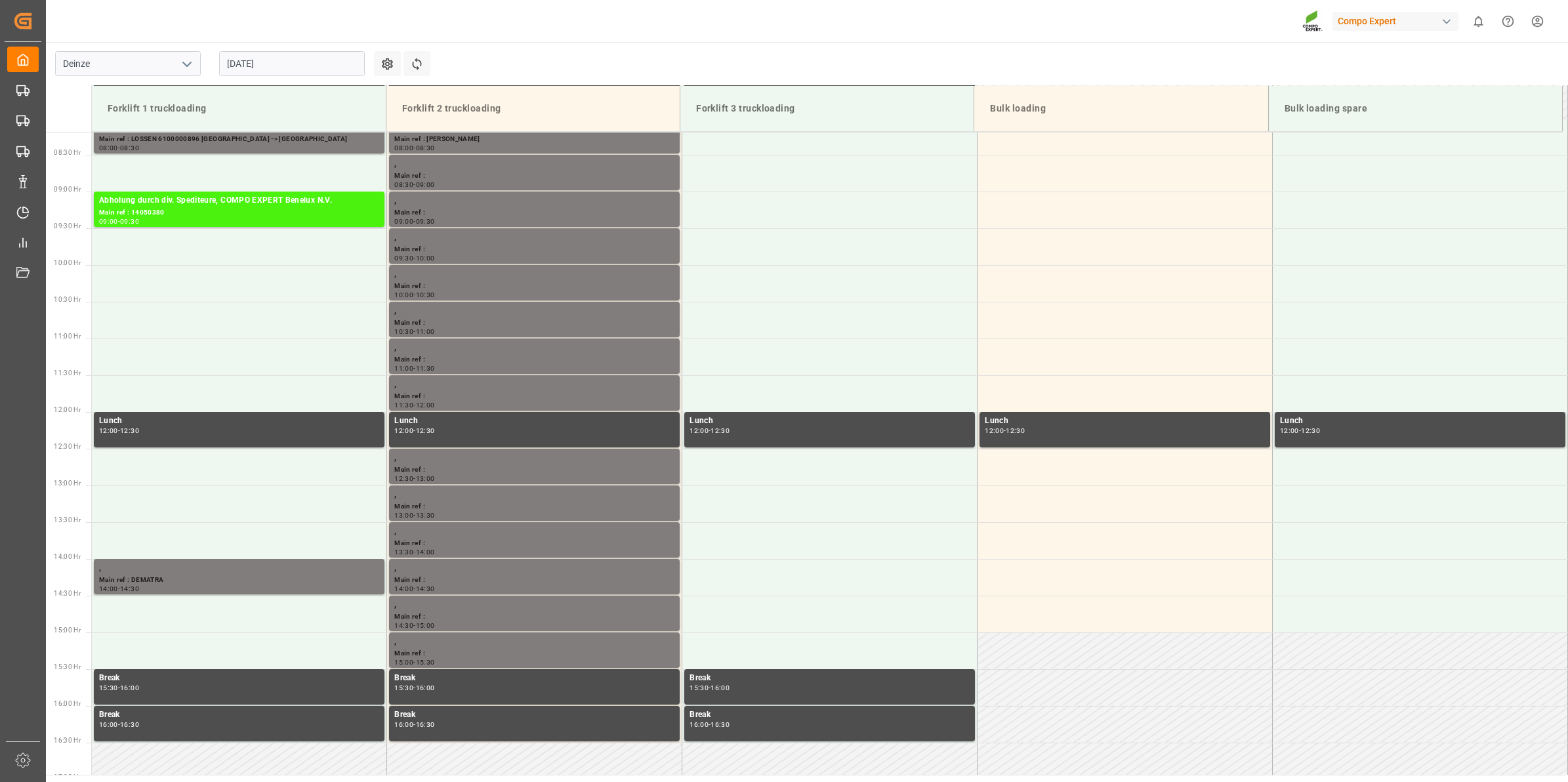
click at [243, 61] on input "[DATE]" at bounding box center [291, 63] width 146 height 25
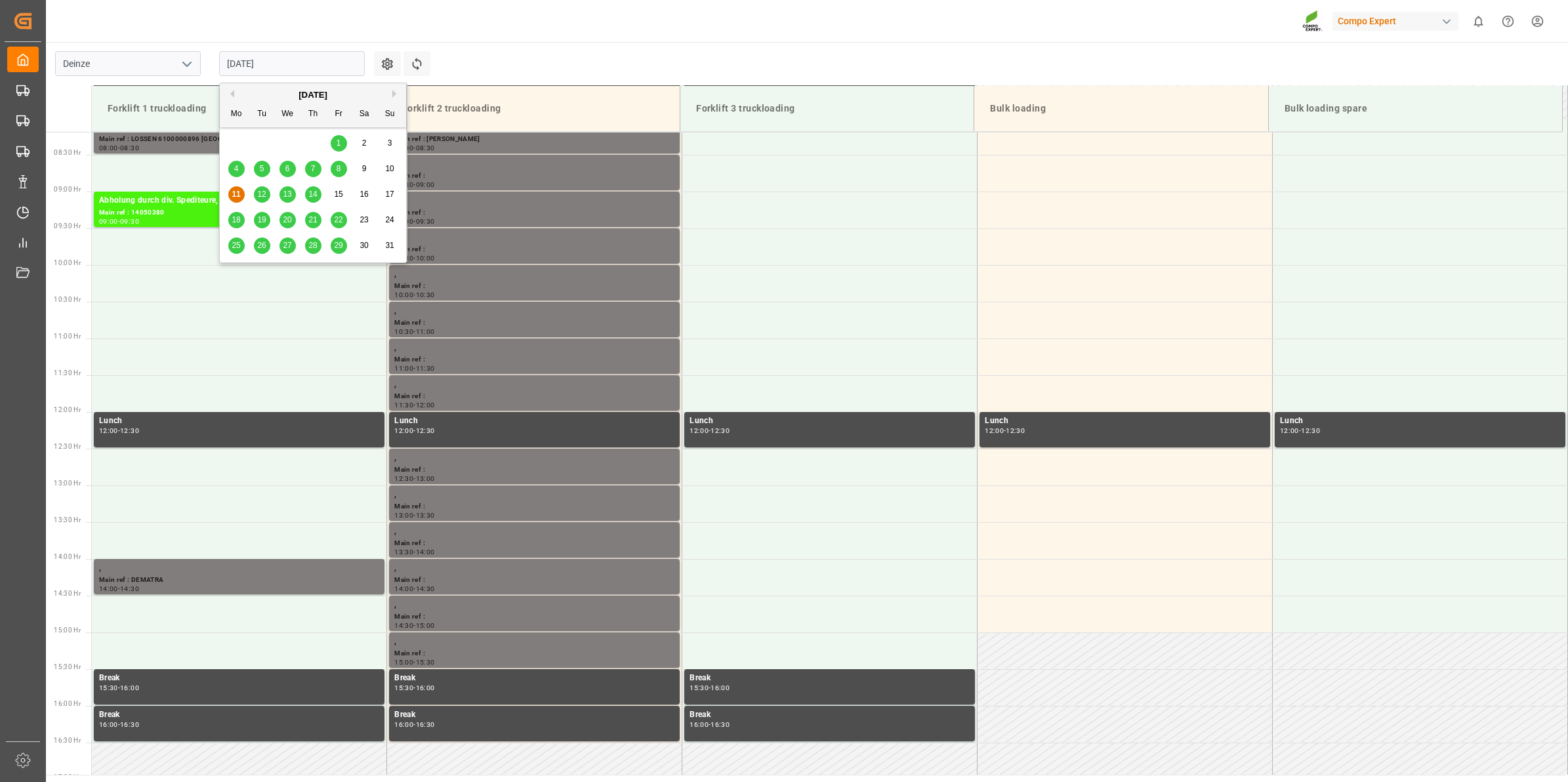
click at [264, 193] on span "12" at bounding box center [261, 195] width 8 height 9
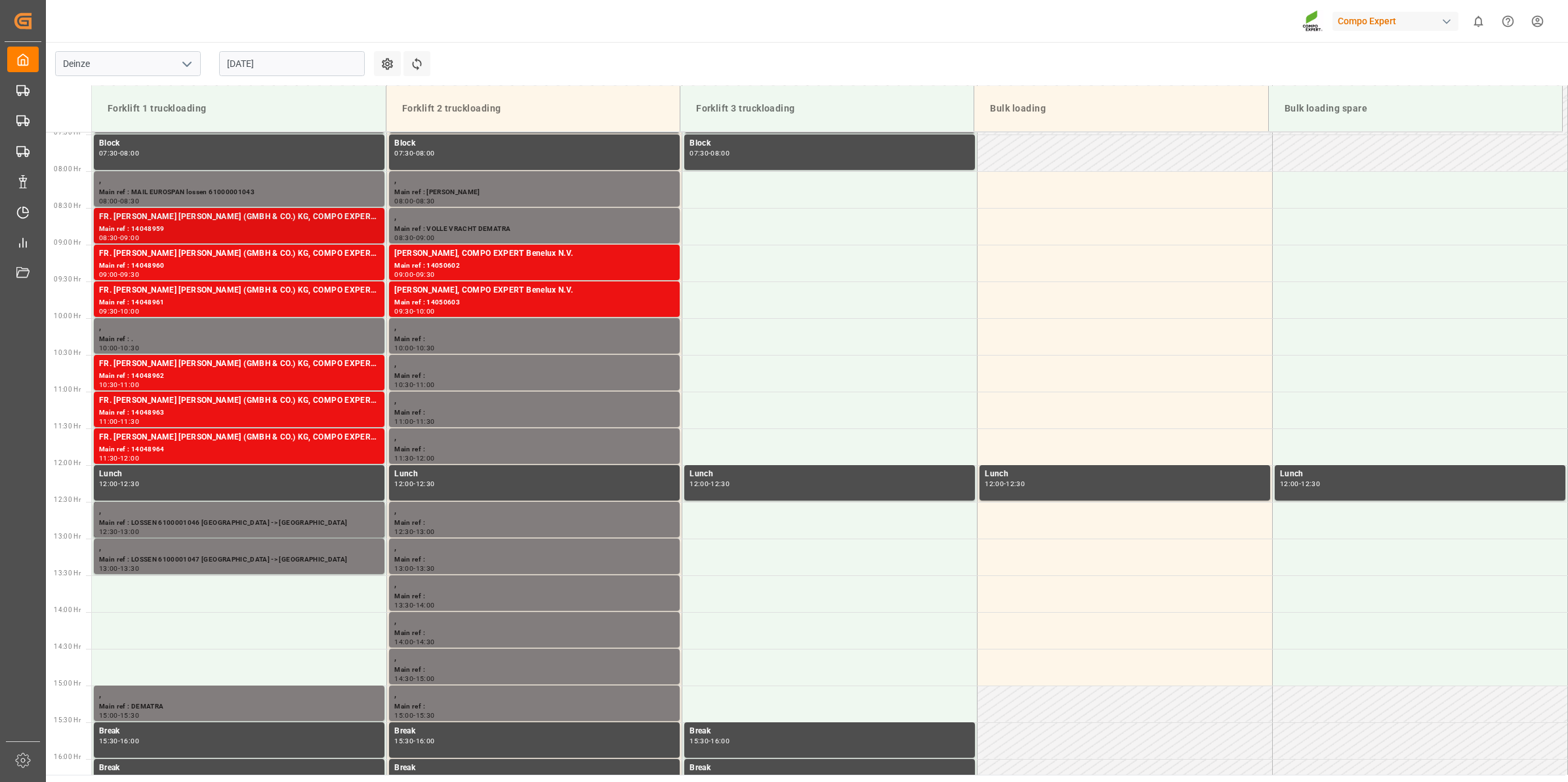
scroll to position [520, 0]
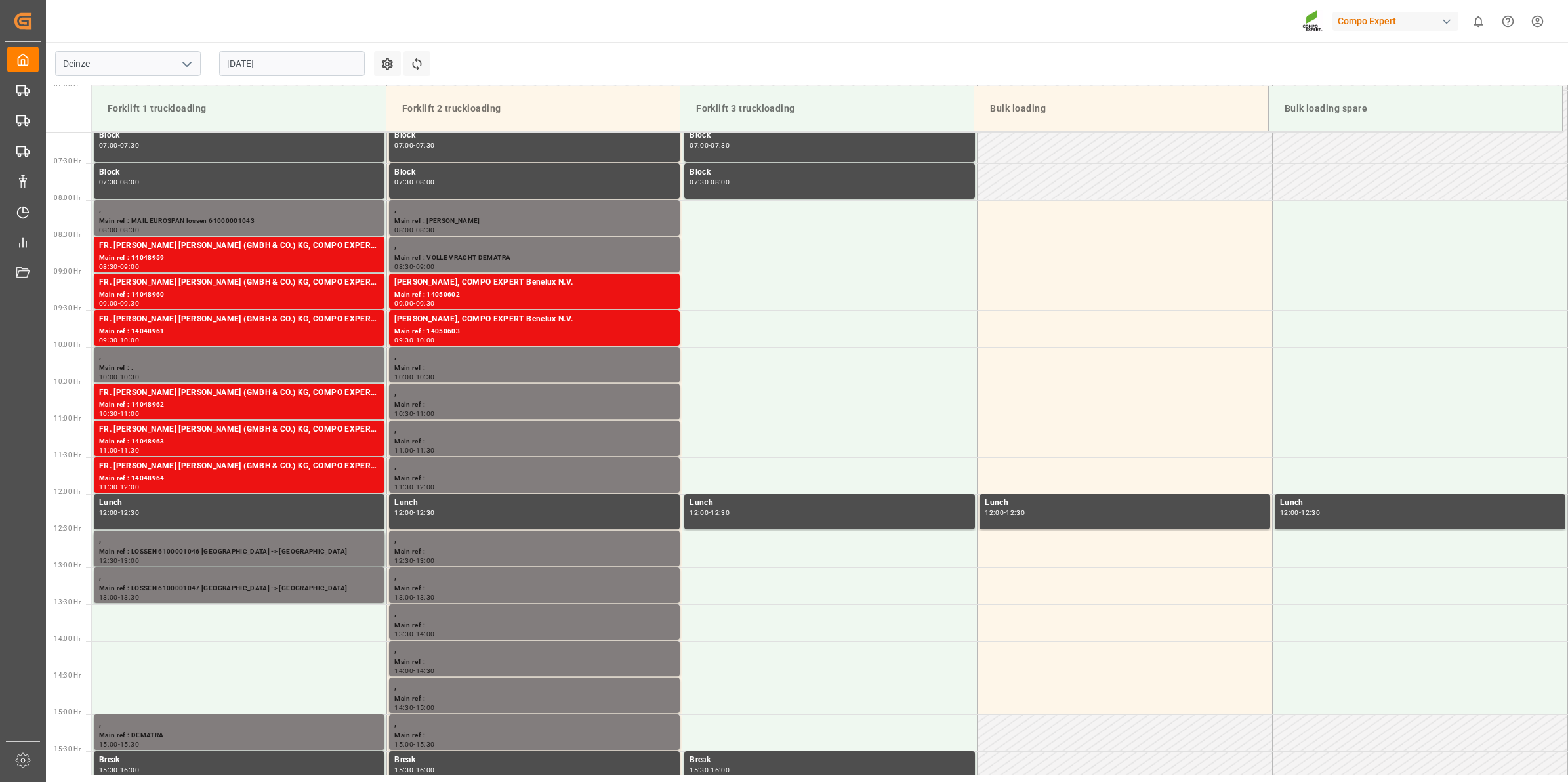
click at [257, 69] on input "[DATE]" at bounding box center [291, 63] width 146 height 25
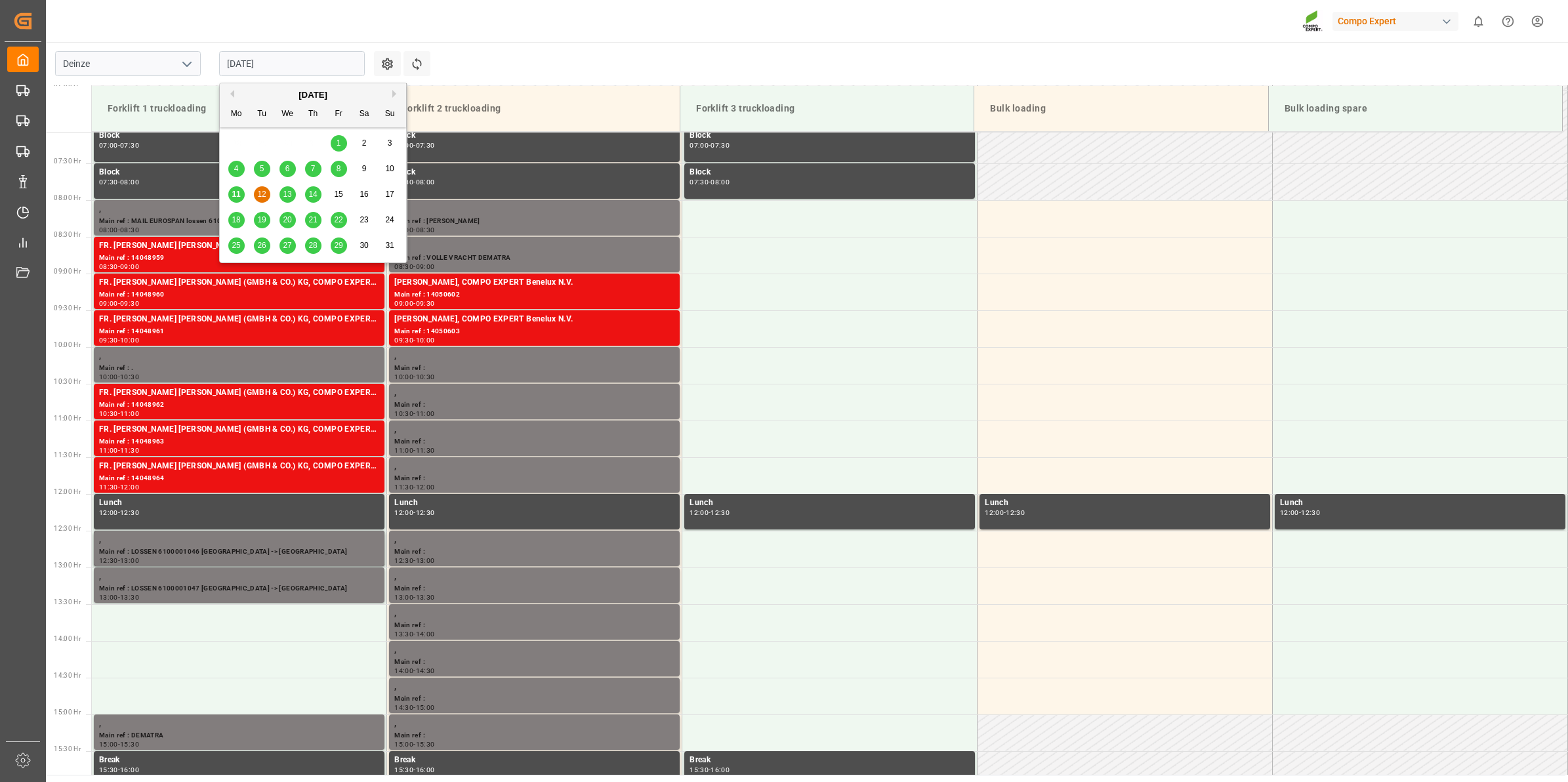
click at [291, 199] on span "13" at bounding box center [287, 195] width 8 height 9
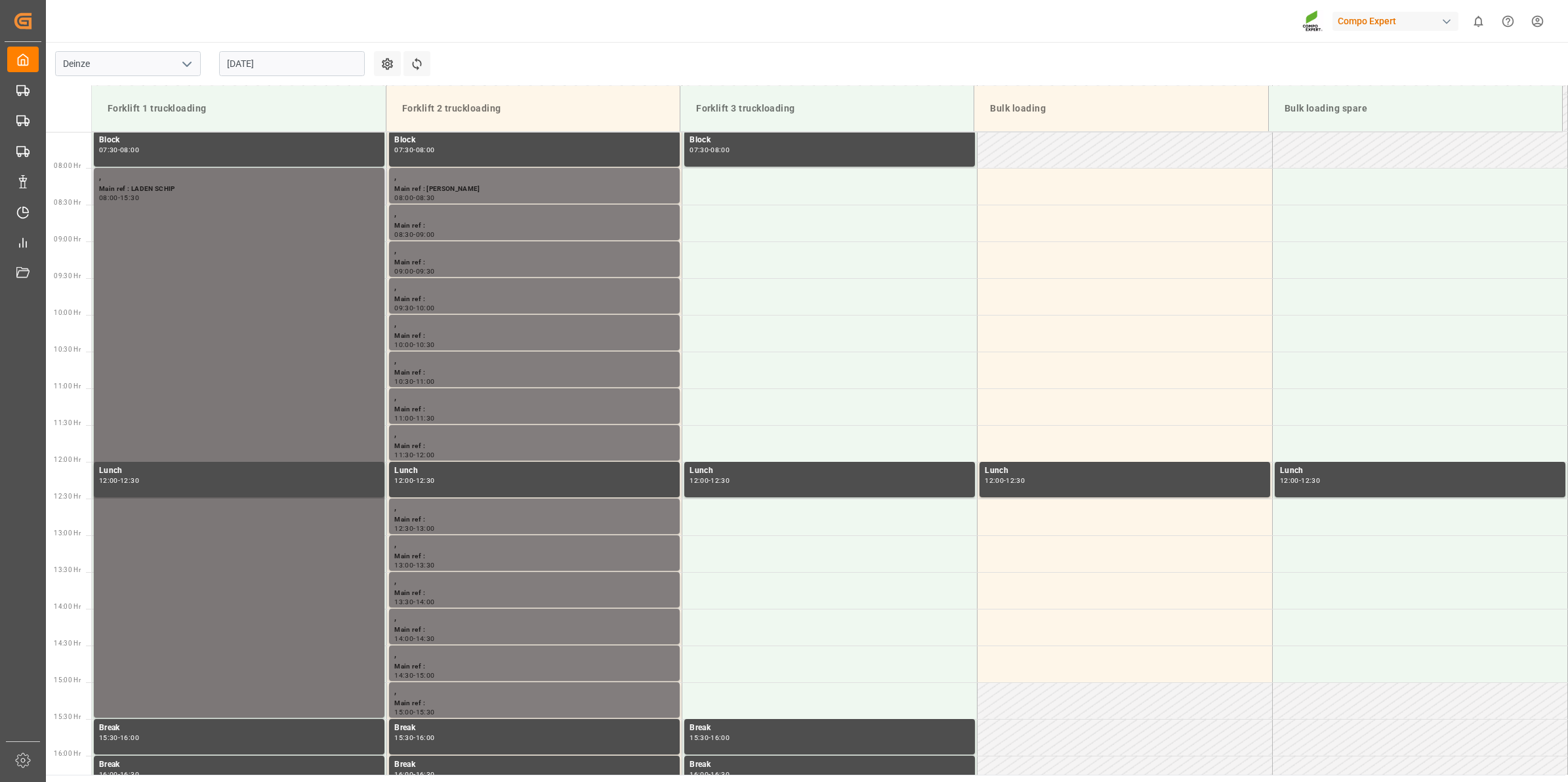
scroll to position [547, 0]
